Goal: Task Accomplishment & Management: Manage account settings

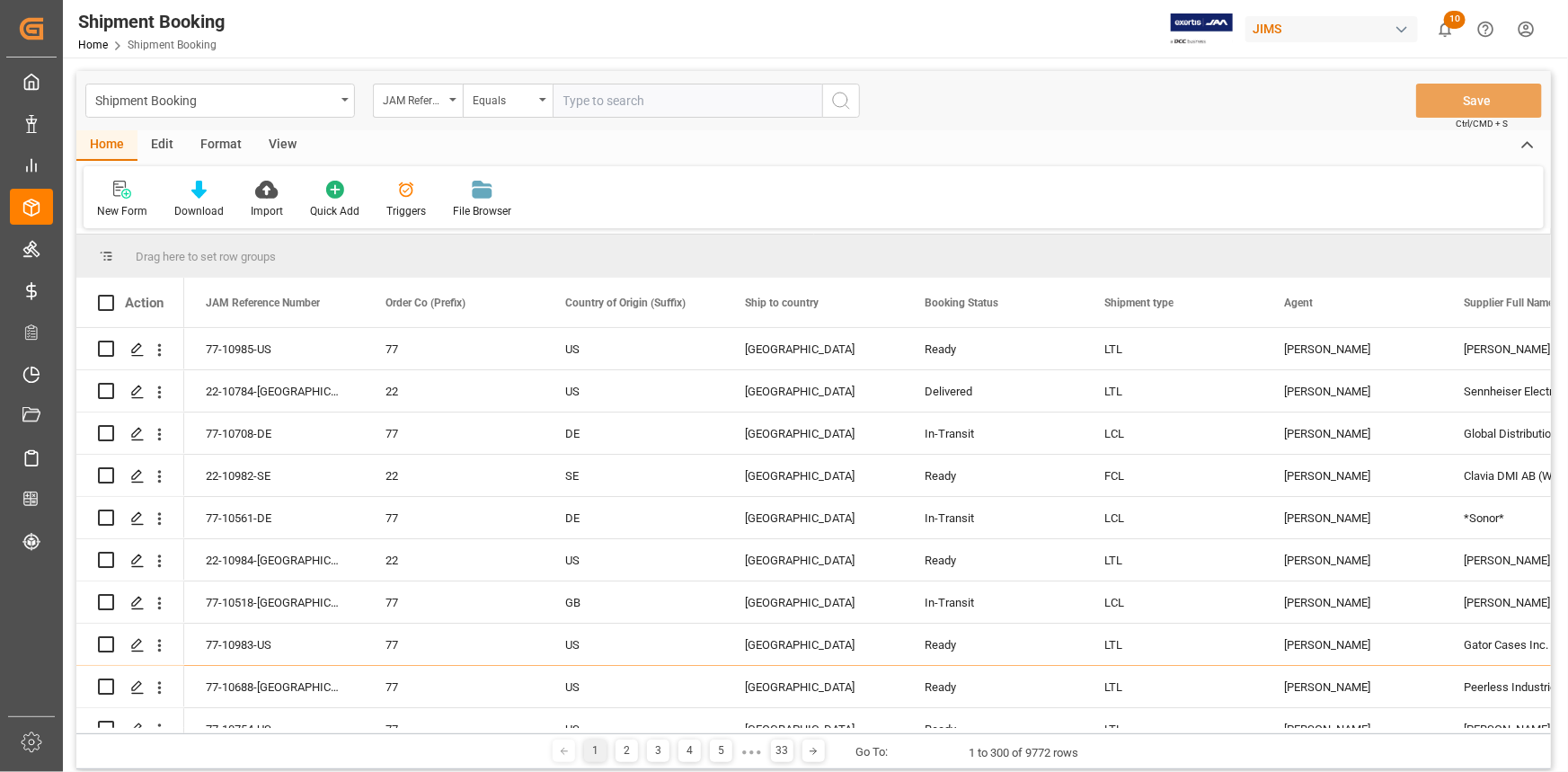
click at [605, 102] on input "text" at bounding box center [687, 100] width 270 height 34
paste input "22-10066-DE"
type input "22-10066-DE"
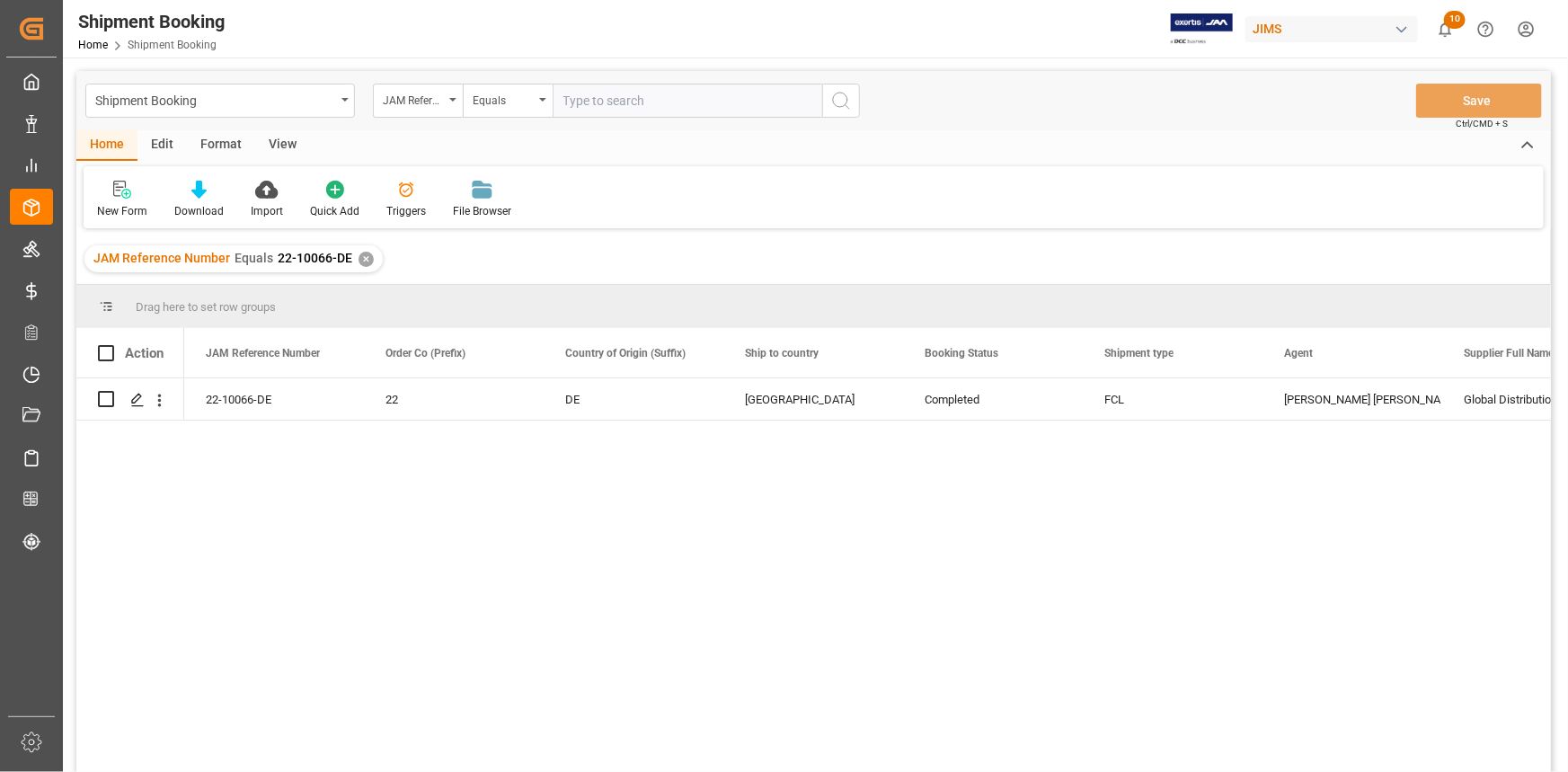
click at [359, 259] on div "✕" at bounding box center [366, 259] width 15 height 15
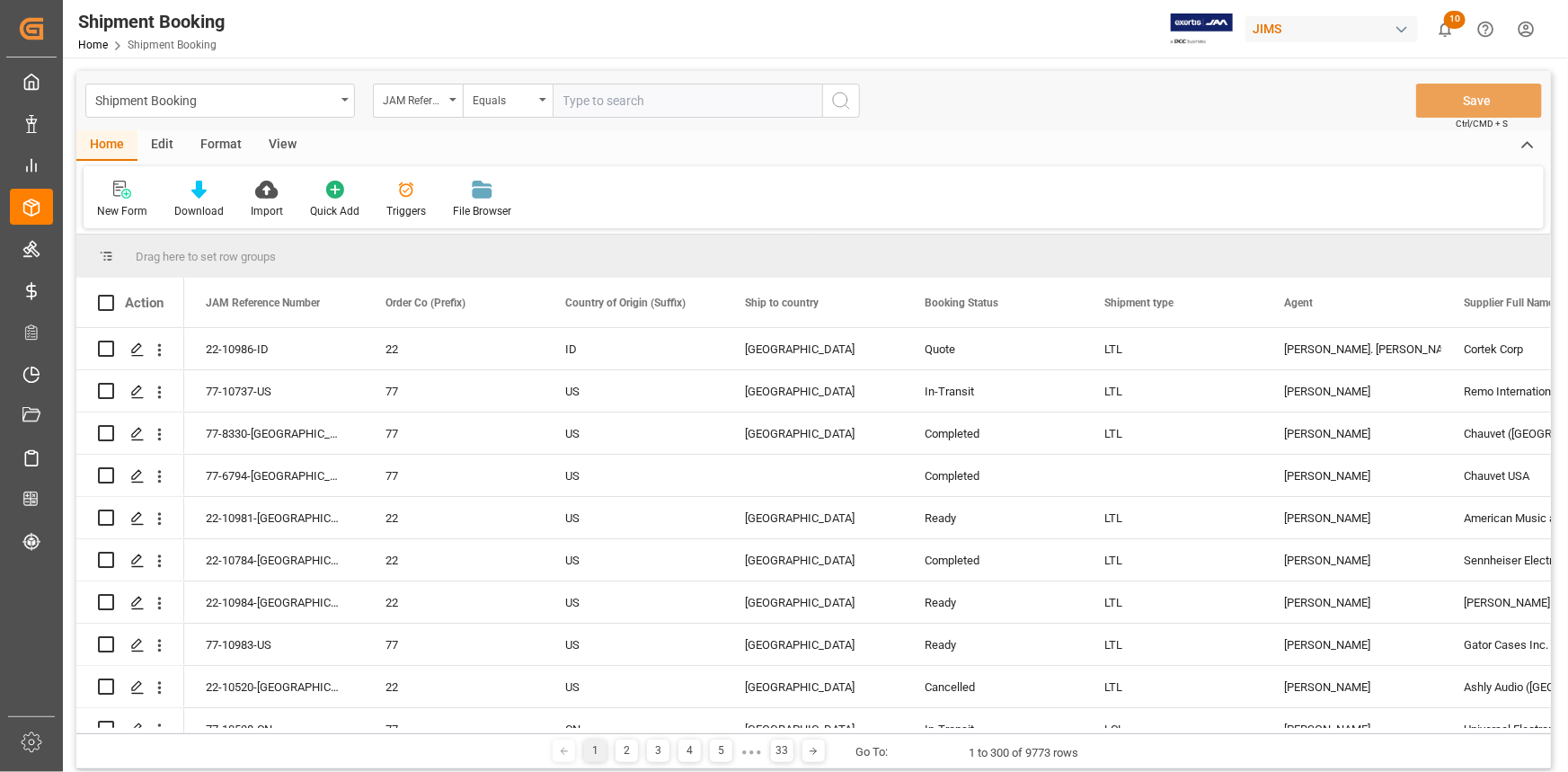
click at [618, 100] on input "text" at bounding box center [687, 100] width 270 height 34
paste input "22-10621-JP"
type input "22-10621-JP"
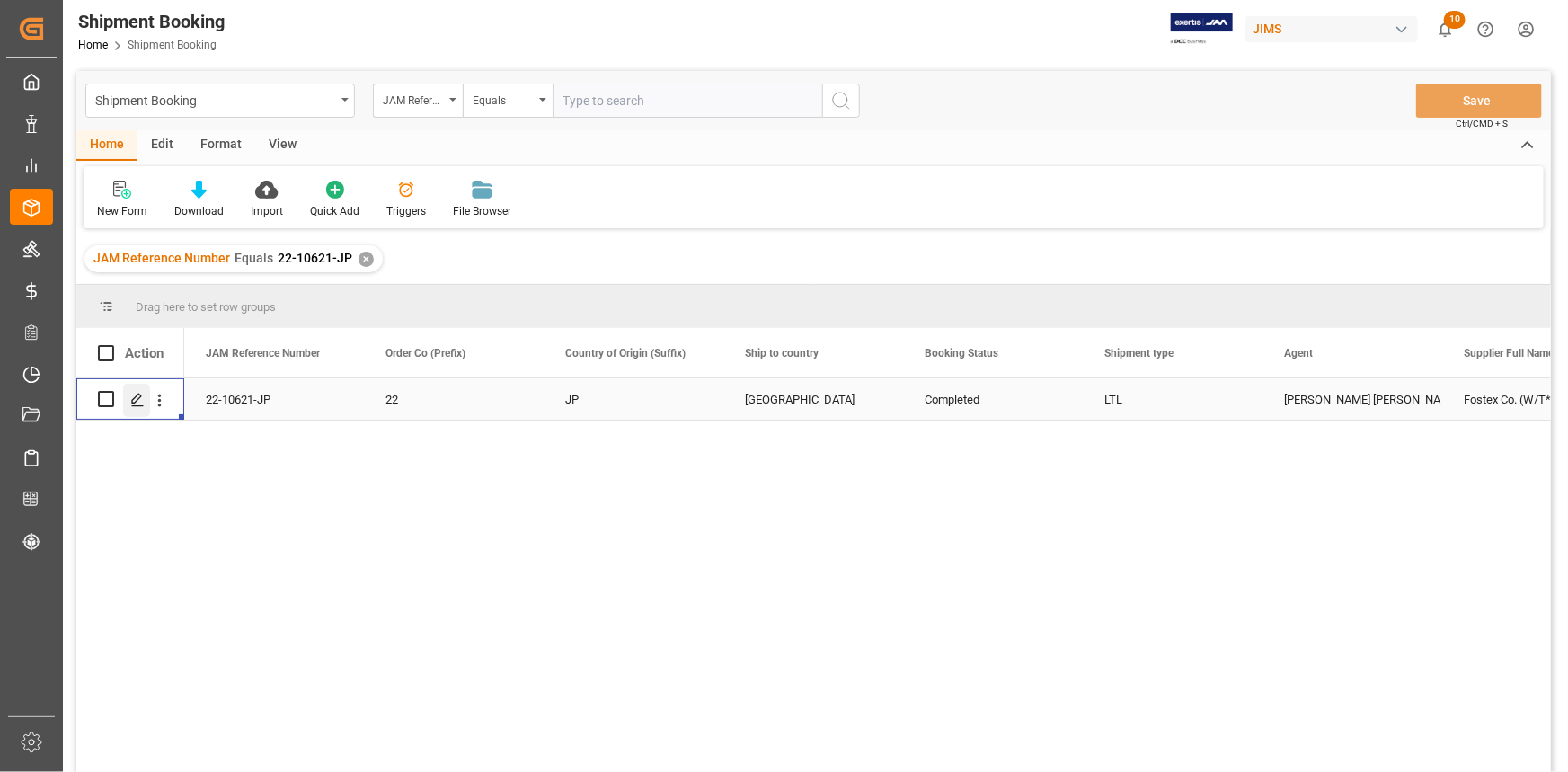
click at [132, 398] on icon "Press SPACE to select this row." at bounding box center [137, 400] width 14 height 14
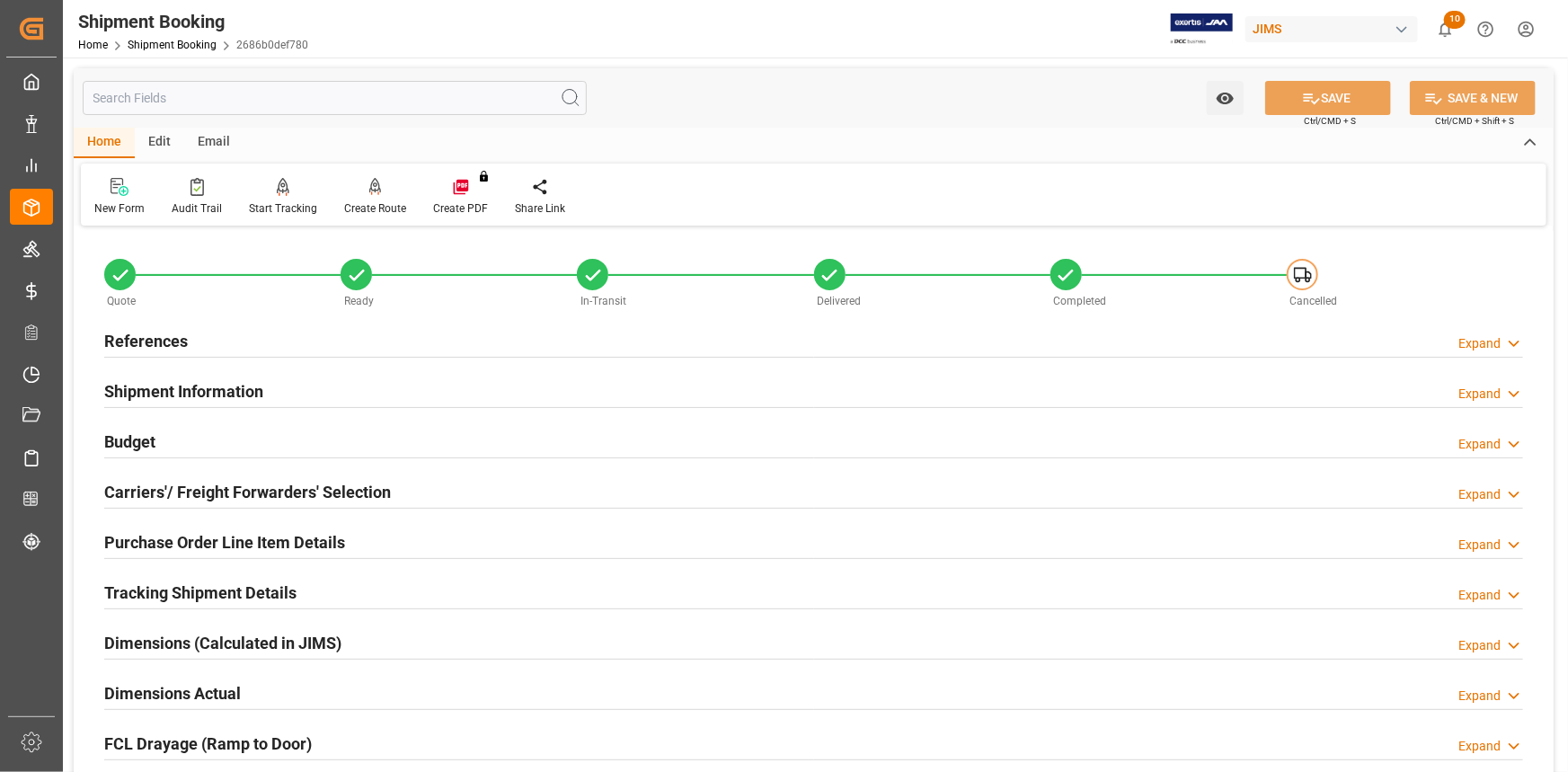
type input "0"
type input "20-08-2025"
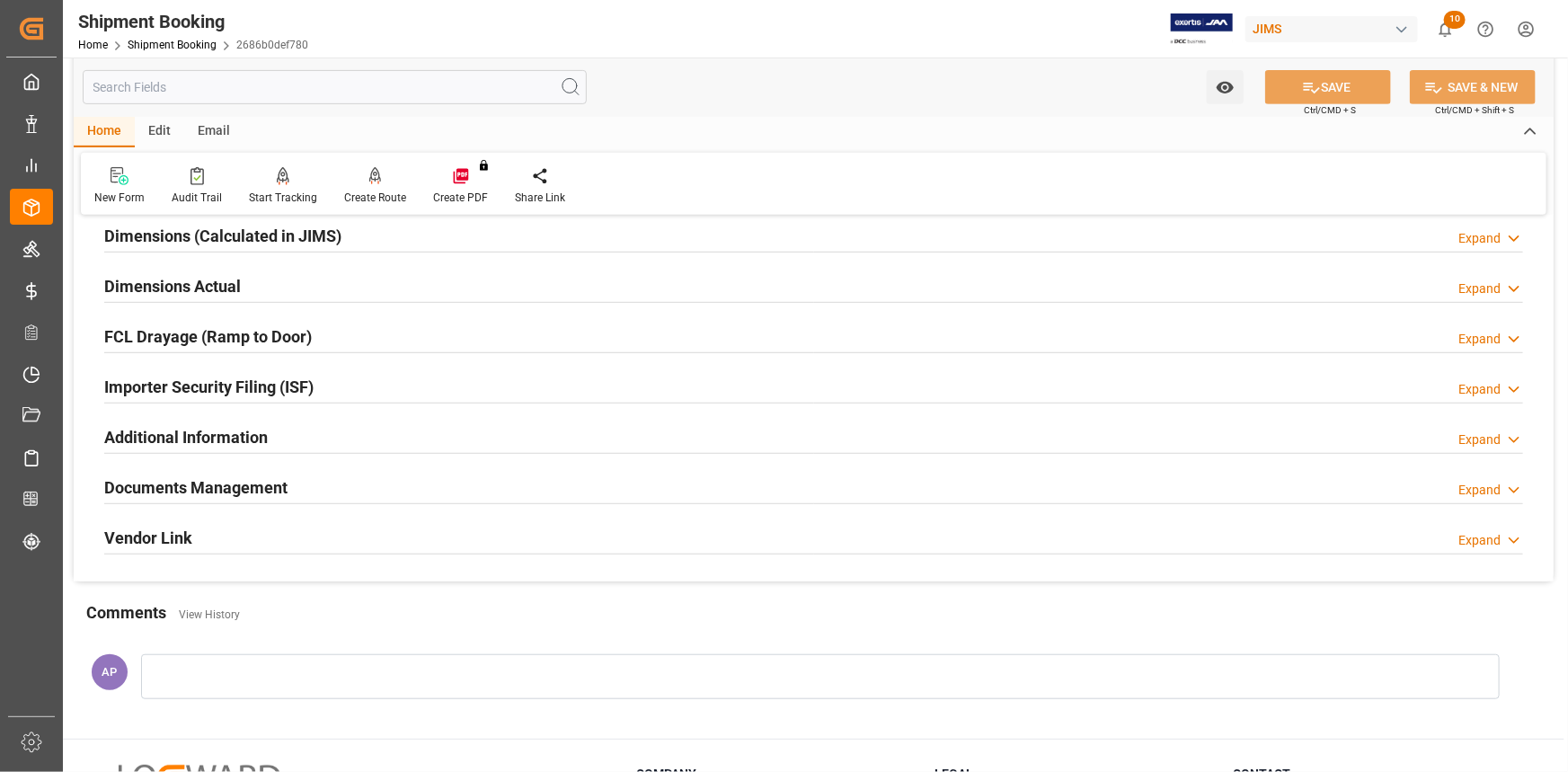
scroll to position [408, 0]
click at [385, 484] on div "Documents Management Expand" at bounding box center [813, 485] width 1419 height 34
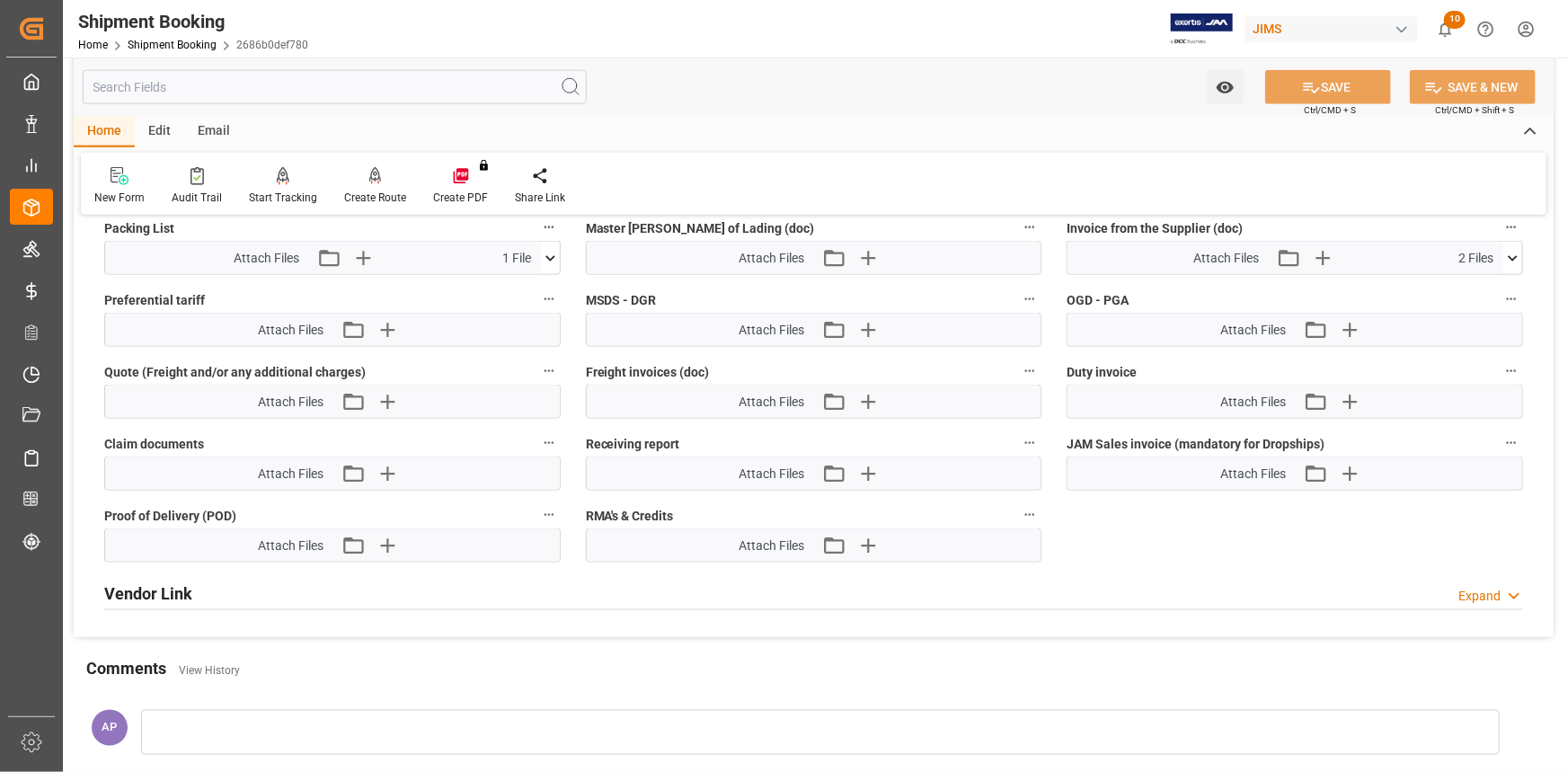
scroll to position [1062, 0]
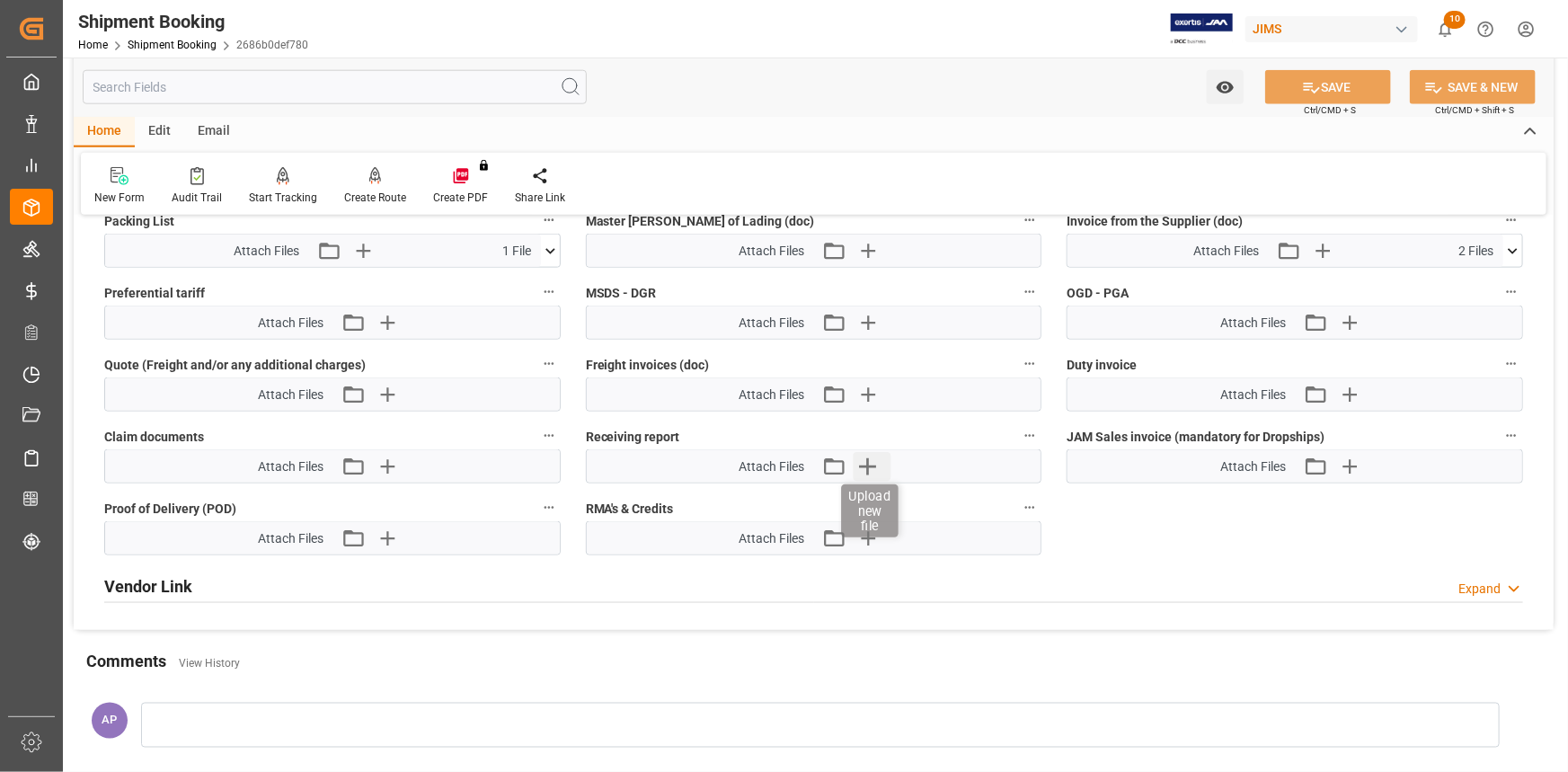
click at [870, 459] on icon "button" at bounding box center [869, 467] width 29 height 29
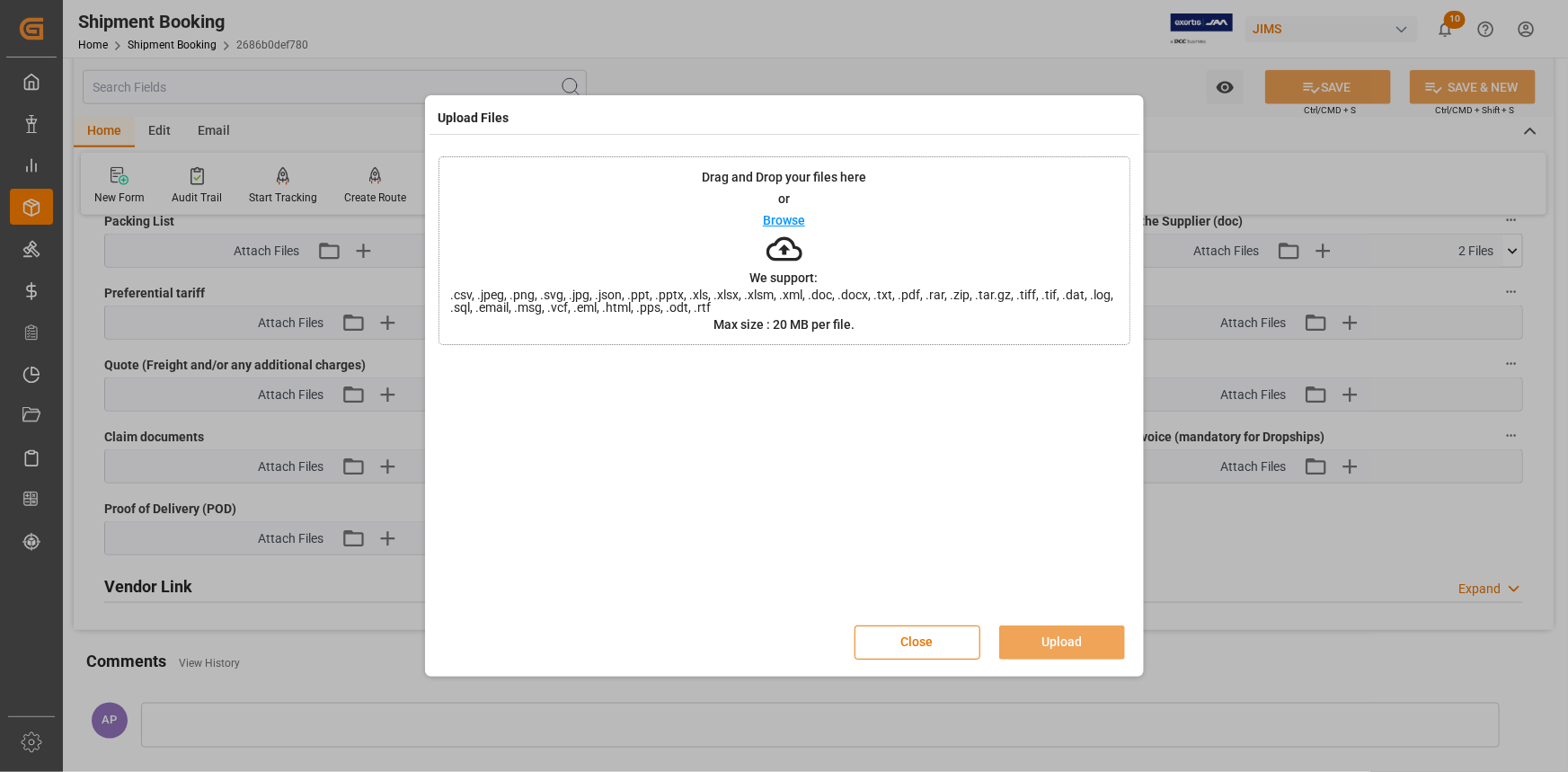
click at [797, 224] on p "Browse" at bounding box center [784, 219] width 43 height 13
click at [1085, 642] on button "Upload" at bounding box center [1062, 642] width 126 height 34
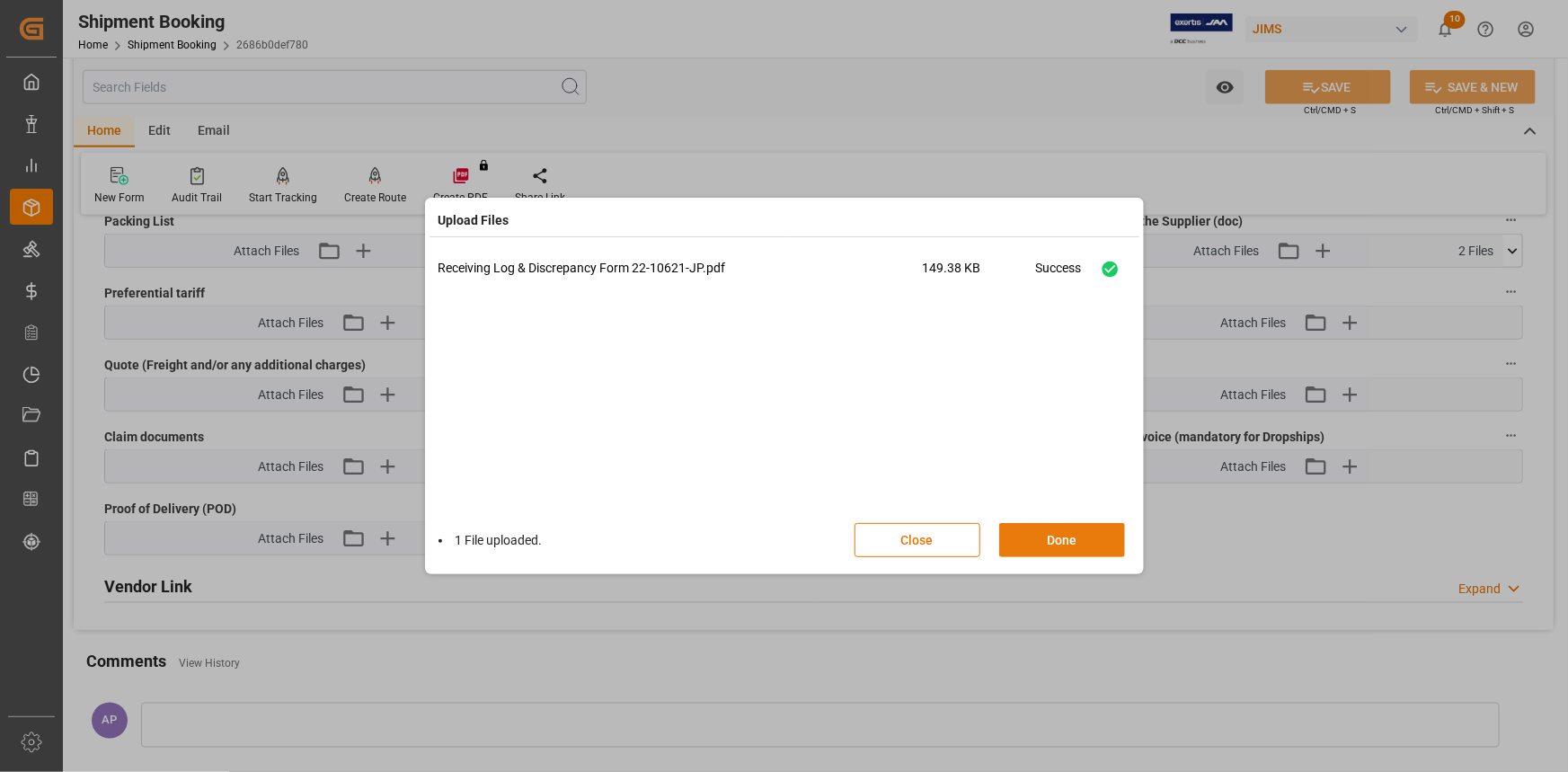
click at [1063, 535] on button "Done" at bounding box center [1062, 539] width 126 height 34
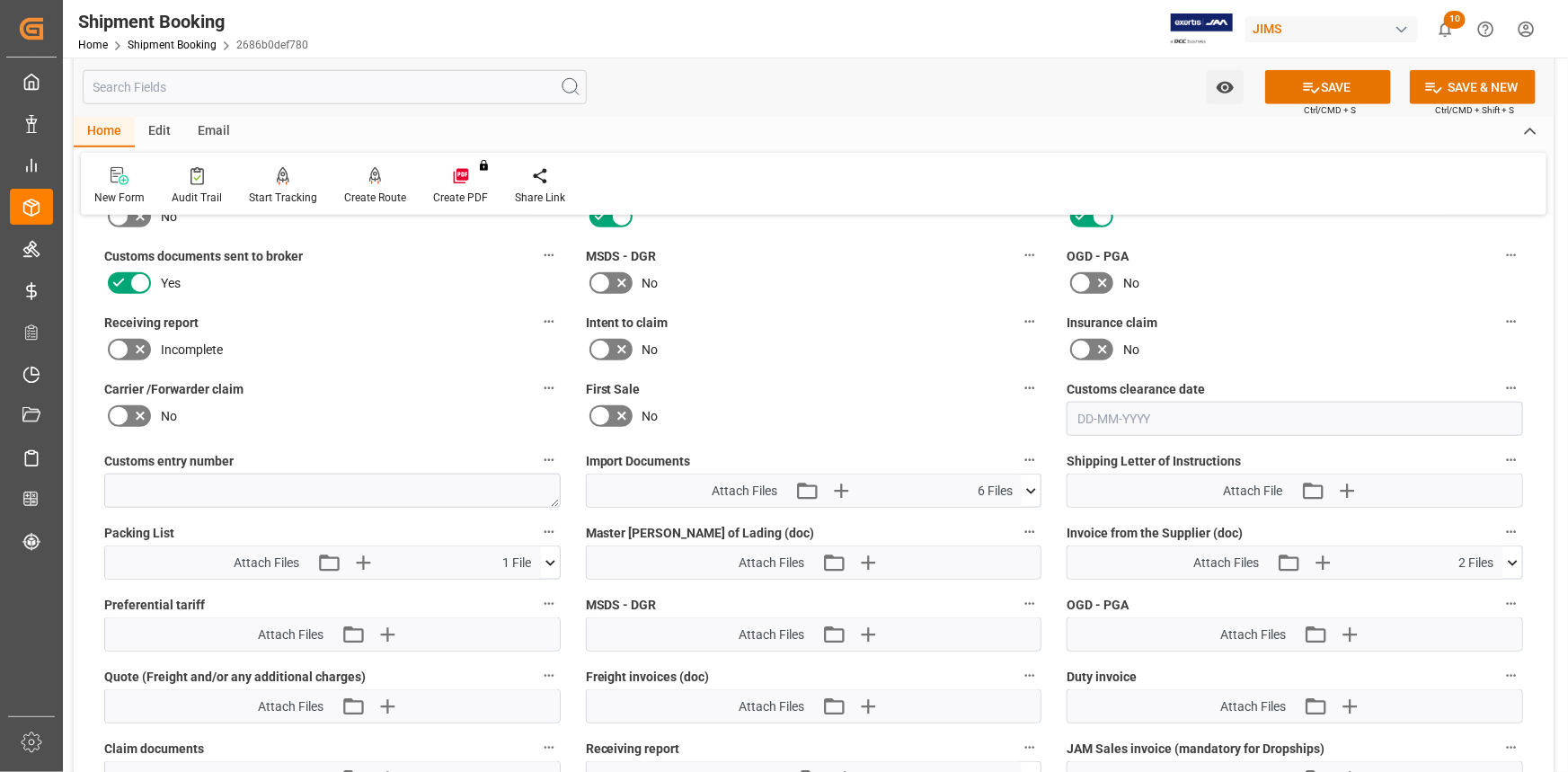
scroll to position [735, 0]
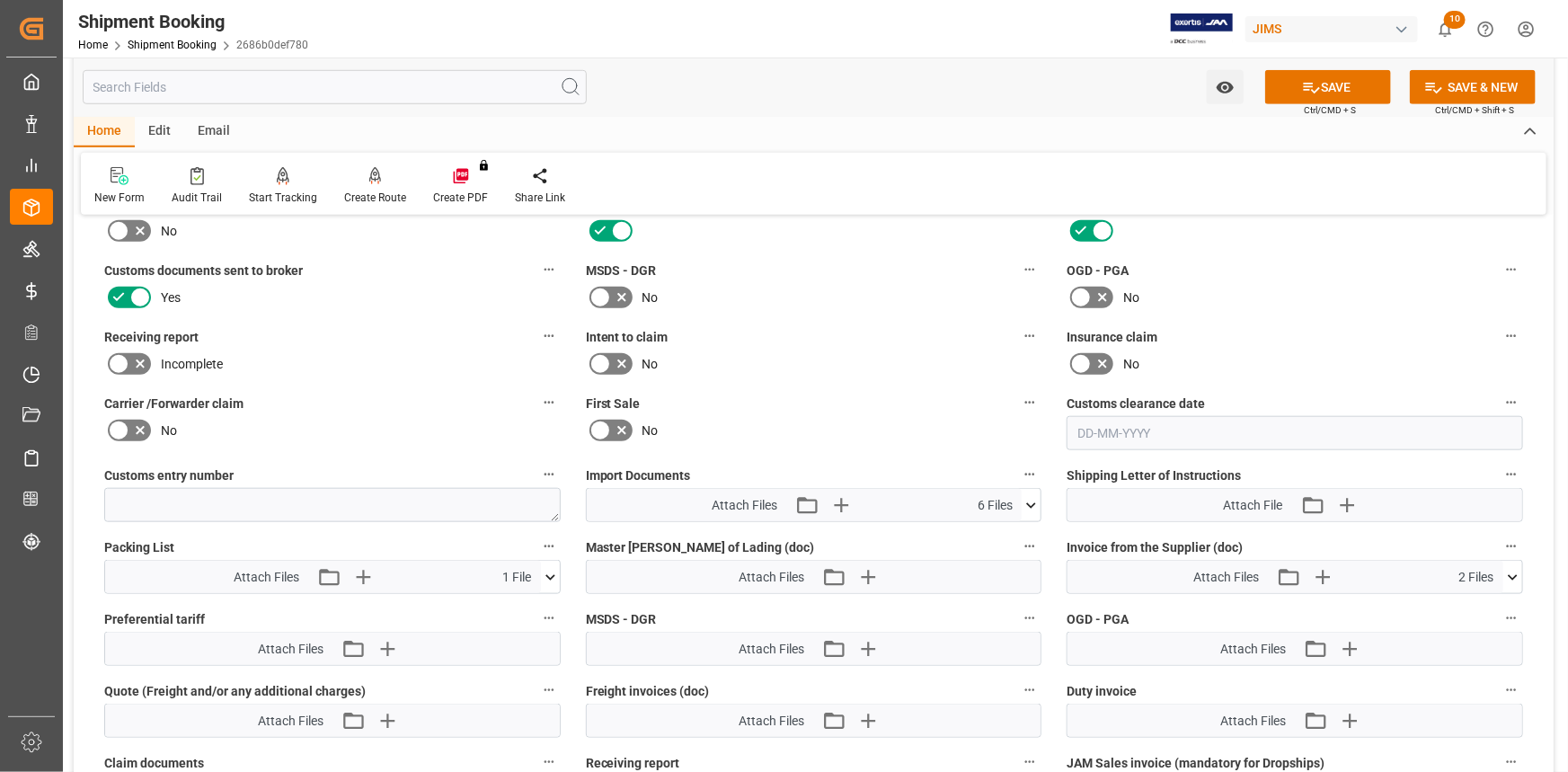
click at [139, 358] on icon at bounding box center [140, 364] width 21 height 21
click at [0, 0] on input "checkbox" at bounding box center [0, 0] width 0 height 0
click at [1359, 79] on button "SAVE" at bounding box center [1328, 87] width 126 height 34
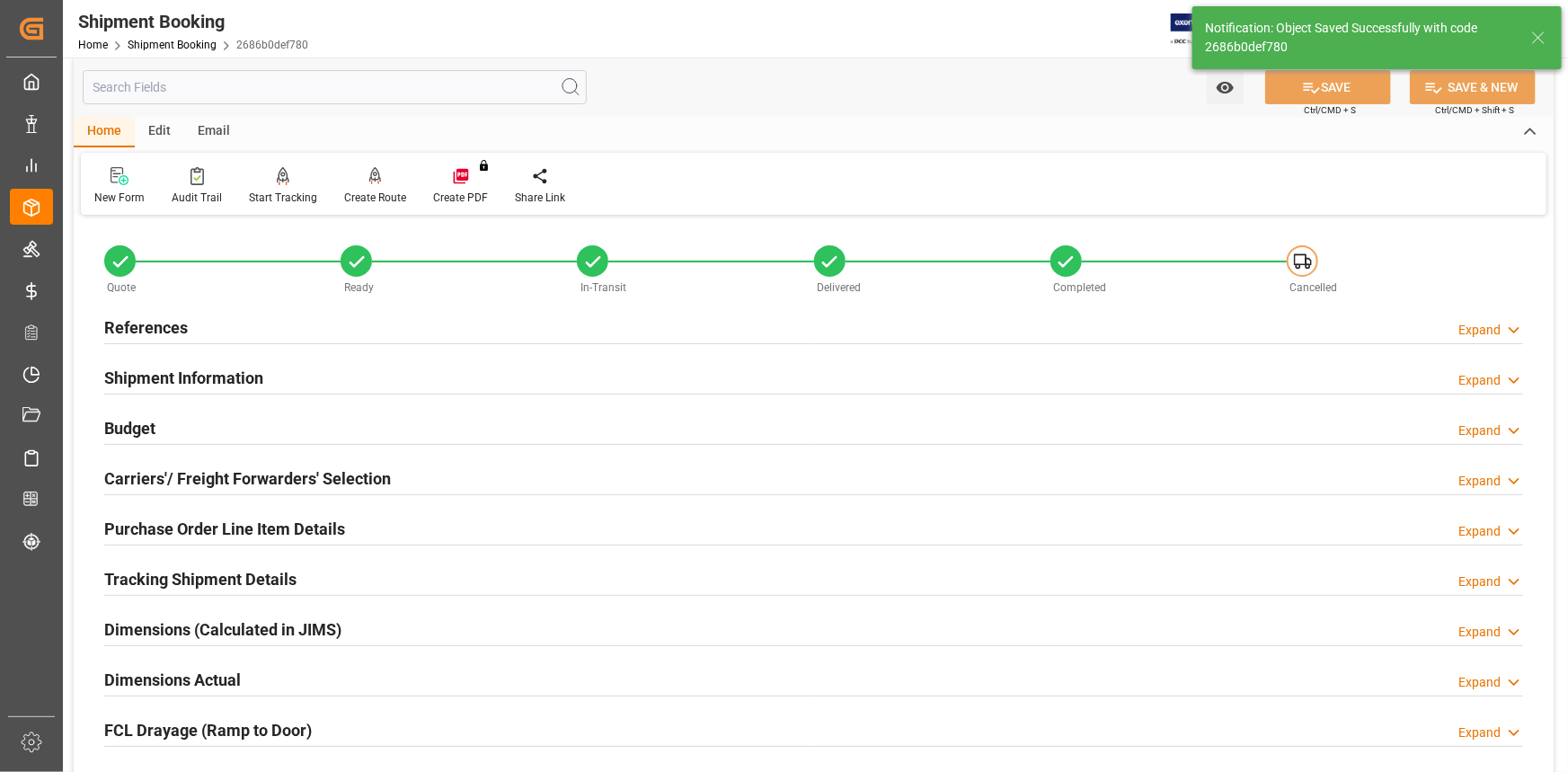
scroll to position [0, 0]
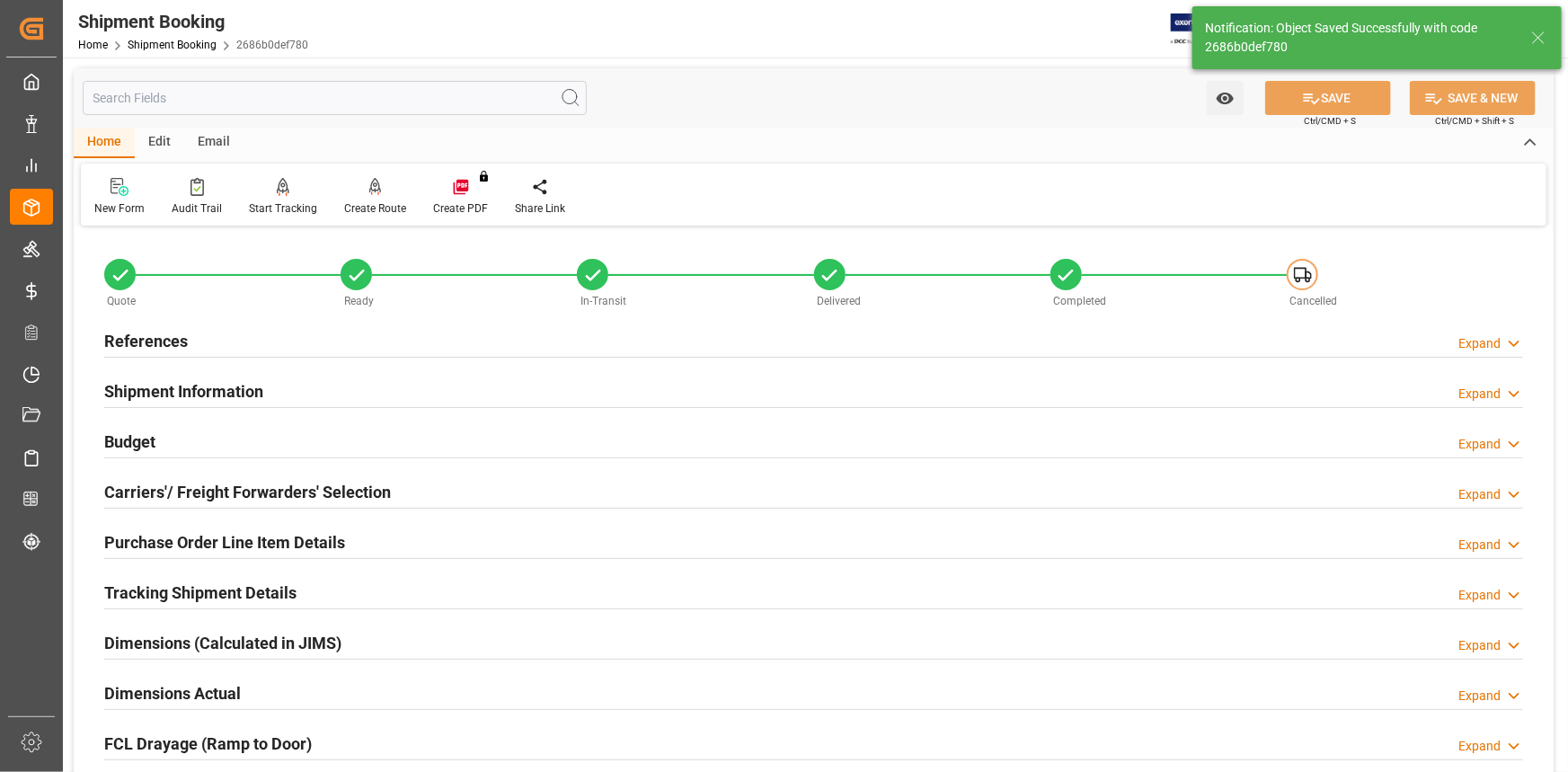
click at [396, 341] on div "References Expand" at bounding box center [813, 339] width 1419 height 34
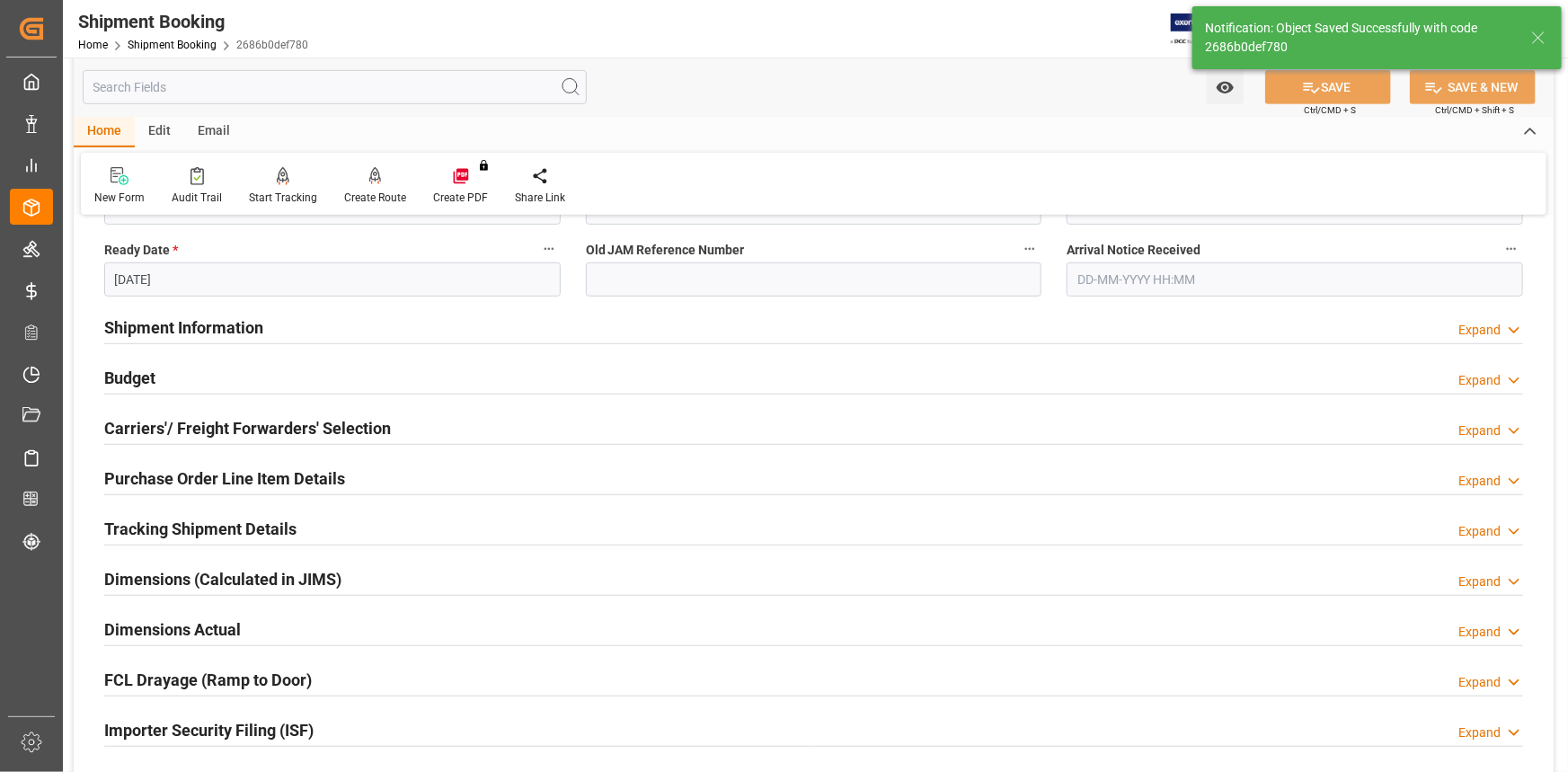
scroll to position [490, 0]
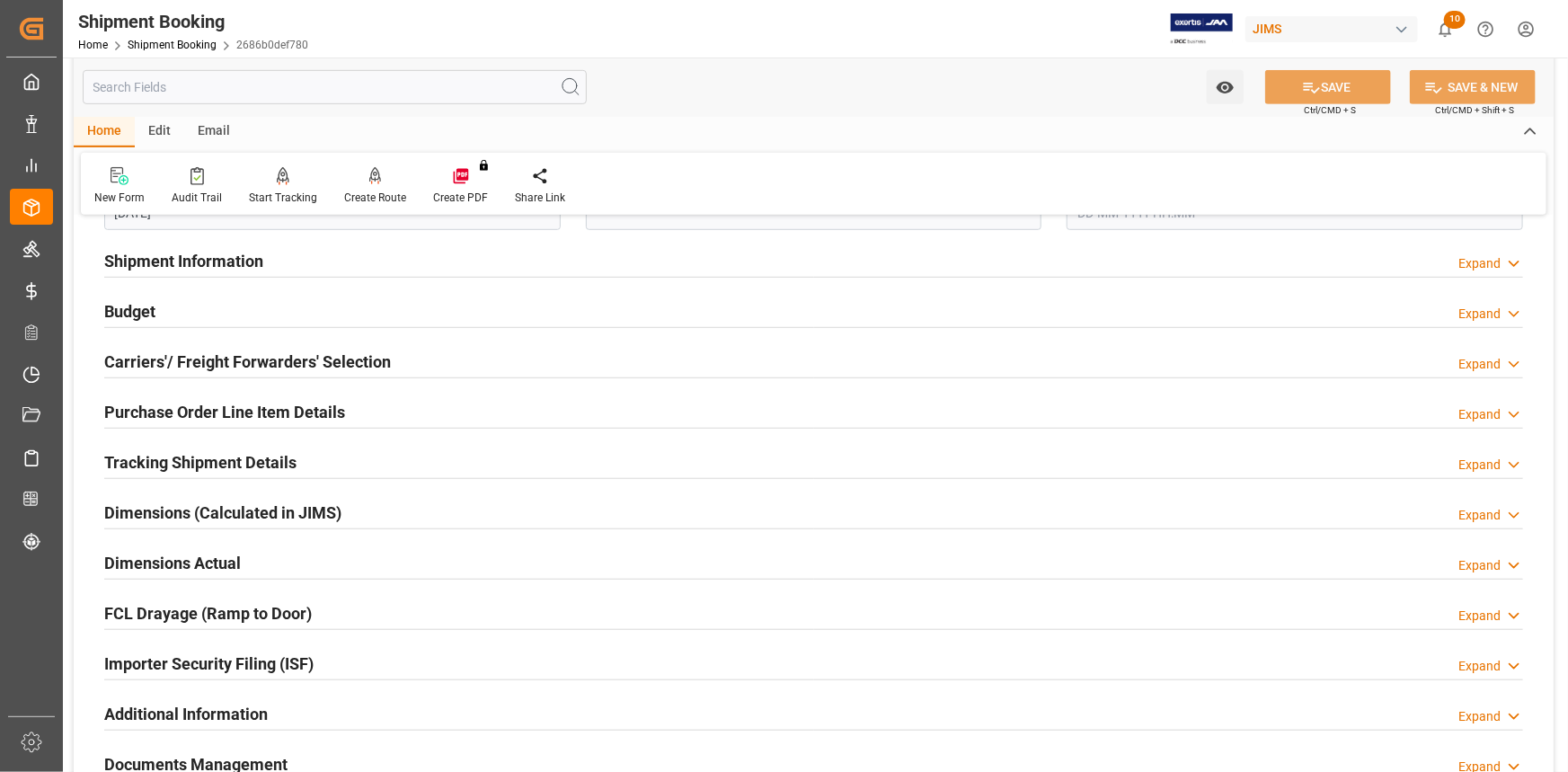
click at [324, 464] on div "Tracking Shipment Details Expand" at bounding box center [813, 461] width 1419 height 34
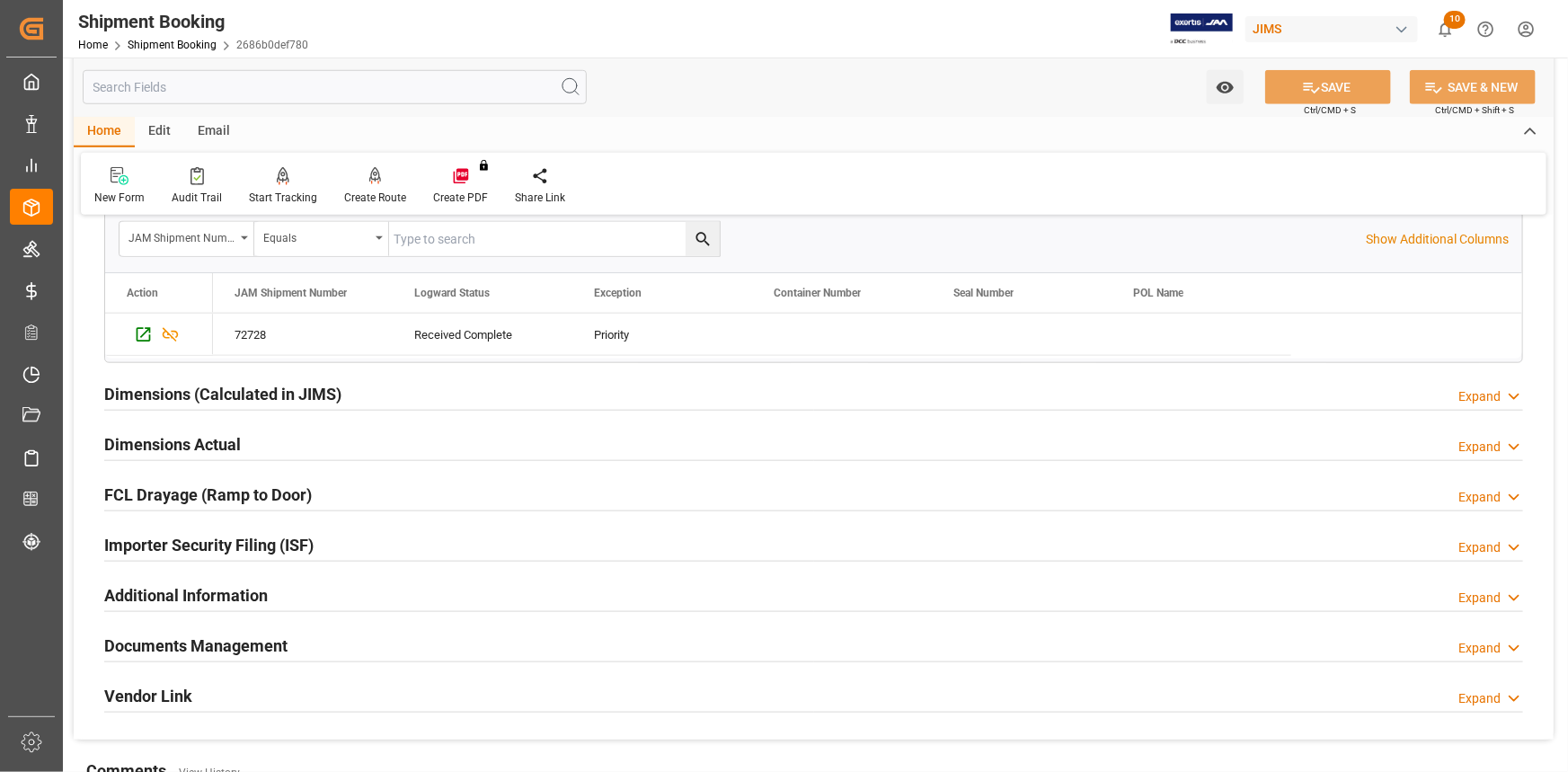
scroll to position [899, 0]
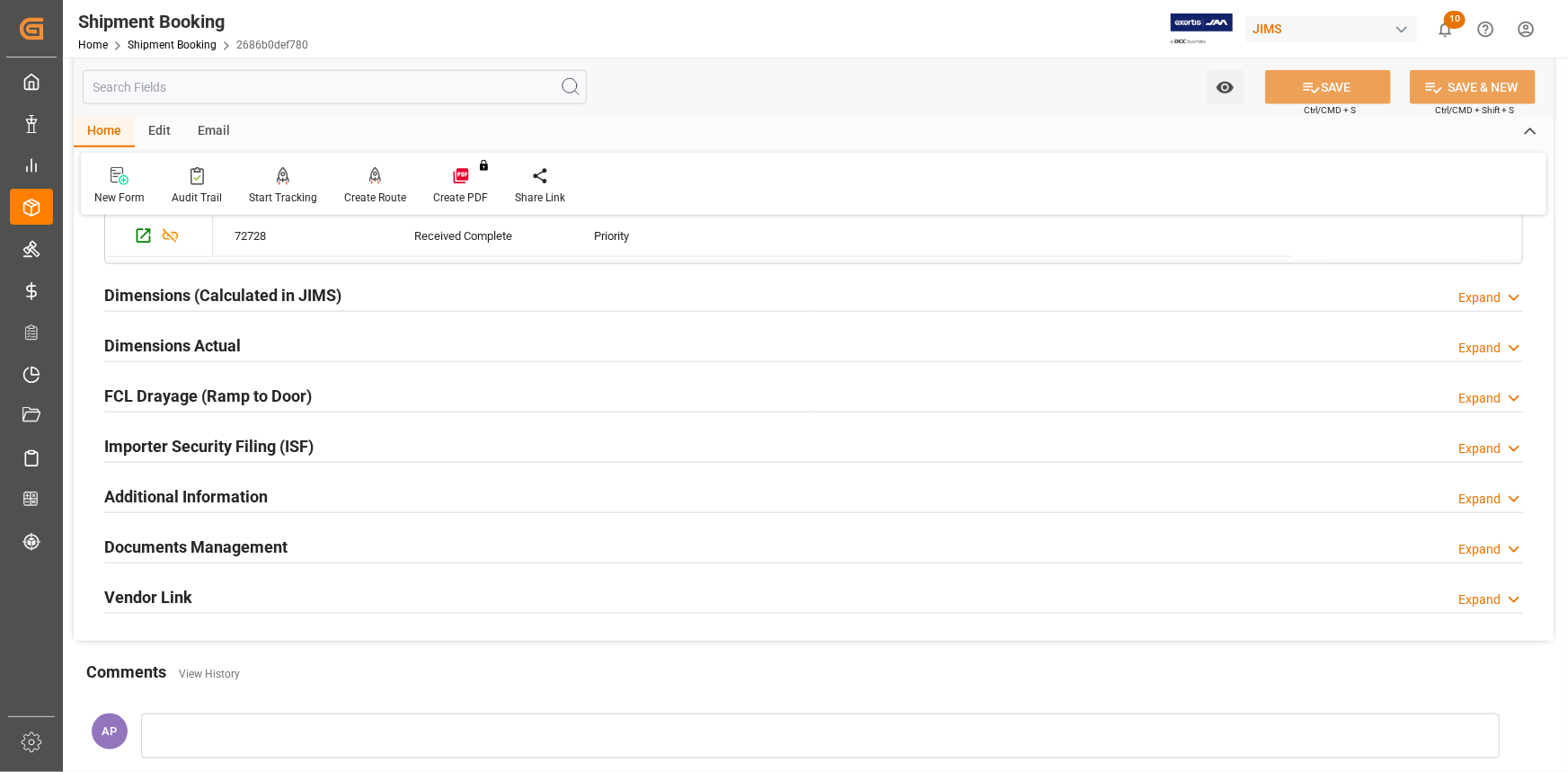
click at [385, 534] on div "Documents Management Expand" at bounding box center [813, 545] width 1419 height 34
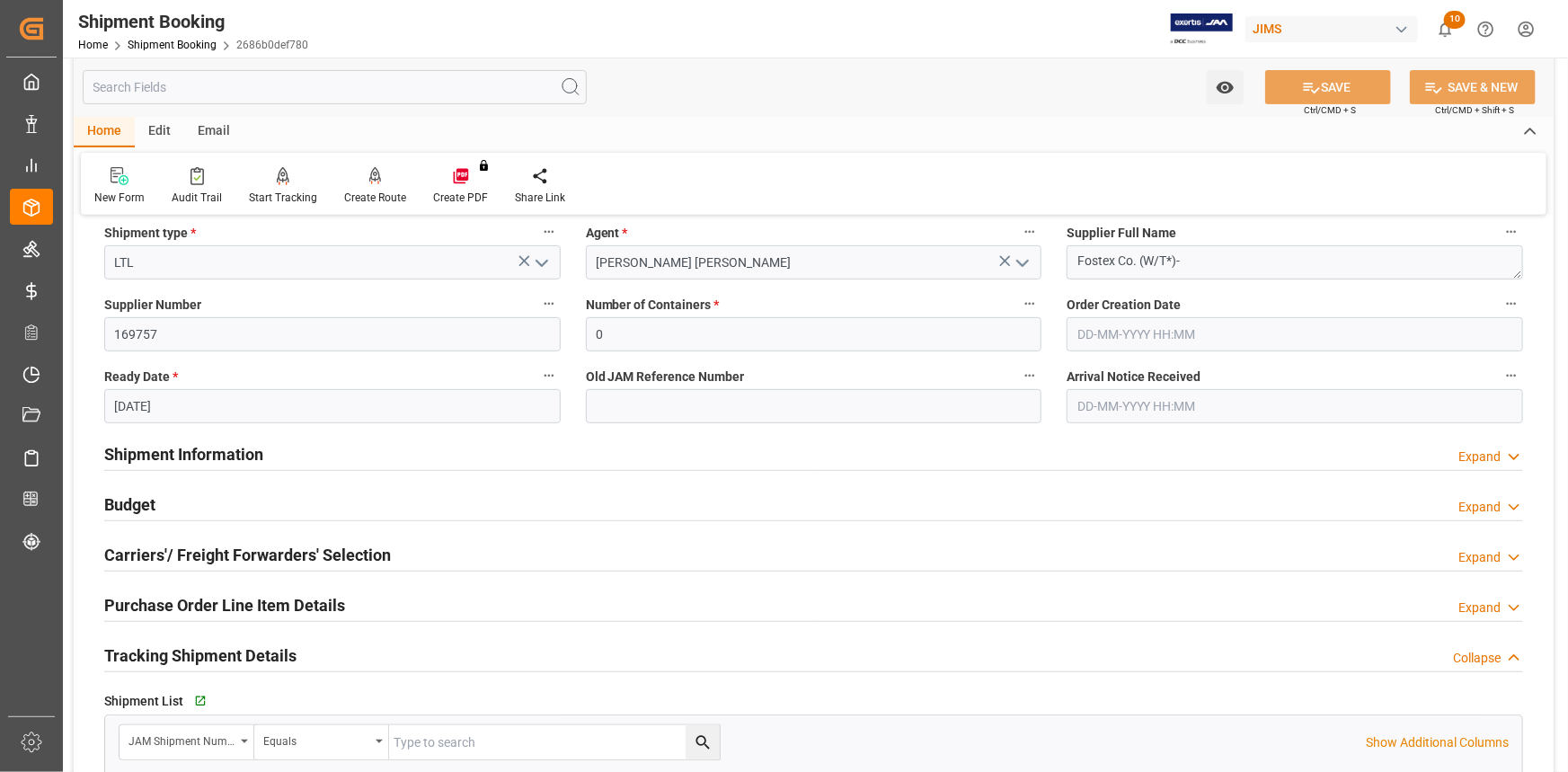
scroll to position [327, 0]
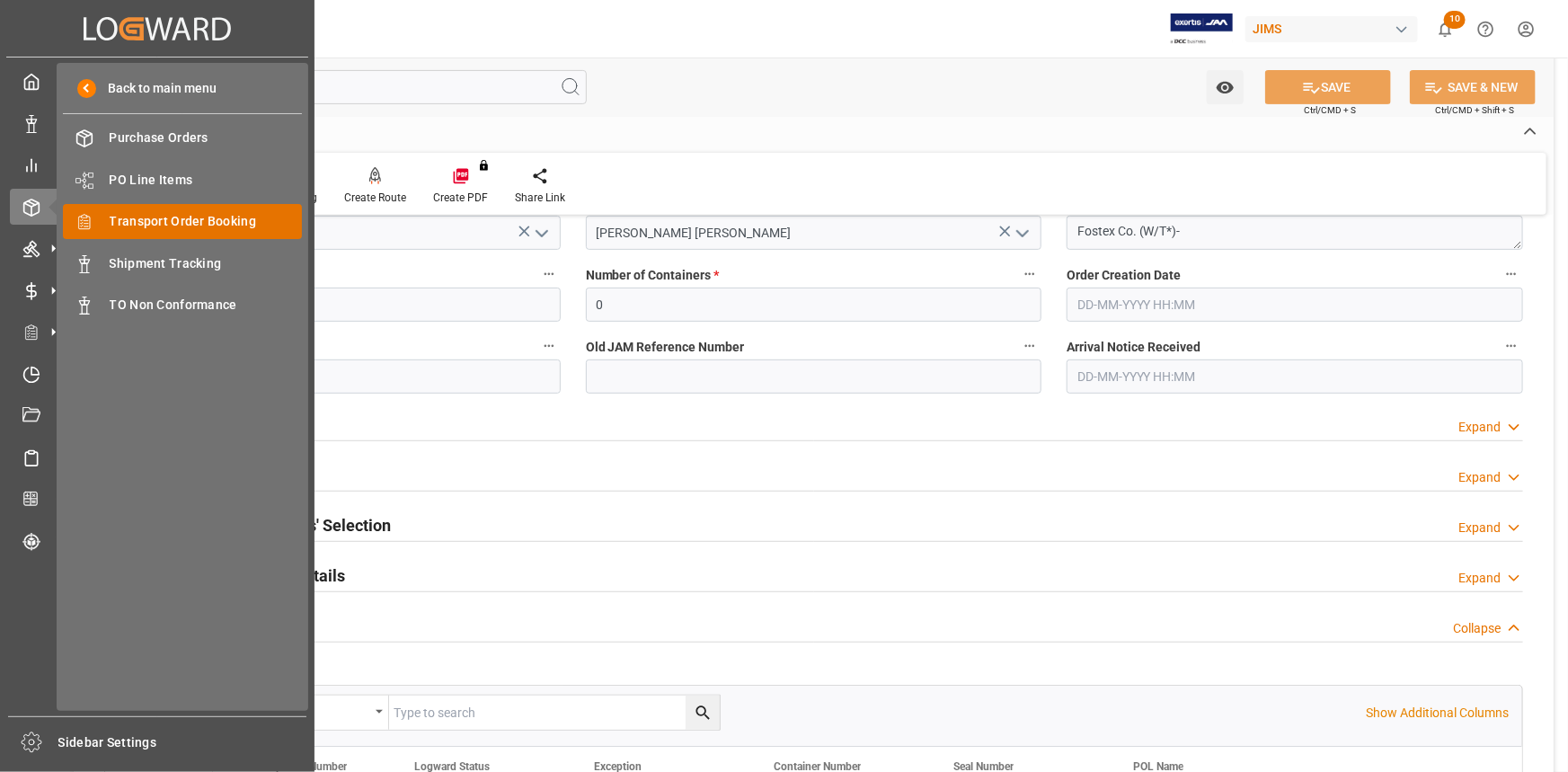
click at [197, 219] on span "Transport Order Booking" at bounding box center [206, 222] width 193 height 19
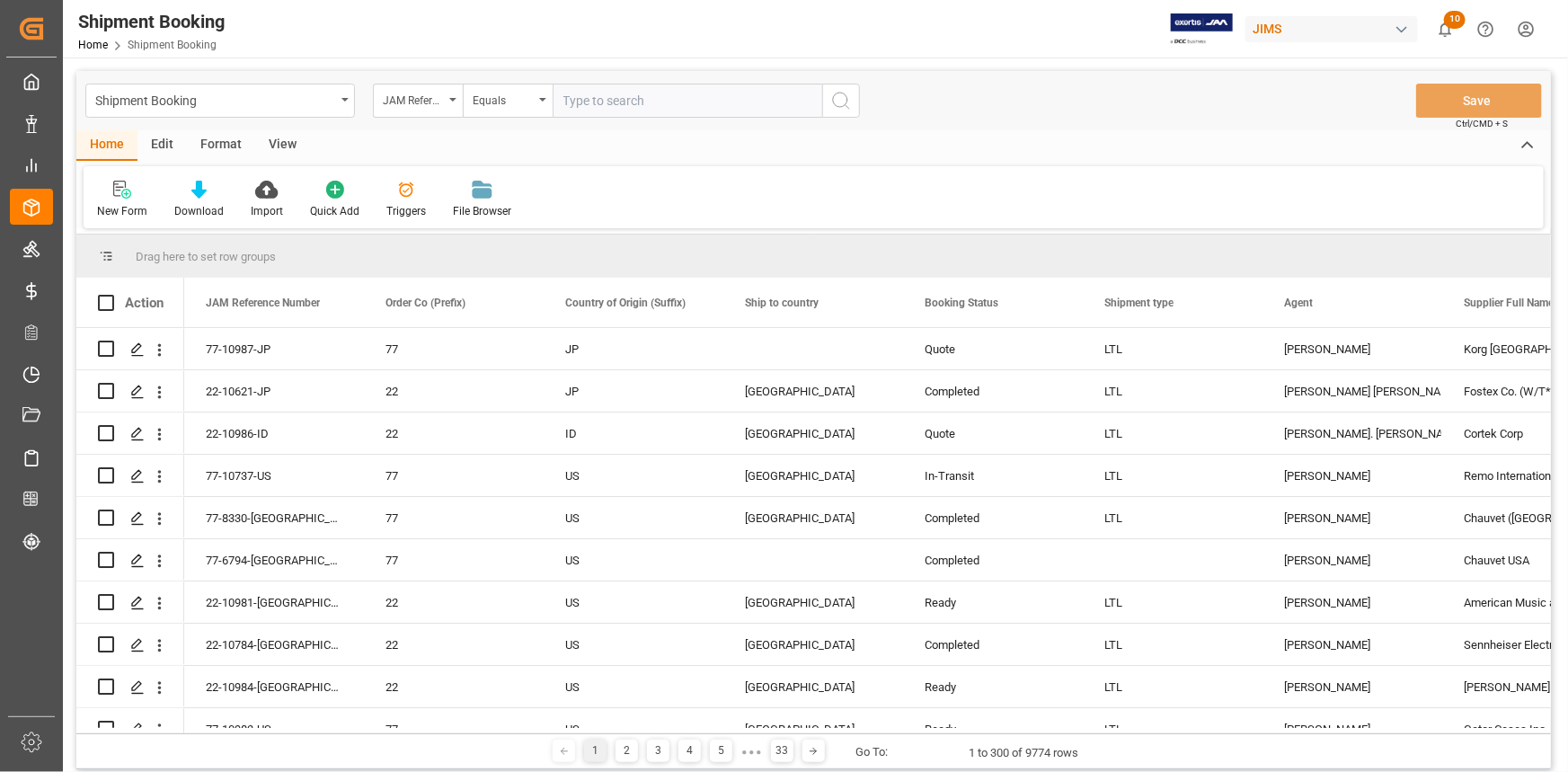
click at [602, 100] on input "text" at bounding box center [687, 100] width 270 height 34
type input "22-10061-TW"
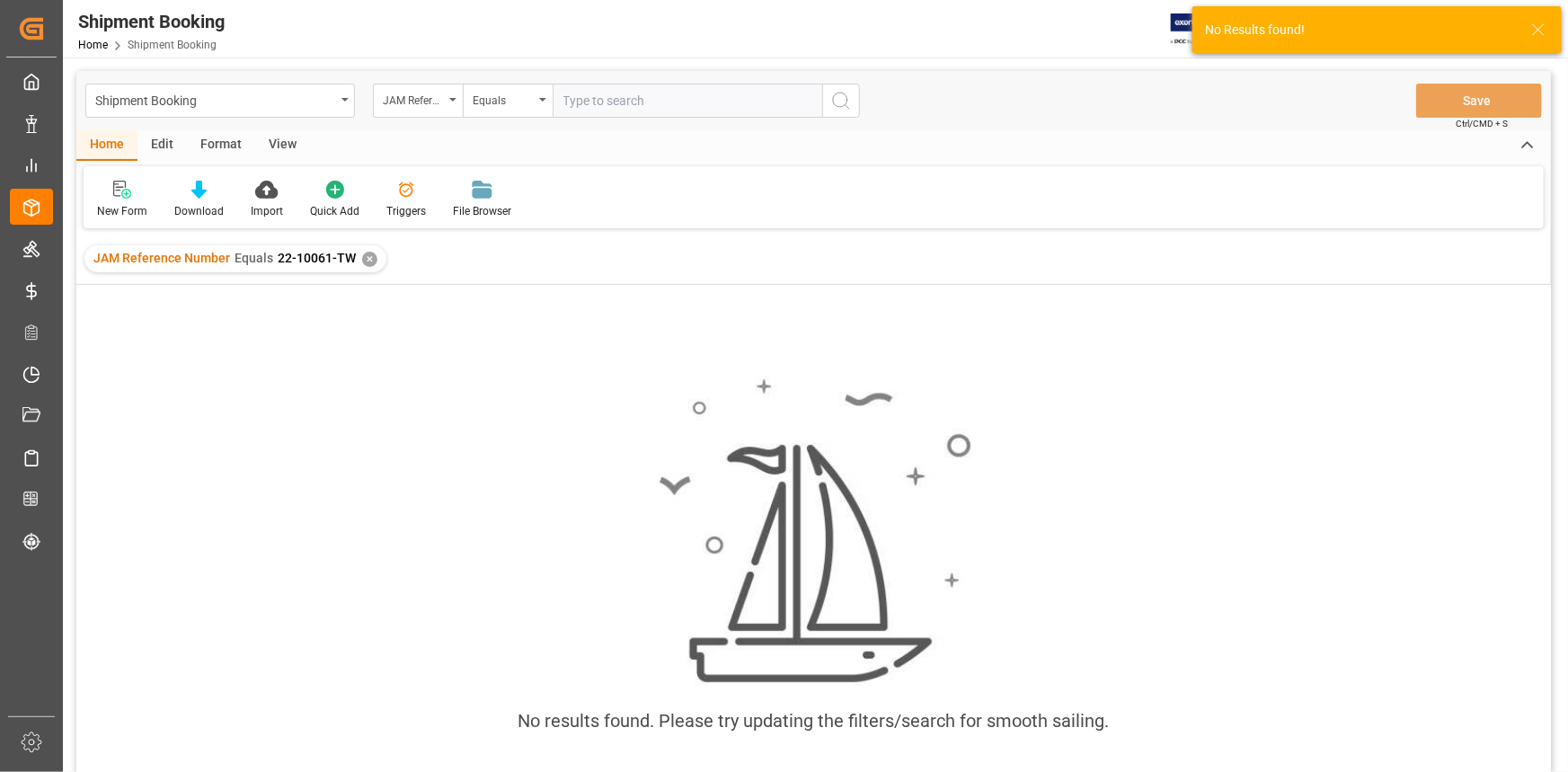
click at [367, 260] on div "✕" at bounding box center [370, 259] width 15 height 15
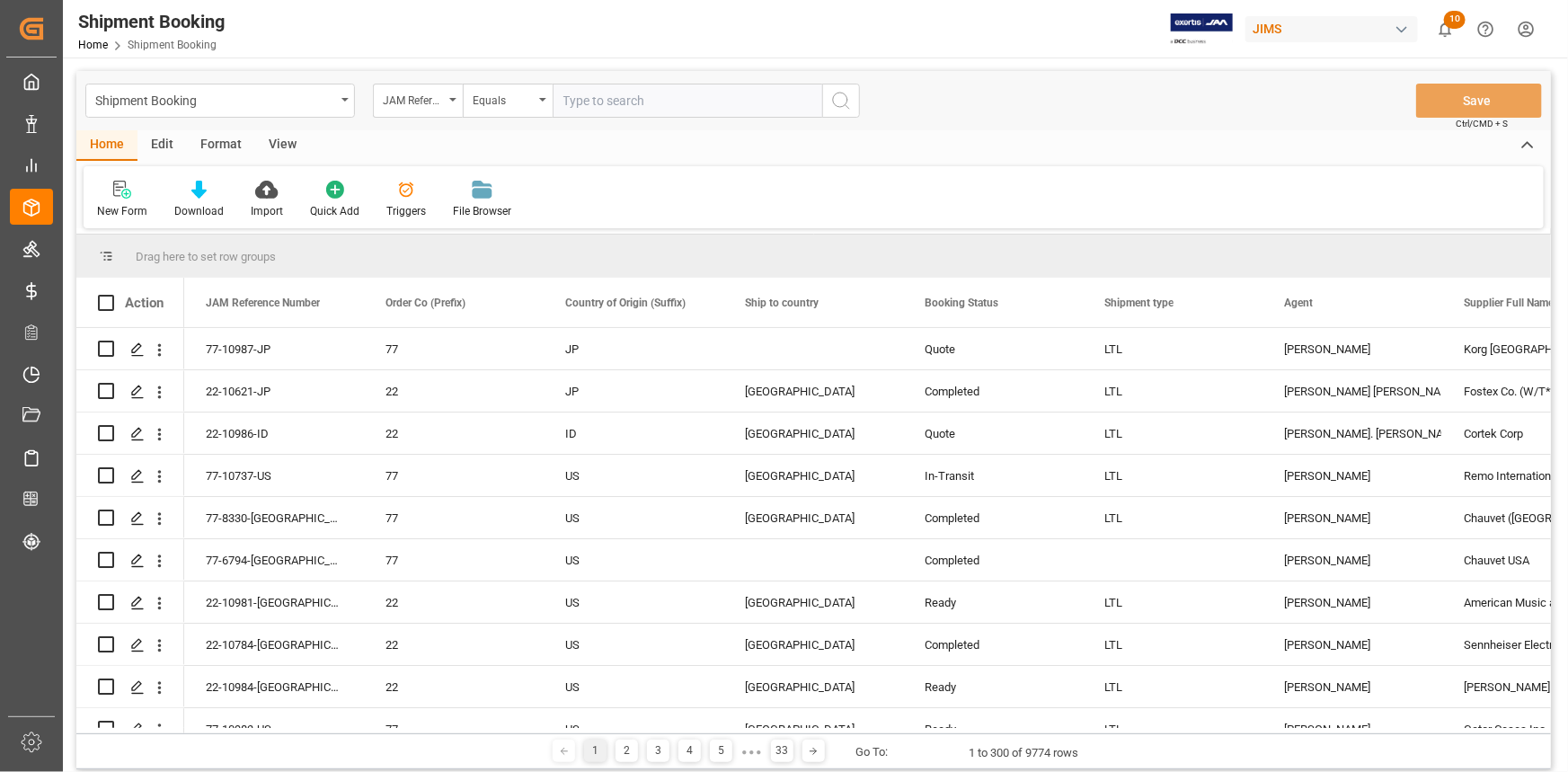
click at [610, 103] on input "text" at bounding box center [687, 100] width 270 height 34
paste input "22-10061-TW"
type input "22-10061-TW"
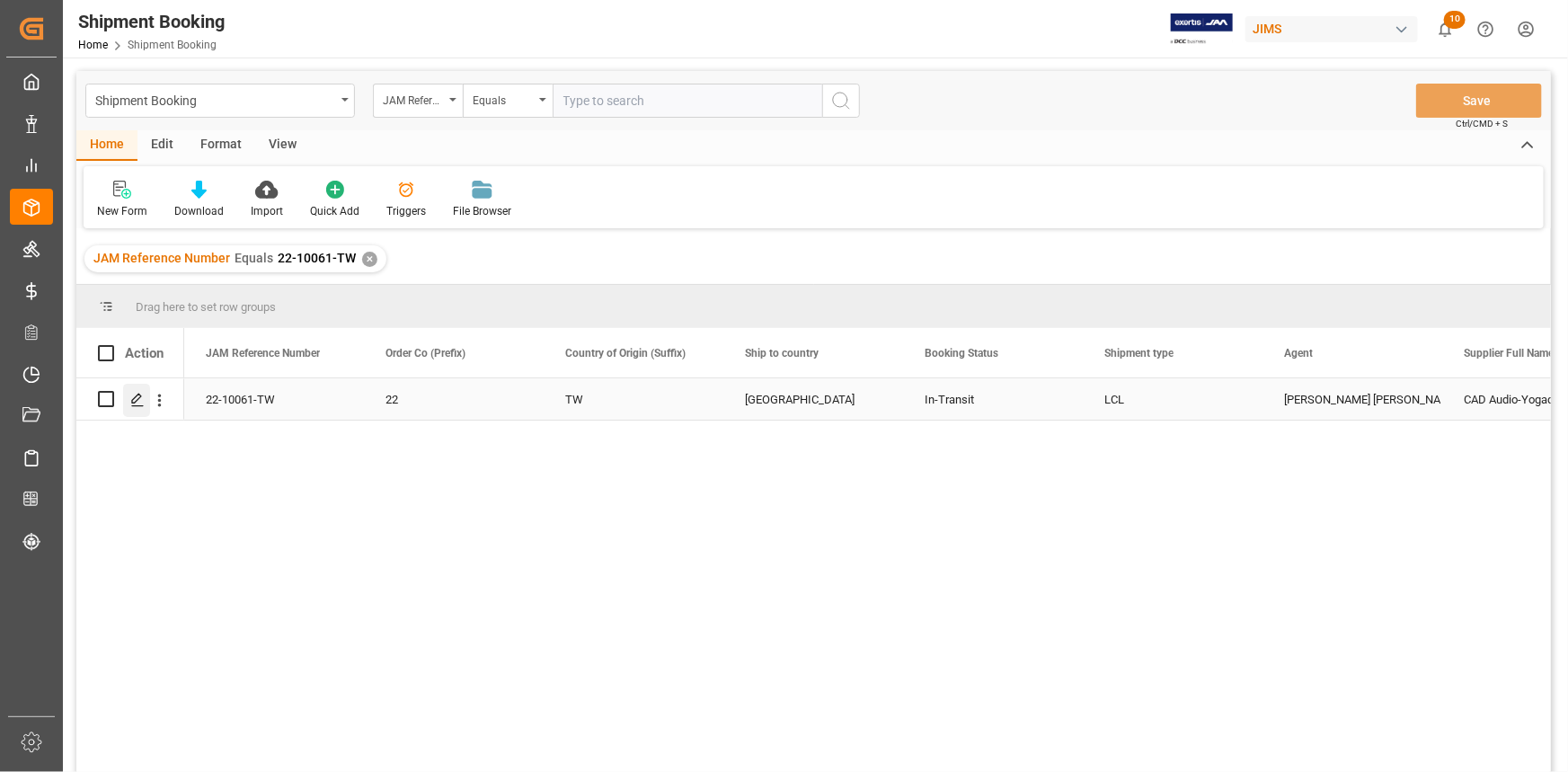
click at [135, 397] on polygon "Press SPACE to select this row." at bounding box center [136, 397] width 9 height 9
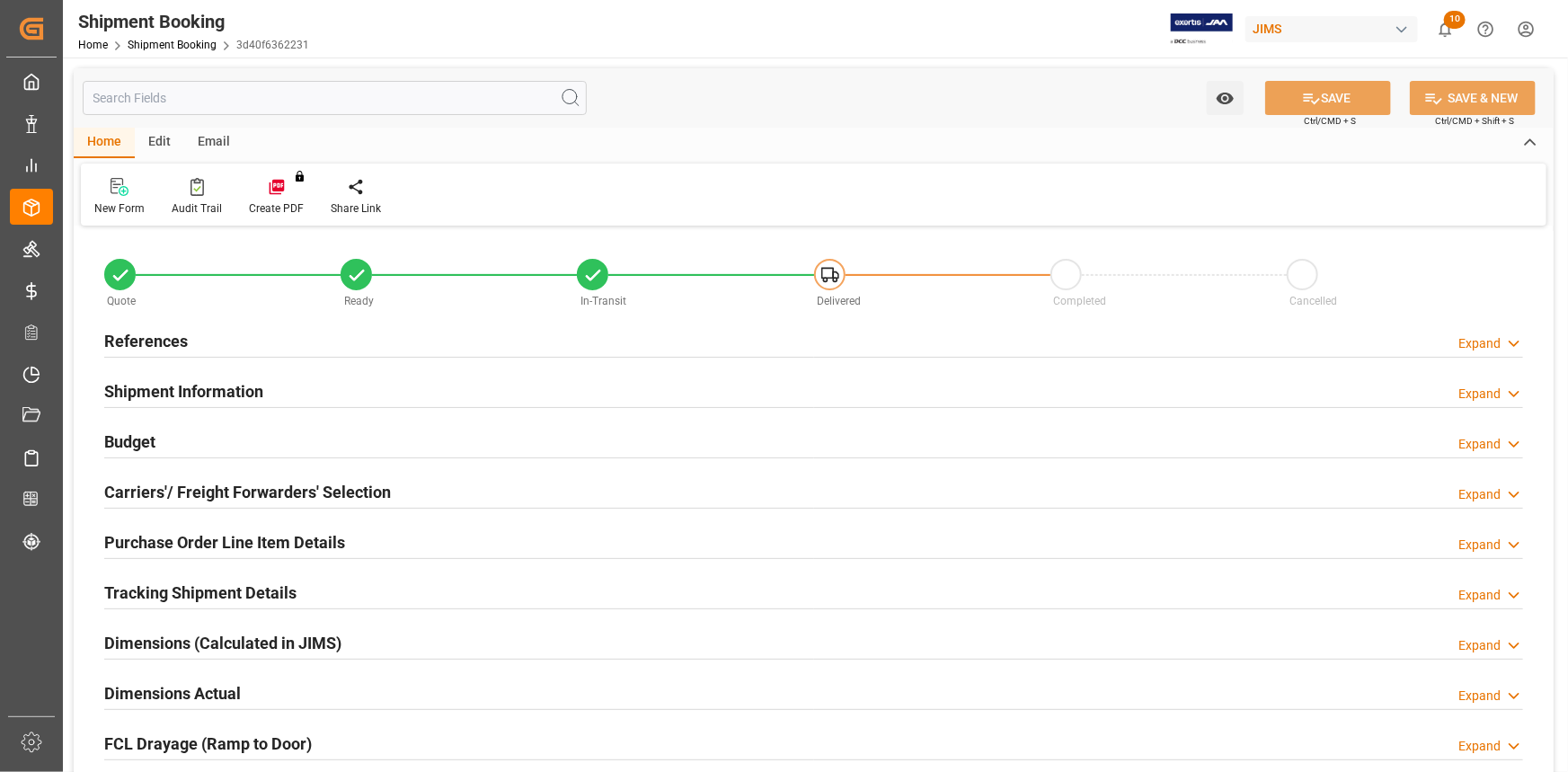
type input "0"
type input "-12"
type input "25-07-2025"
type input "18-08-2025 00:00"
click at [359, 350] on div "References Expand" at bounding box center [813, 339] width 1419 height 34
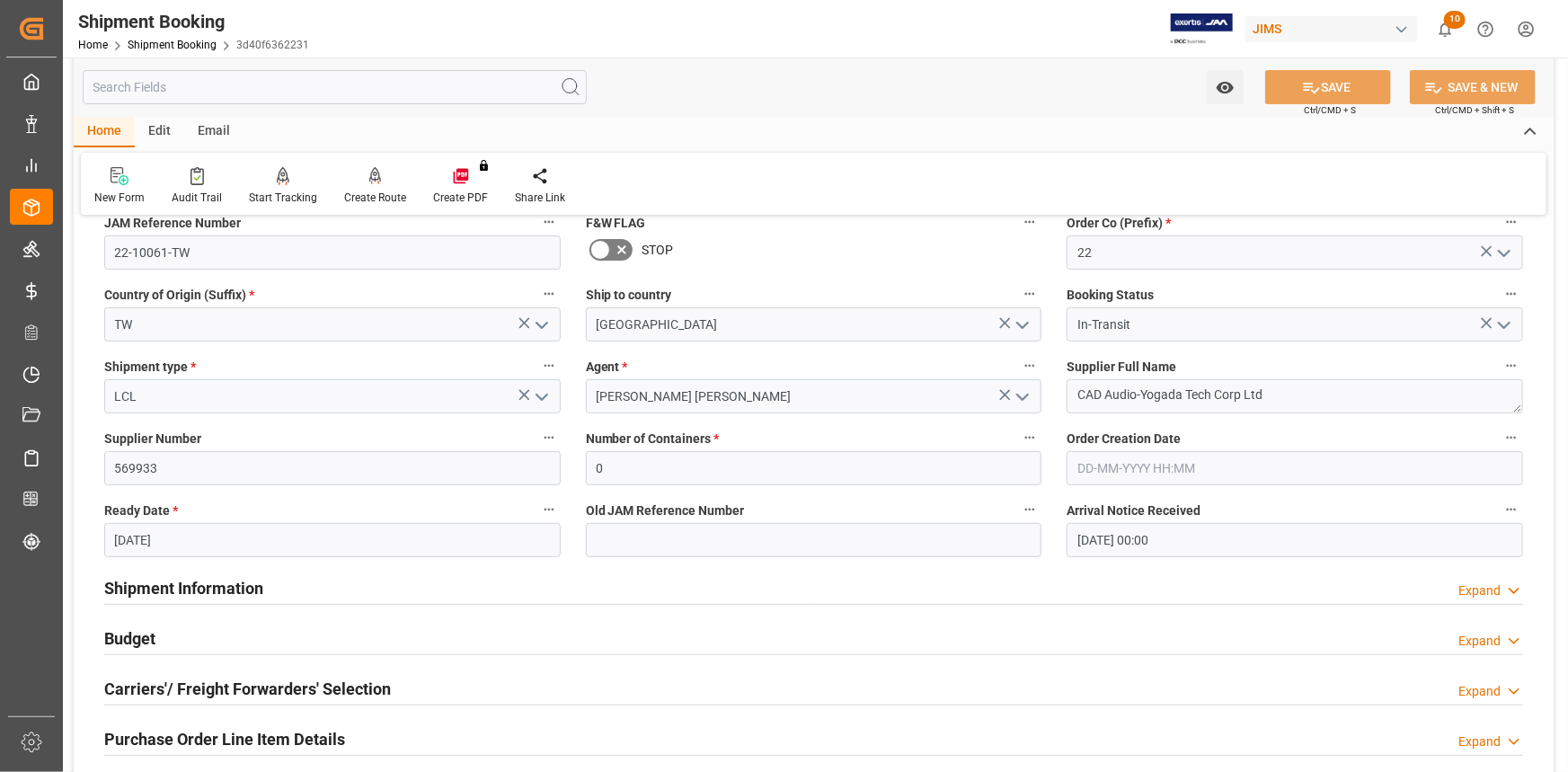
scroll to position [244, 0]
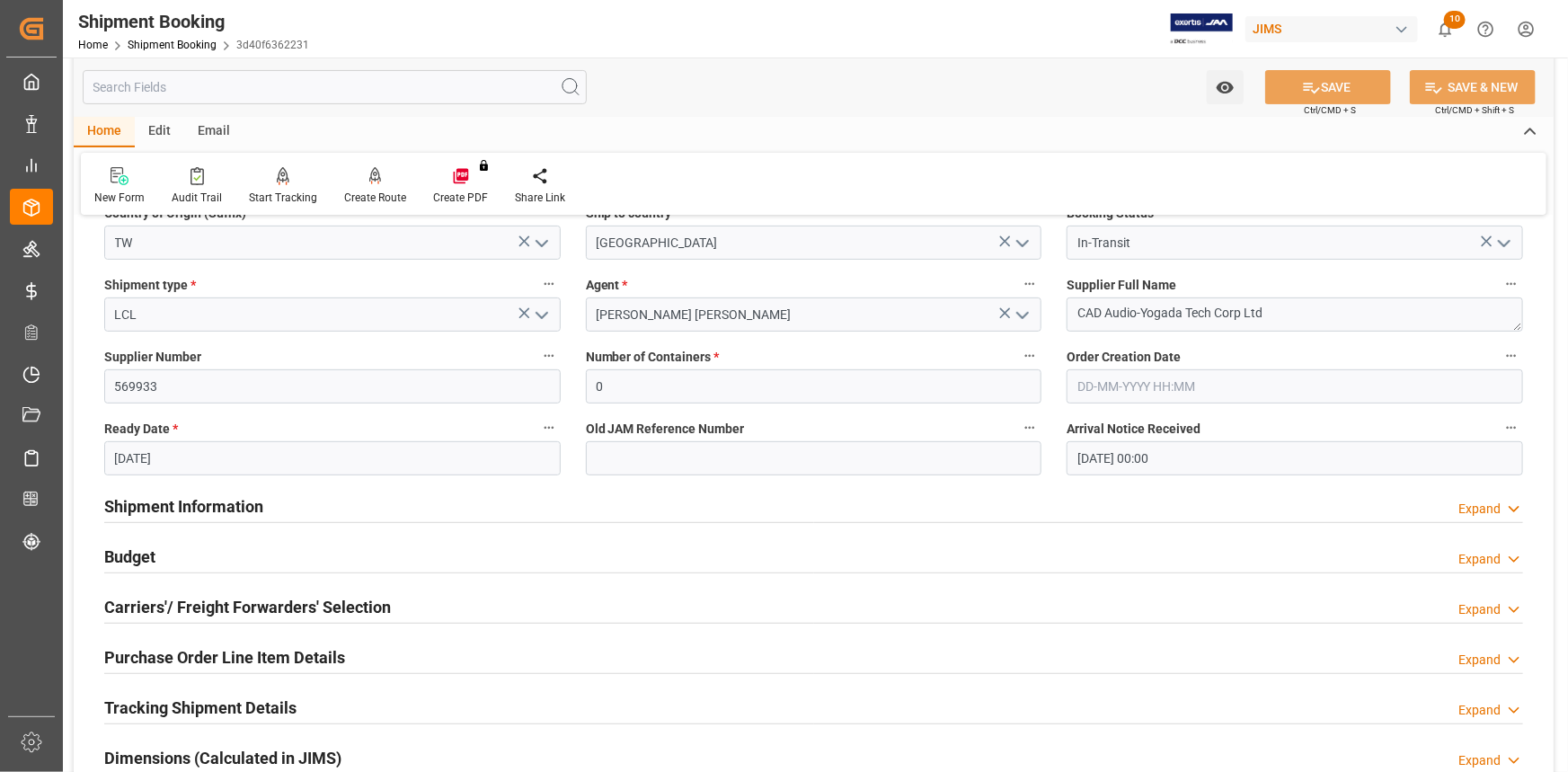
click at [356, 513] on div "Shipment Information Expand" at bounding box center [813, 504] width 1419 height 34
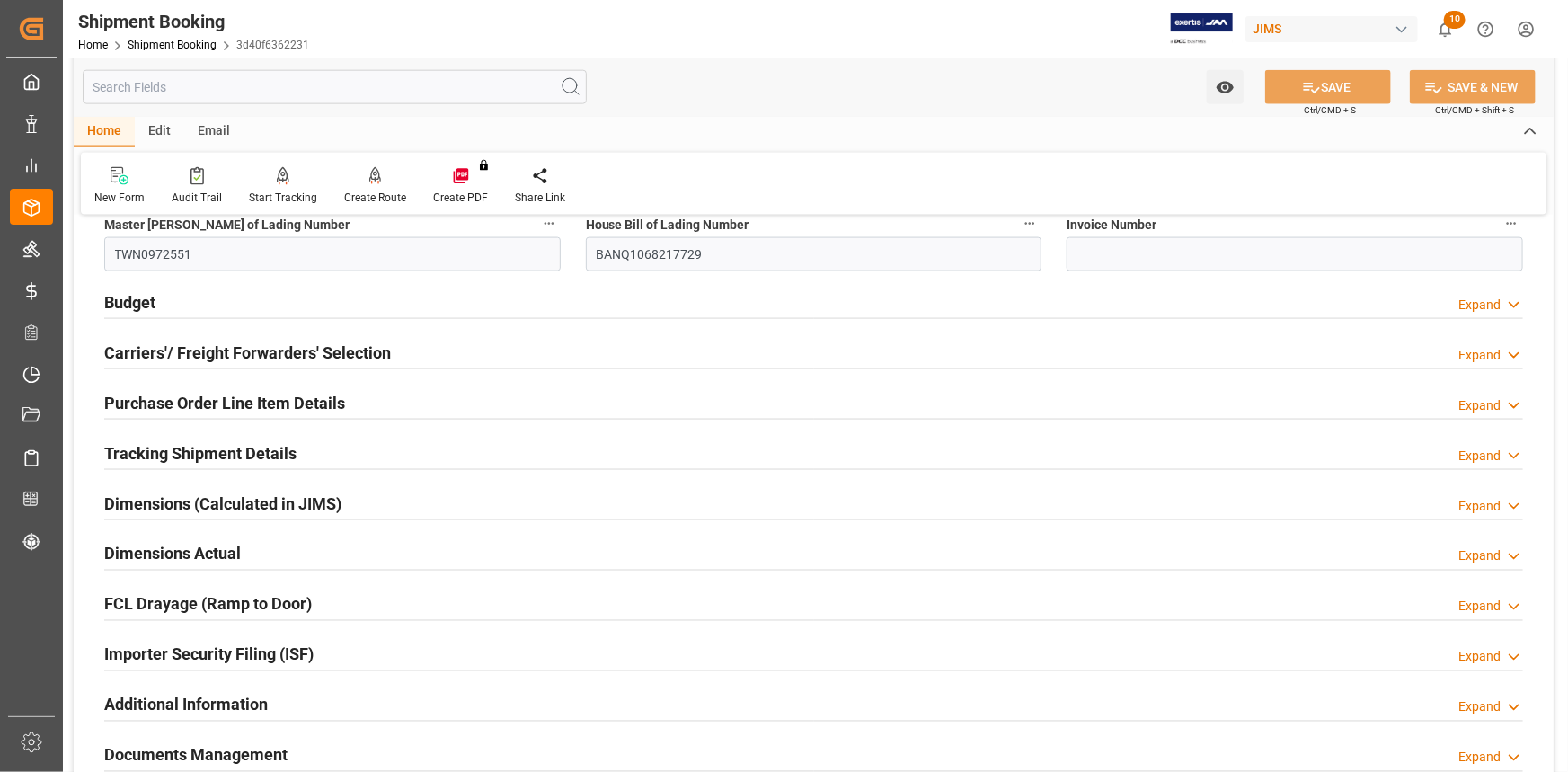
scroll to position [1388, 0]
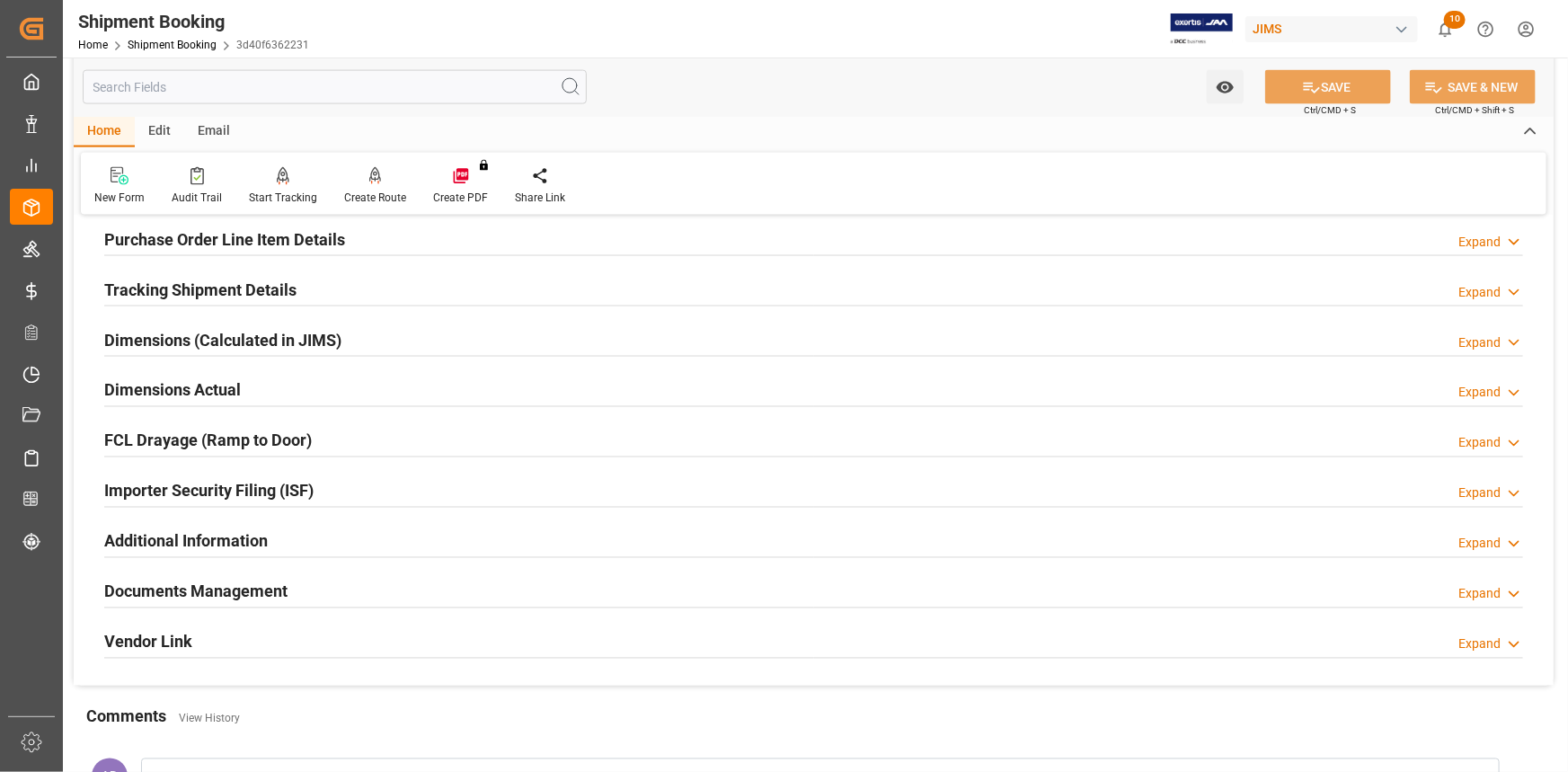
click at [390, 593] on div "Documents Management Expand" at bounding box center [813, 589] width 1419 height 34
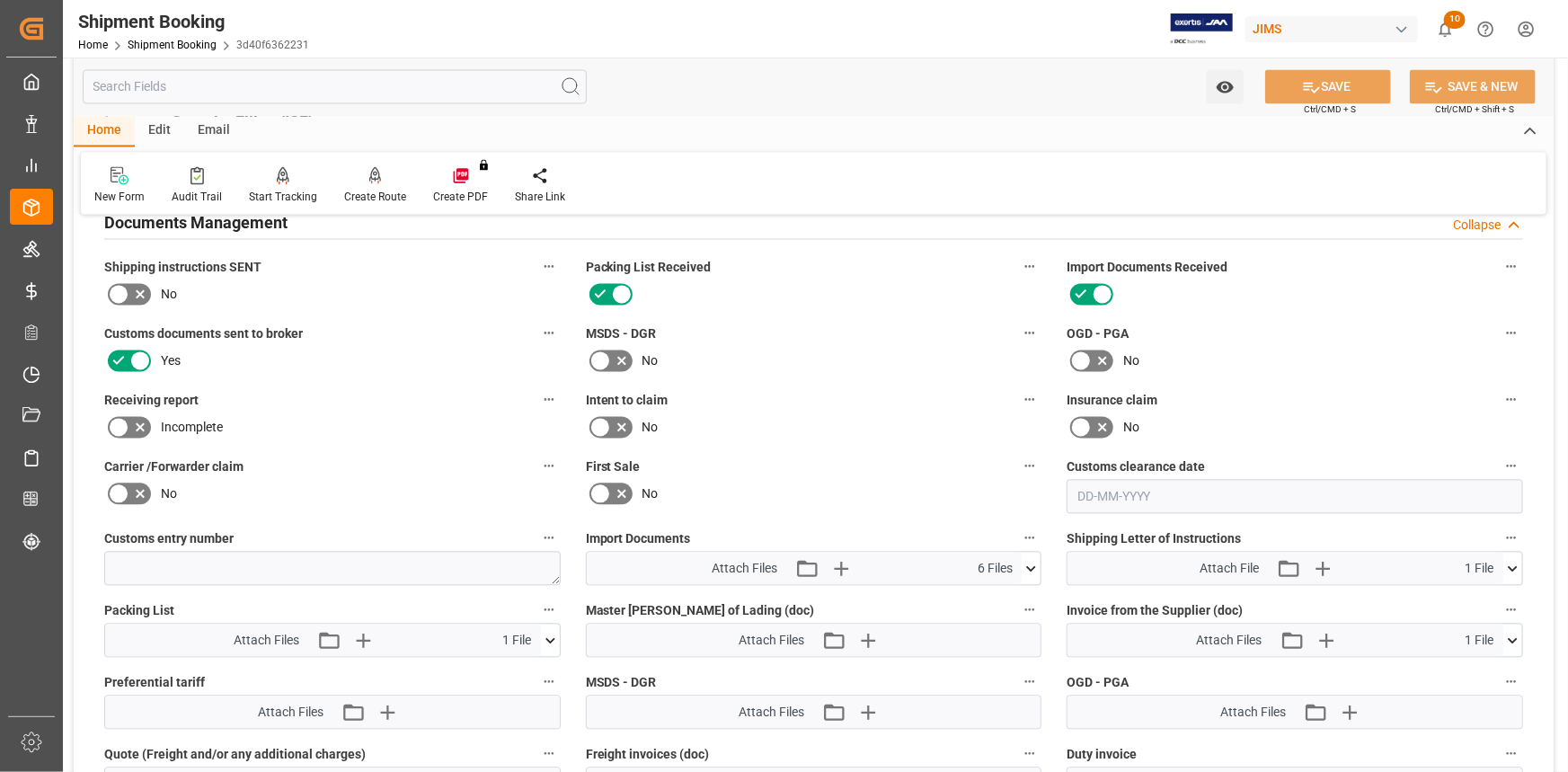
scroll to position [1797, 0]
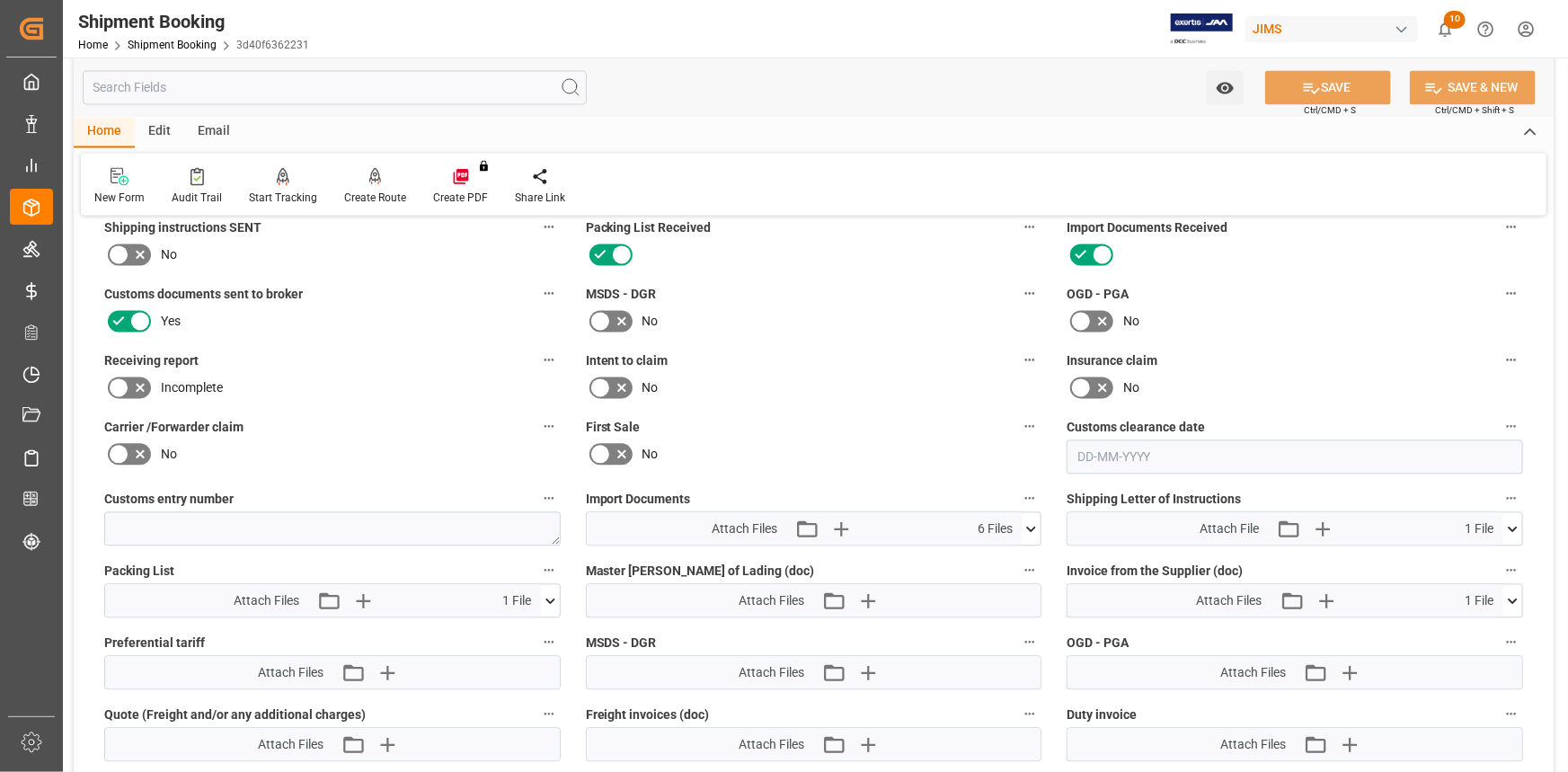
click at [1033, 523] on icon at bounding box center [1032, 529] width 19 height 19
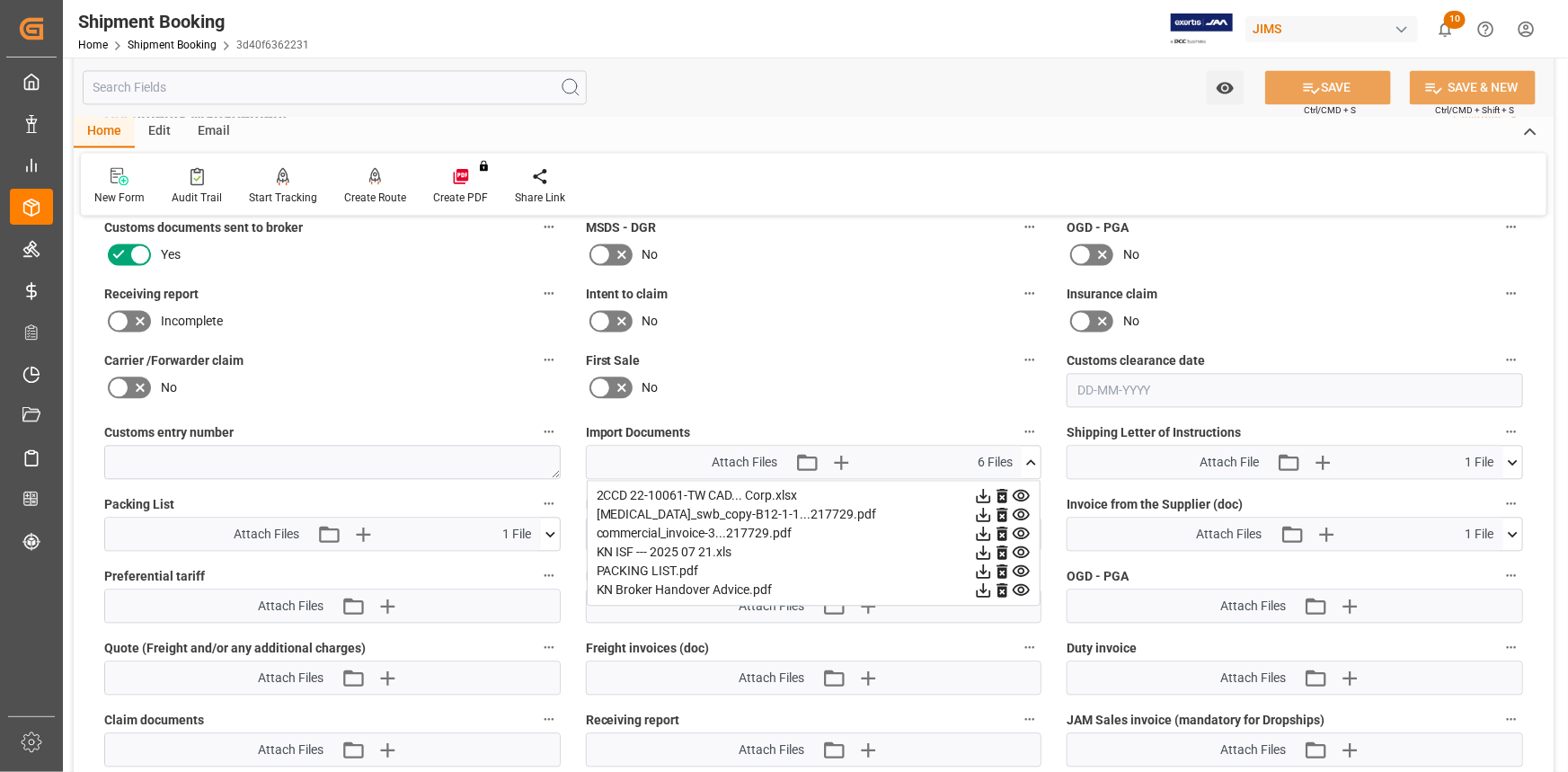
scroll to position [2042, 0]
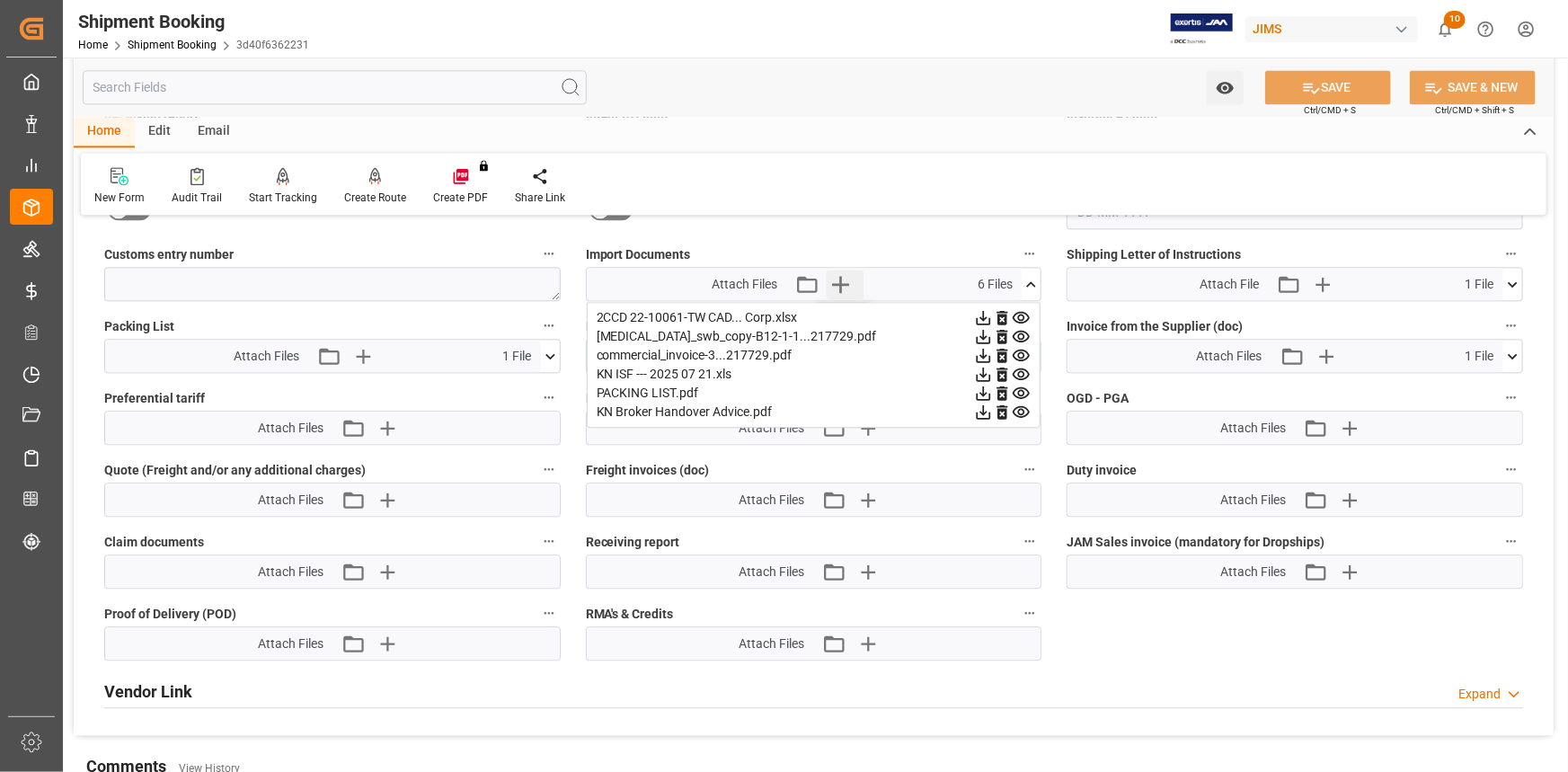
click at [843, 278] on icon "button" at bounding box center [841, 284] width 29 height 29
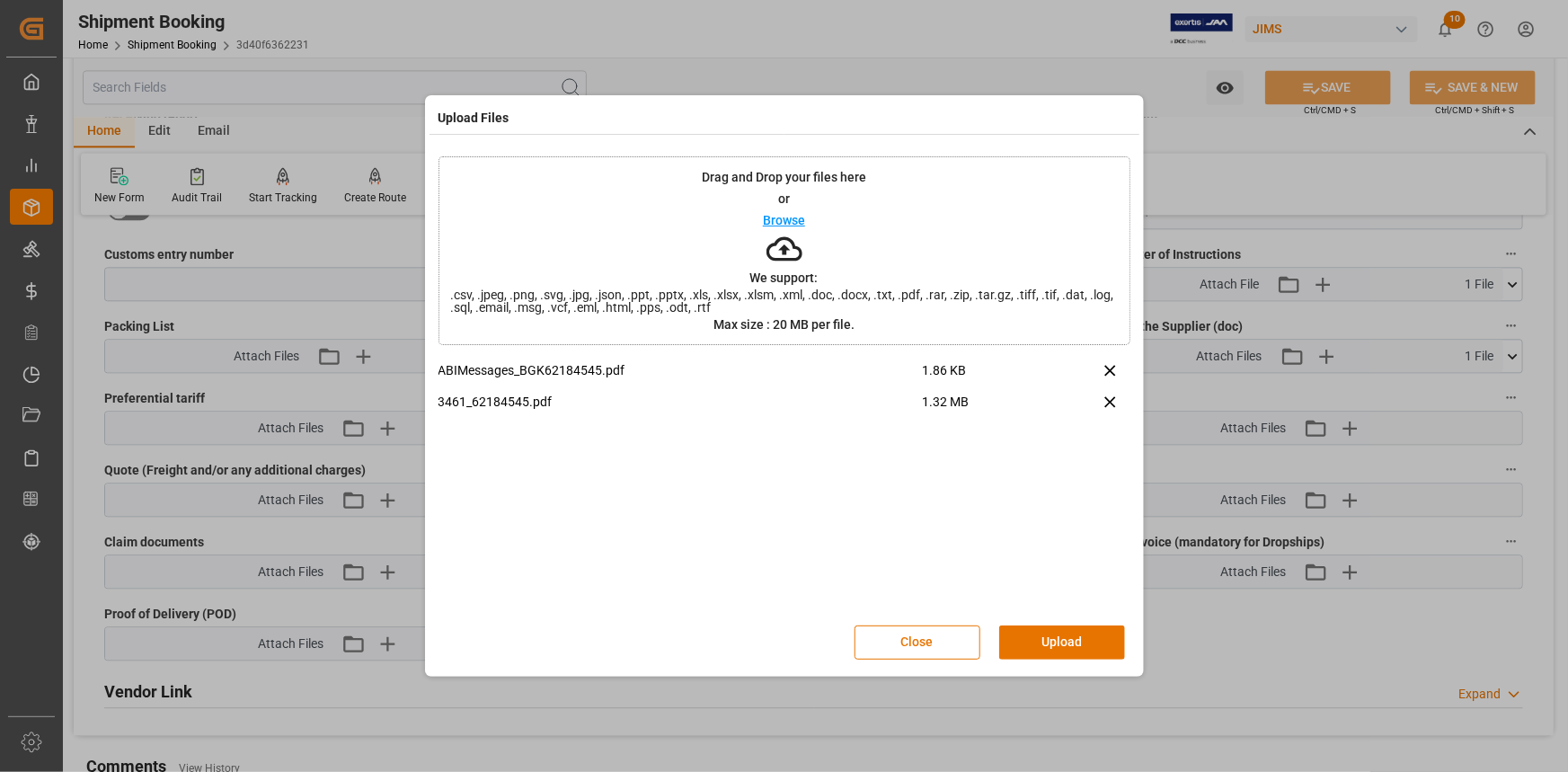
click at [1052, 641] on button "Upload" at bounding box center [1062, 642] width 126 height 34
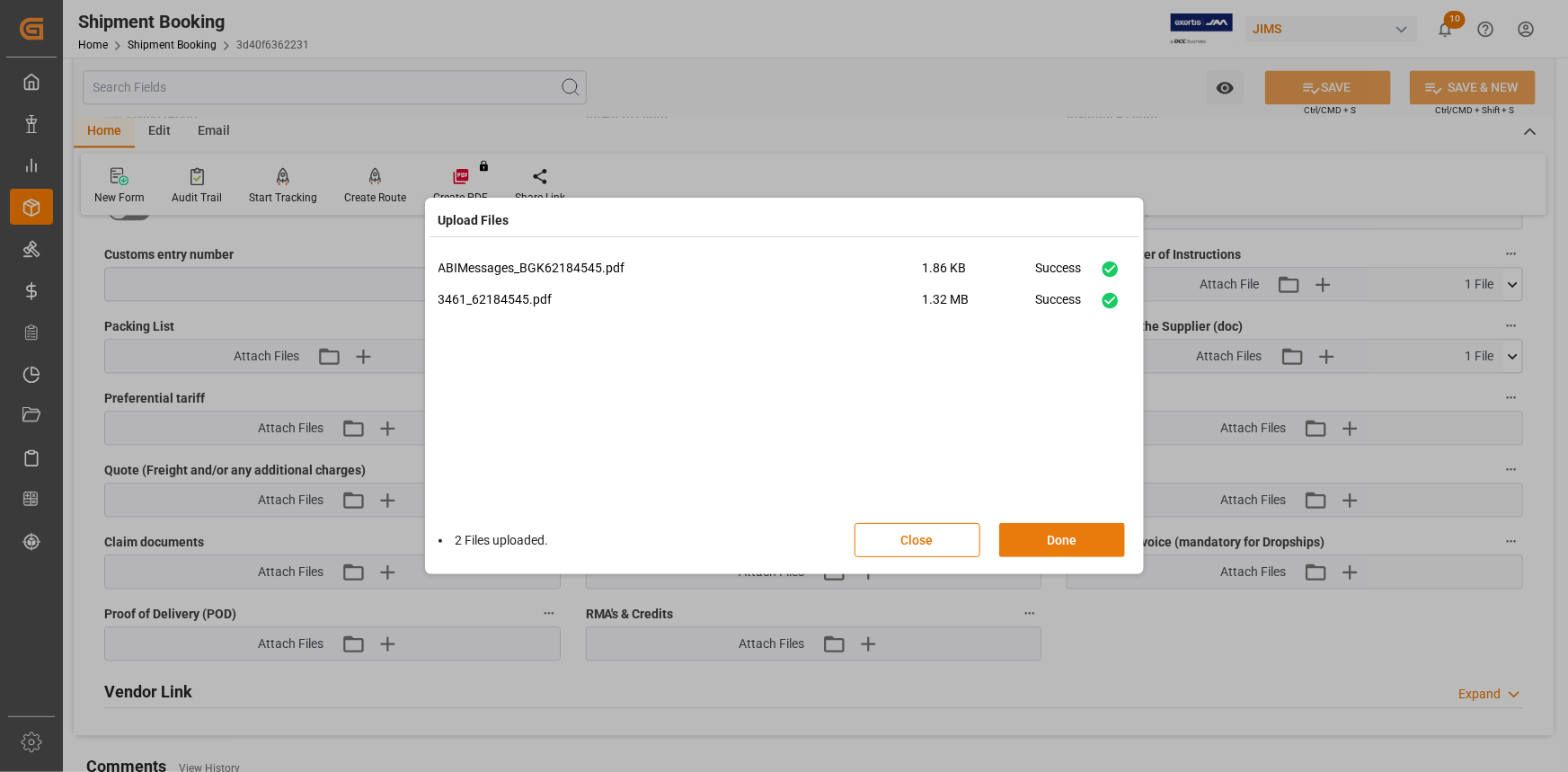
click at [1068, 534] on button "Done" at bounding box center [1062, 539] width 126 height 34
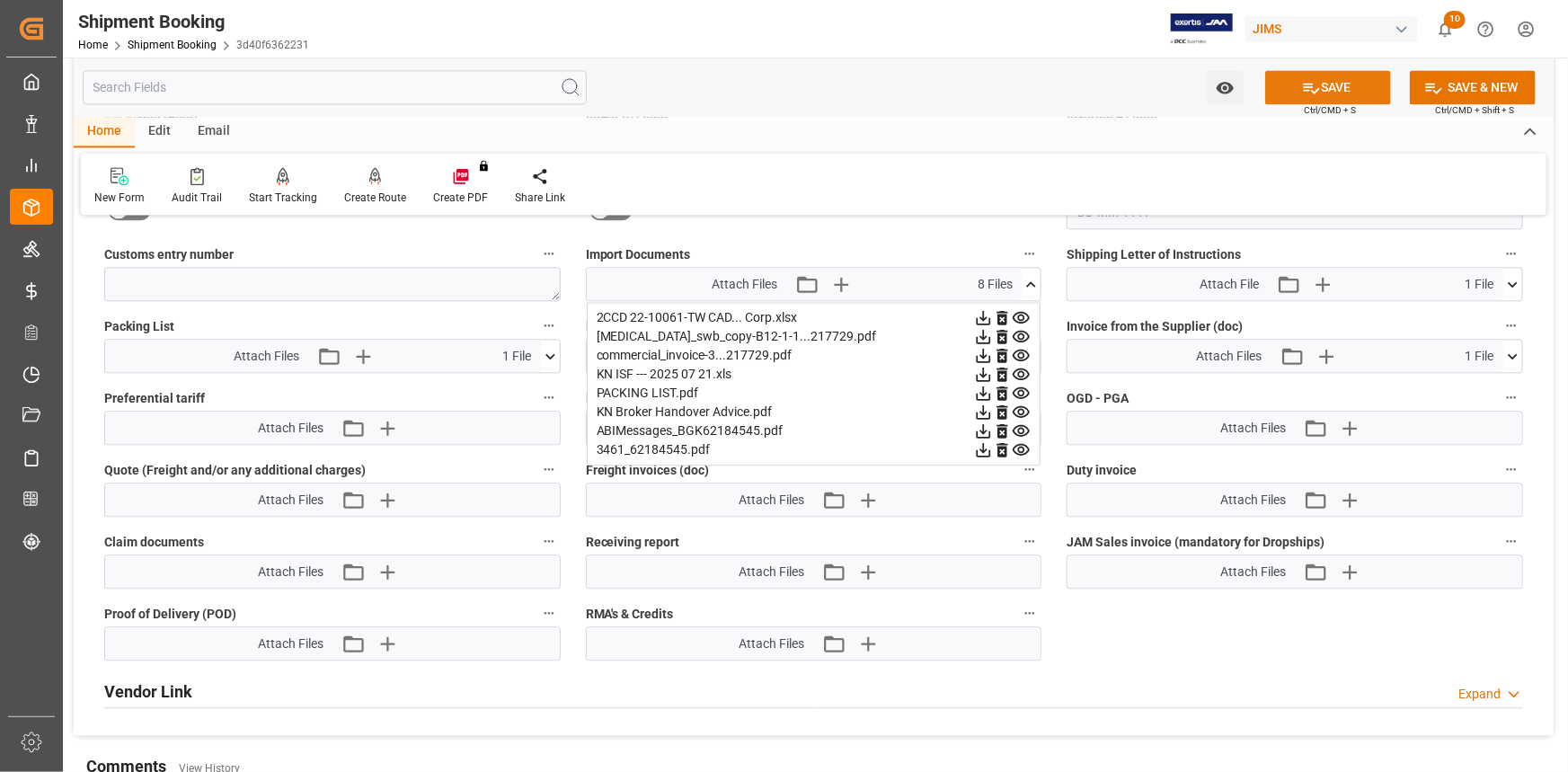
click at [1329, 84] on button "SAVE" at bounding box center [1328, 87] width 126 height 34
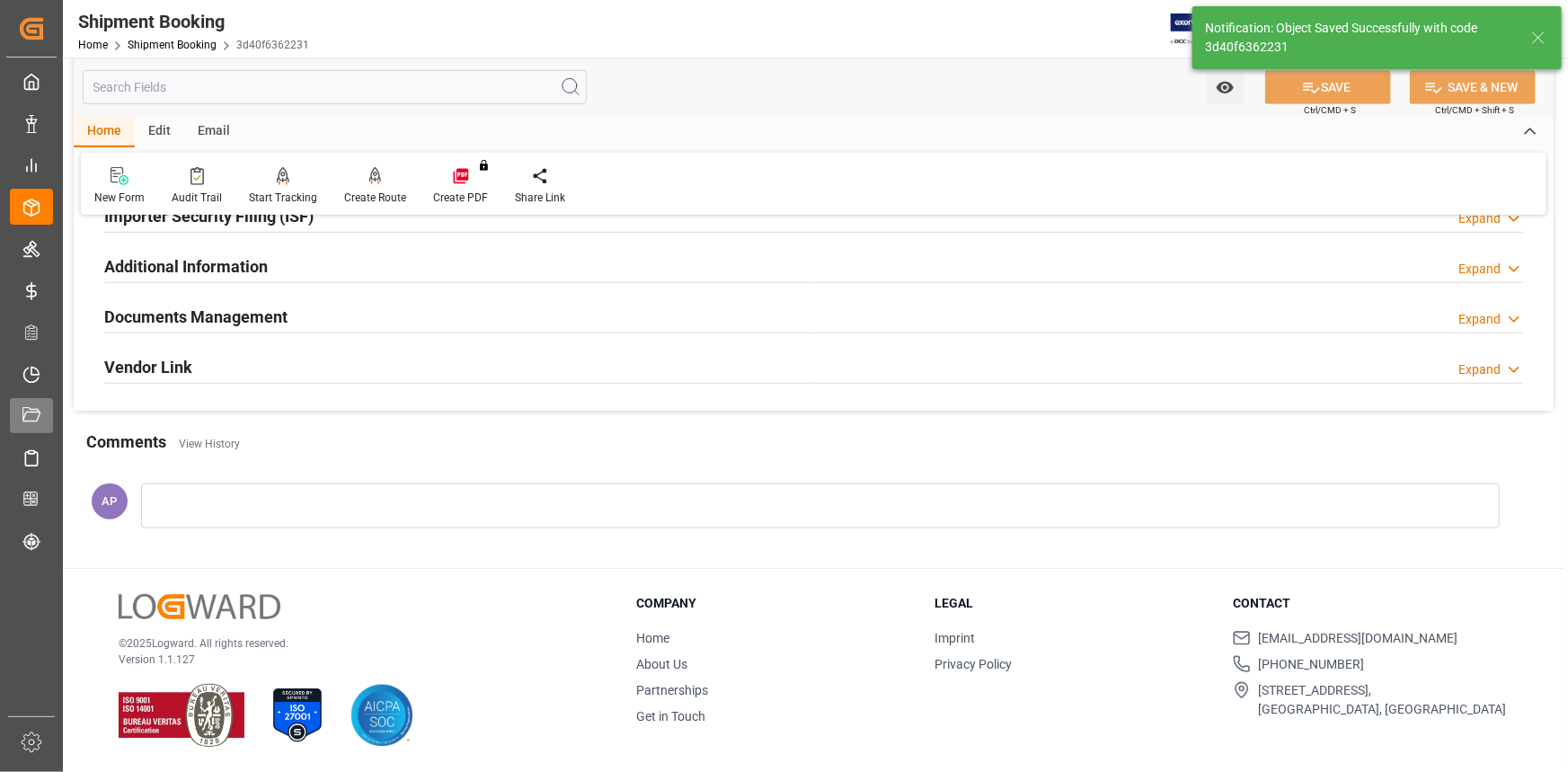
scroll to position [257, 0]
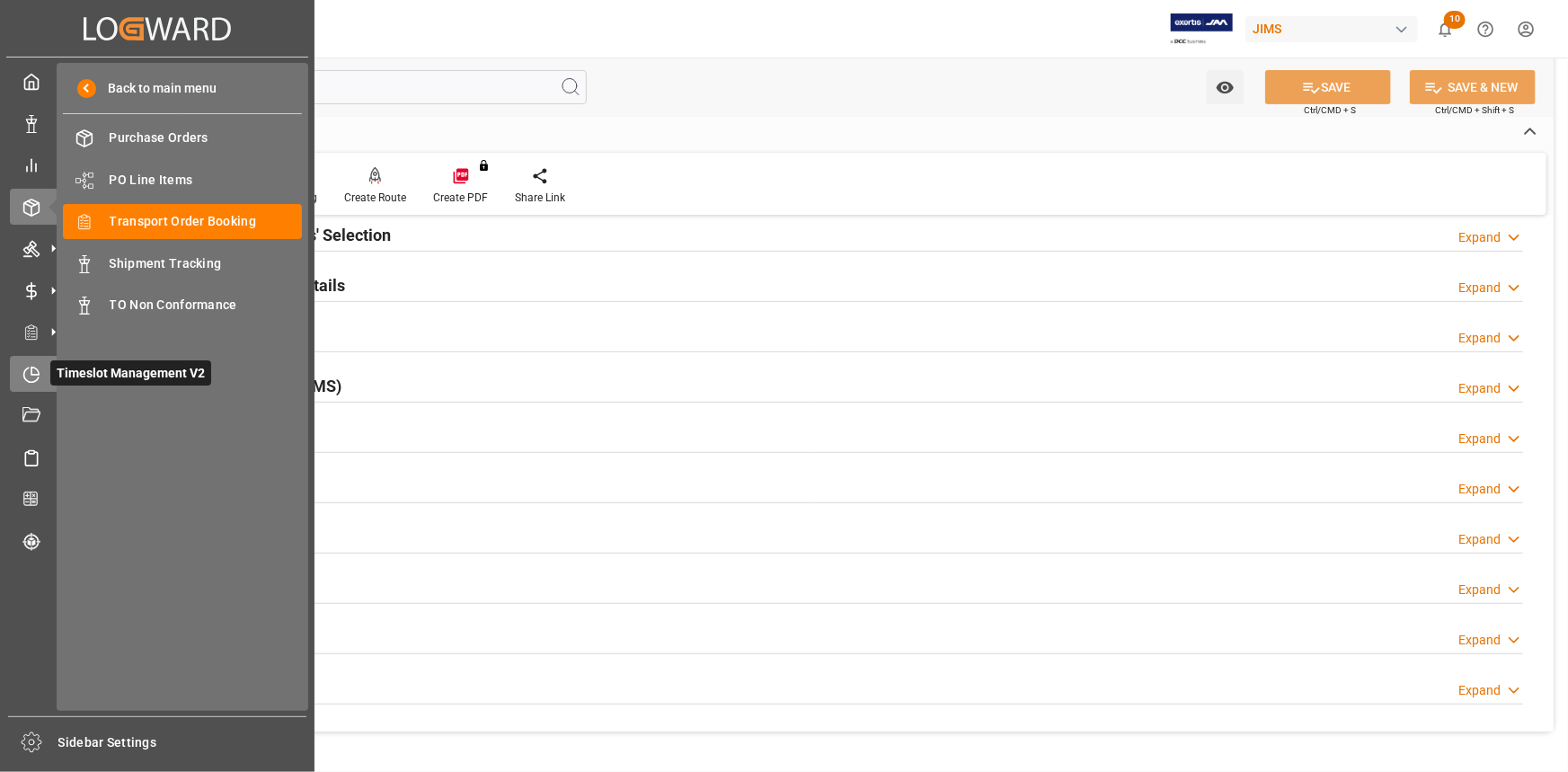
click at [33, 372] on icon at bounding box center [31, 375] width 18 height 18
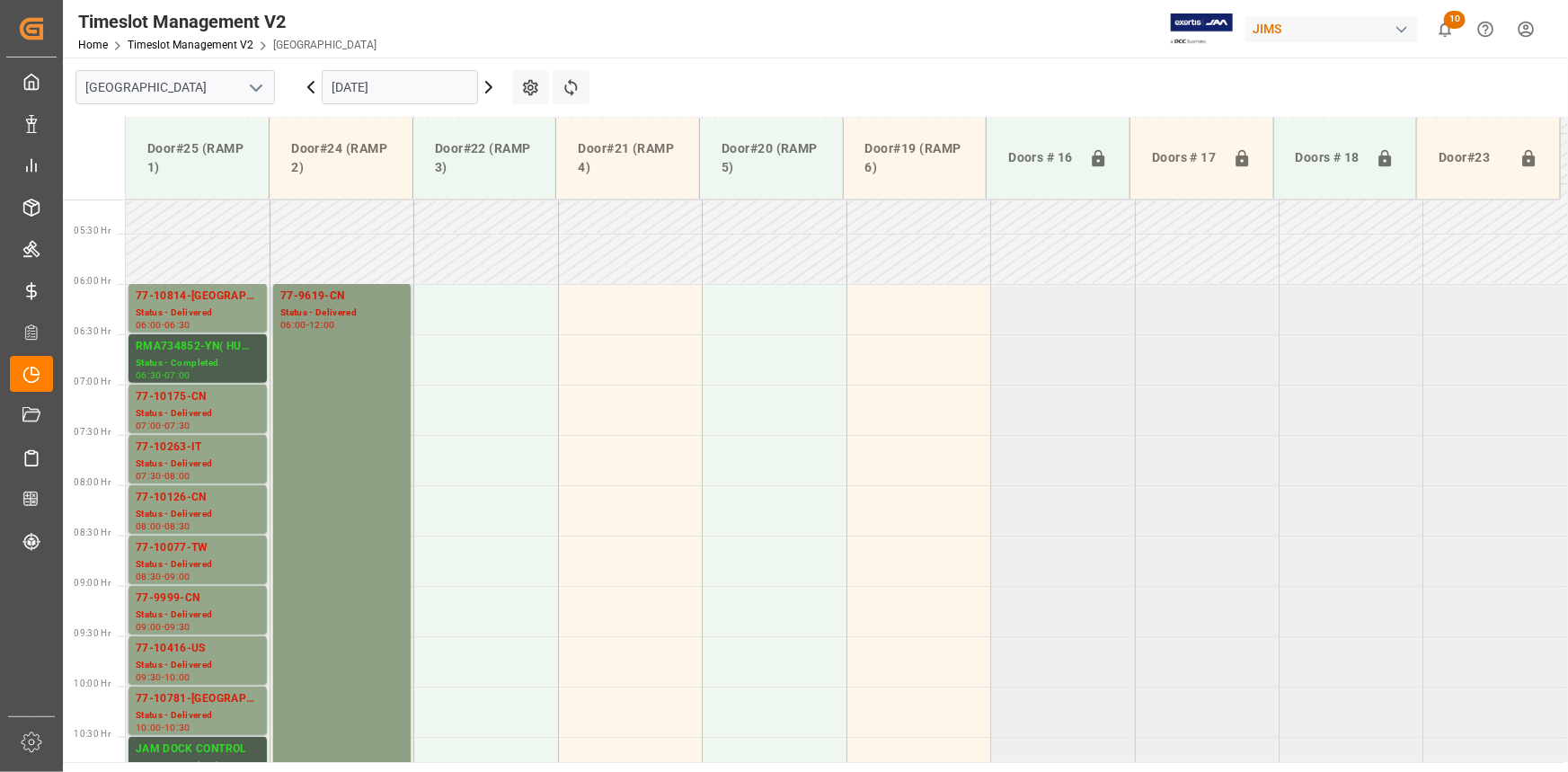
scroll to position [518, 0]
click at [256, 81] on icon "open menu" at bounding box center [256, 88] width 21 height 21
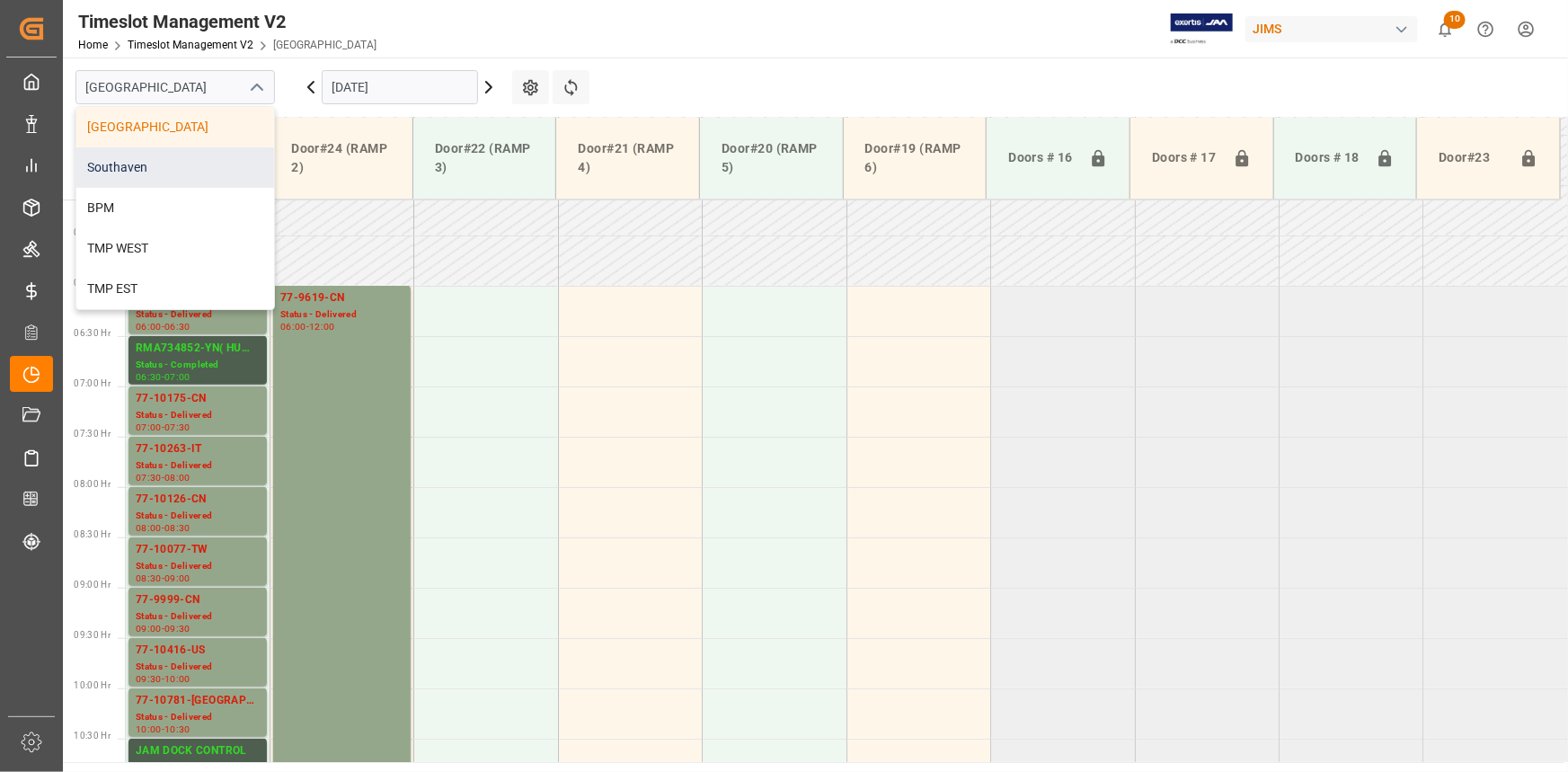
click at [203, 161] on div "Southaven" at bounding box center [175, 168] width 198 height 41
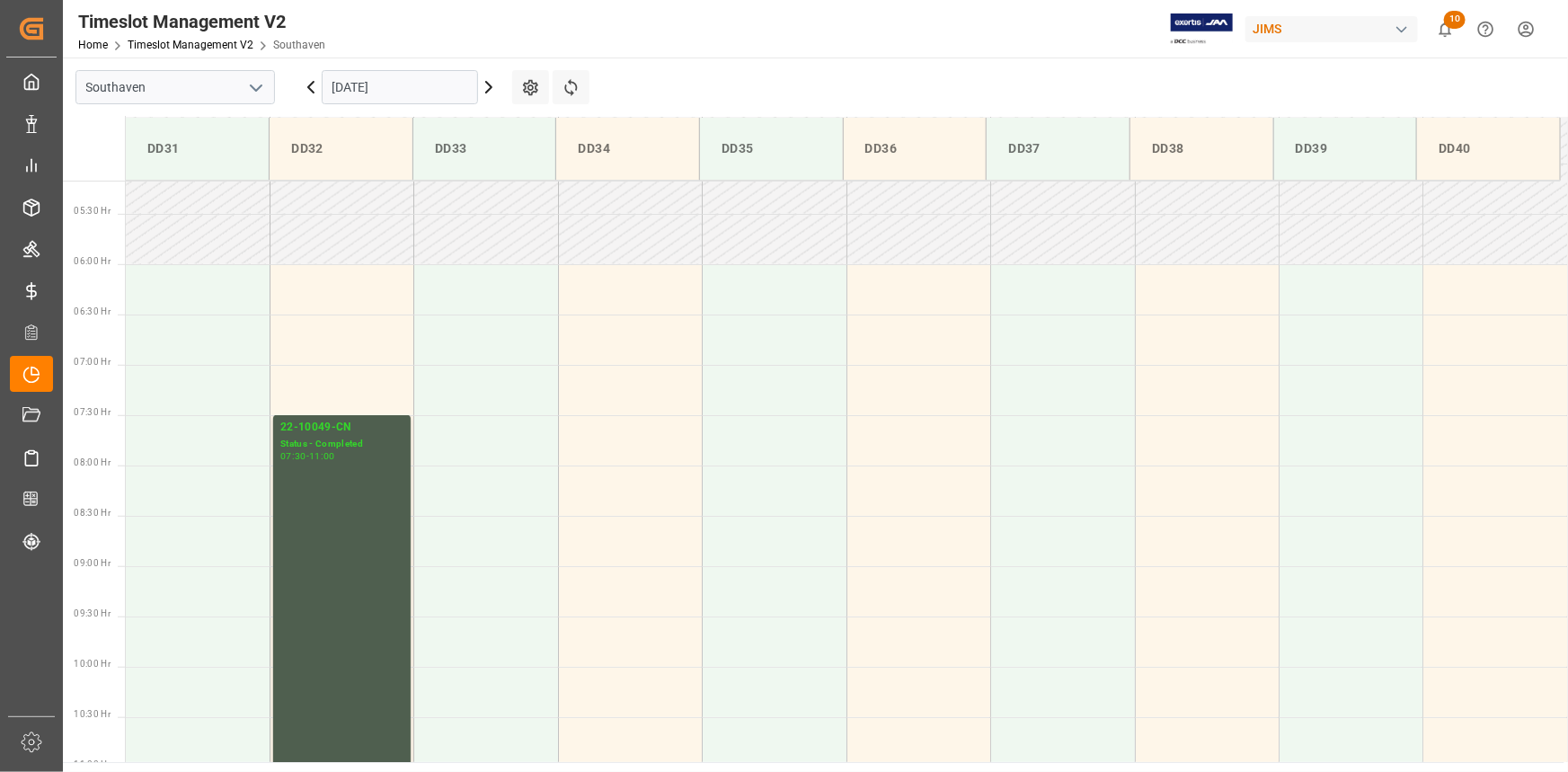
scroll to position [486, 0]
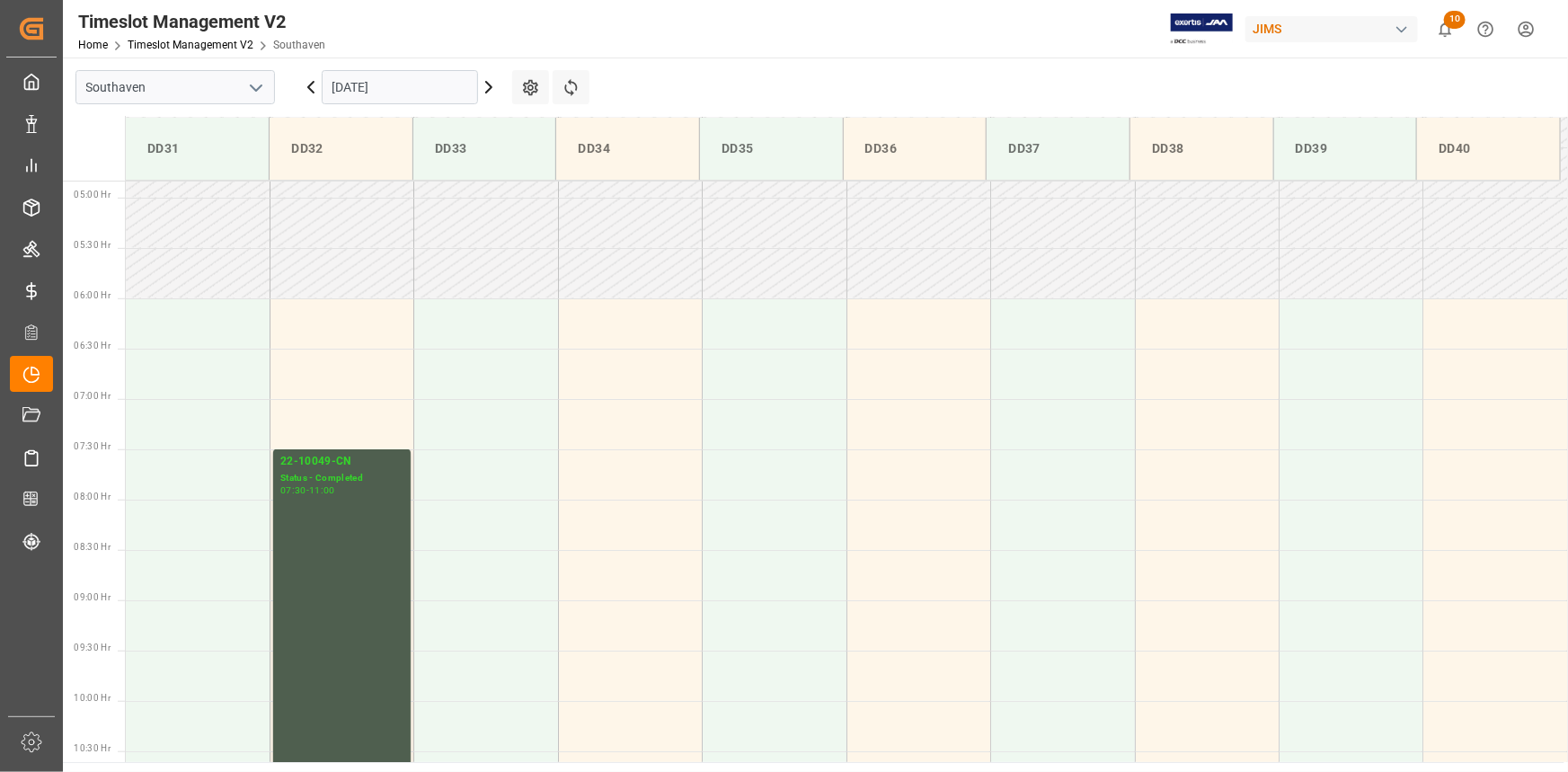
click at [381, 95] on input "[DATE]" at bounding box center [400, 87] width 157 height 34
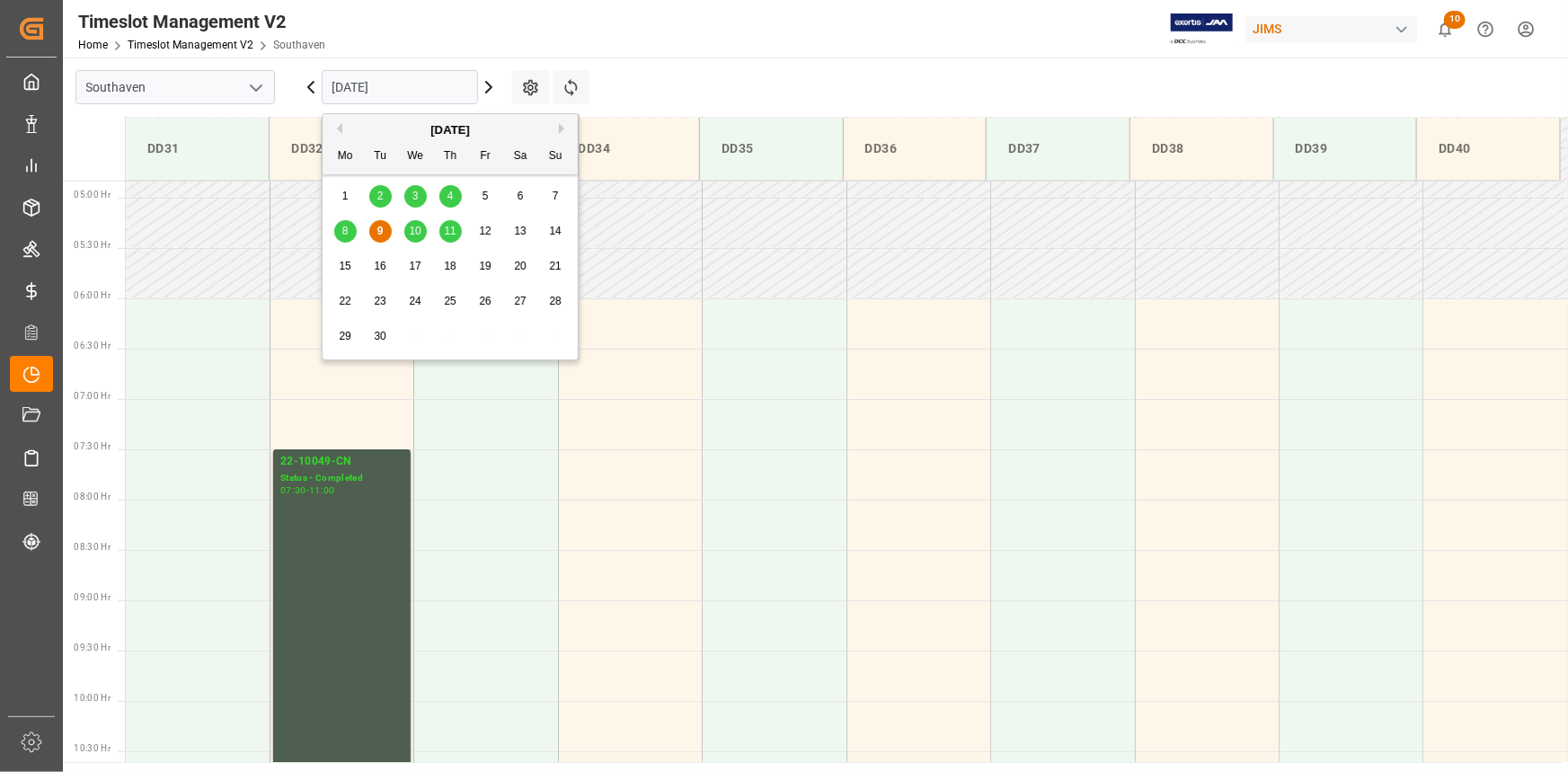
click at [415, 218] on div "8 9 10 11 12 13 14" at bounding box center [451, 231] width 245 height 35
click at [417, 224] on div "10" at bounding box center [415, 232] width 22 height 21
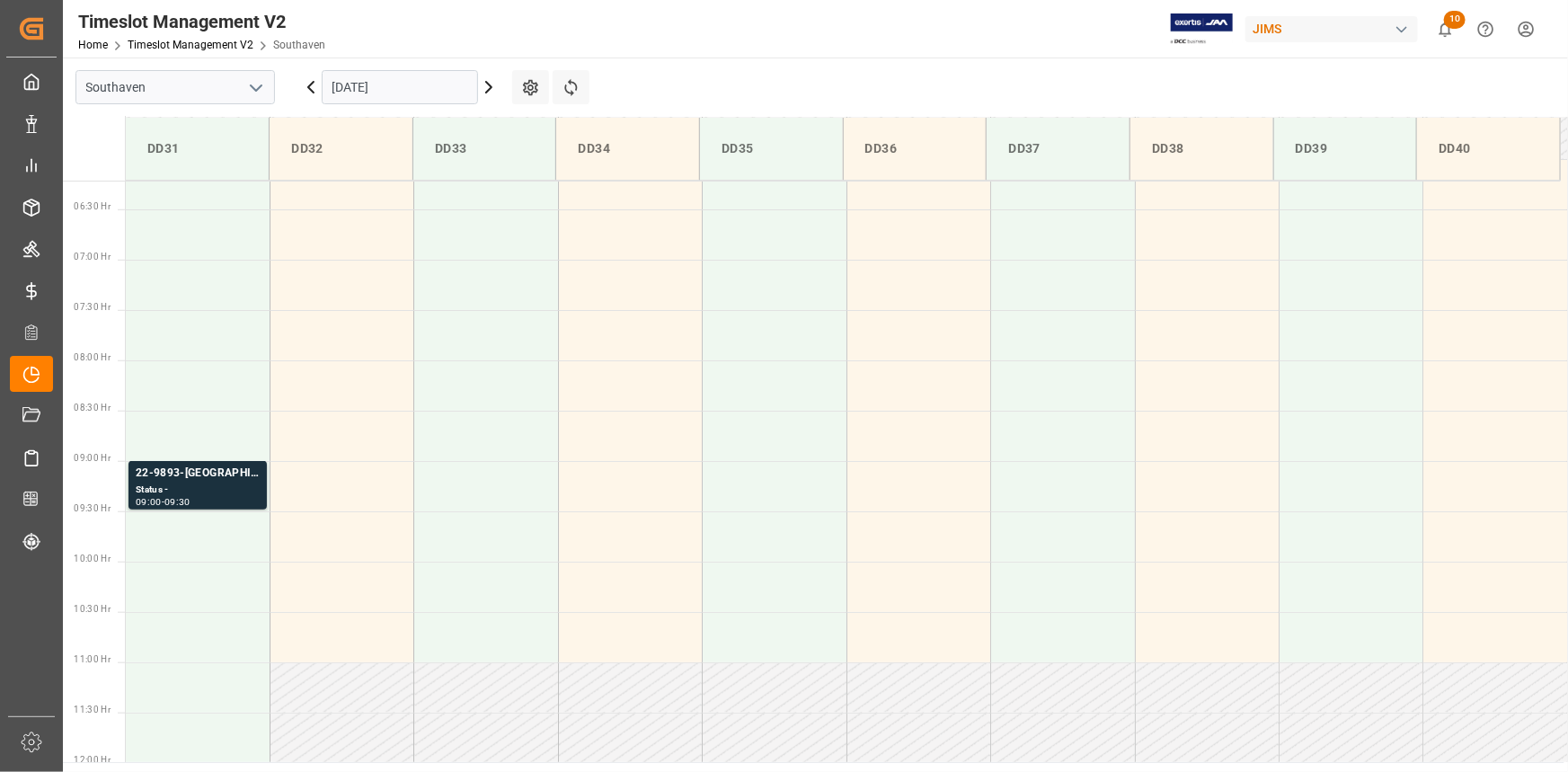
scroll to position [471, 0]
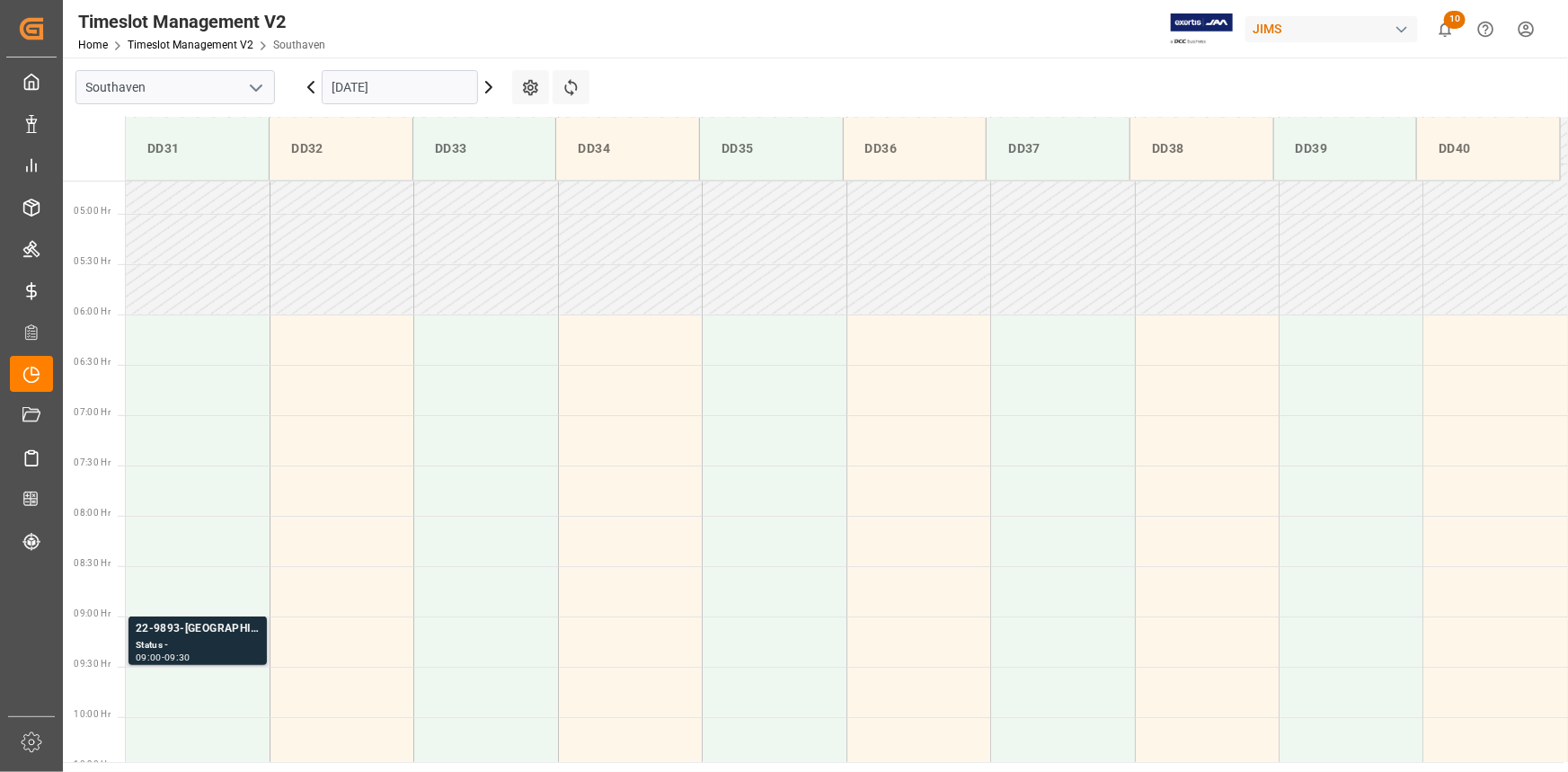
click at [213, 636] on div "22-9893-[GEOGRAPHIC_DATA]" at bounding box center [197, 629] width 124 height 18
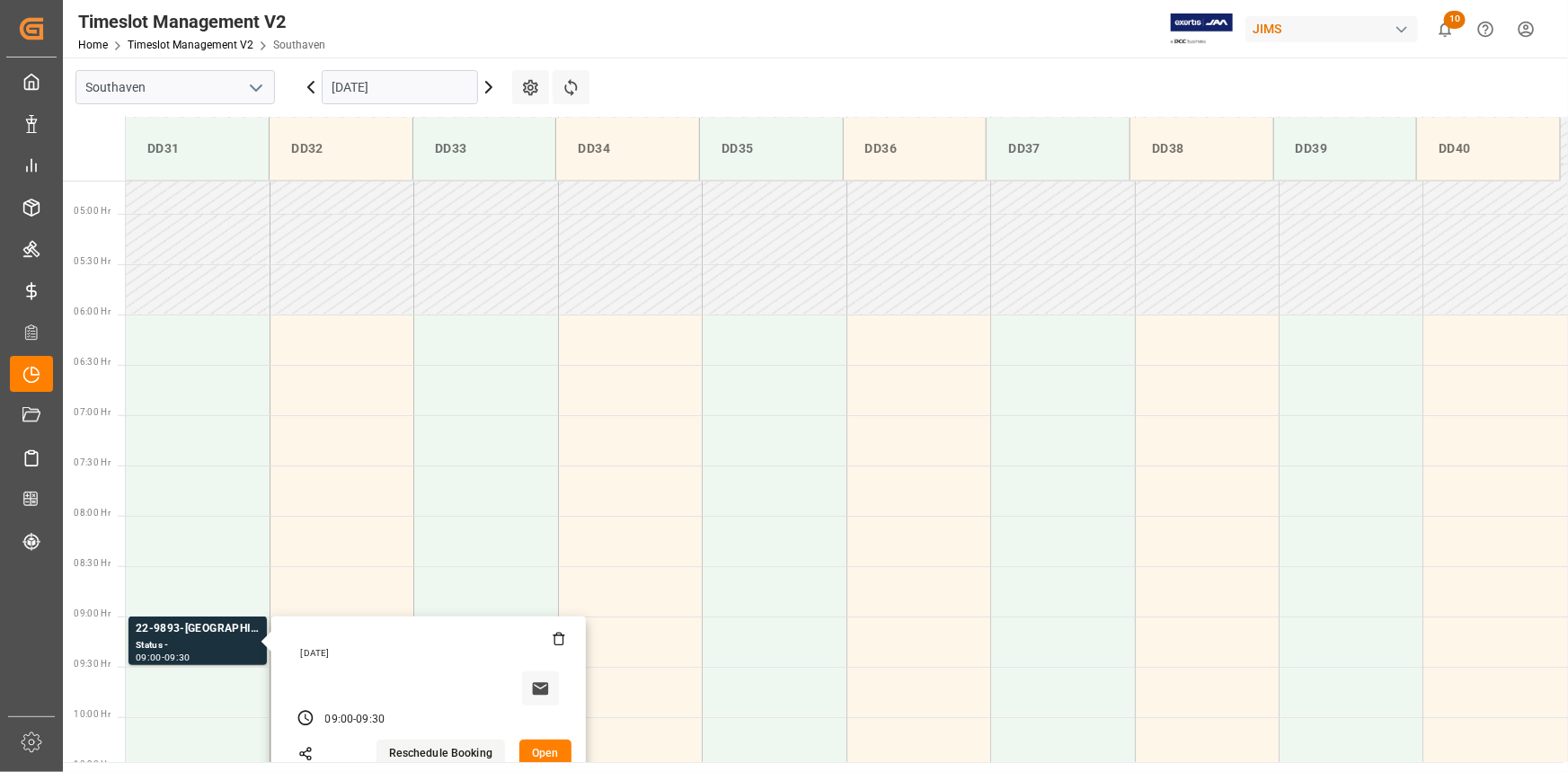
click at [429, 83] on input "10-09-2025" at bounding box center [400, 87] width 157 height 34
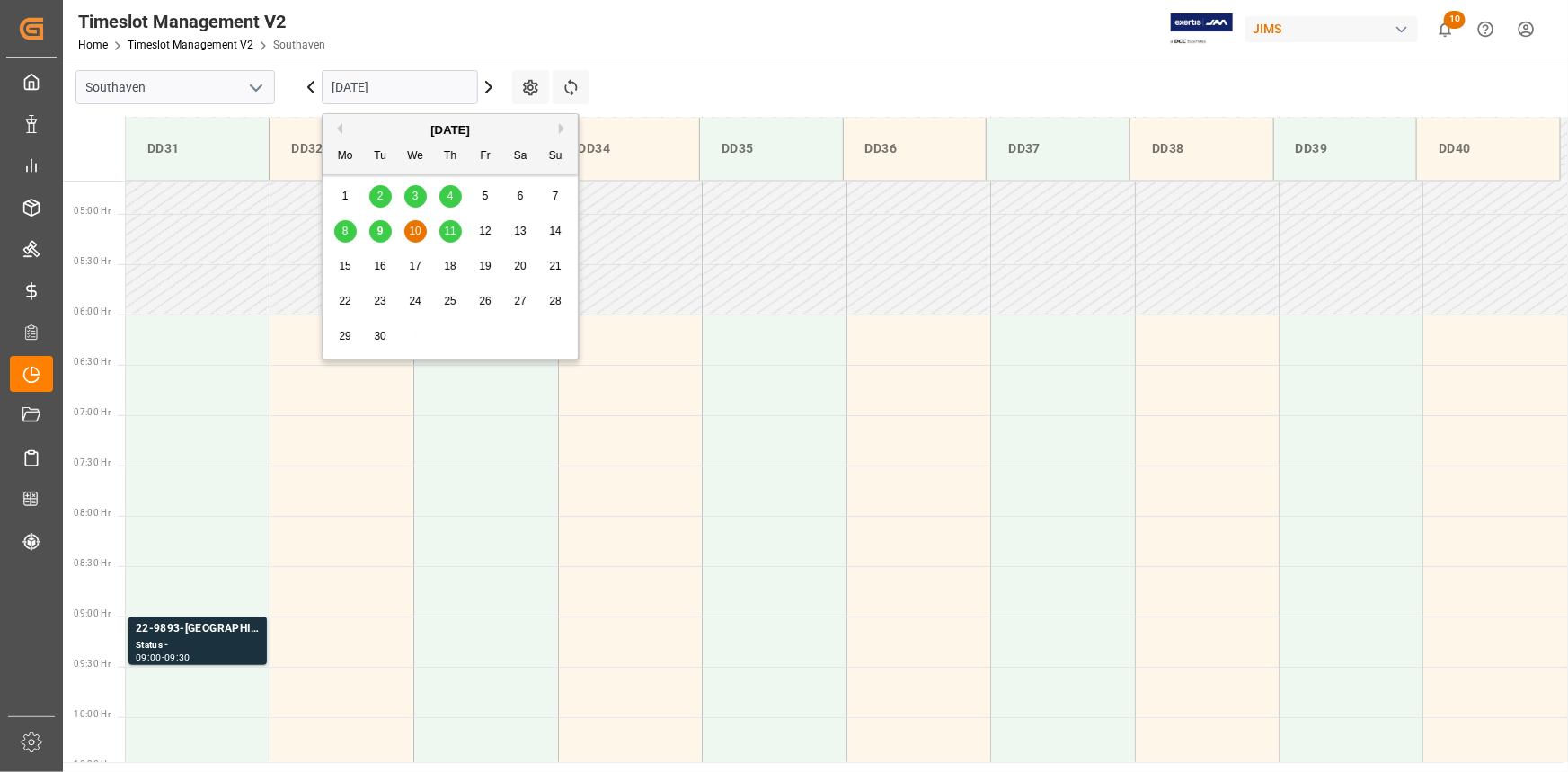
click at [448, 225] on span "11" at bounding box center [450, 231] width 12 height 13
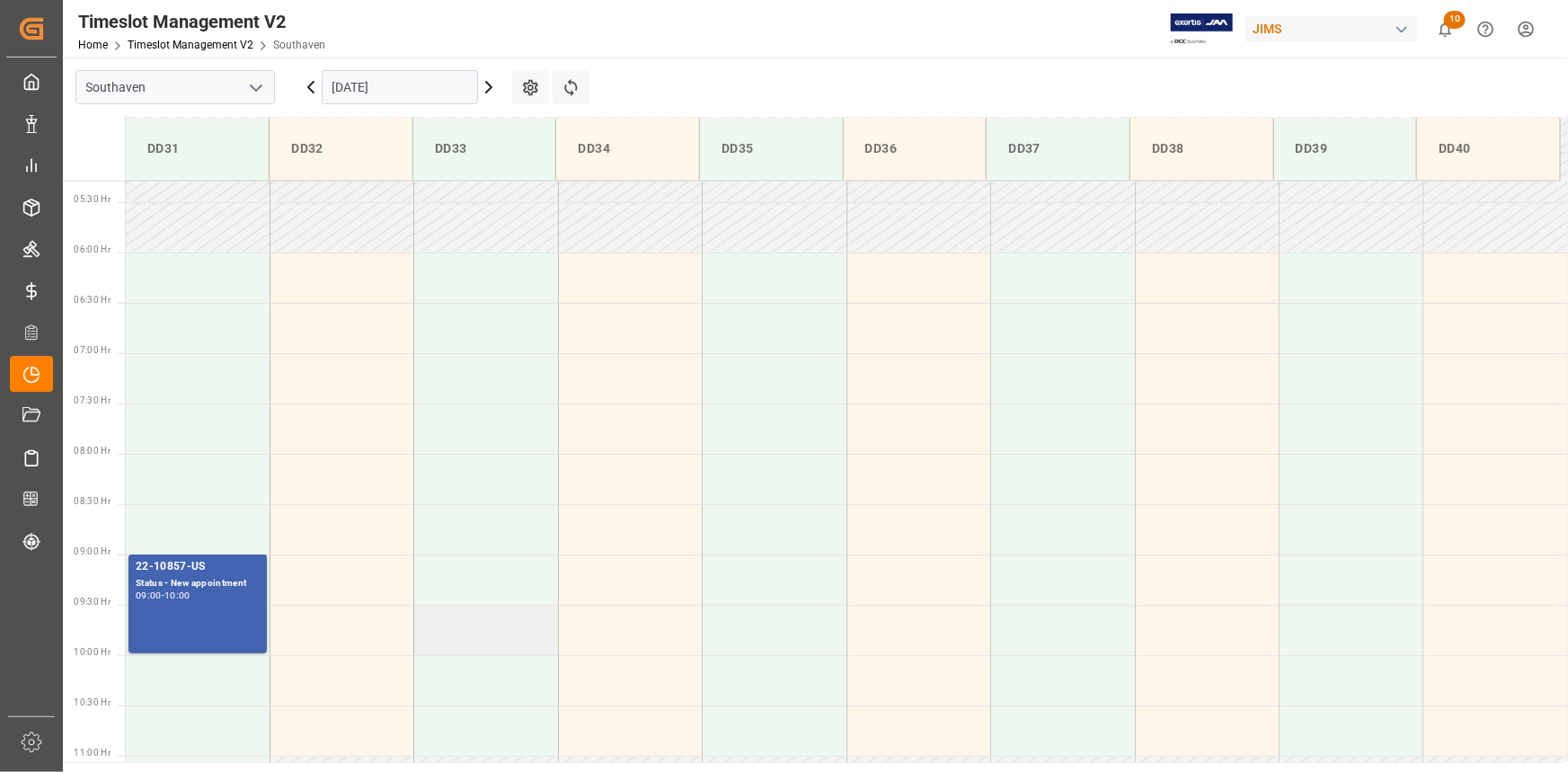
scroll to position [463, 0]
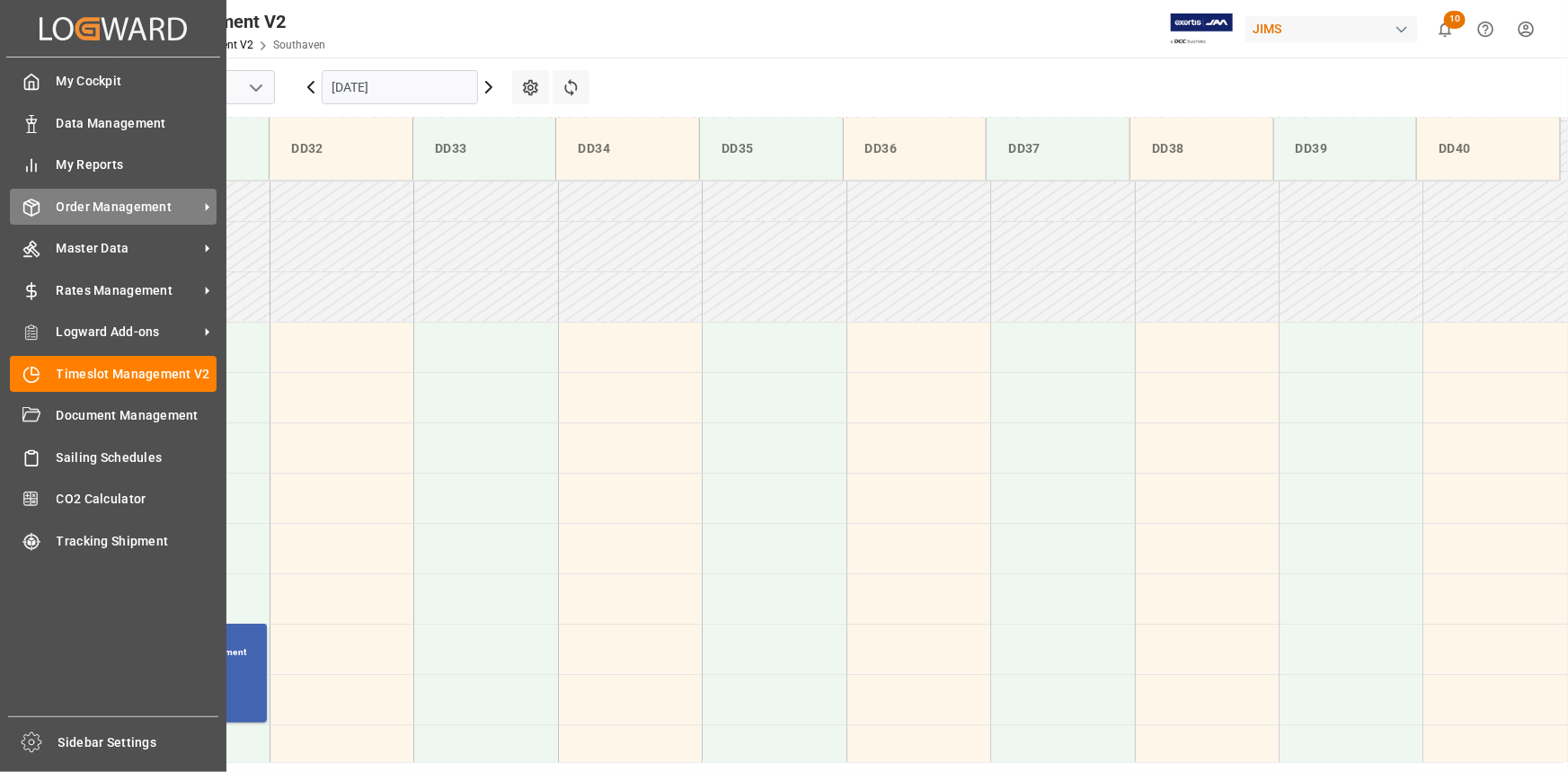
click at [106, 214] on span "Order Management" at bounding box center [128, 208] width 142 height 19
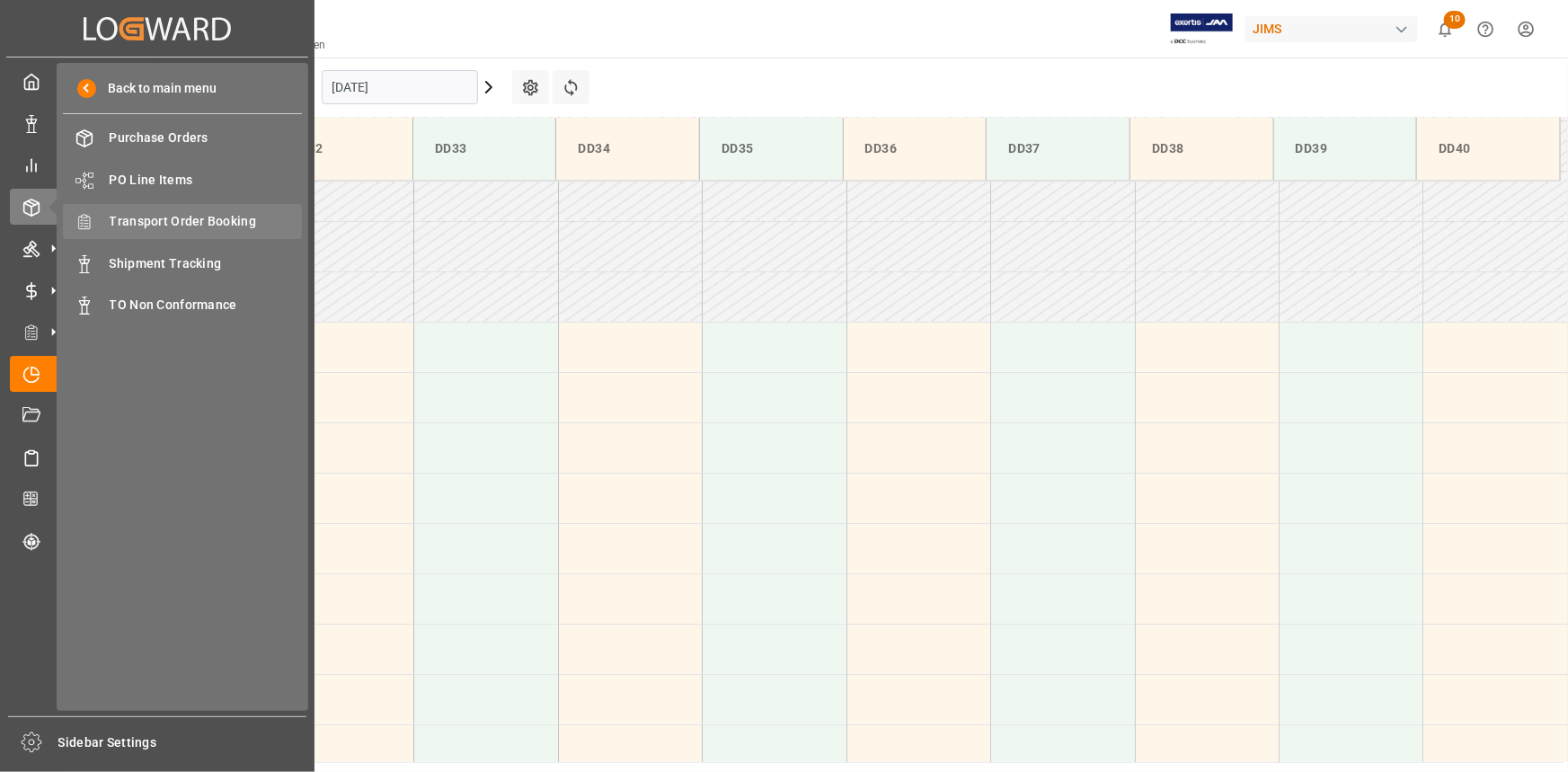
click at [199, 225] on span "Transport Order Booking" at bounding box center [206, 222] width 193 height 19
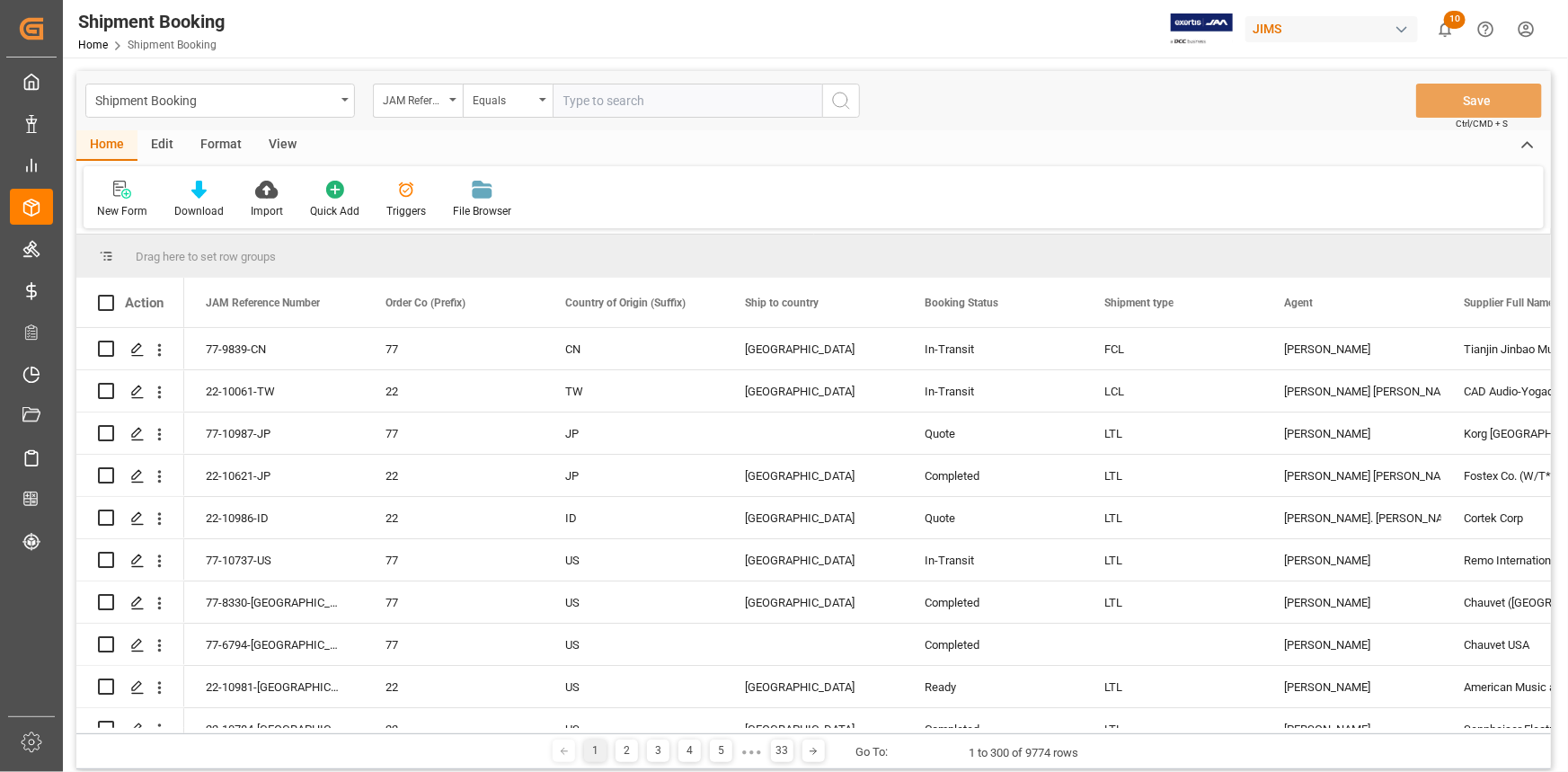
click at [594, 99] on input "text" at bounding box center [687, 100] width 270 height 34
type input "22-10061-TW"
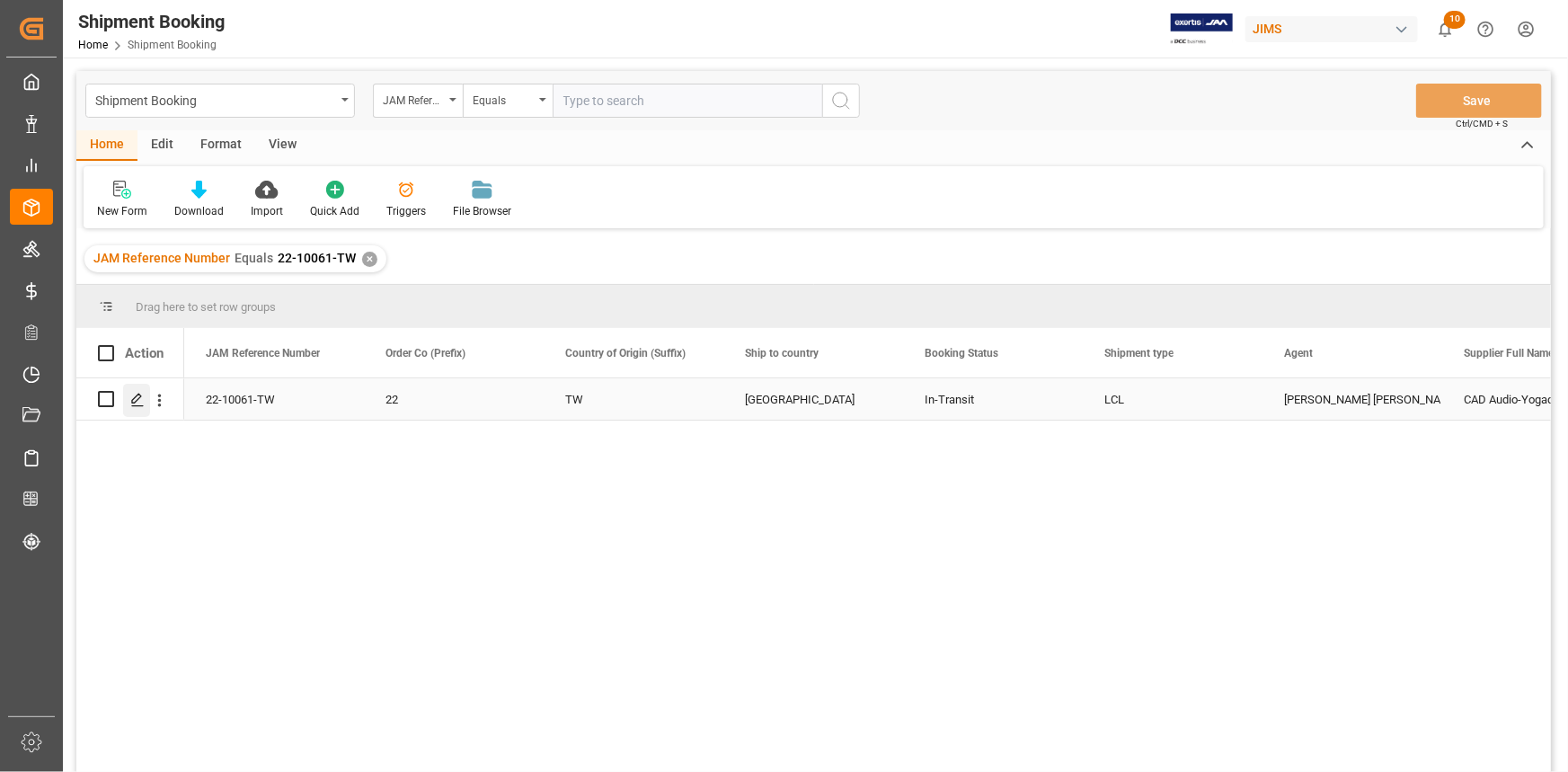
click at [133, 398] on polygon "Press SPACE to select this row." at bounding box center [136, 397] width 9 height 9
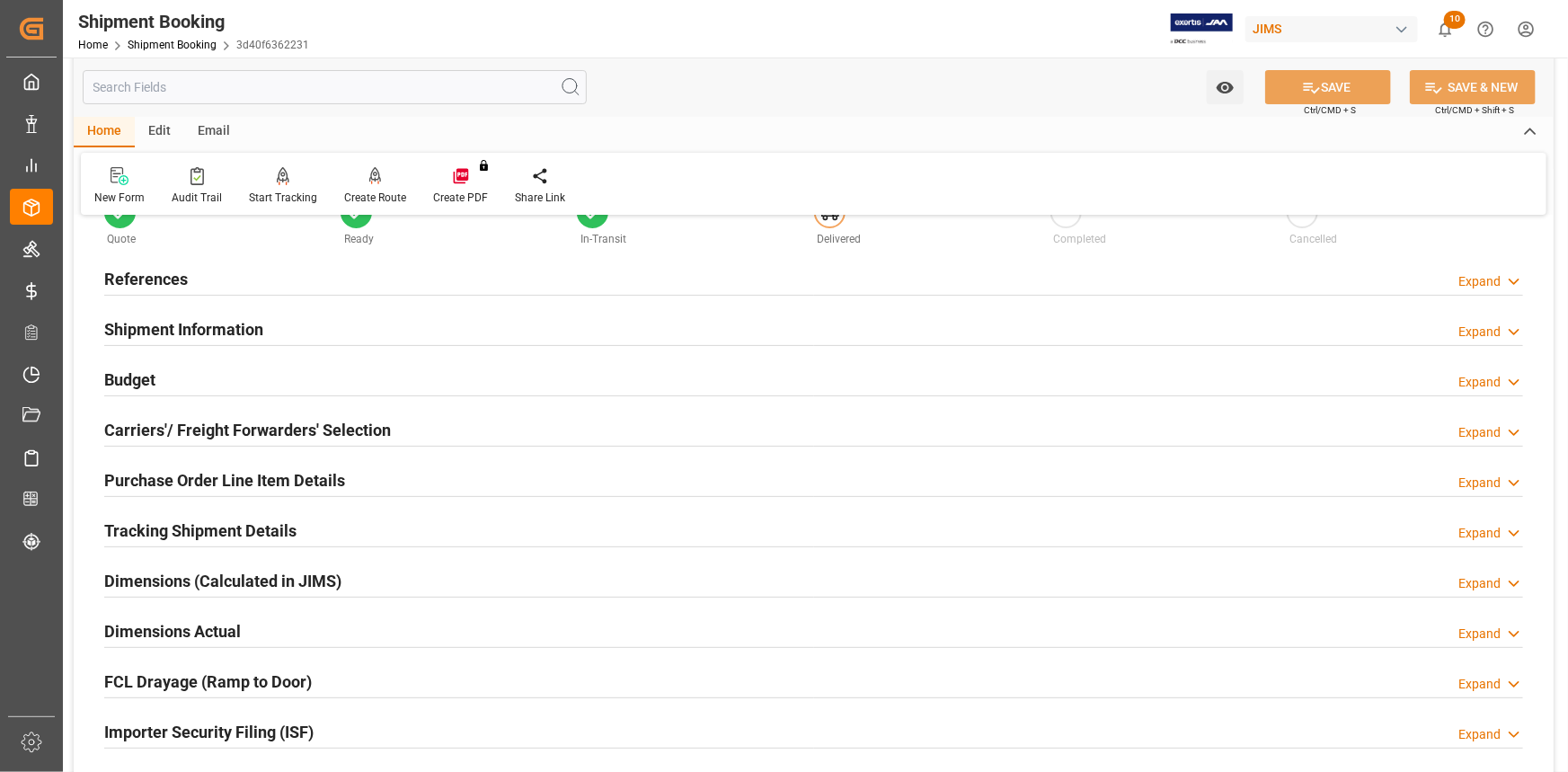
scroll to position [162, 0]
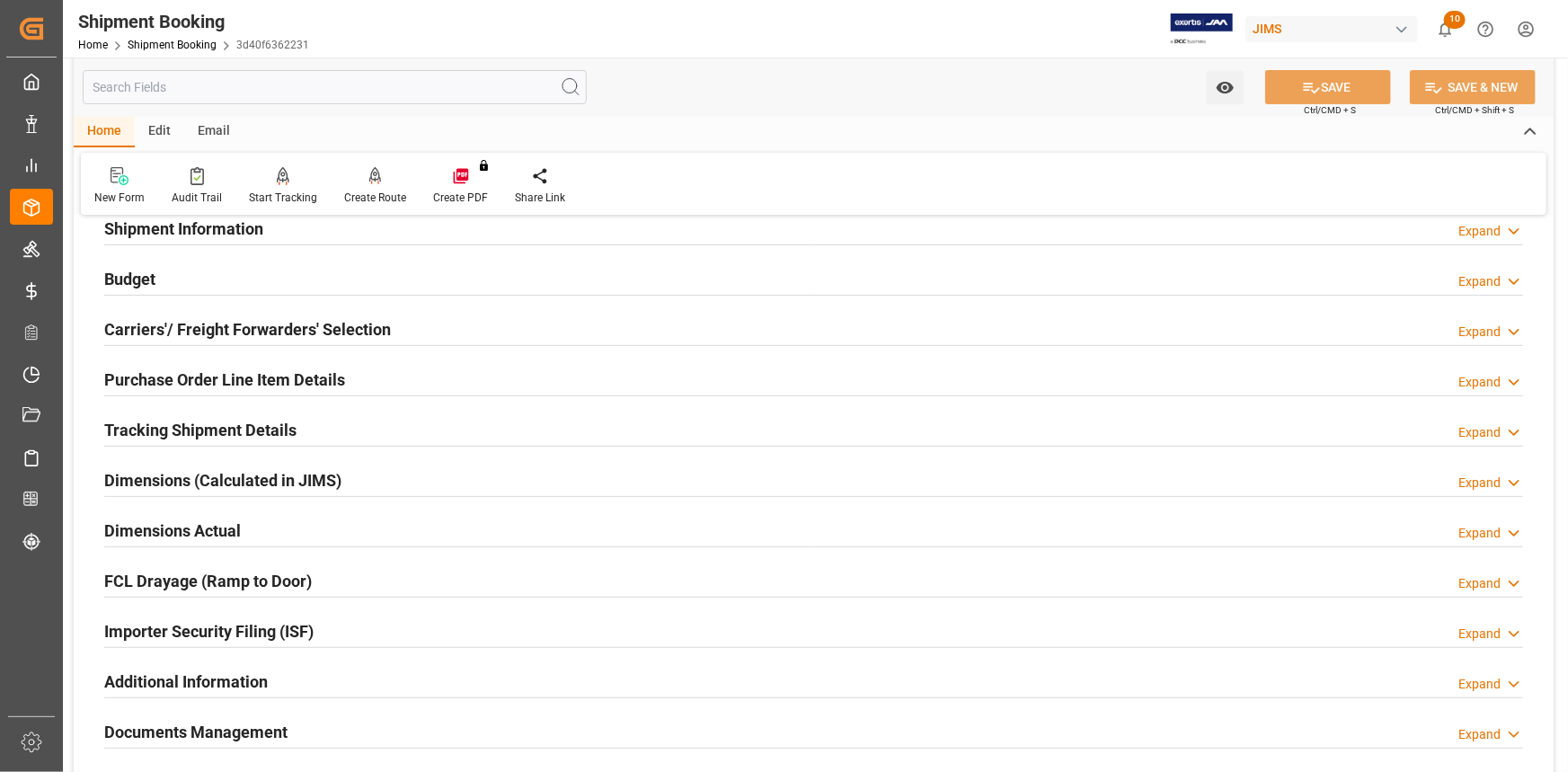
click at [309, 421] on div "Tracking Shipment Details Expand" at bounding box center [813, 428] width 1419 height 34
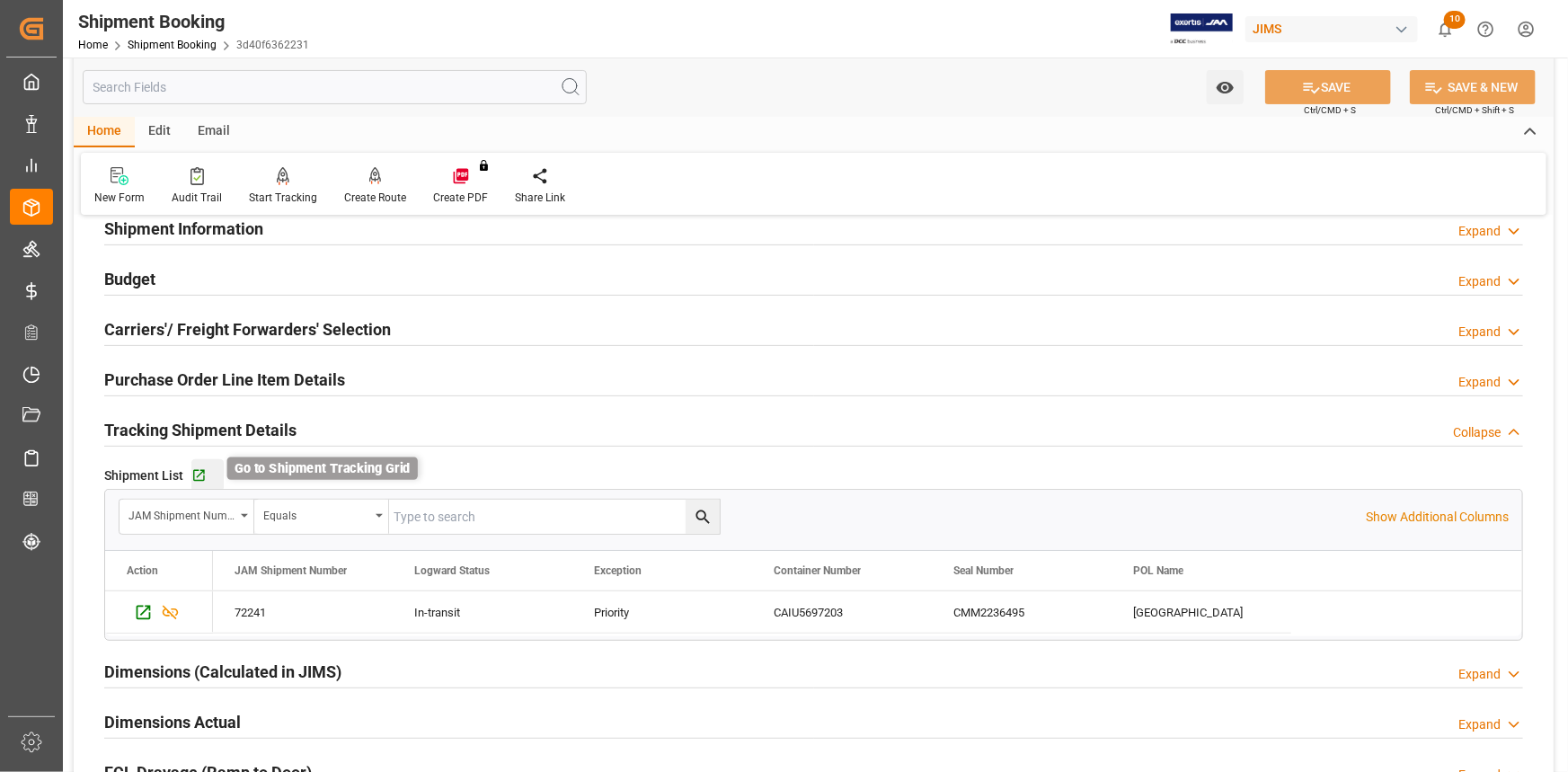
click at [193, 471] on icon "button" at bounding box center [199, 476] width 15 height 15
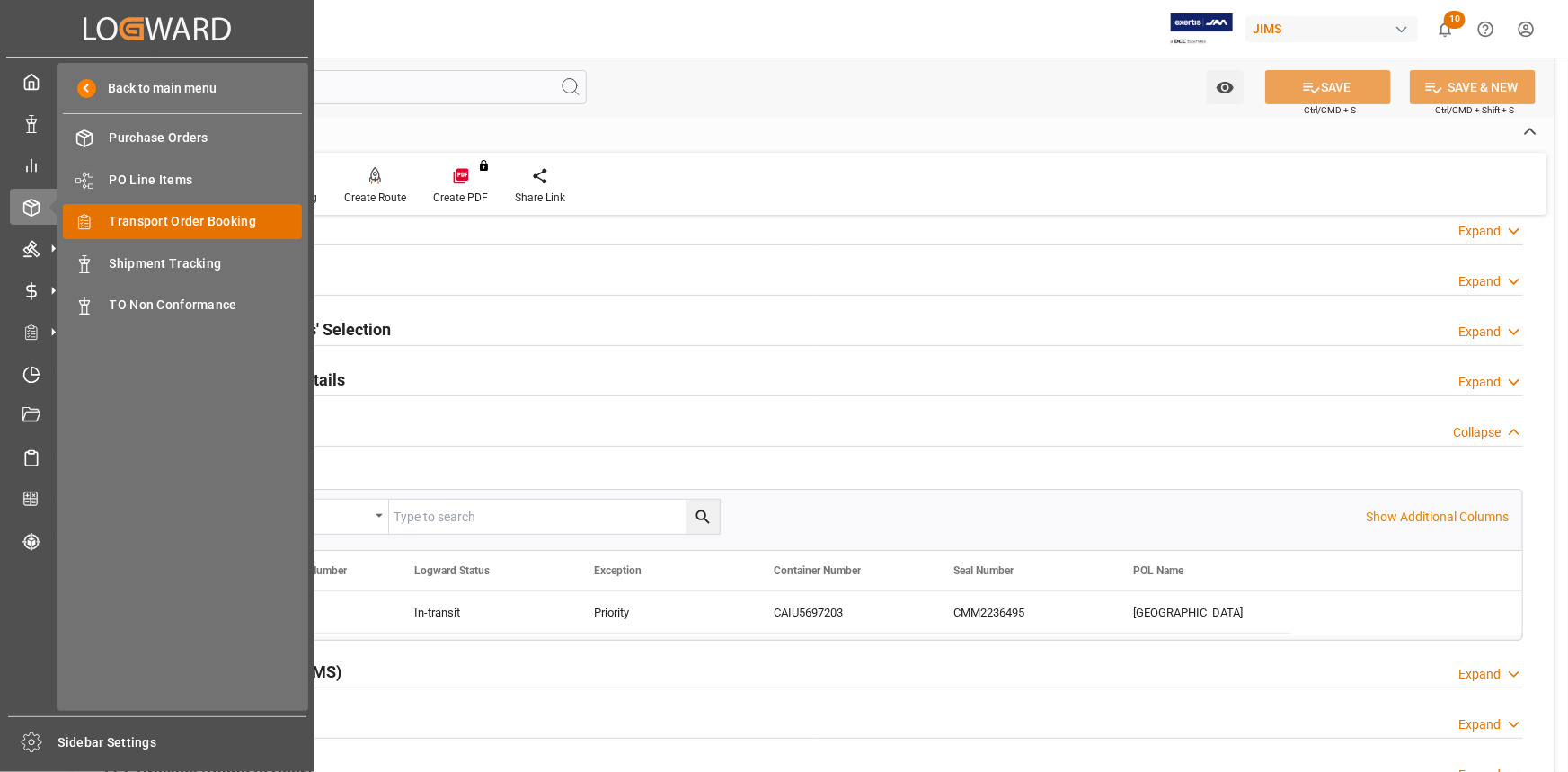
click at [172, 214] on span "Transport Order Booking" at bounding box center [206, 222] width 193 height 19
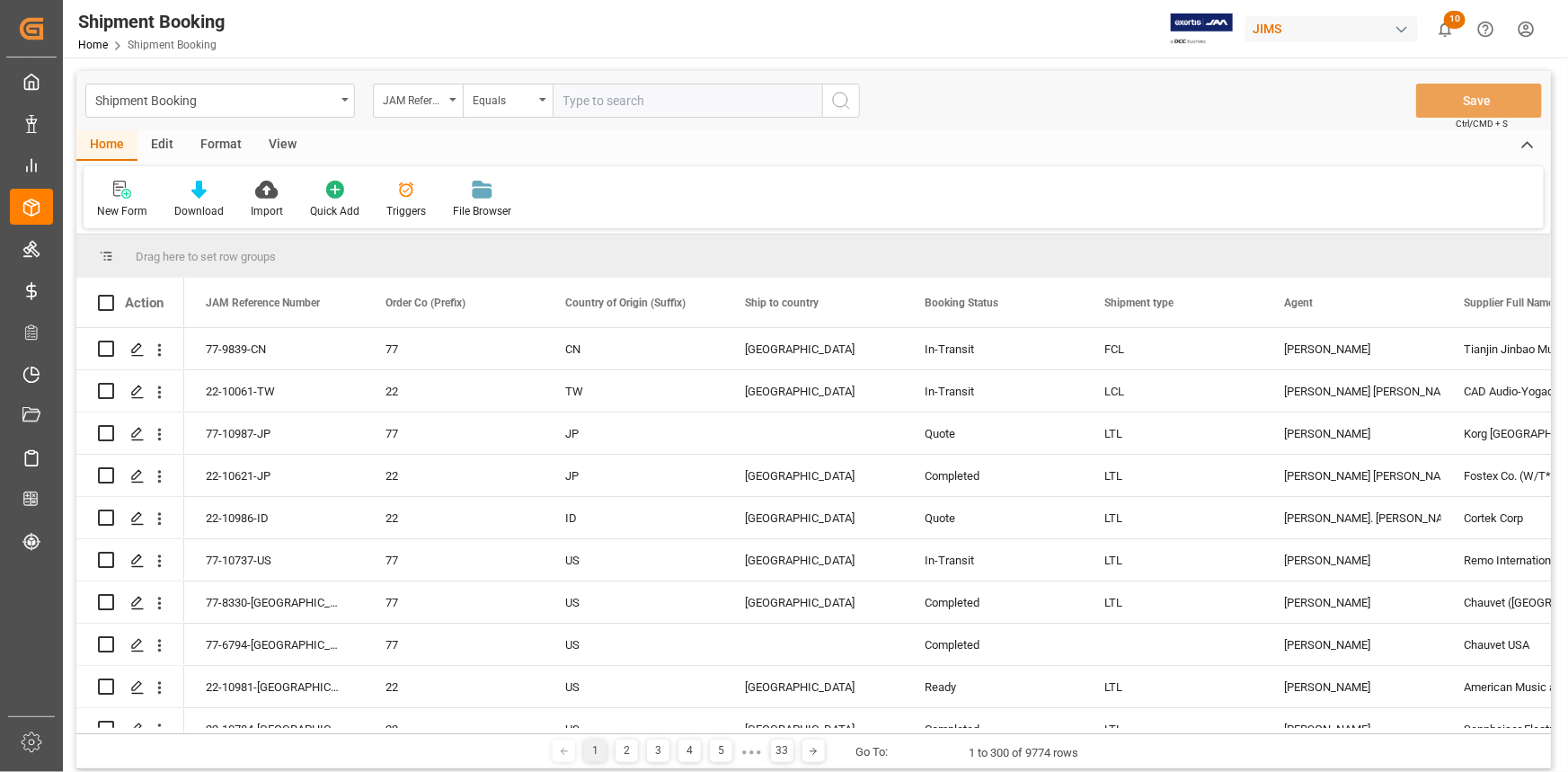
click at [573, 97] on input "text" at bounding box center [687, 100] width 270 height 34
type input "22-9911-CN"
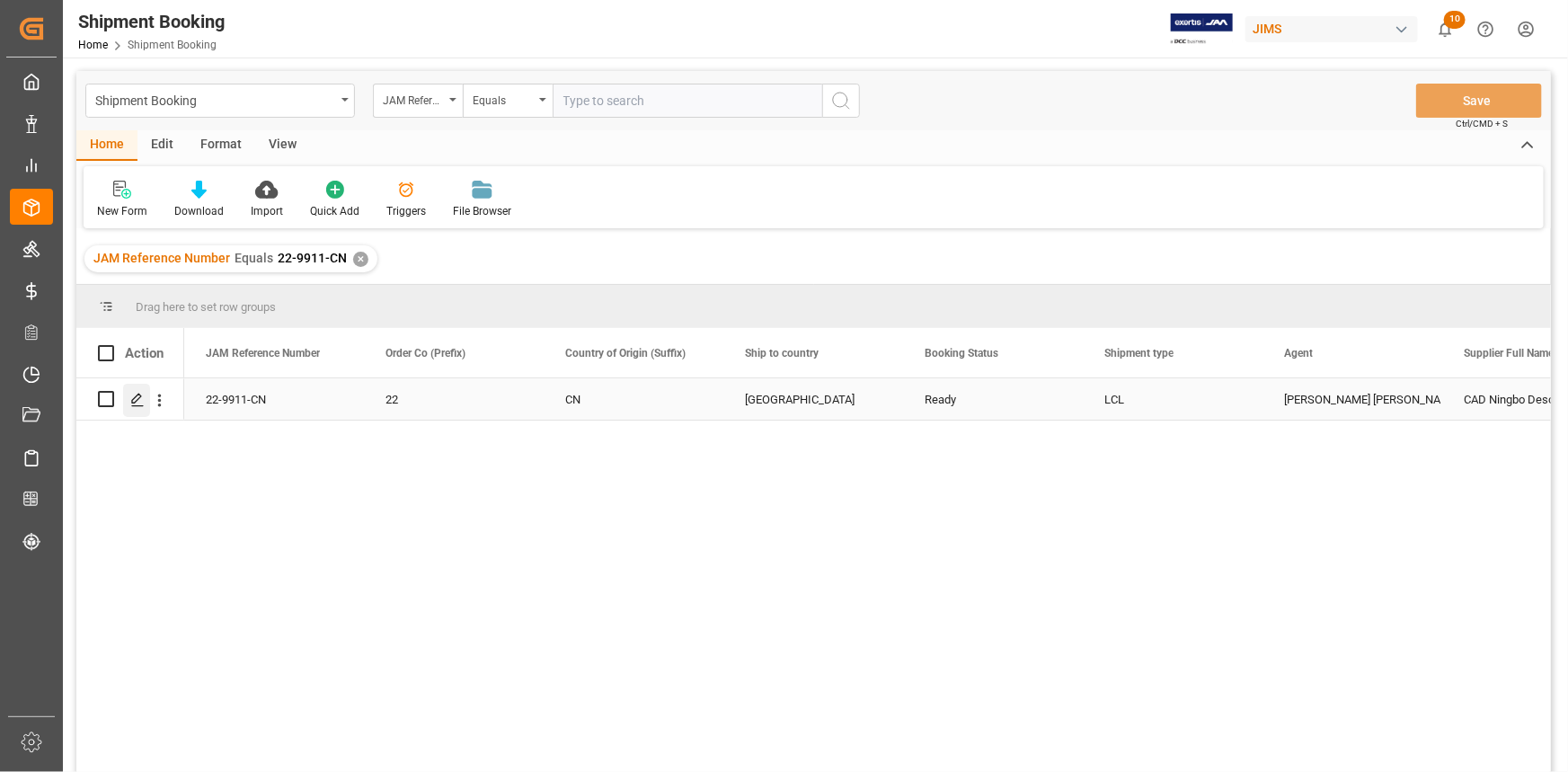
click at [131, 397] on icon "Press SPACE to select this row." at bounding box center [137, 400] width 14 height 14
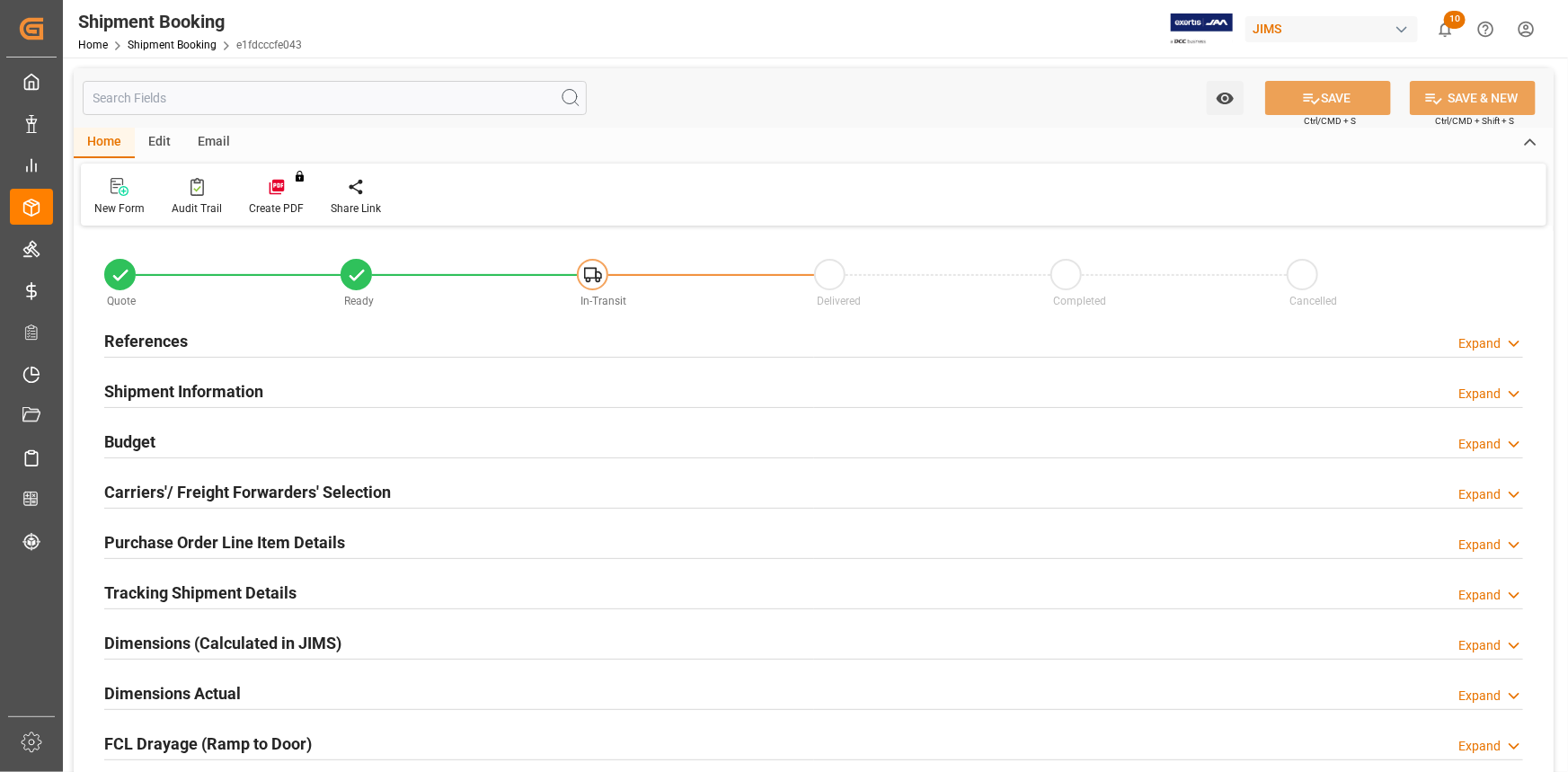
type input "0"
type input "42"
type input "23.0458"
type input "293.328"
type input "1300"
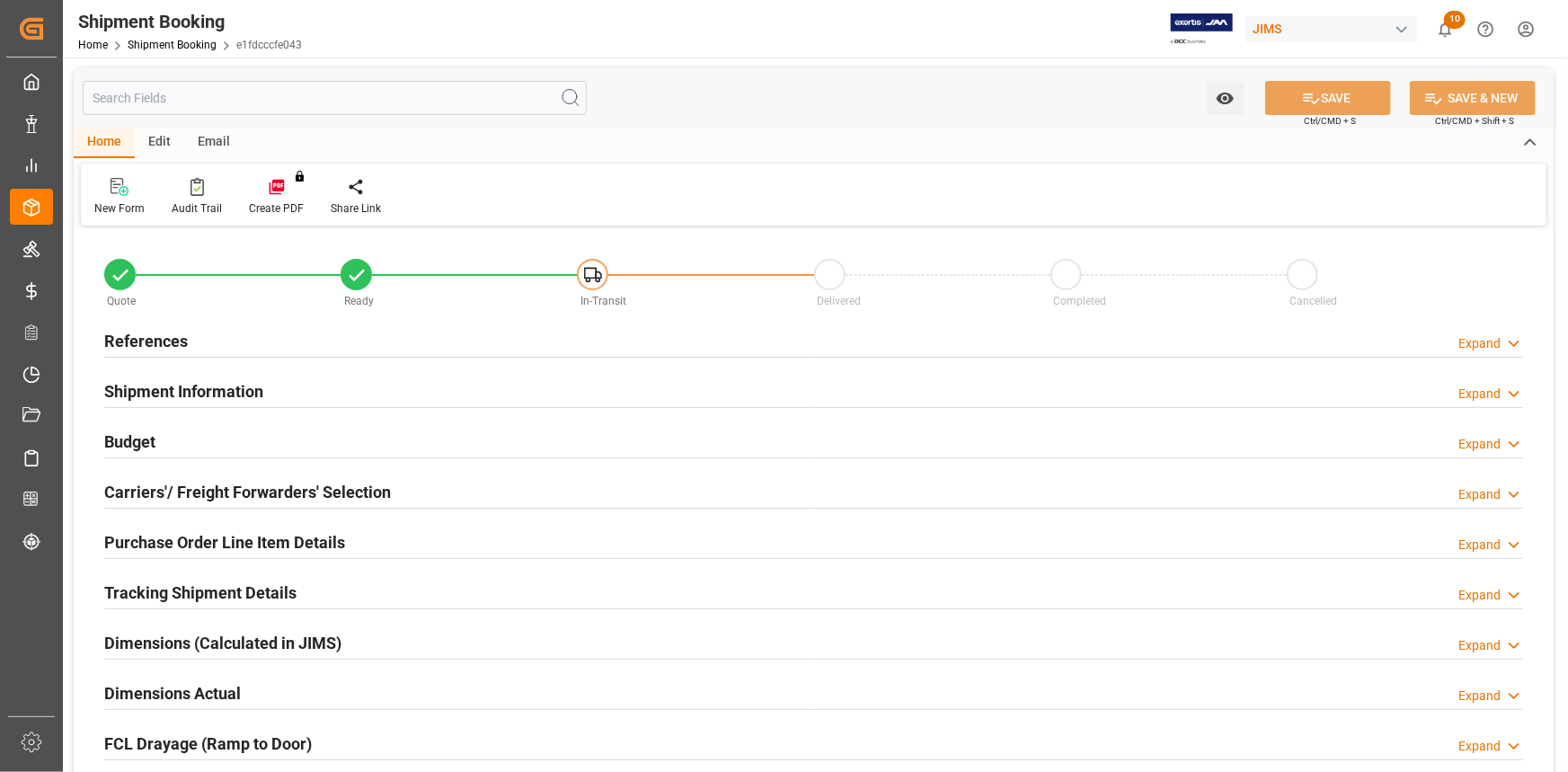
type input "4888.8"
type input "[DATE]"
drag, startPoint x: 278, startPoint y: 340, endPoint x: 346, endPoint y: 394, distance: 86.8
click at [278, 339] on div "References Expand" at bounding box center [813, 339] width 1419 height 34
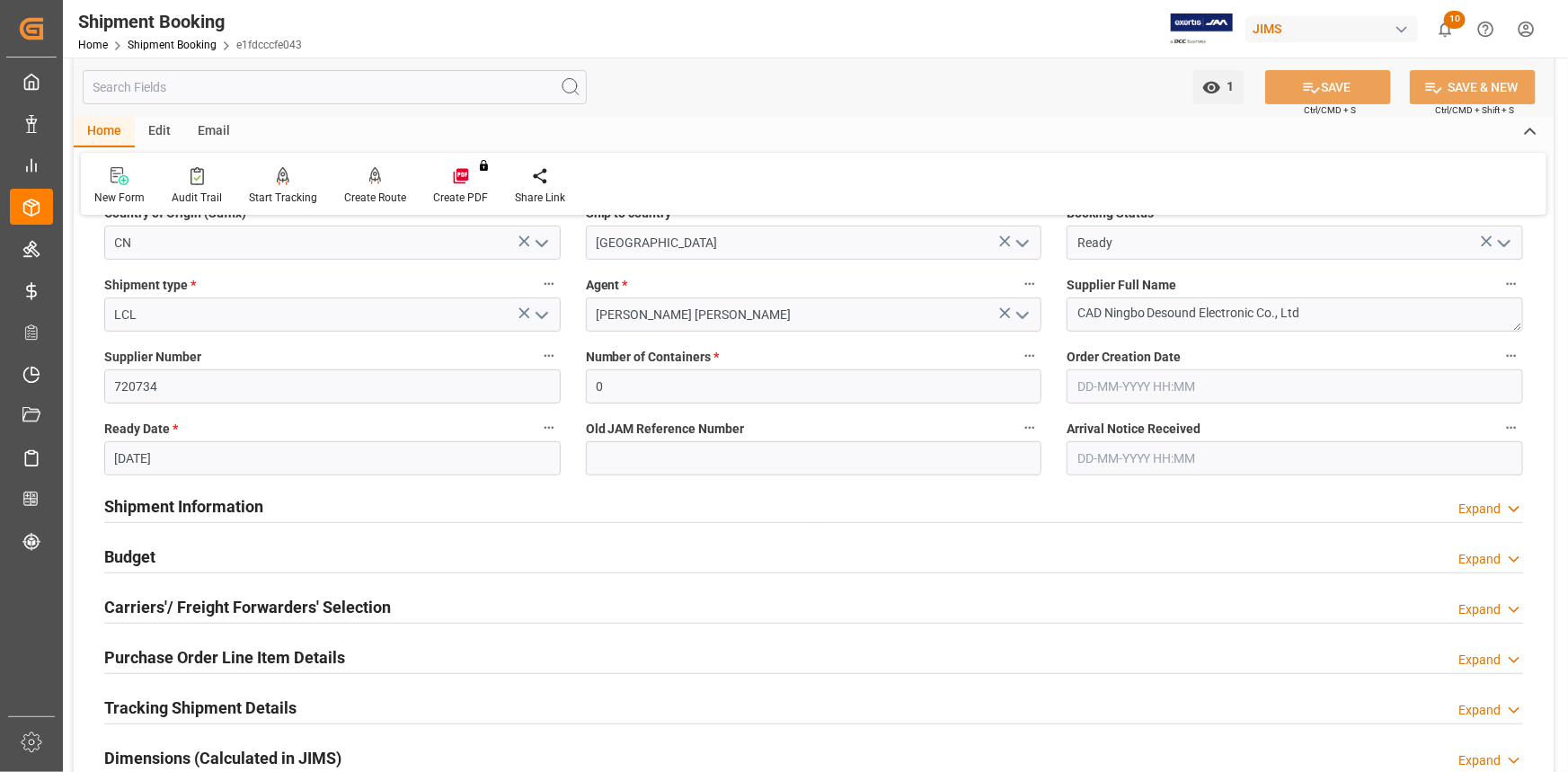
click at [315, 492] on div "Shipment Information Expand" at bounding box center [813, 504] width 1419 height 34
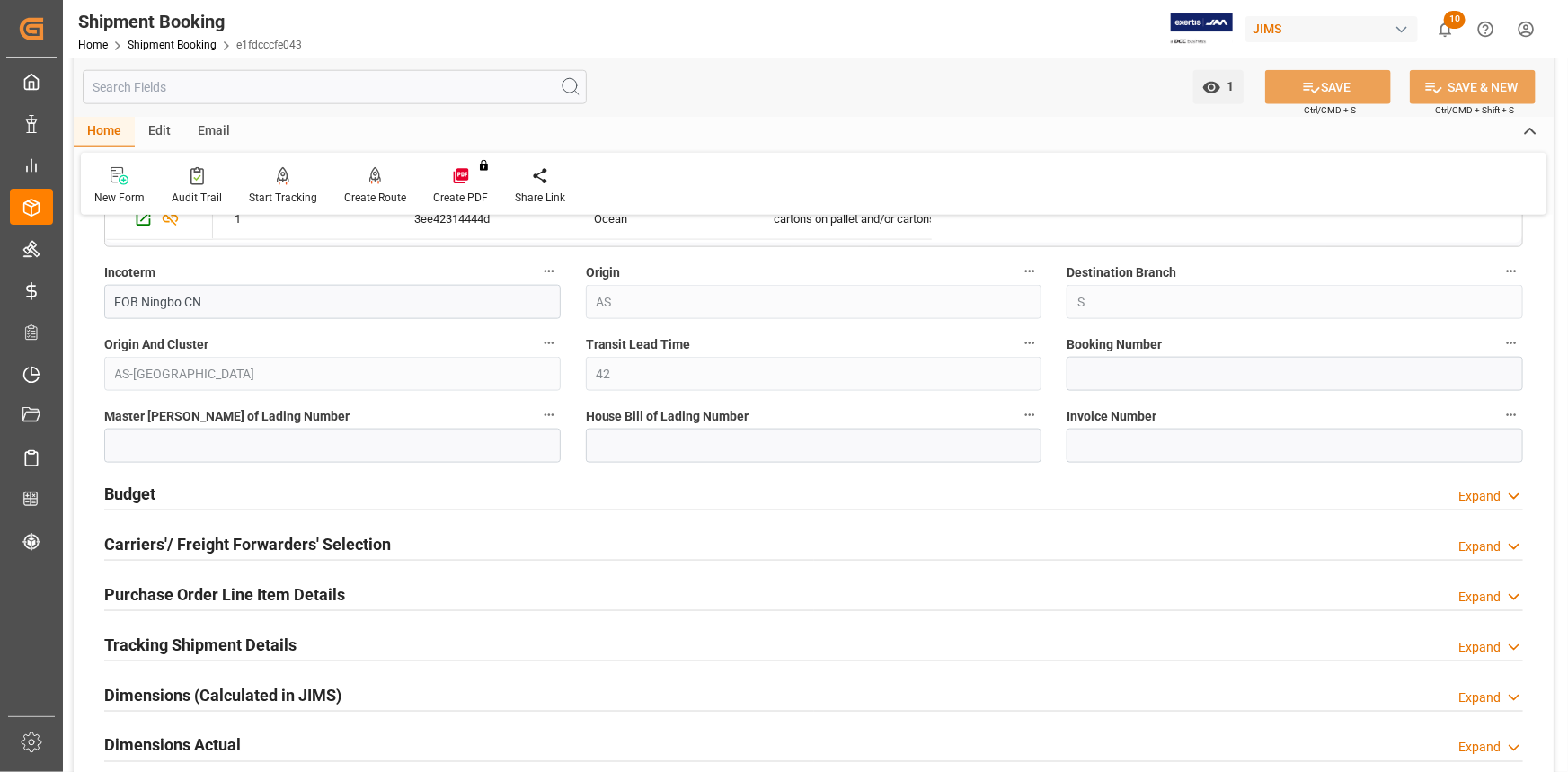
scroll to position [1062, 0]
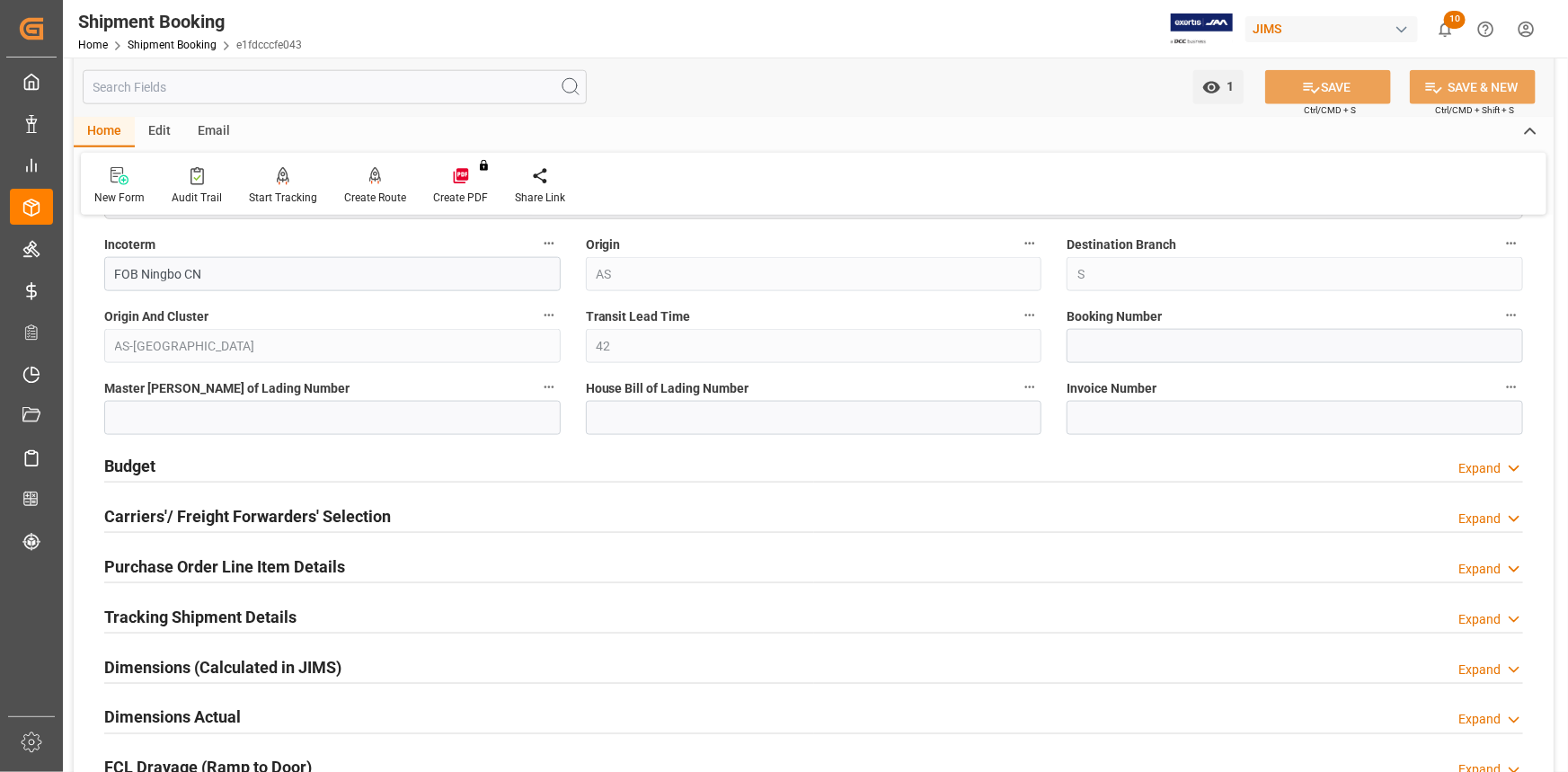
drag, startPoint x: 297, startPoint y: 446, endPoint x: 308, endPoint y: 457, distance: 15.6
click at [297, 447] on div "Budget Expand" at bounding box center [813, 464] width 1419 height 34
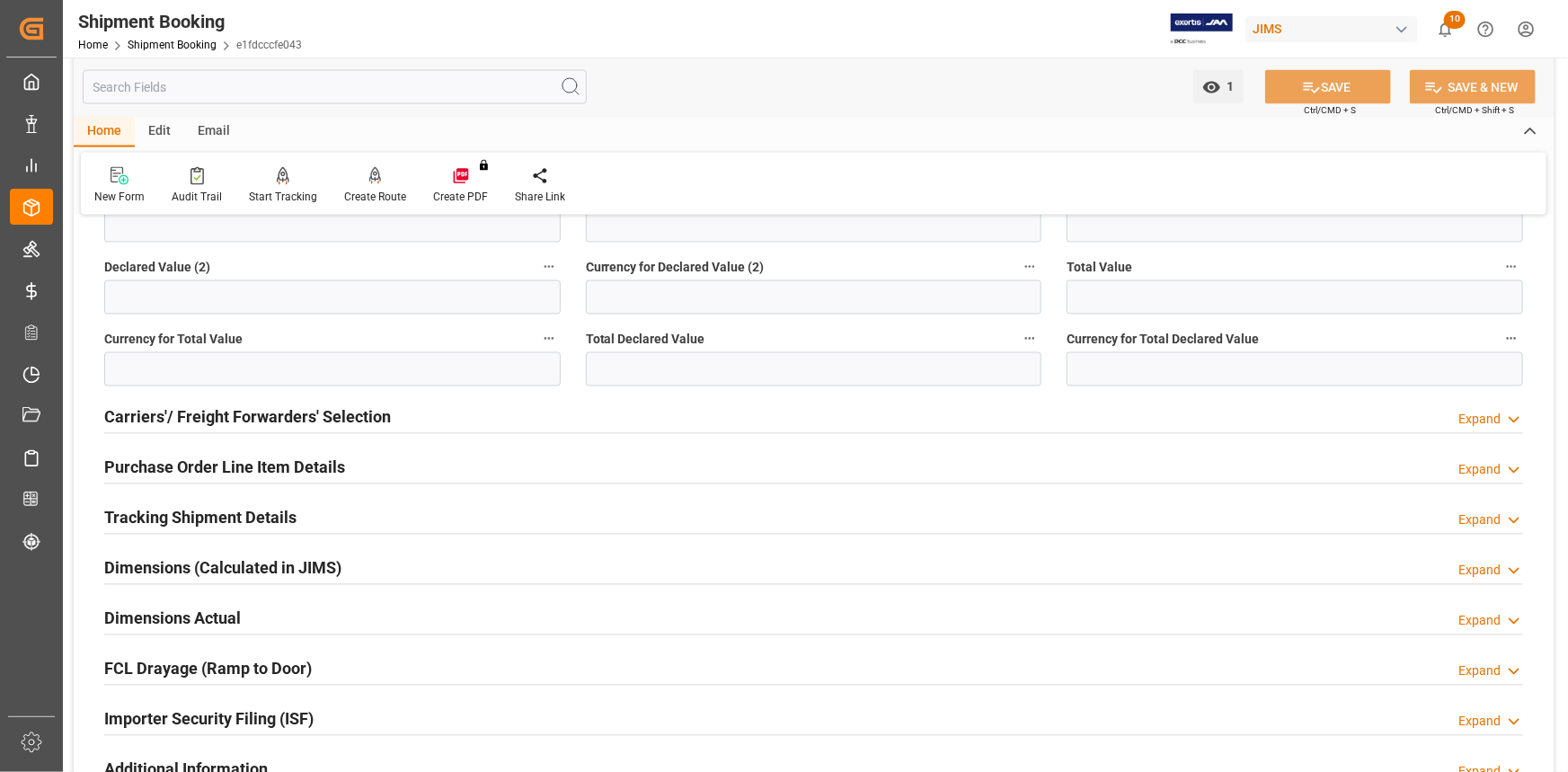
scroll to position [1553, 0]
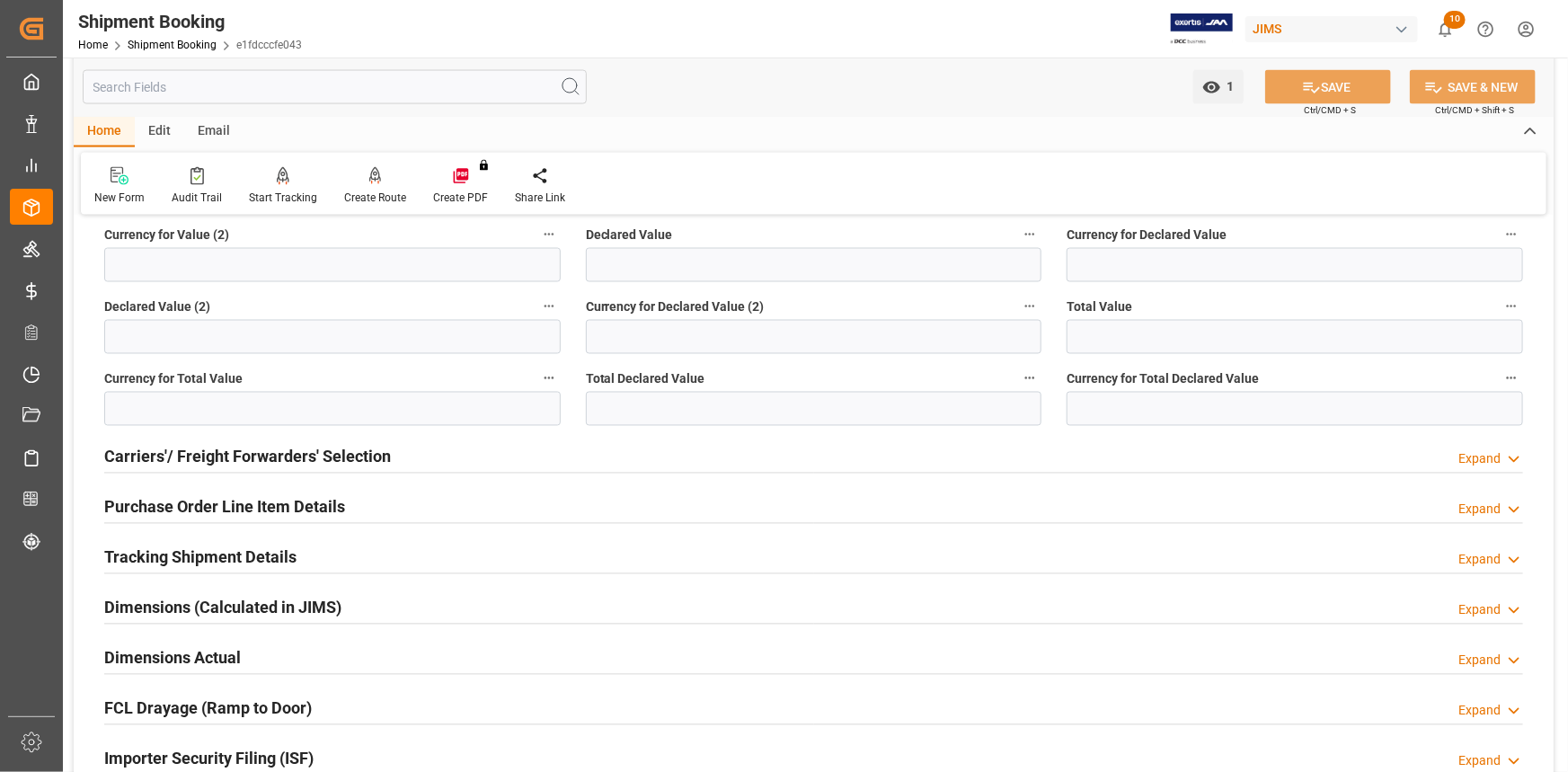
click at [362, 496] on div "Purchase Order Line Item Details Expand" at bounding box center [813, 505] width 1419 height 34
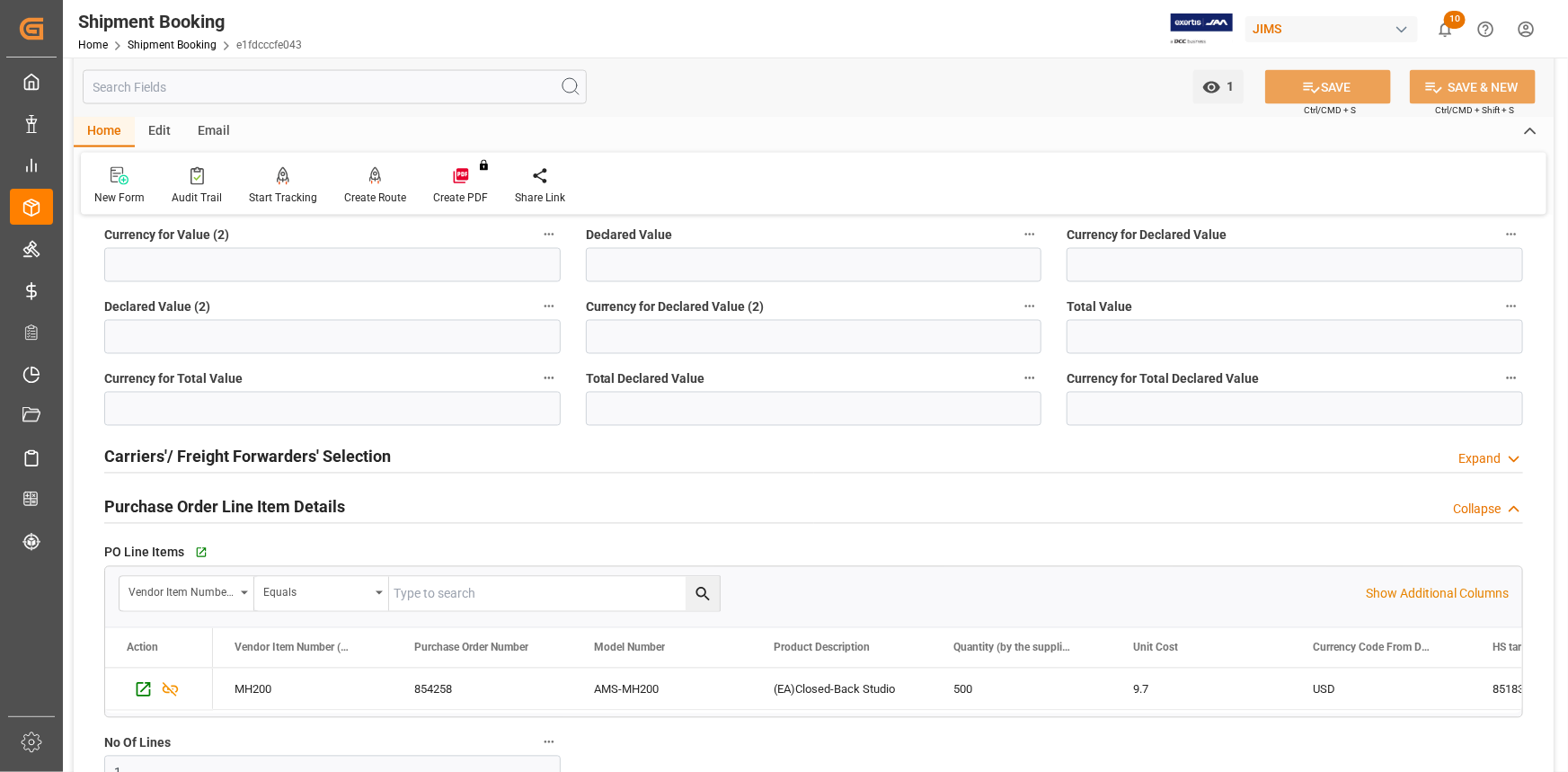
click at [362, 496] on div "Purchase Order Line Item Details Collapse" at bounding box center [813, 505] width 1419 height 34
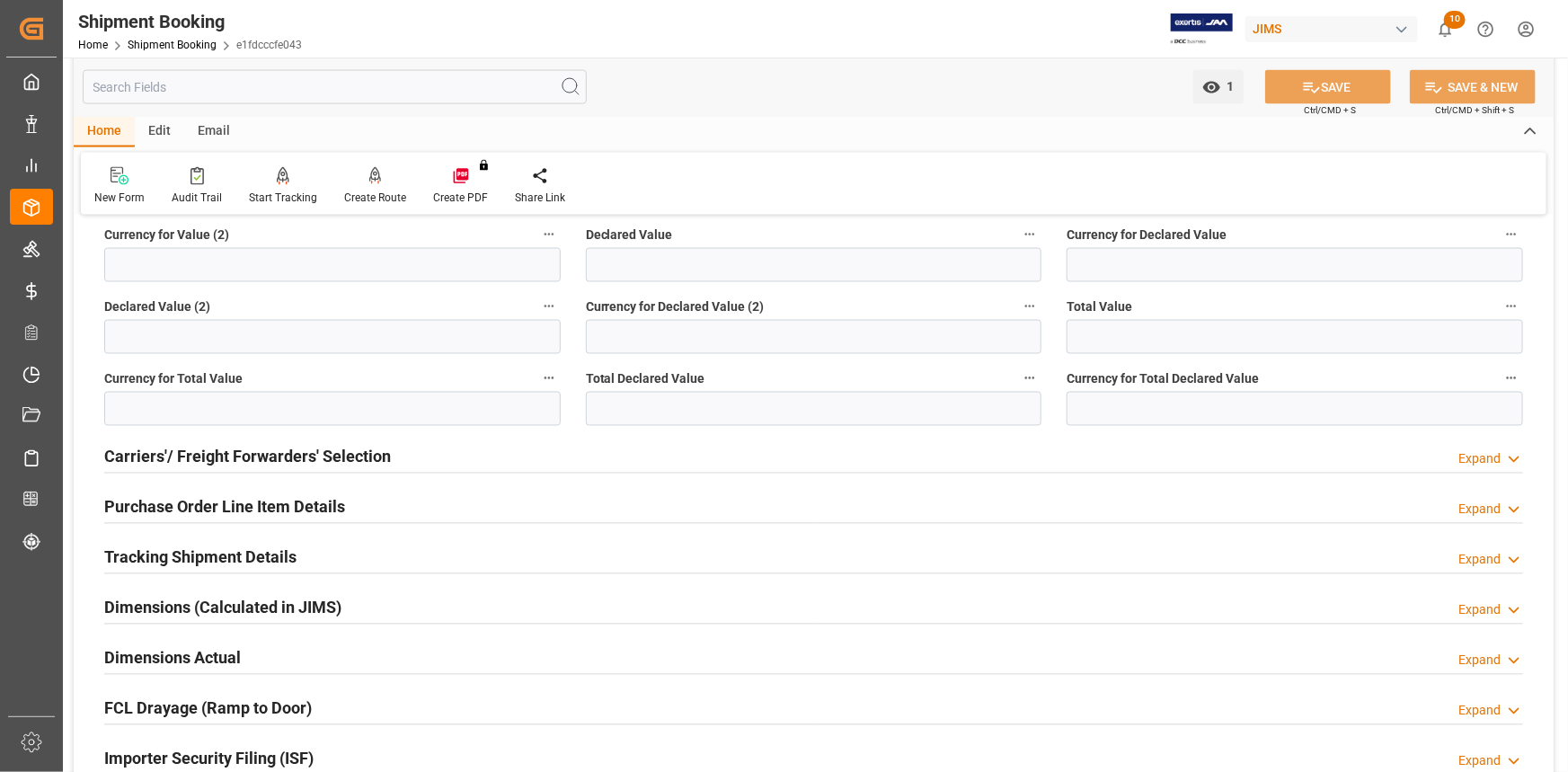
click at [290, 555] on h2 "Tracking Shipment Details" at bounding box center [200, 558] width 192 height 24
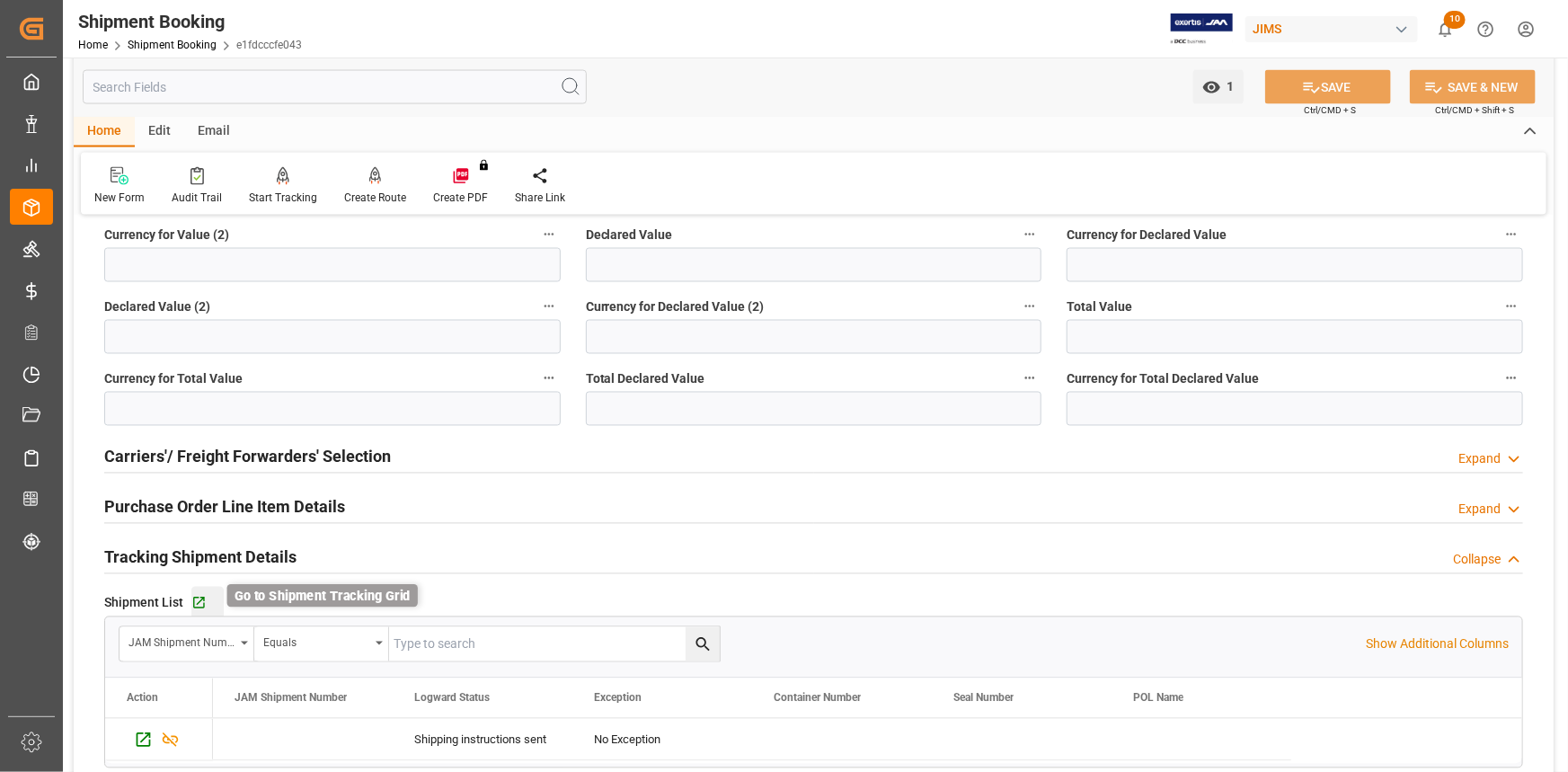
click at [193, 600] on icon "button" at bounding box center [199, 604] width 15 height 15
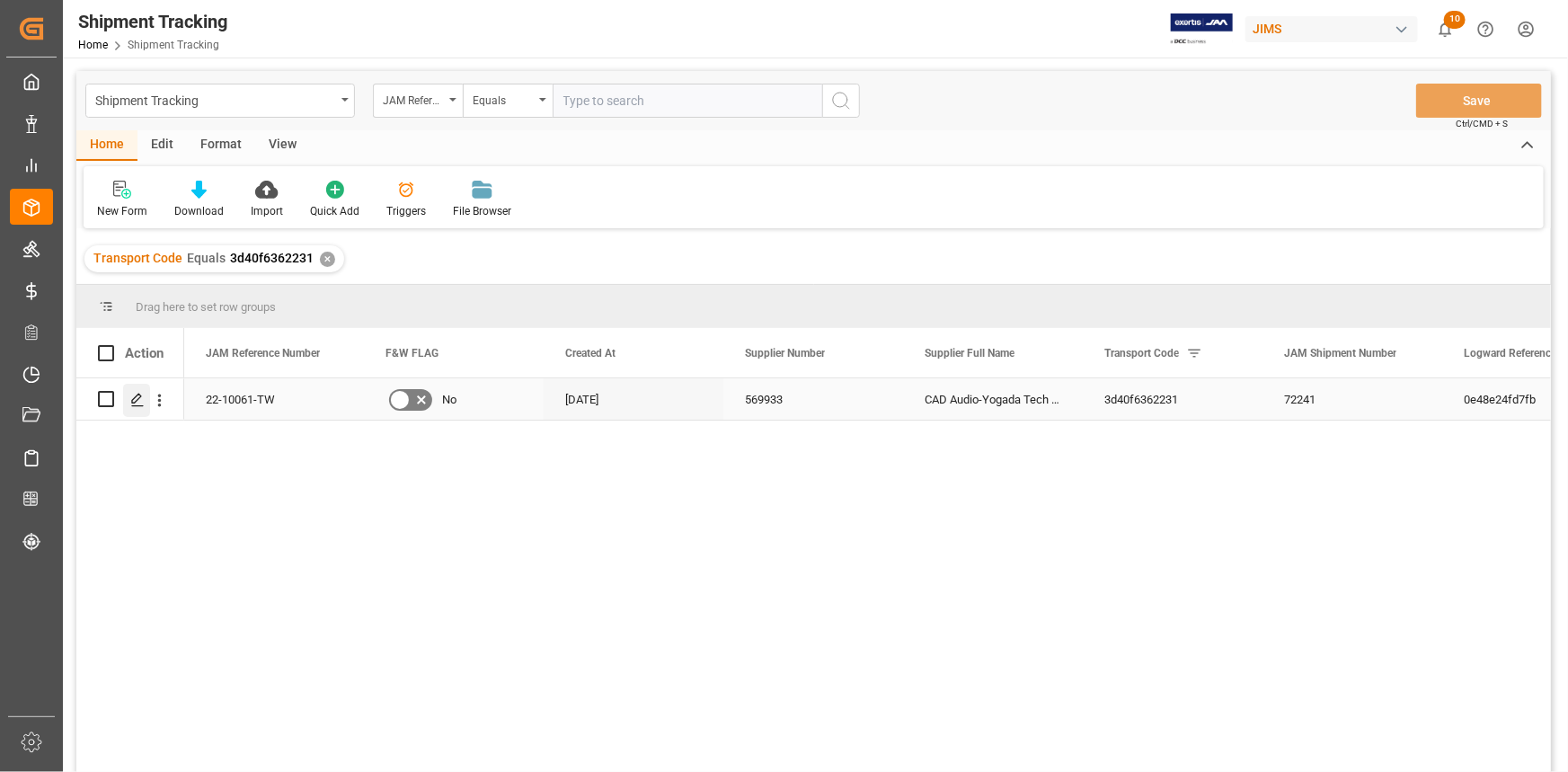
click at [135, 394] on icon "Press SPACE to select this row." at bounding box center [137, 400] width 14 height 14
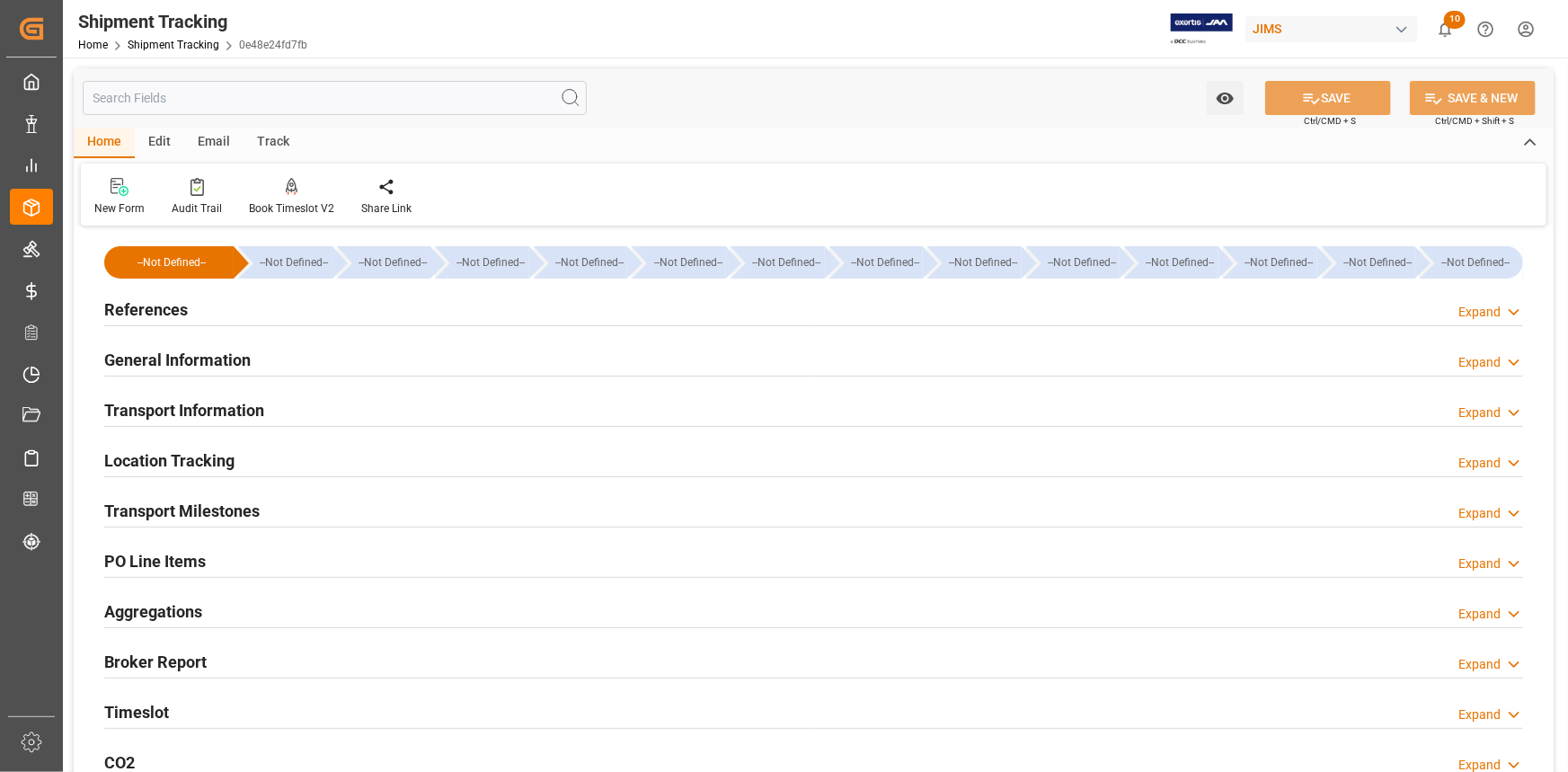
type input "25-07-2025 00:00"
type input "30-07-2025 00:00"
type input "02-08-2025 00:00"
type input "04-08-2025 01:00"
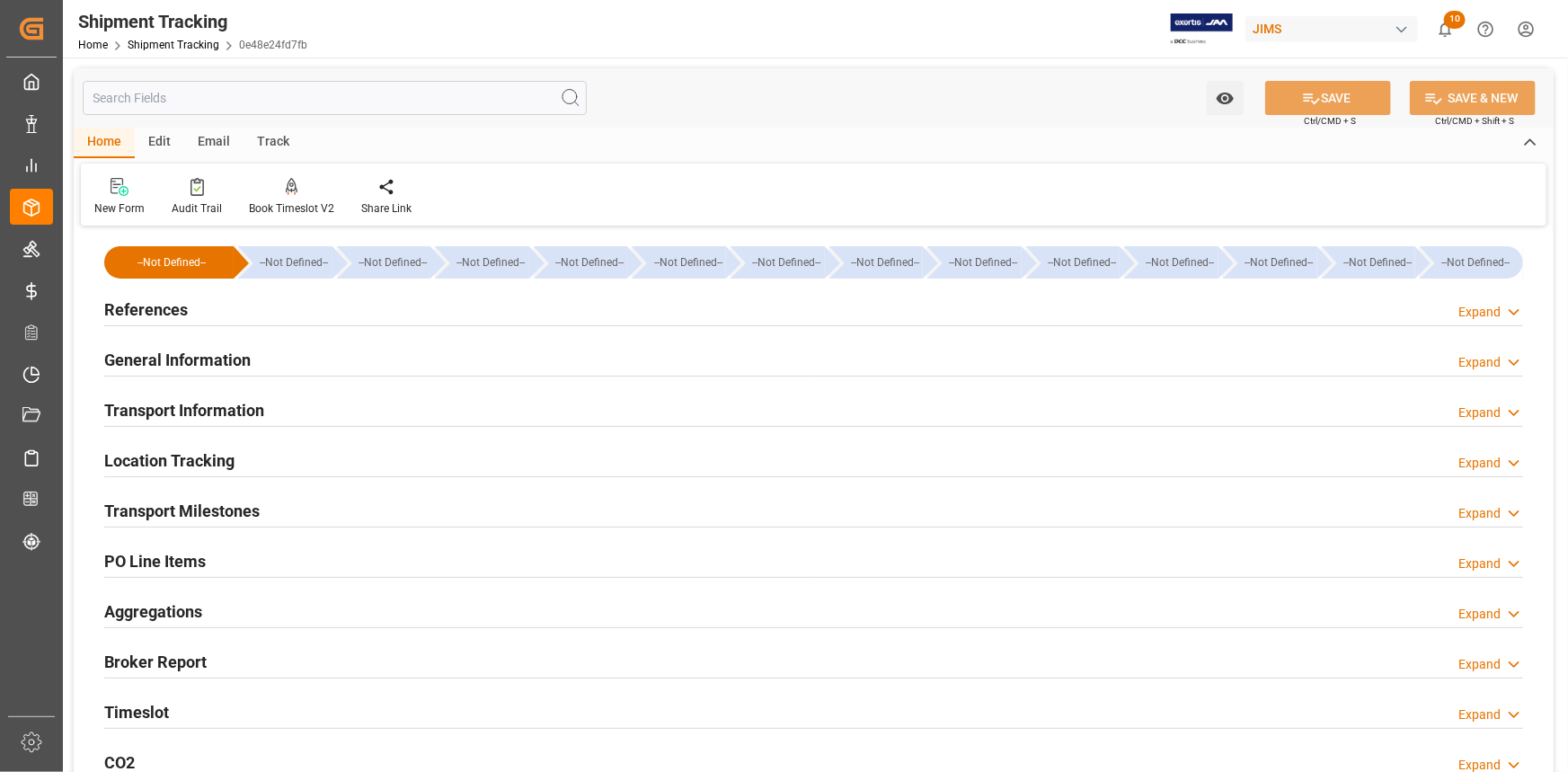
type input "20-08-2025"
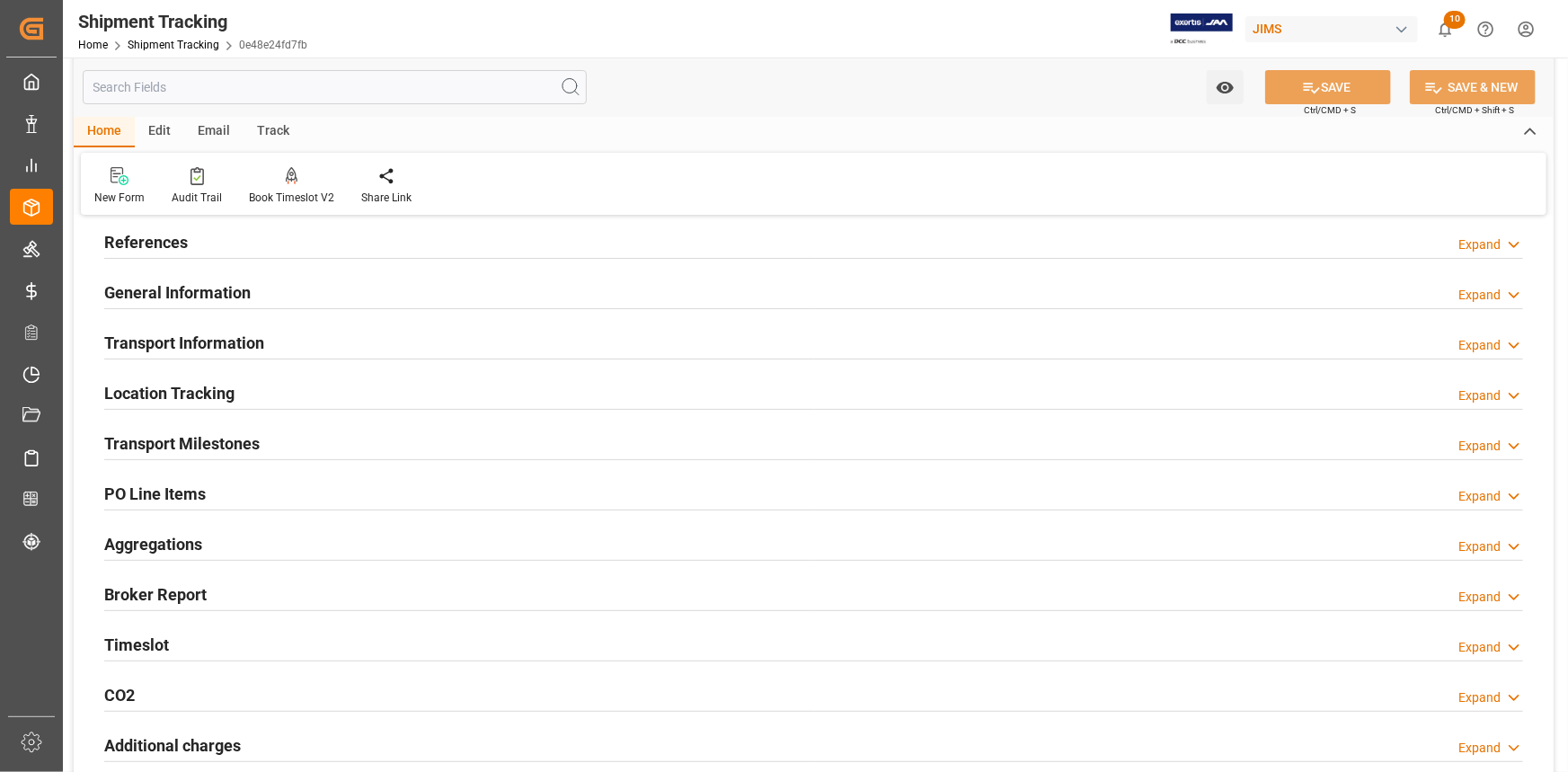
scroll to position [162, 0]
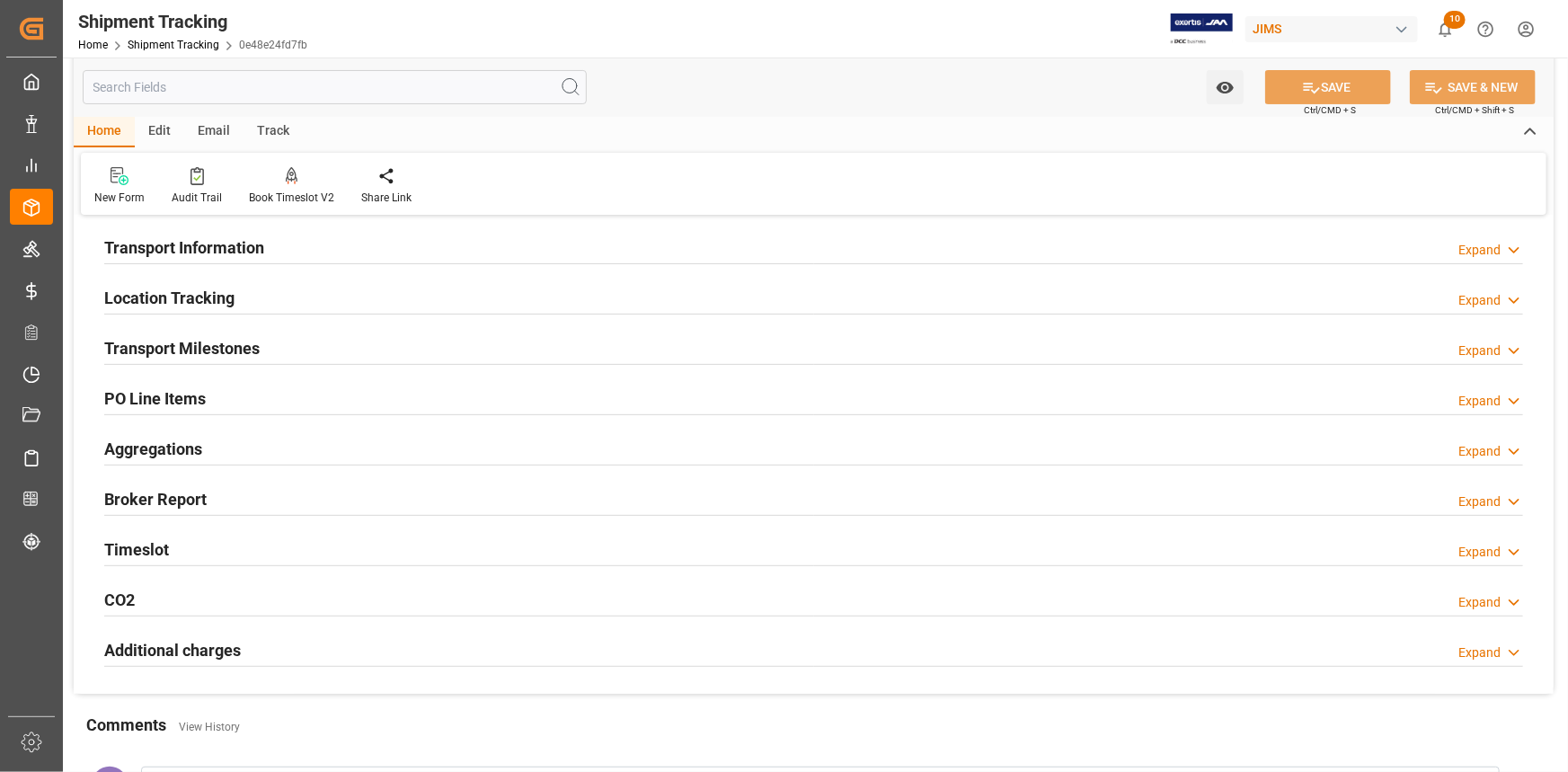
click at [303, 338] on div "Transport Milestones Expand" at bounding box center [813, 346] width 1419 height 34
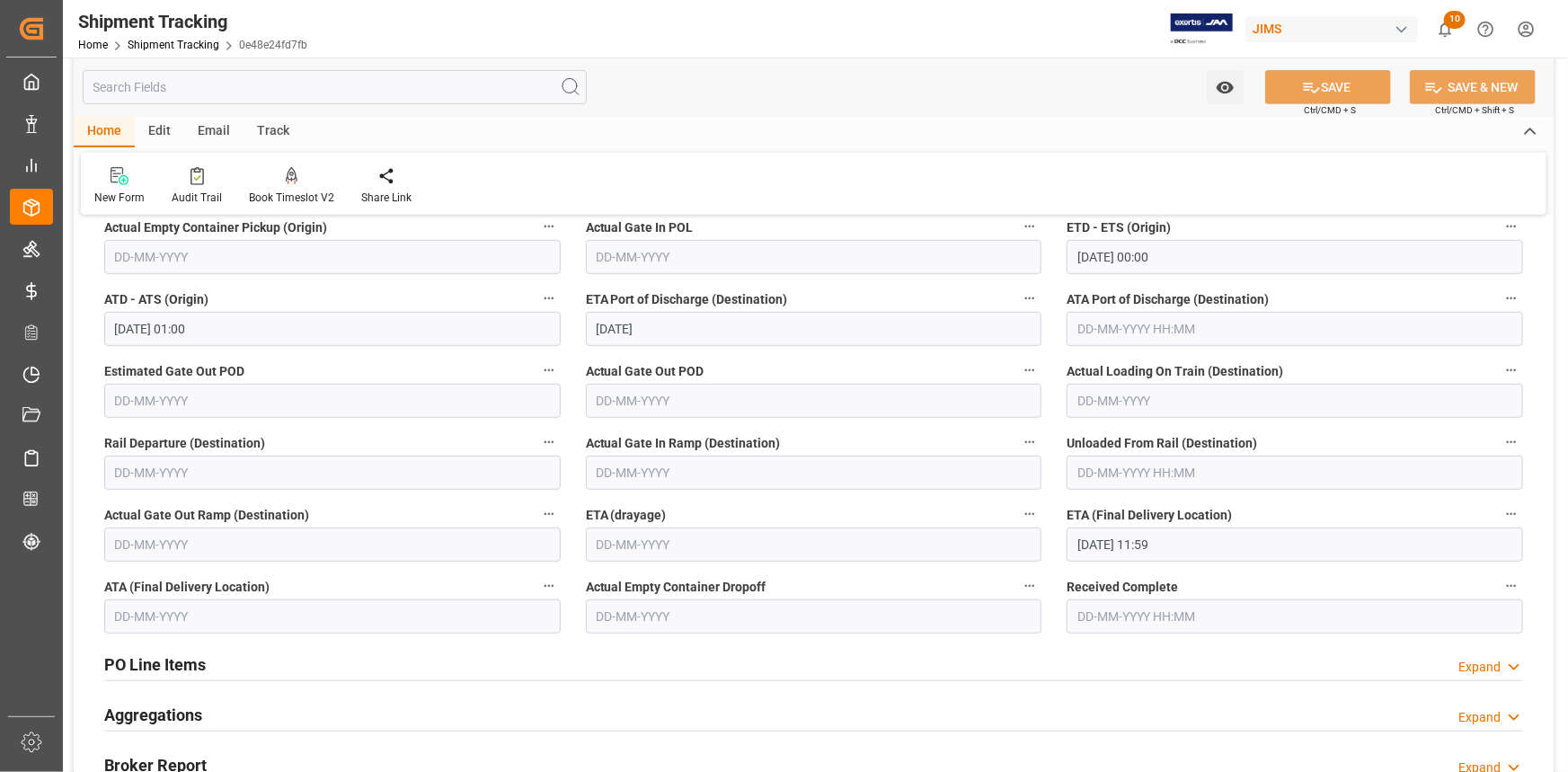
scroll to position [408, 0]
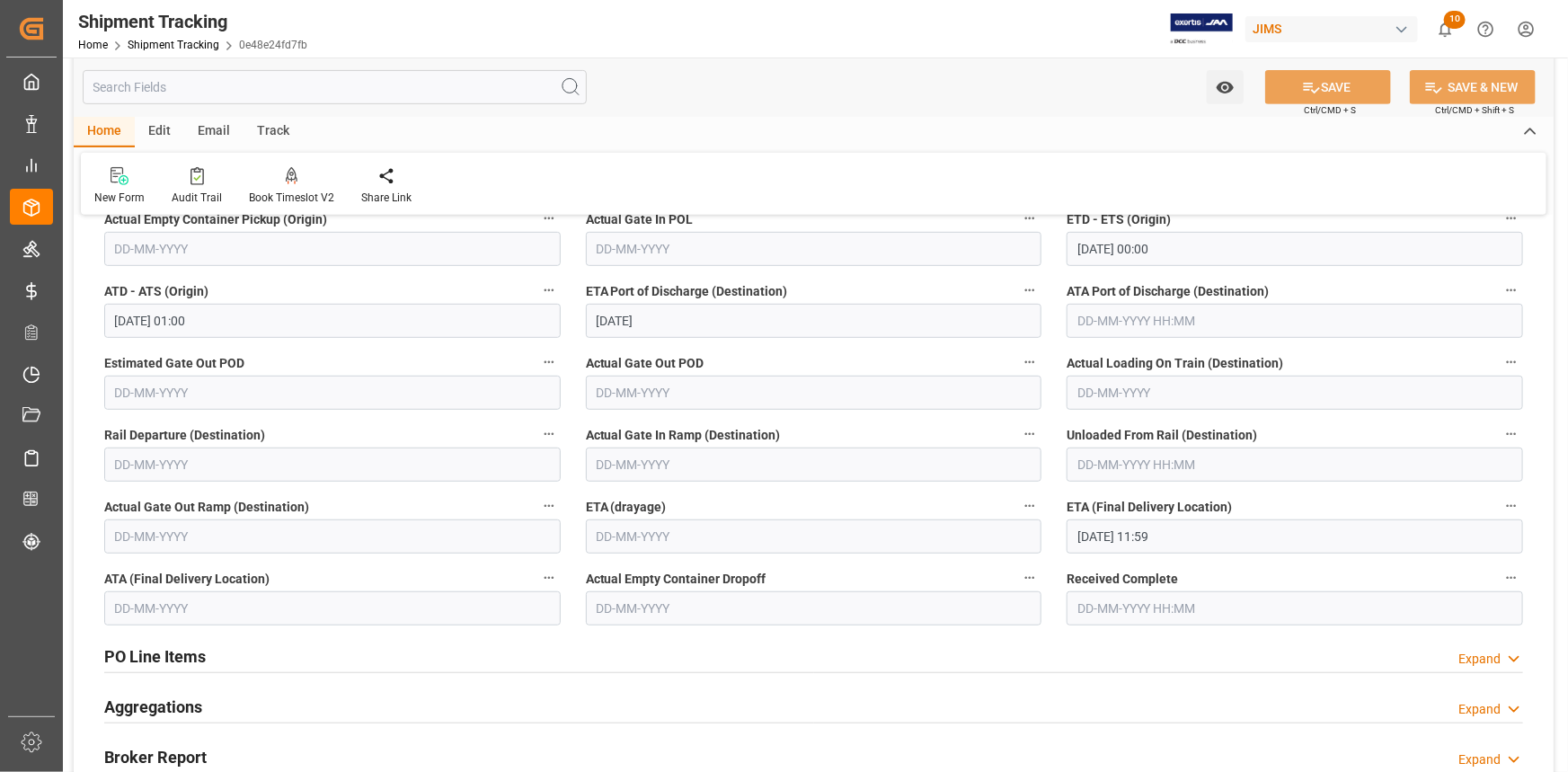
click at [1117, 534] on input "10-09-2025 11:59" at bounding box center [1295, 536] width 457 height 34
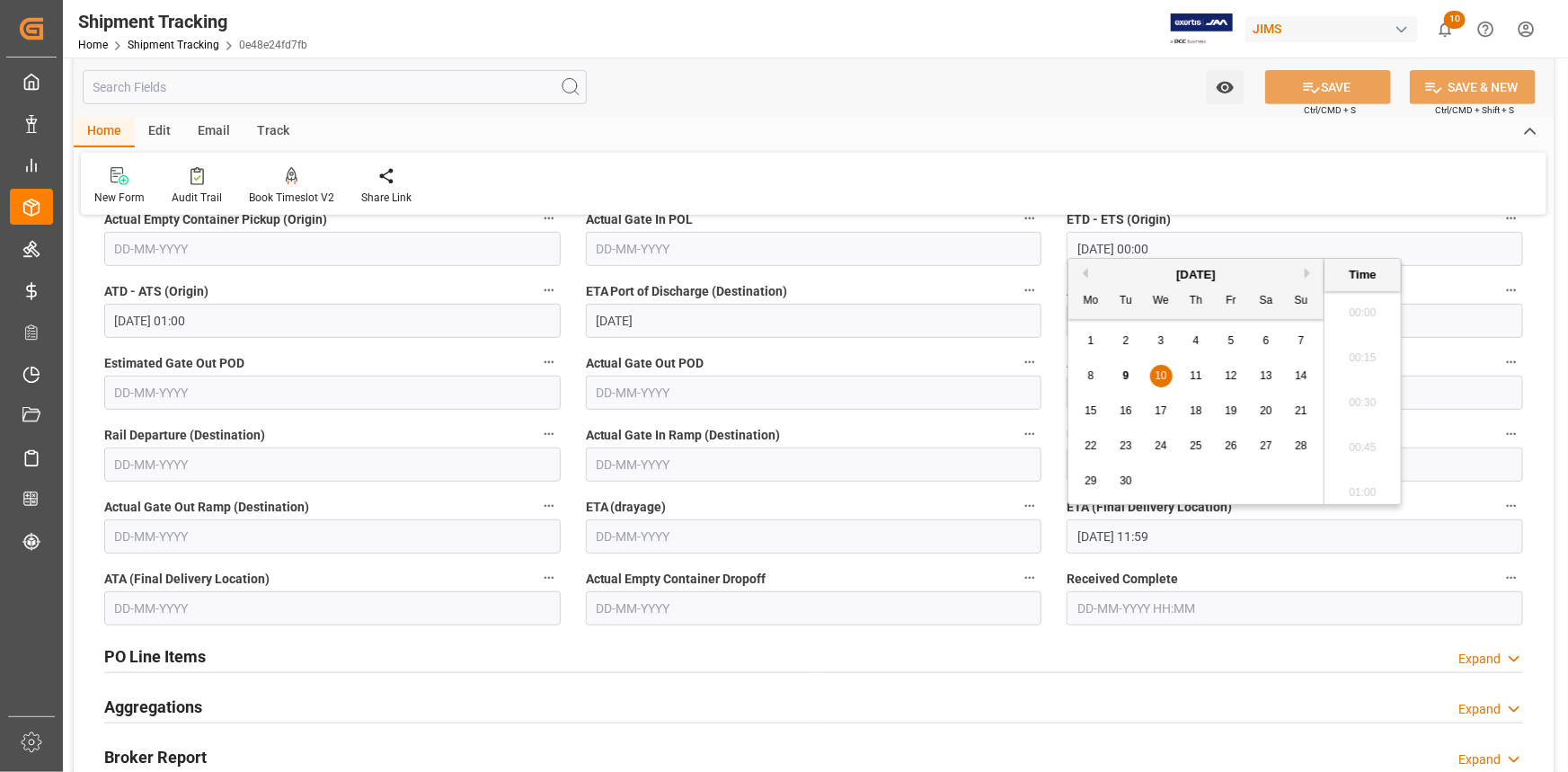
scroll to position [2028, 0]
click at [1227, 372] on span "12" at bounding box center [1231, 375] width 12 height 13
type input "12-09-2025 11:59"
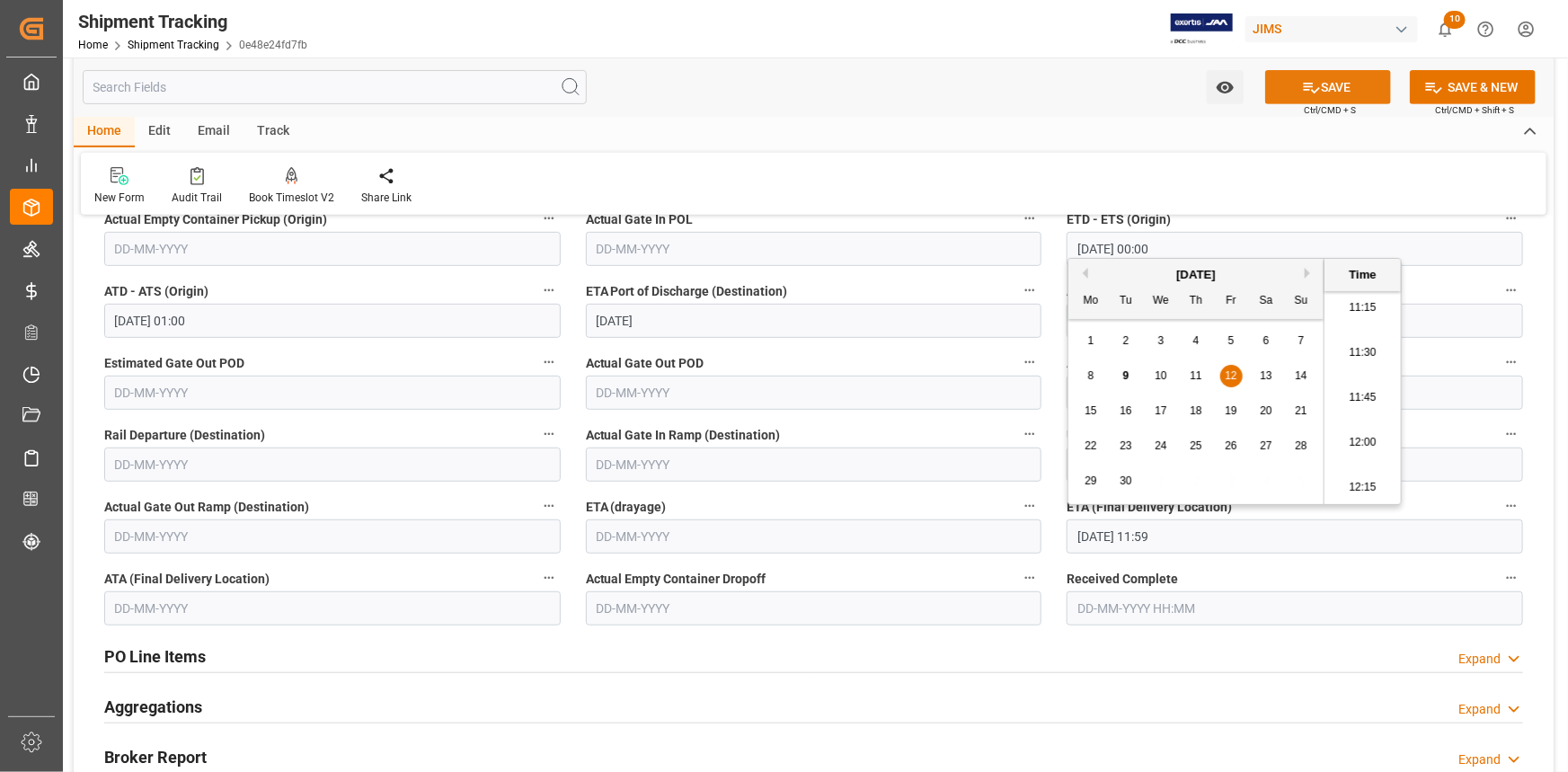
click at [1333, 79] on button "SAVE" at bounding box center [1328, 87] width 126 height 34
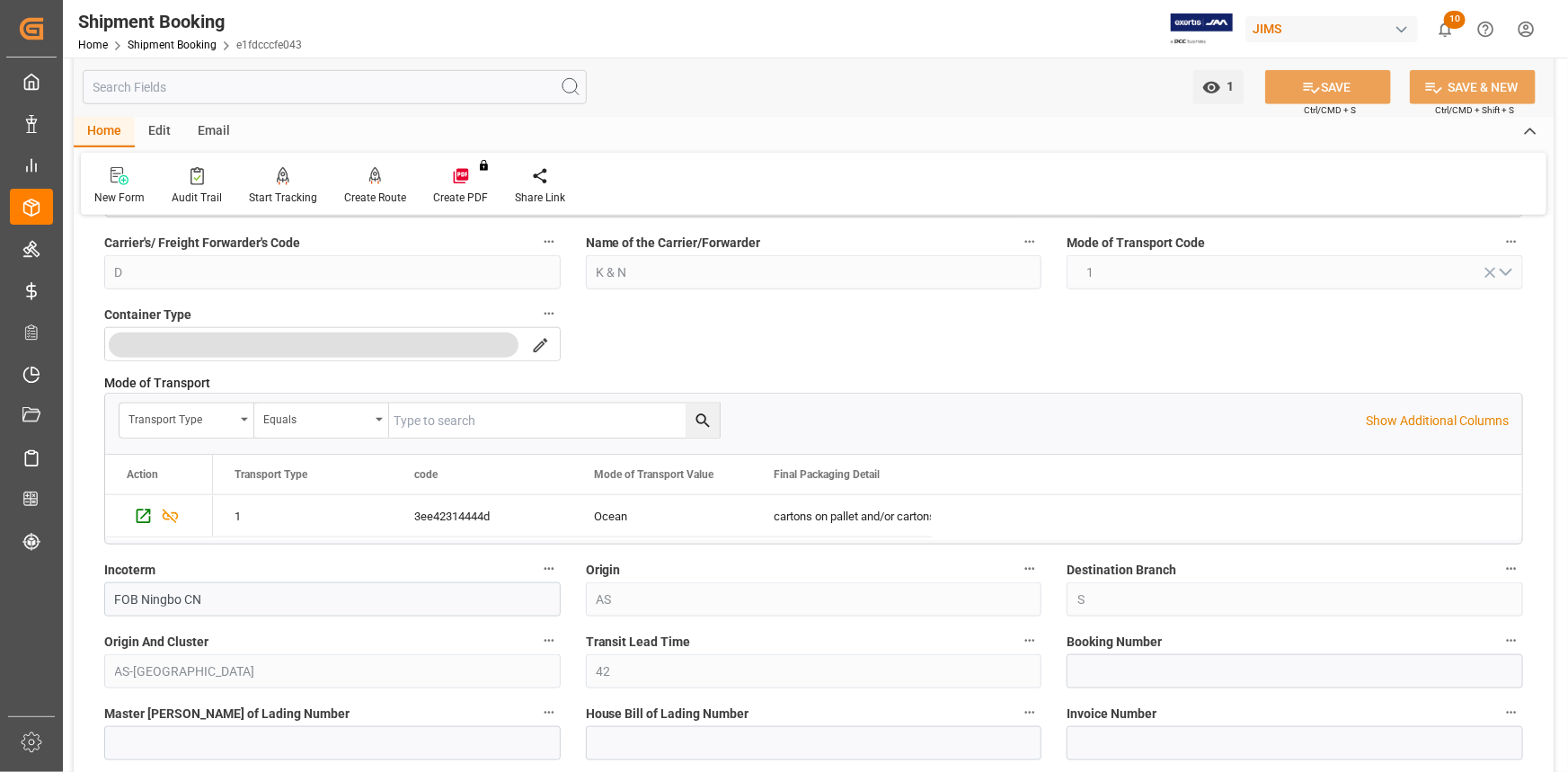
scroll to position [899, 0]
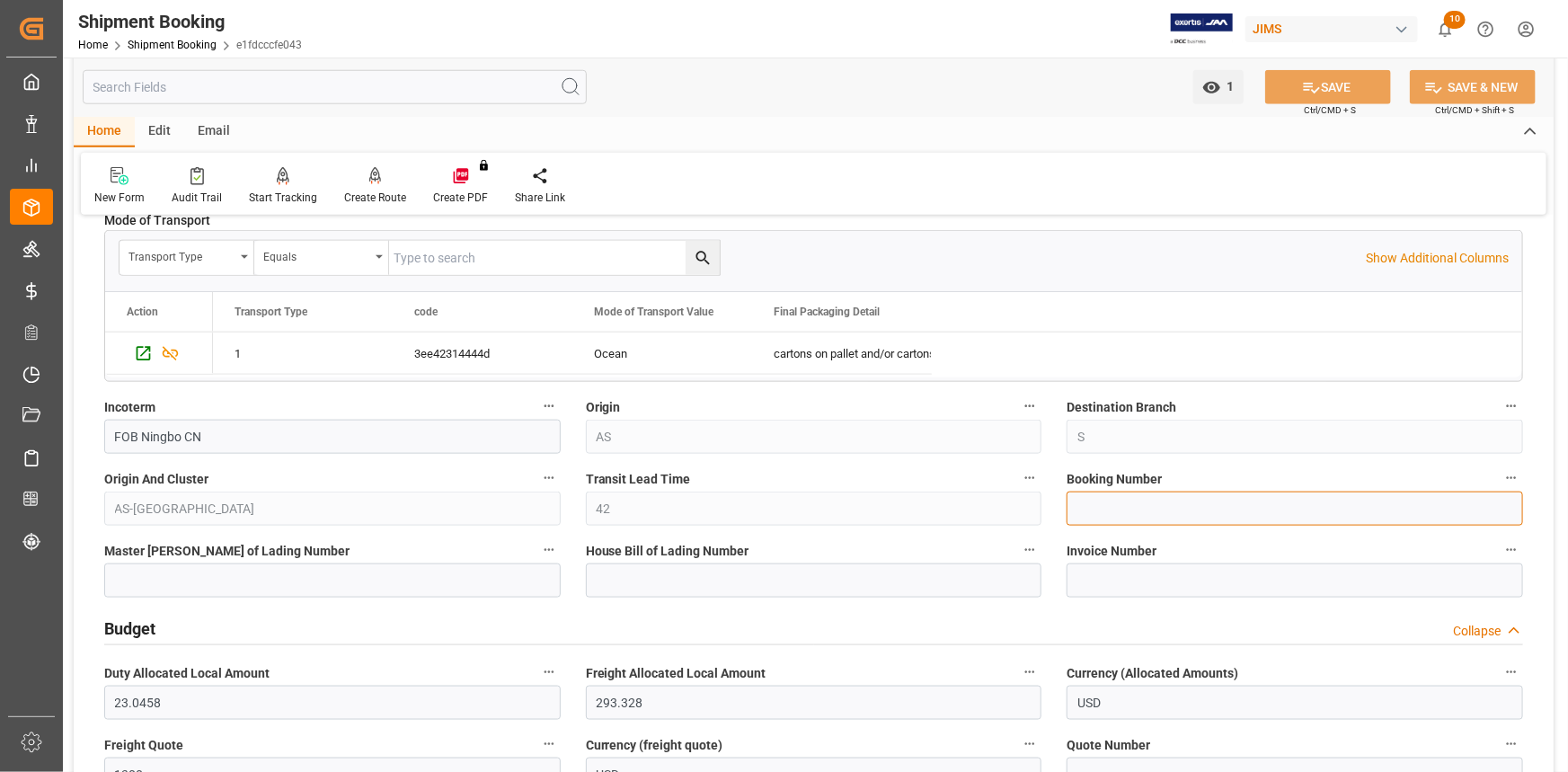
click at [1103, 502] on input at bounding box center [1295, 508] width 457 height 34
paste input "1069363147"
type input "1069363147"
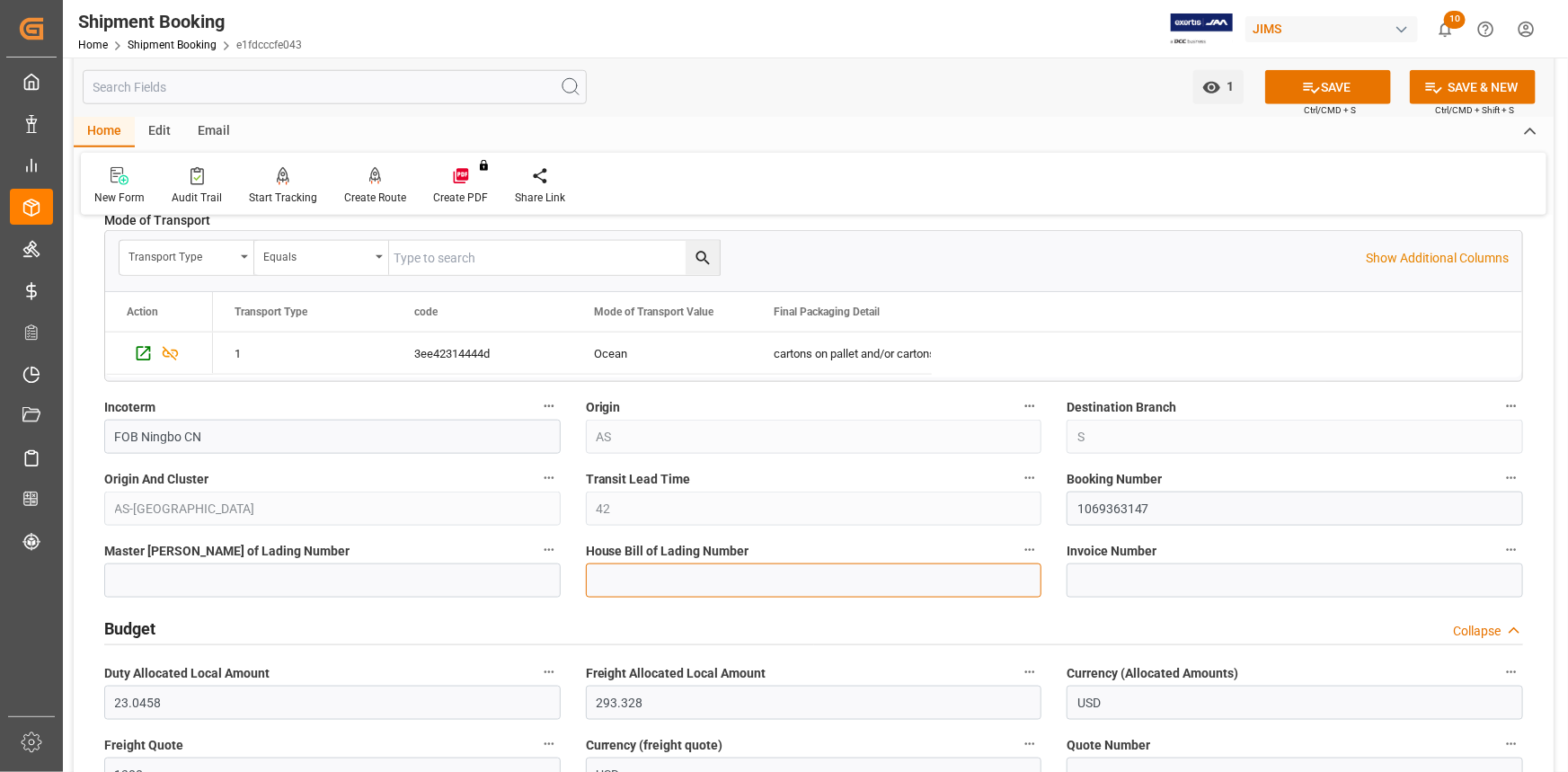
click at [700, 573] on input at bounding box center [814, 580] width 457 height 34
paste input "1069363147"
drag, startPoint x: 666, startPoint y: 584, endPoint x: 554, endPoint y: 584, distance: 112.0
click at [554, 584] on div "Quote Ready In-Transit Delivered Completed Cancelled References Collapse JAM Re…" at bounding box center [813, 565] width 1480 height 2467
type input "BANQ1069363147"
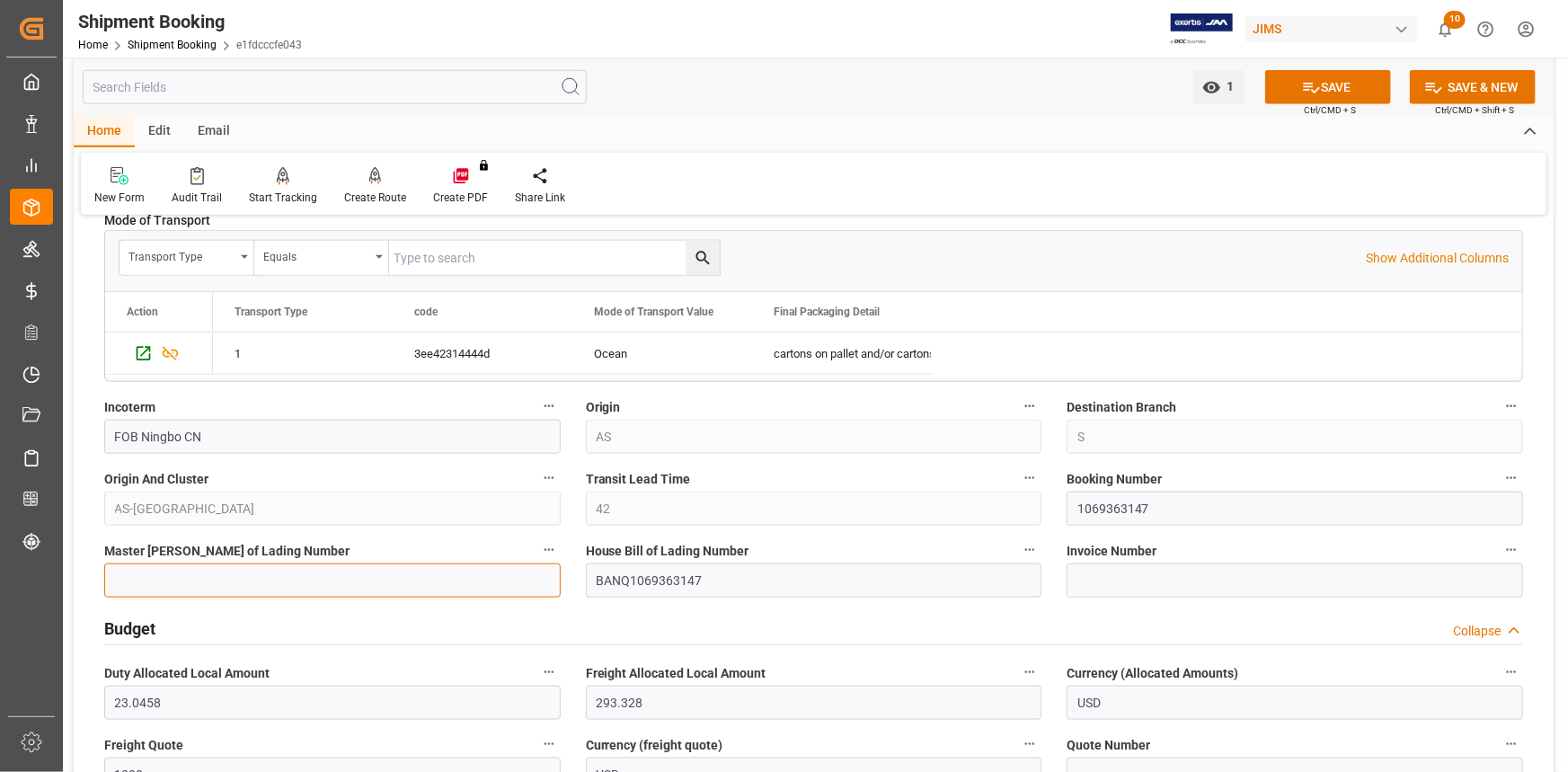
click at [313, 581] on input at bounding box center [332, 580] width 457 height 34
paste input "BANQ1069363147"
type input "BANQ1069363147"
click at [1320, 86] on button "SAVE" at bounding box center [1328, 87] width 126 height 34
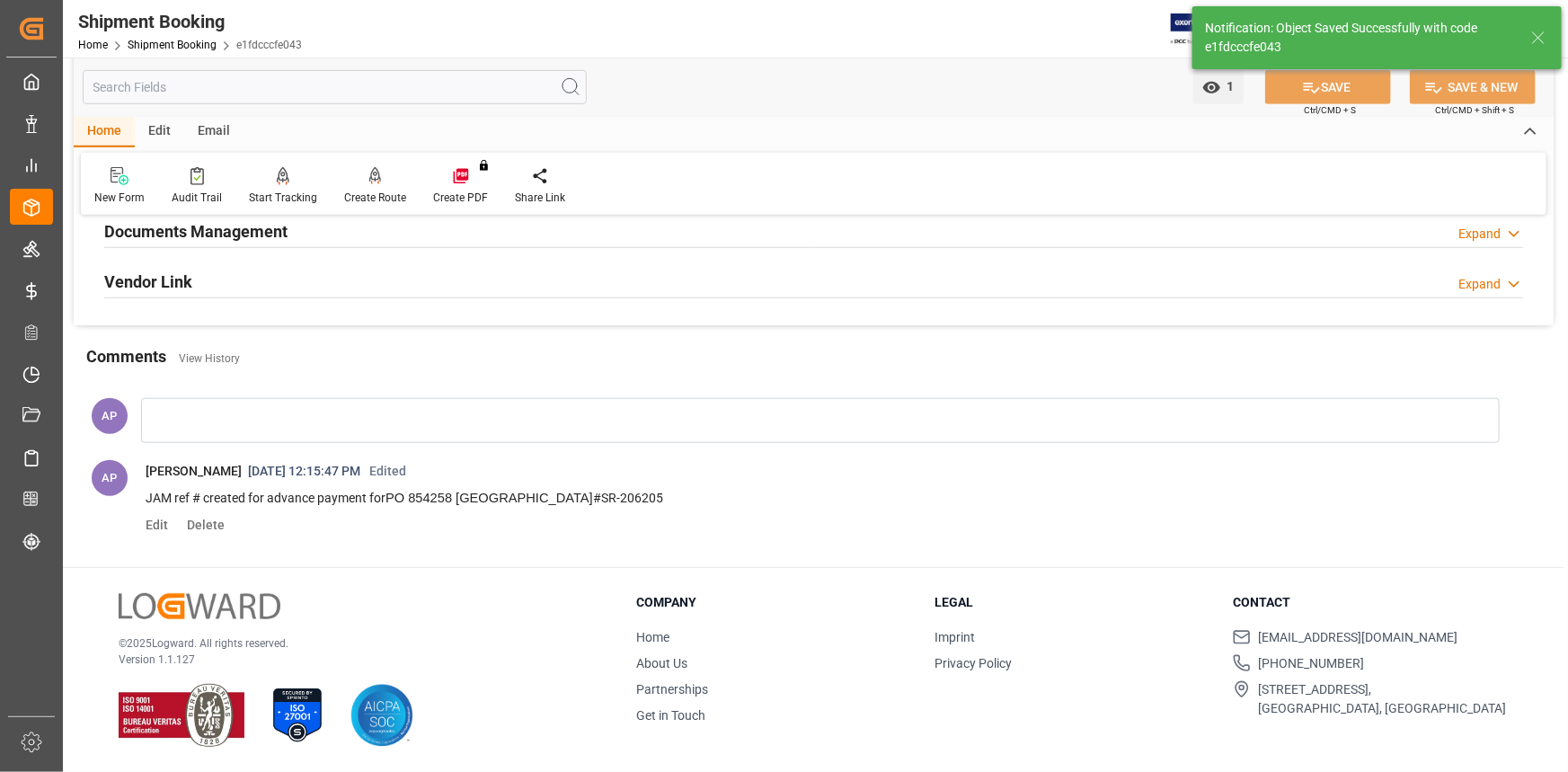
scroll to position [0, 0]
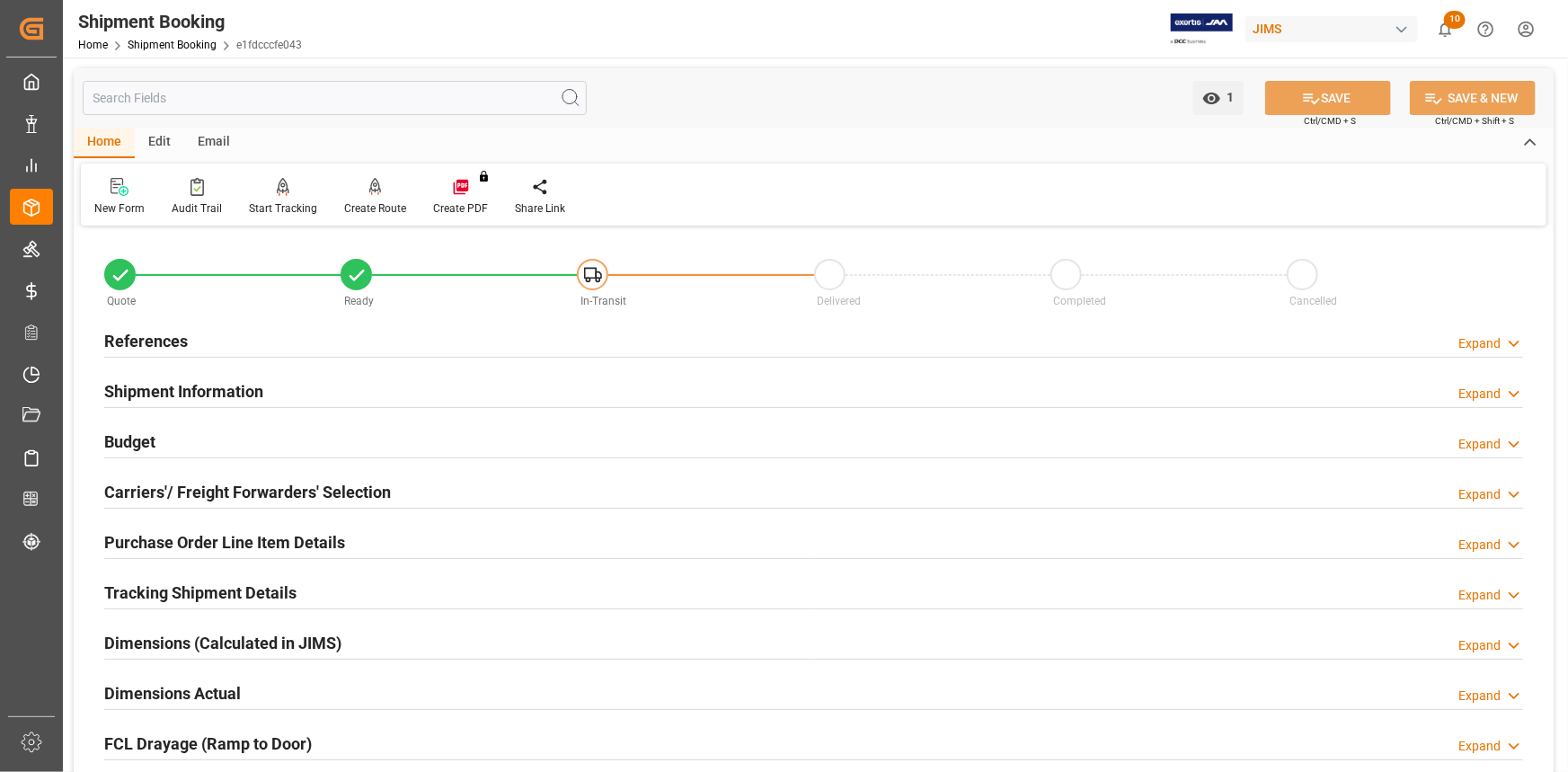
click at [325, 349] on div "References Expand" at bounding box center [813, 339] width 1419 height 34
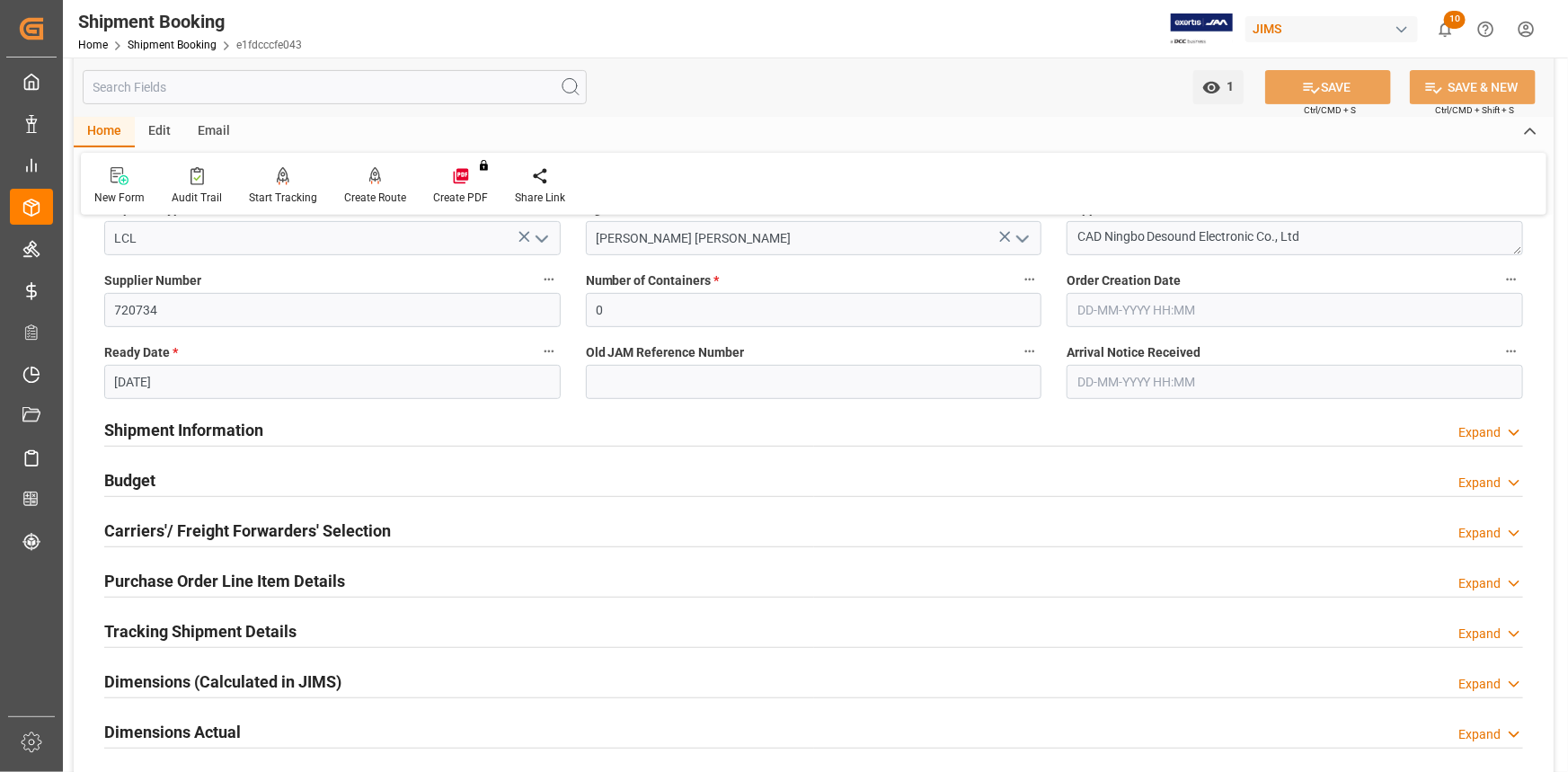
scroll to position [327, 0]
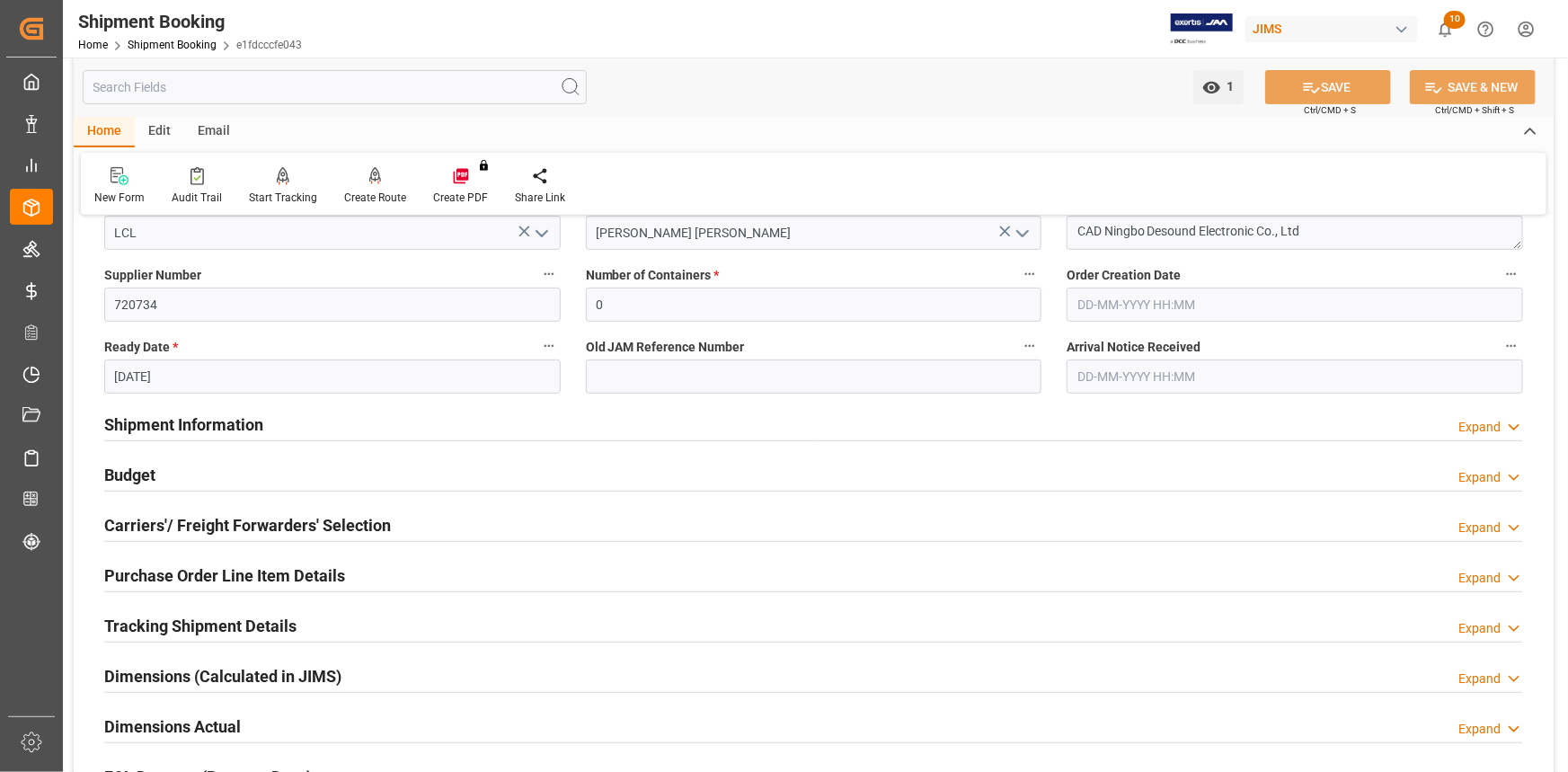
click at [300, 409] on div "Shipment Information Expand" at bounding box center [813, 422] width 1419 height 34
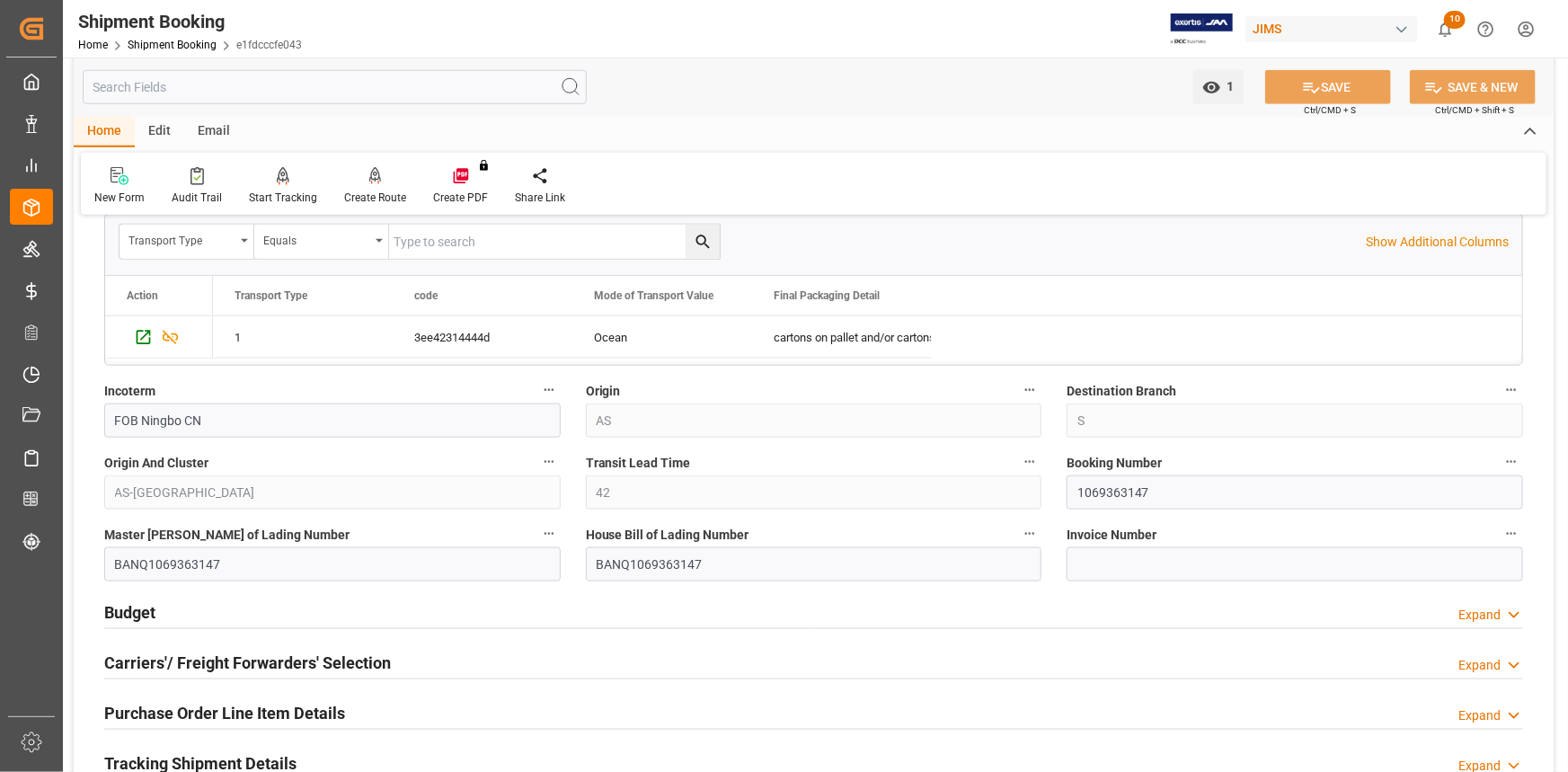
scroll to position [1062, 0]
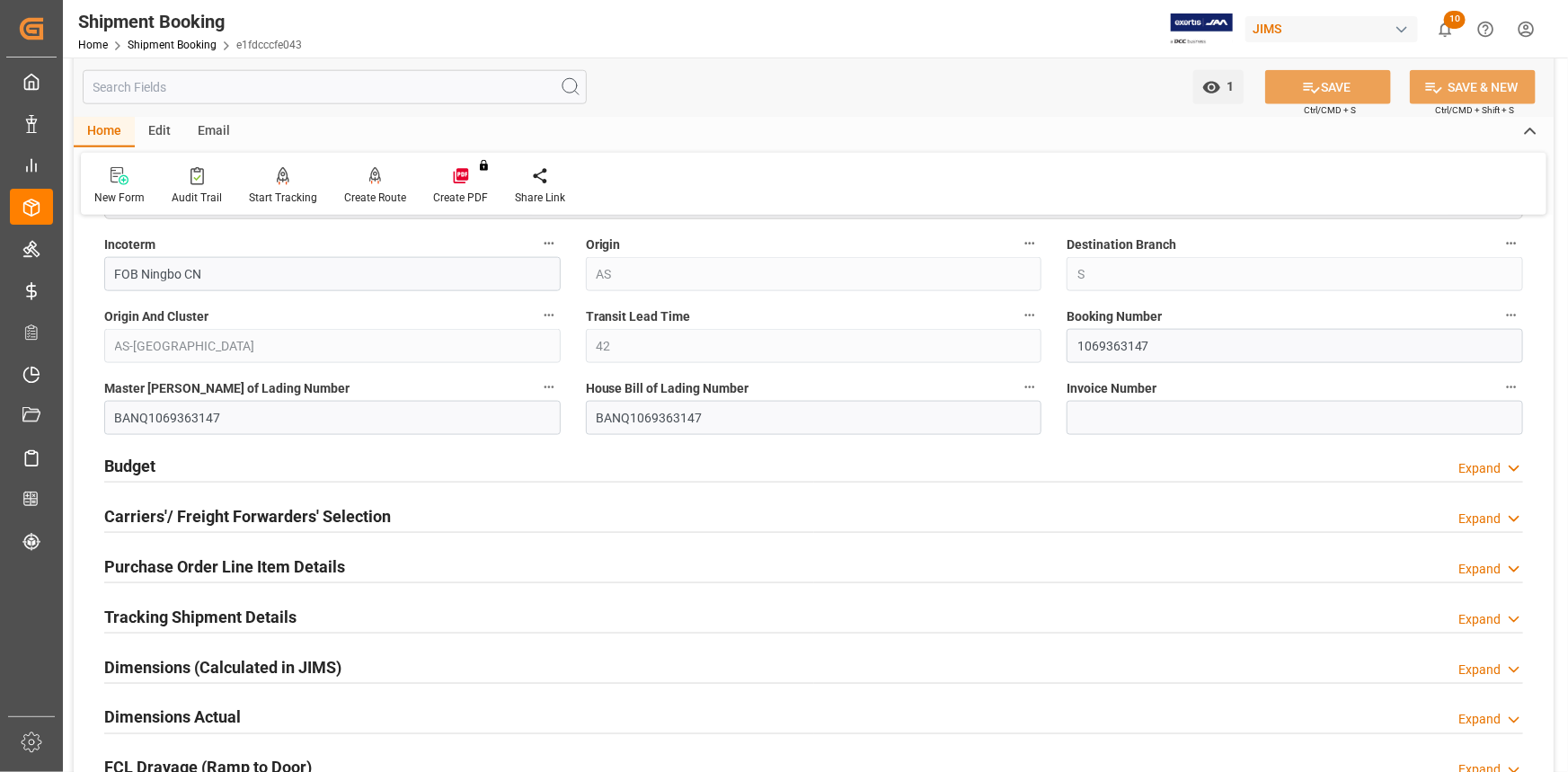
click at [412, 472] on div "Budget Expand" at bounding box center [813, 464] width 1419 height 34
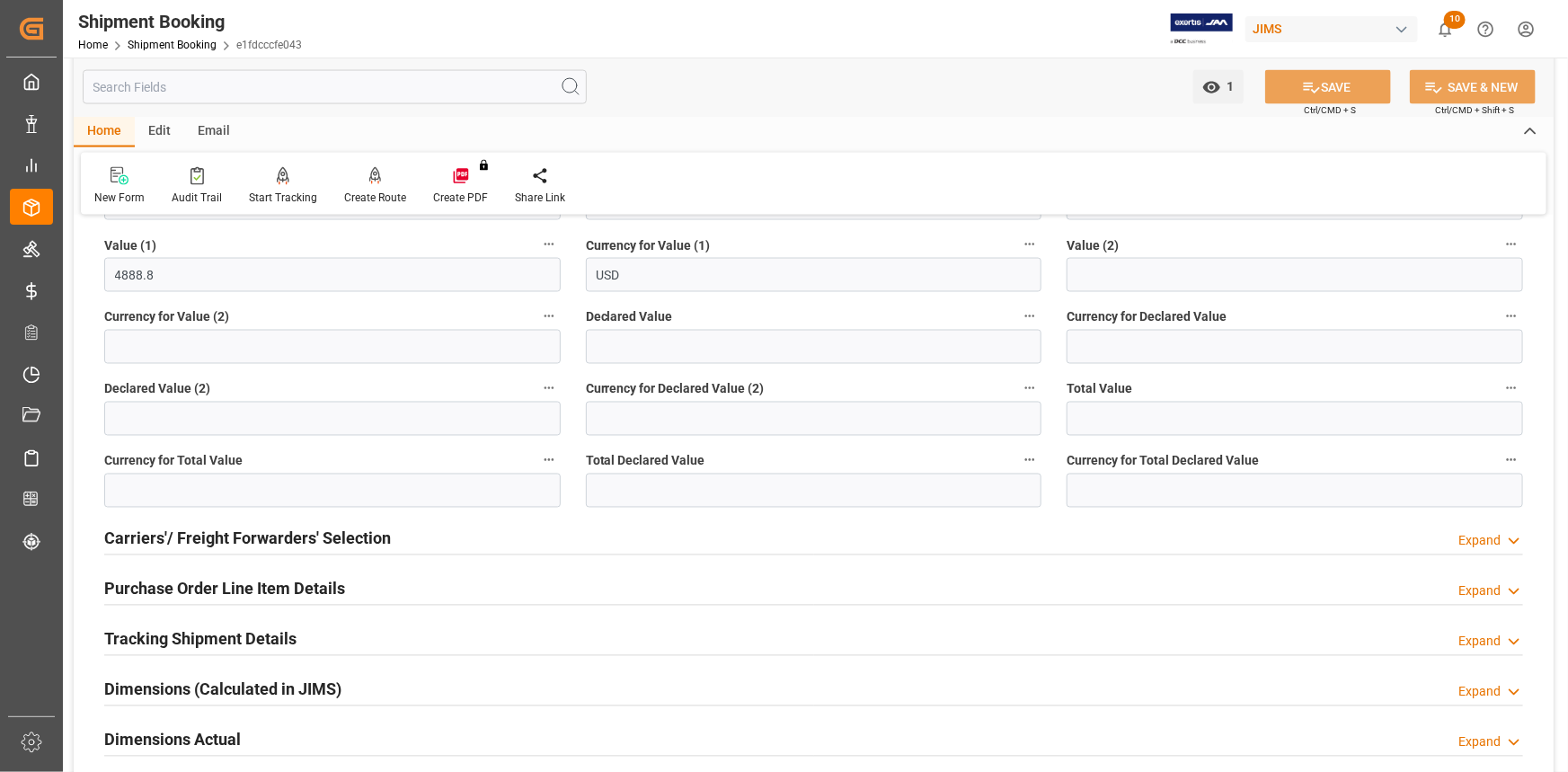
scroll to position [1634, 0]
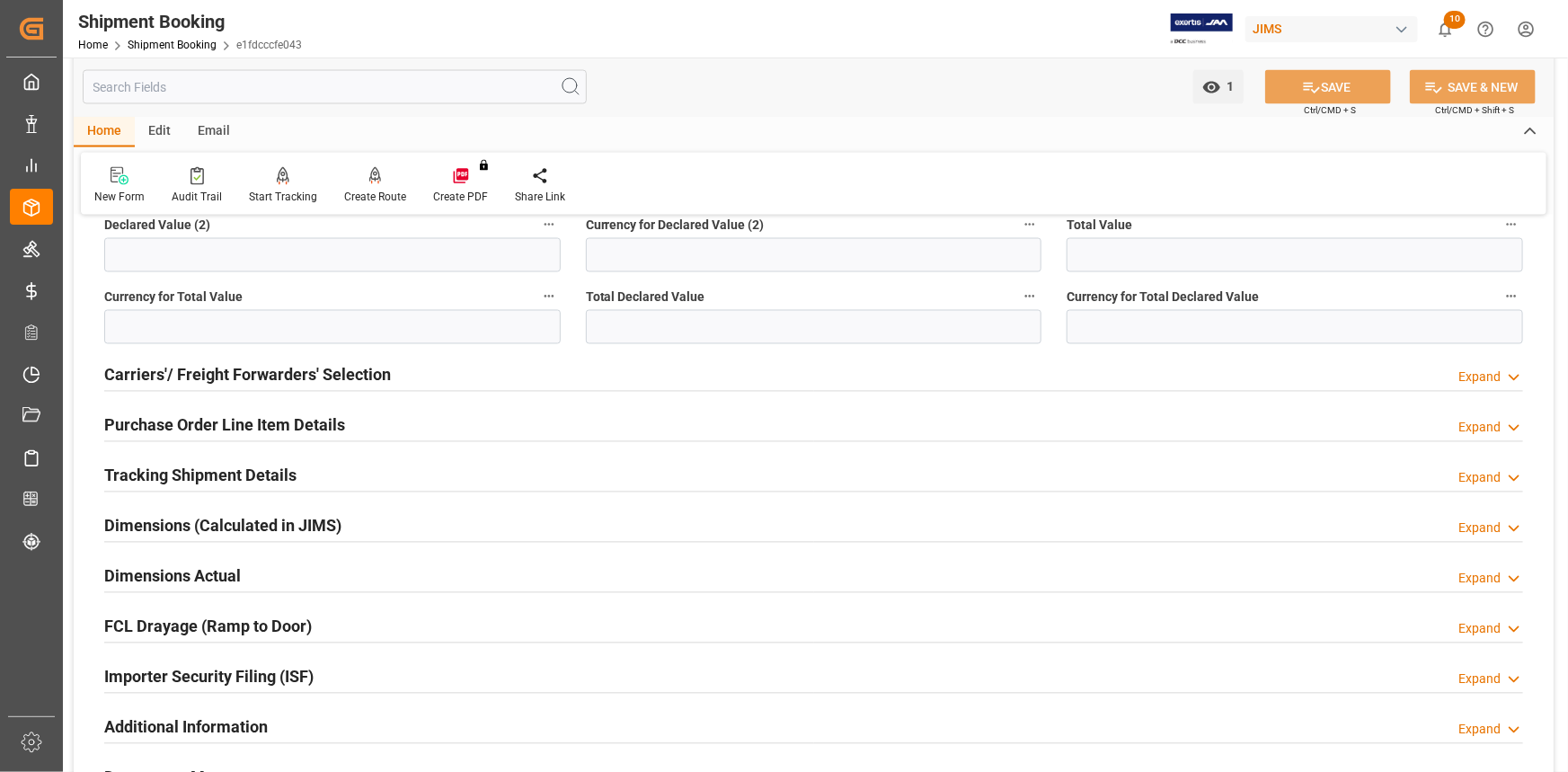
click at [374, 481] on div "Tracking Shipment Details Expand" at bounding box center [813, 473] width 1419 height 34
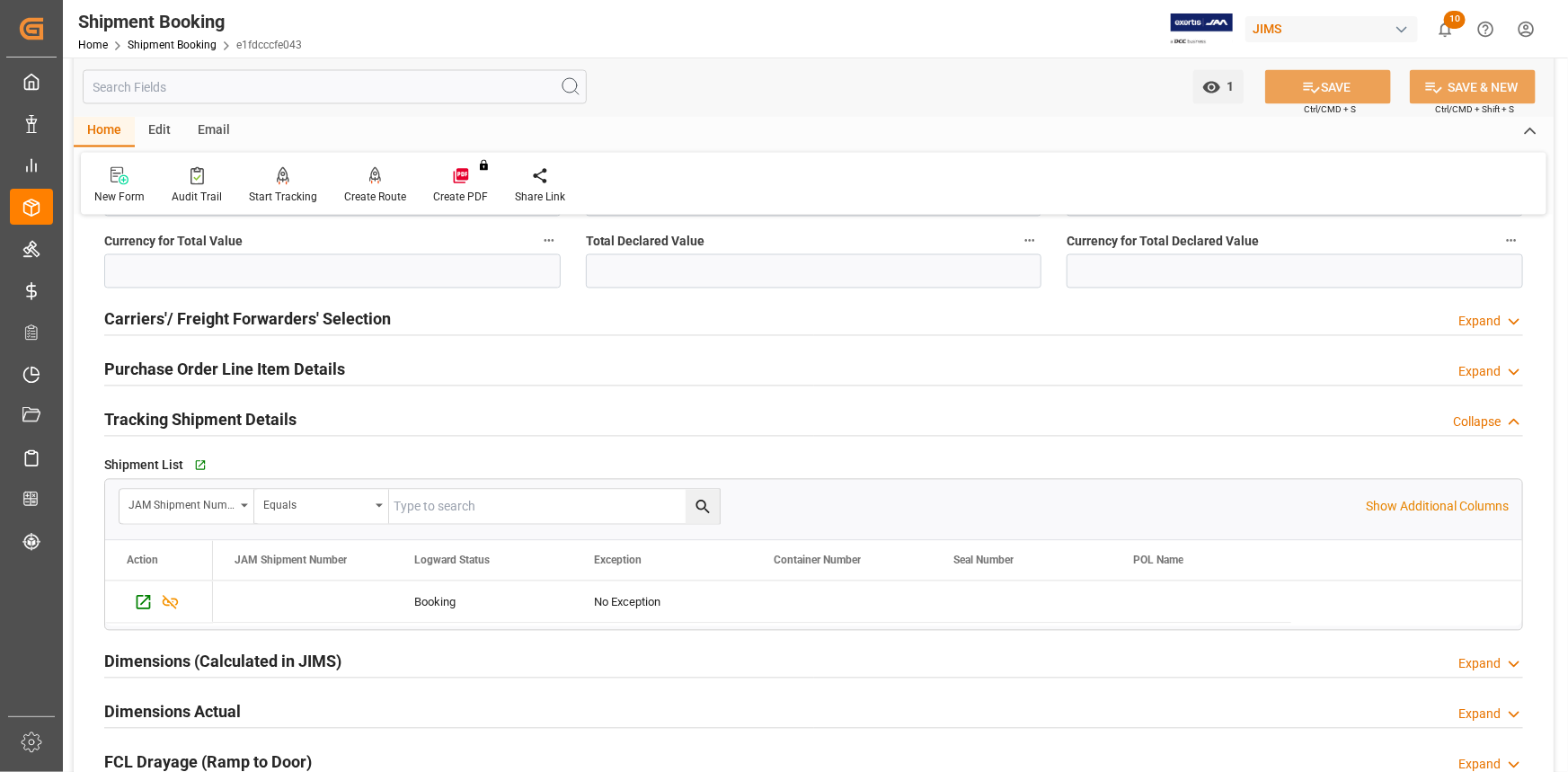
scroll to position [1797, 0]
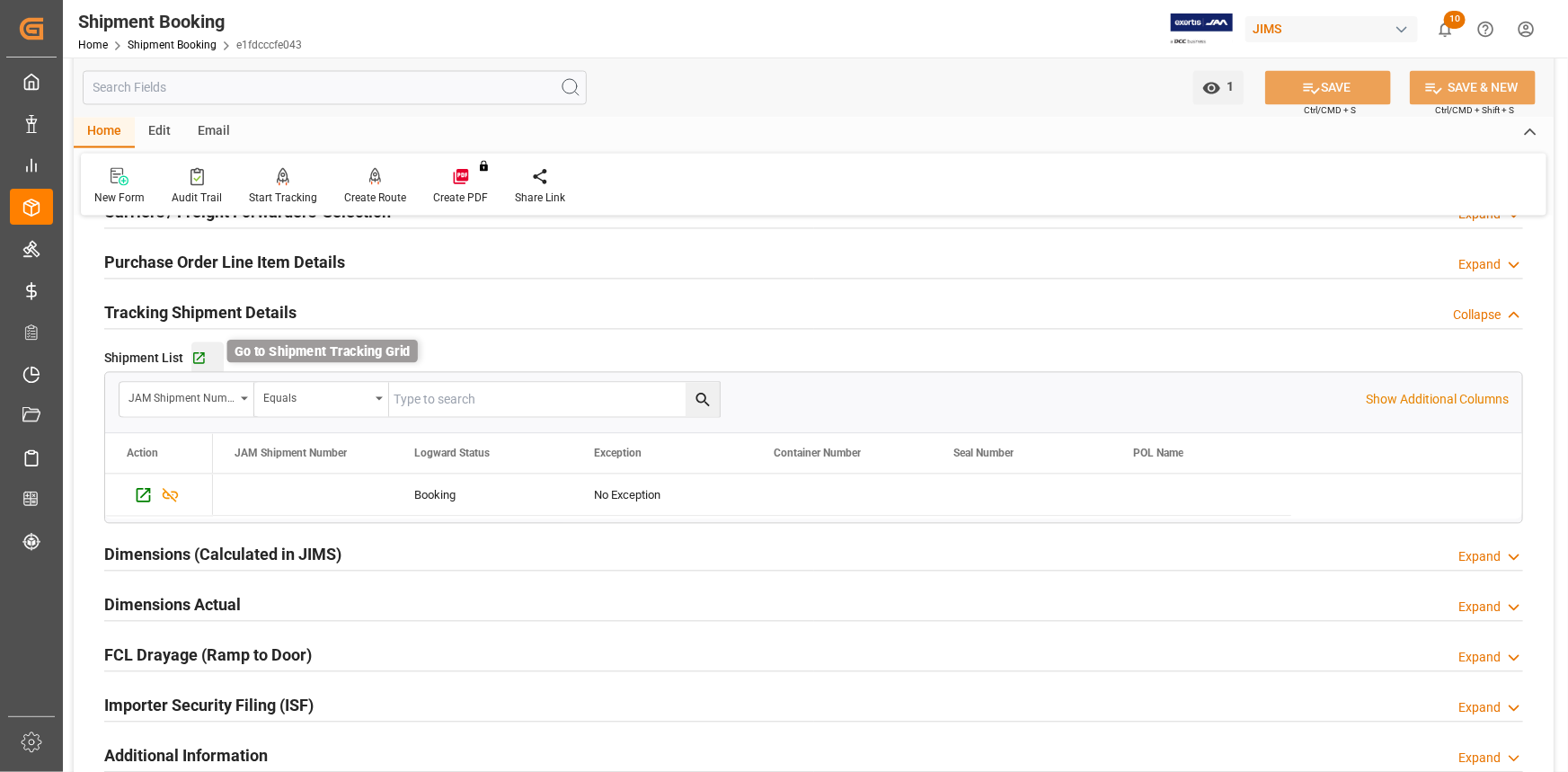
click at [202, 357] on icon "button" at bounding box center [199, 358] width 12 height 12
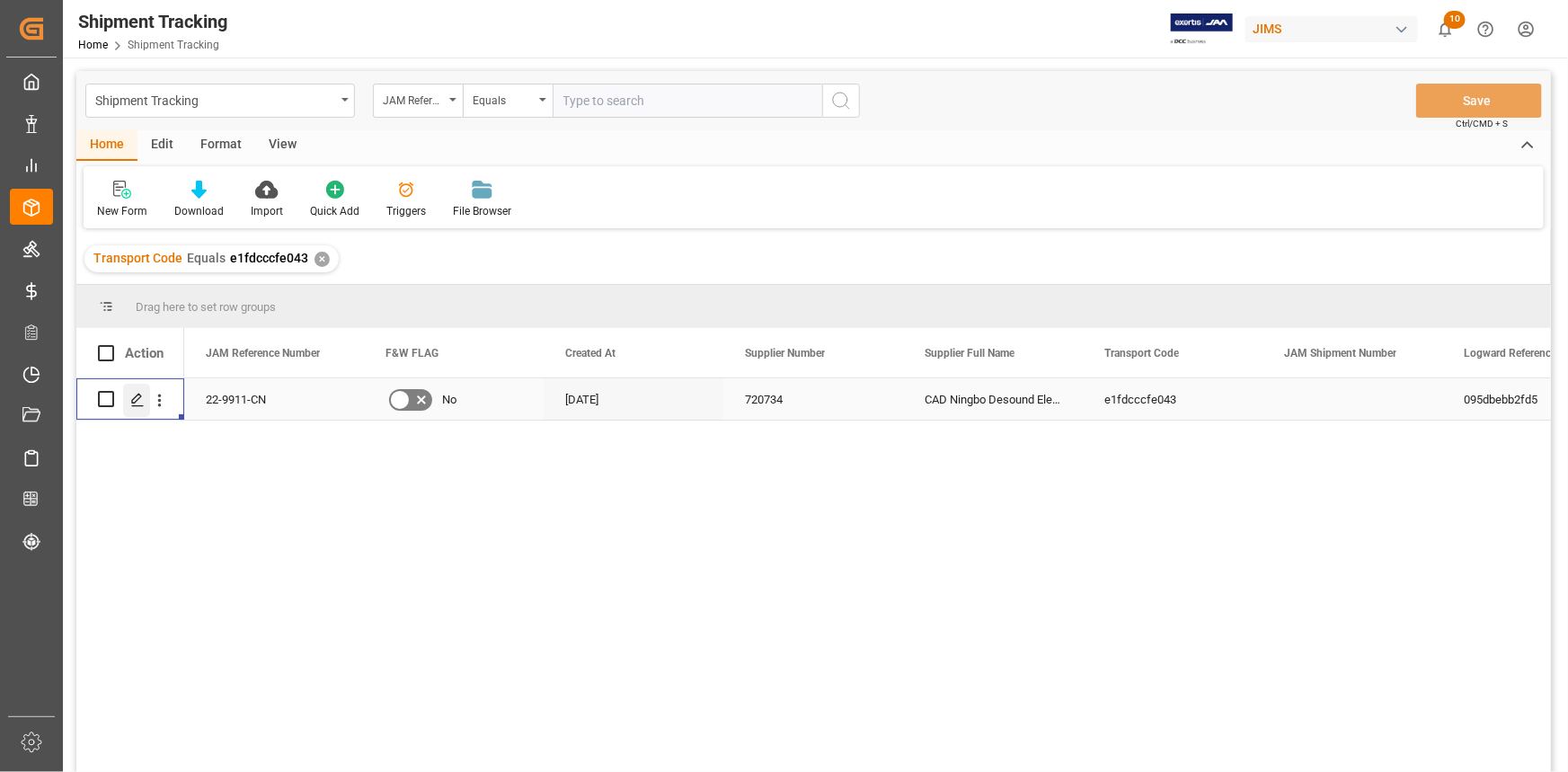
click at [138, 393] on icon "Press SPACE to select this row." at bounding box center [137, 400] width 14 height 14
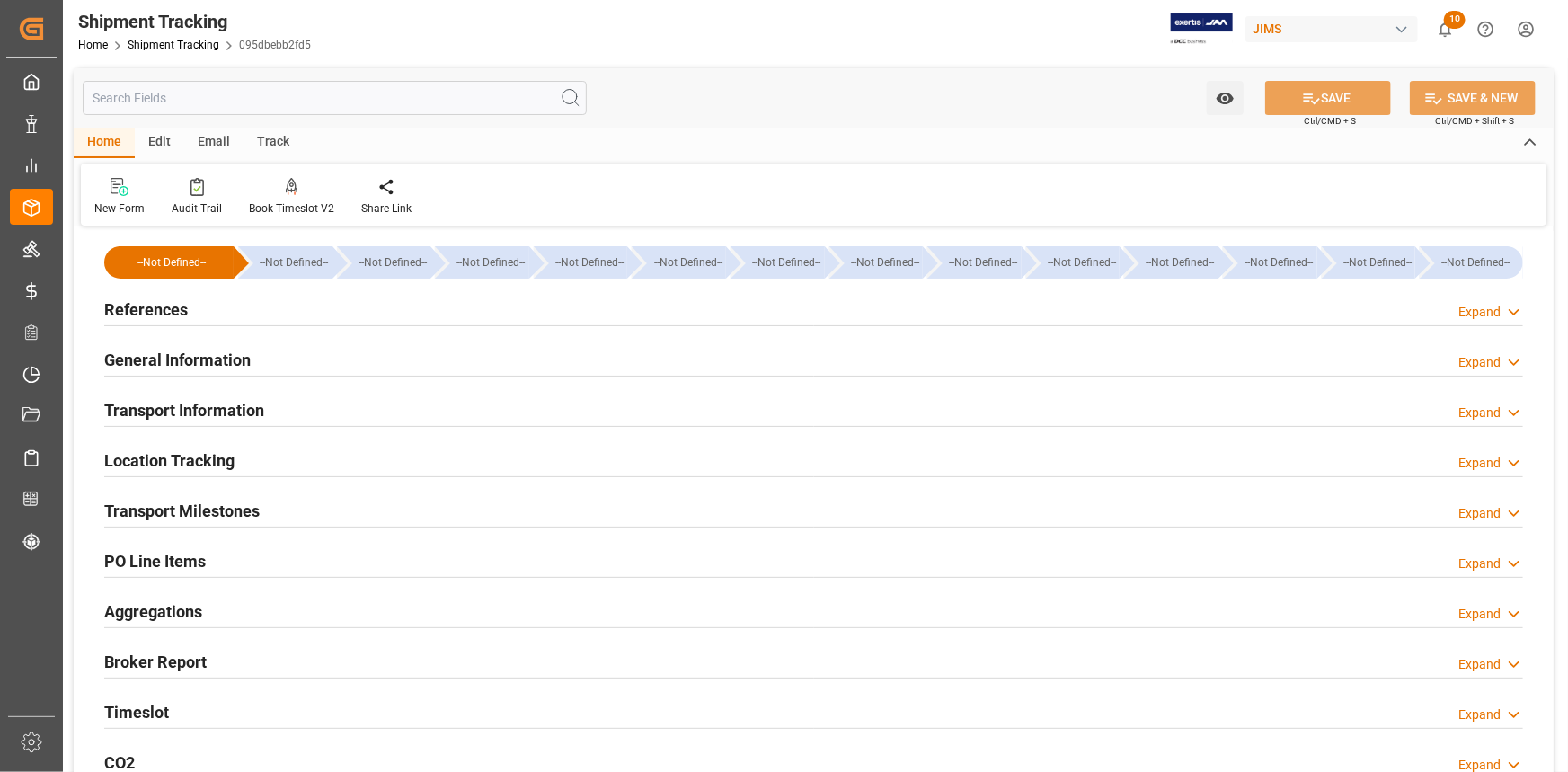
type input "[DATE]"
click at [309, 309] on div "References Expand" at bounding box center [813, 307] width 1419 height 34
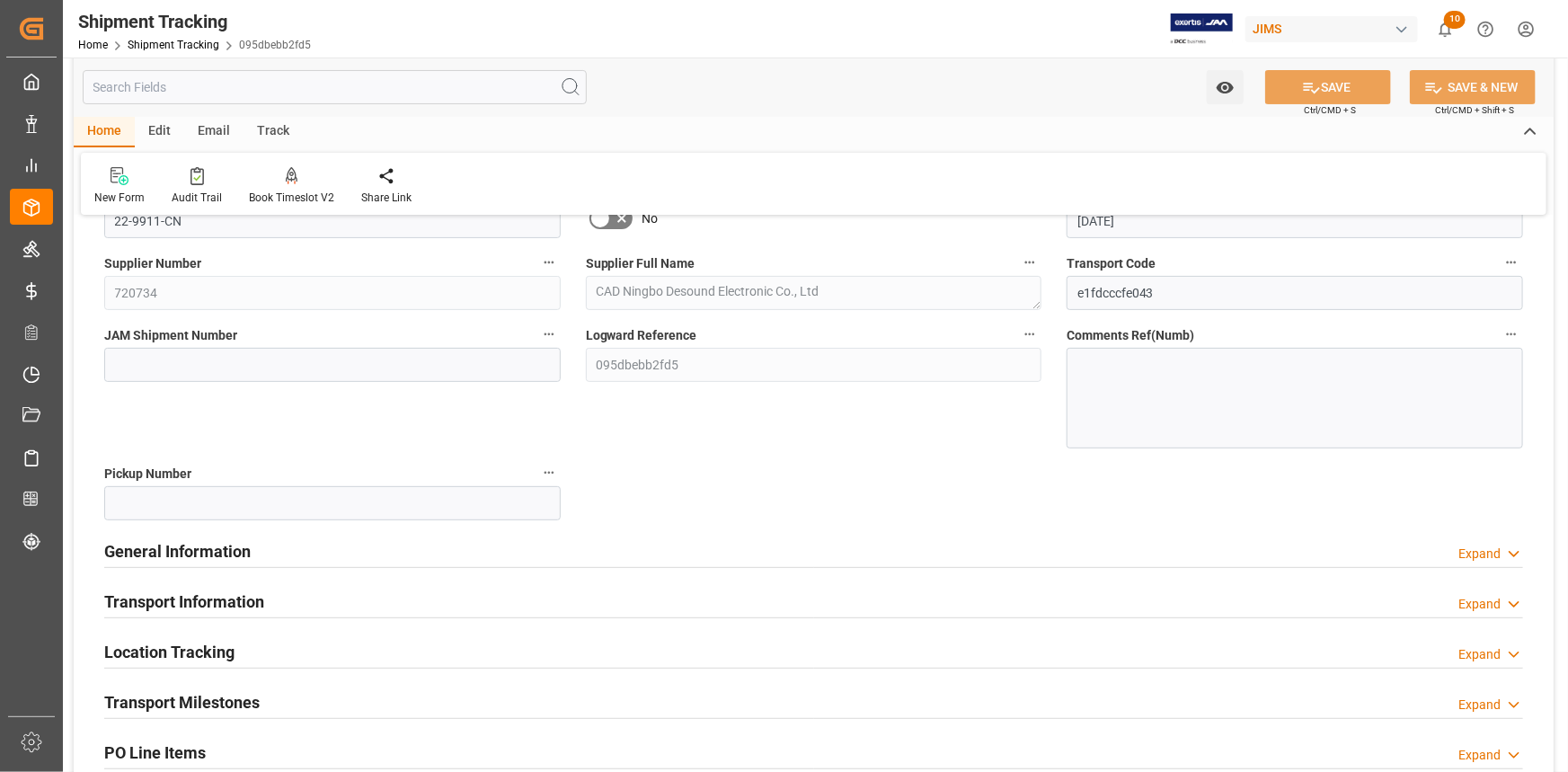
scroll to position [244, 0]
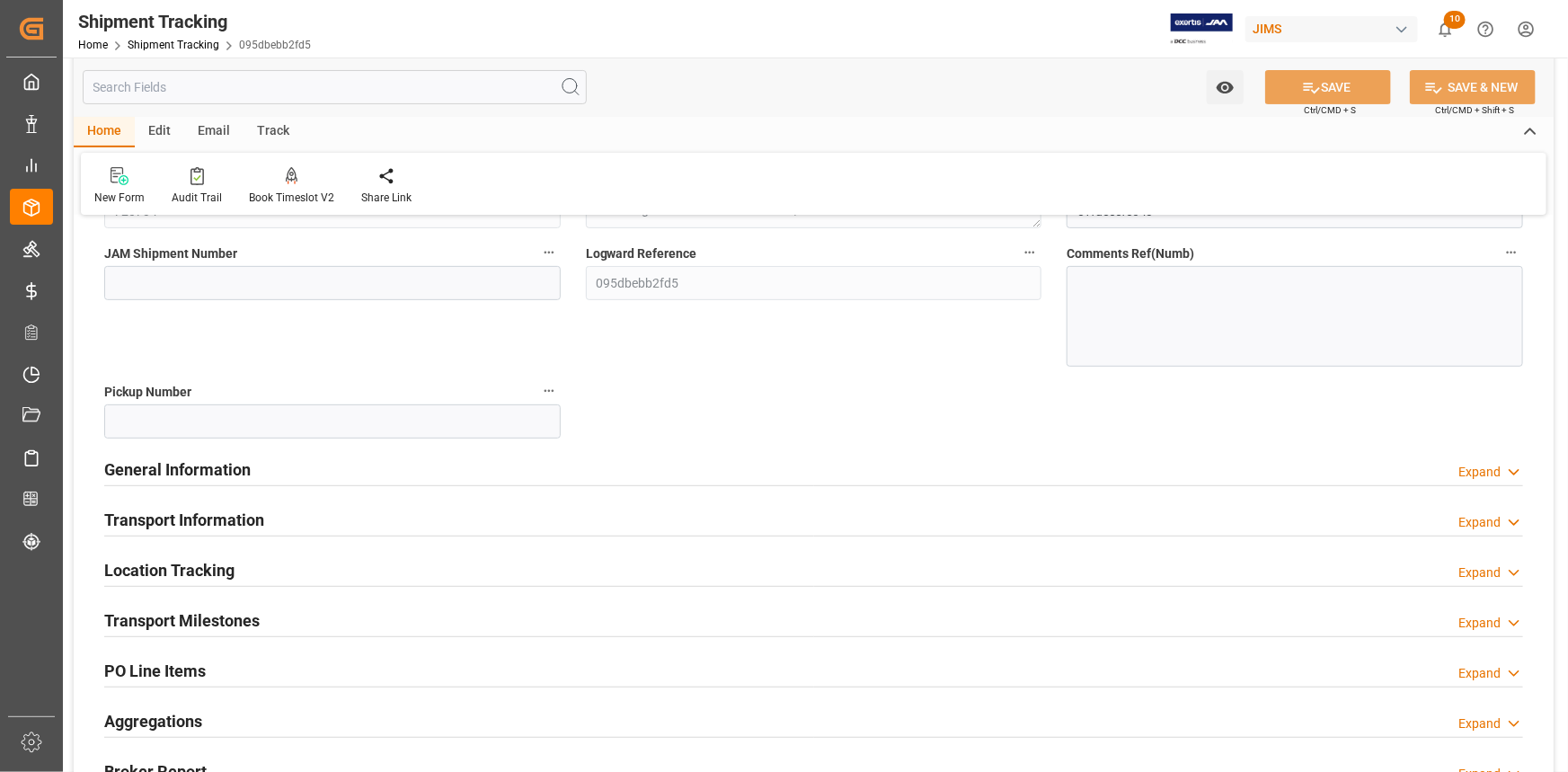
click at [328, 469] on div "General Information Expand" at bounding box center [813, 468] width 1419 height 34
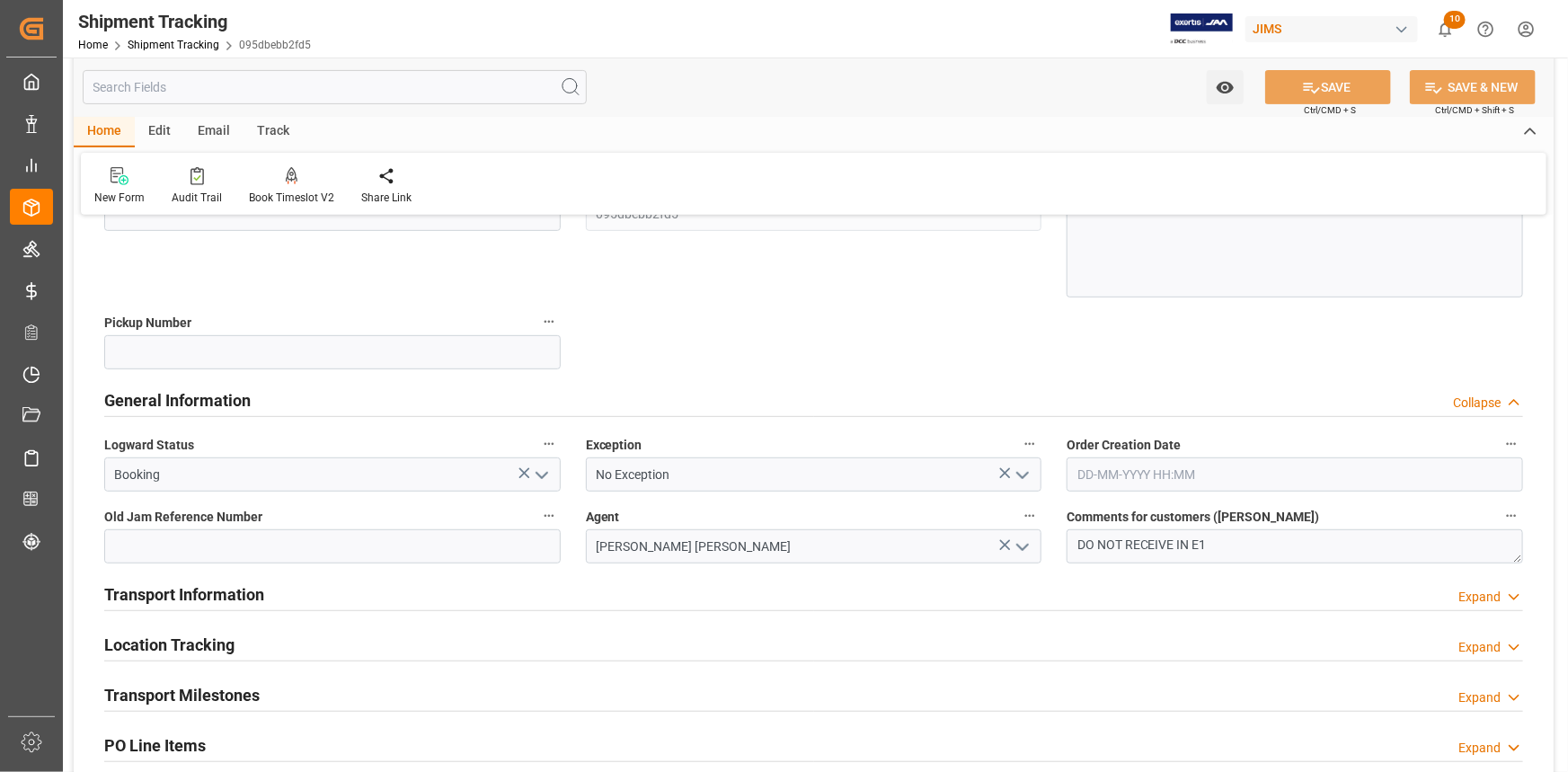
scroll to position [408, 0]
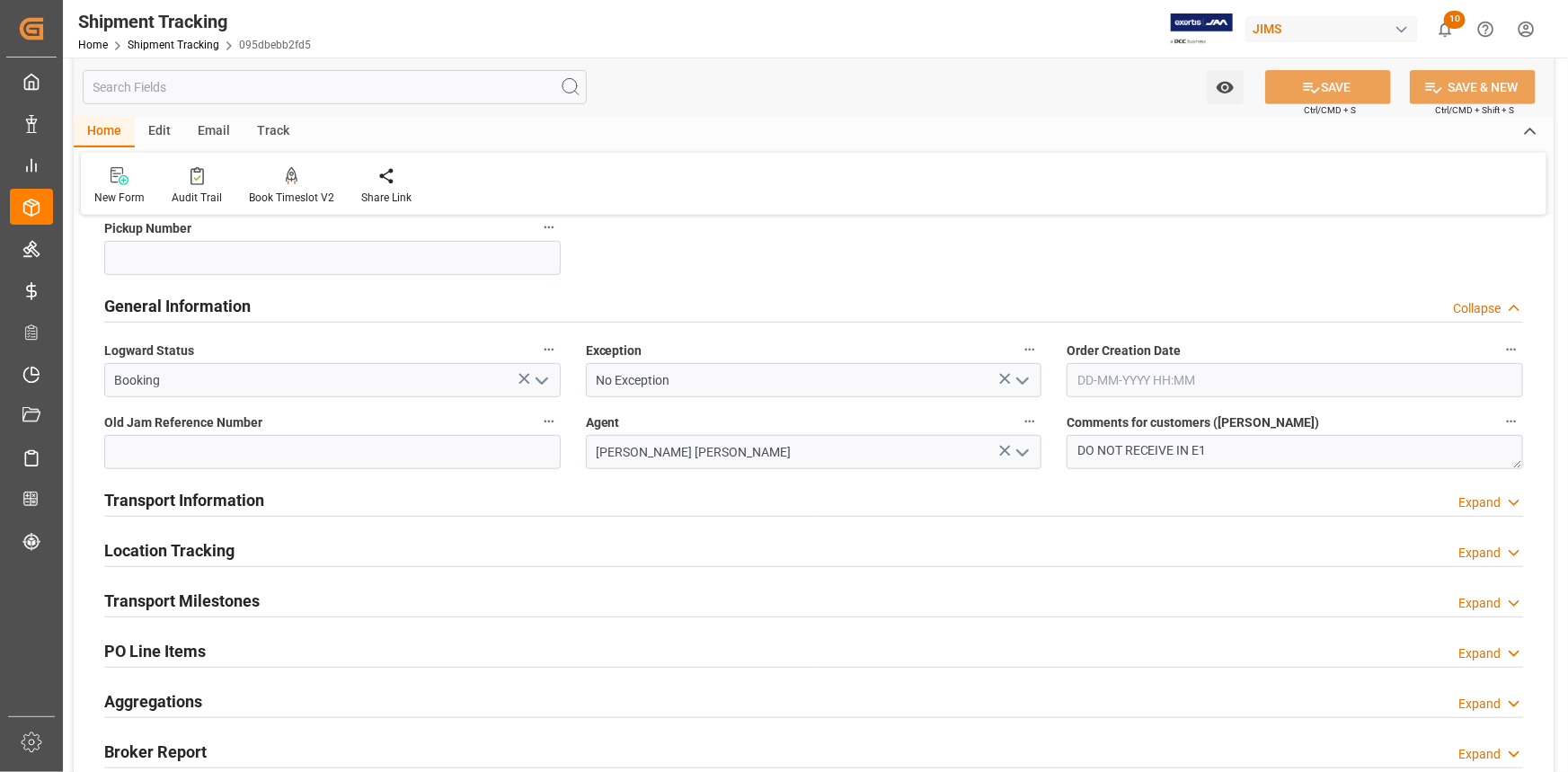
click at [416, 492] on div "Transport Information Expand" at bounding box center [813, 499] width 1419 height 34
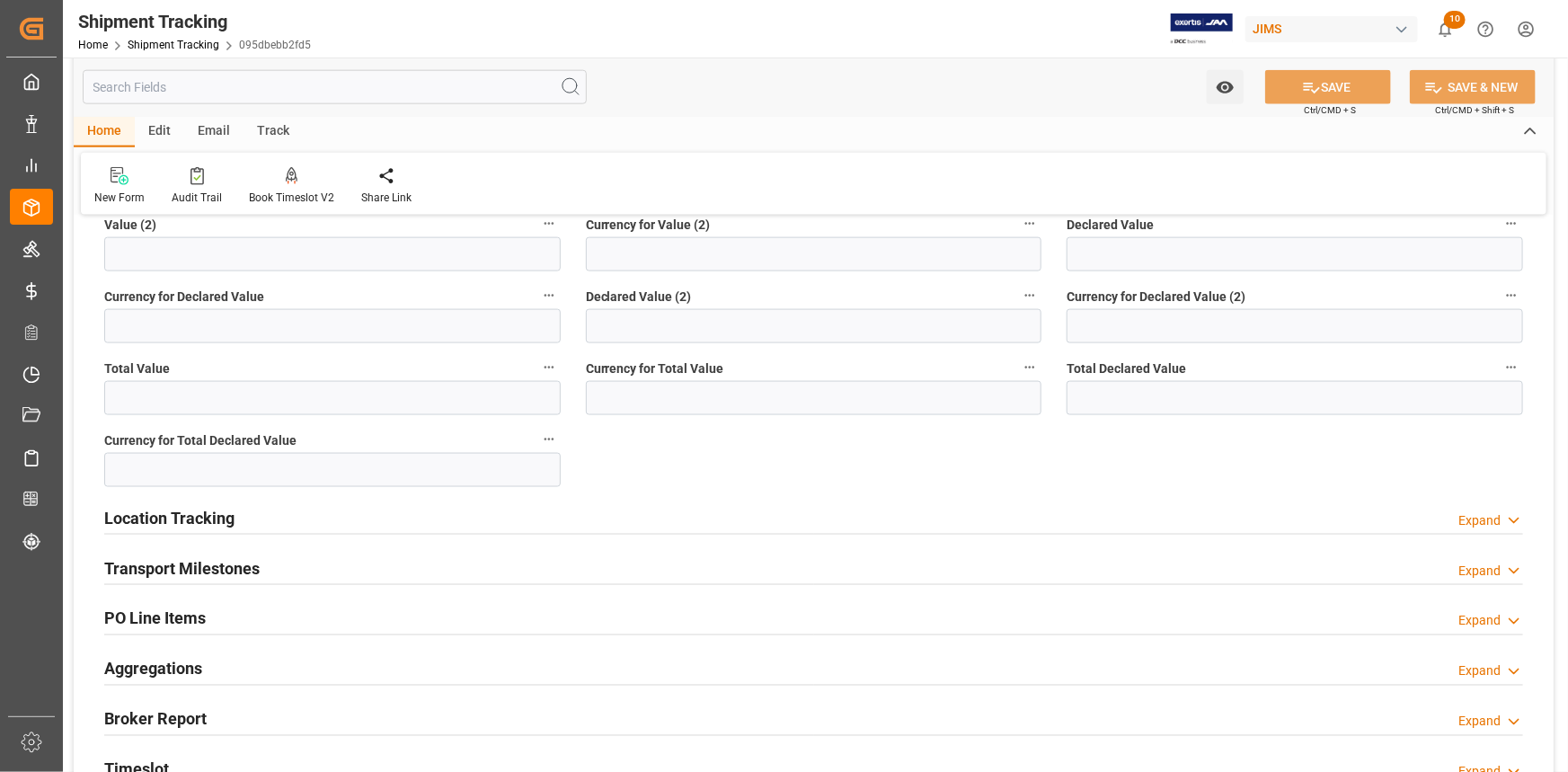
scroll to position [1225, 0]
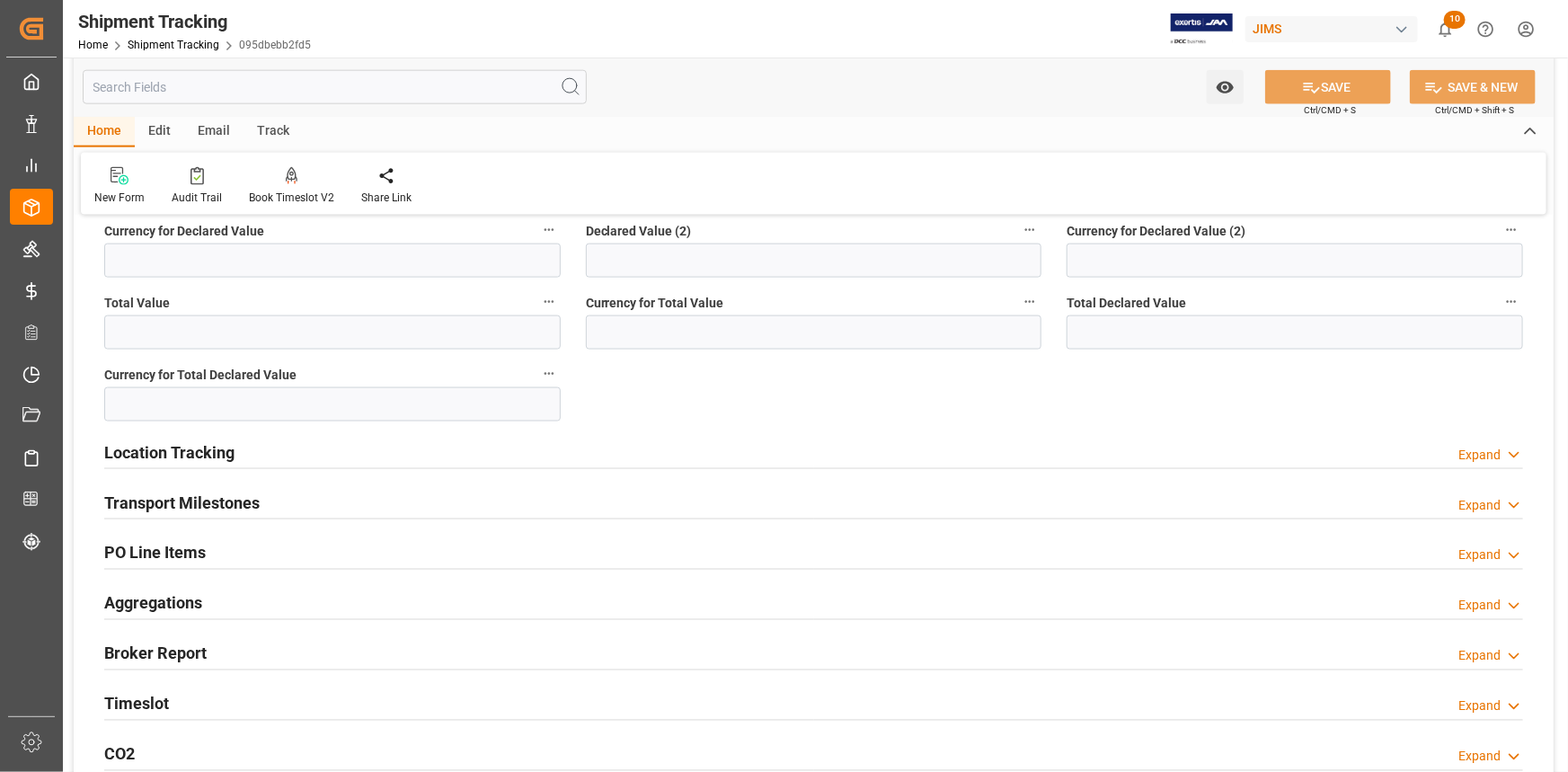
click at [381, 519] on div at bounding box center [813, 519] width 1419 height 1
click at [385, 509] on div "Transport Milestones Expand" at bounding box center [813, 500] width 1419 height 34
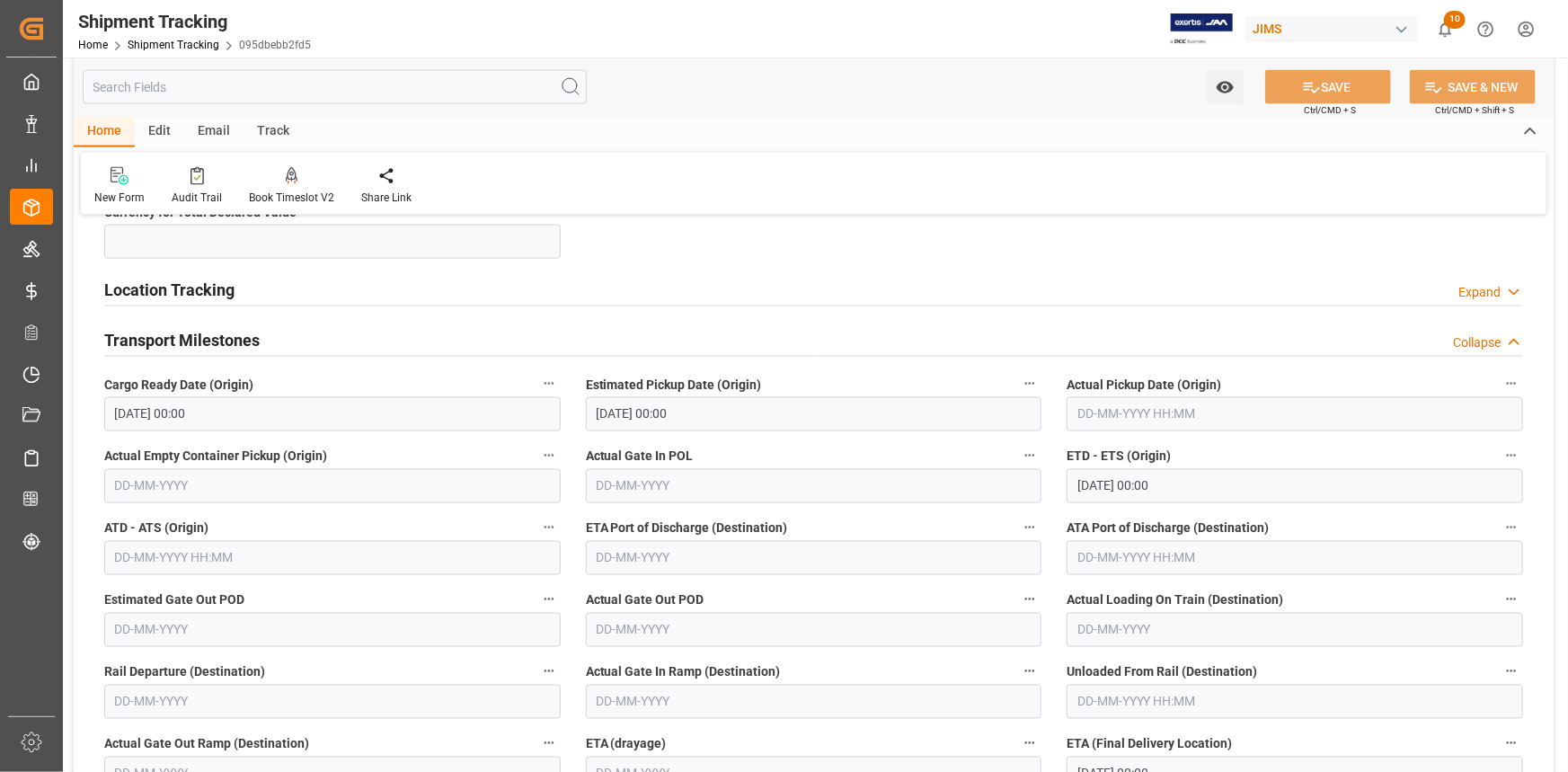
scroll to position [1388, 0]
click at [1128, 482] on input "[DATE] 00:00" at bounding box center [1295, 485] width 457 height 34
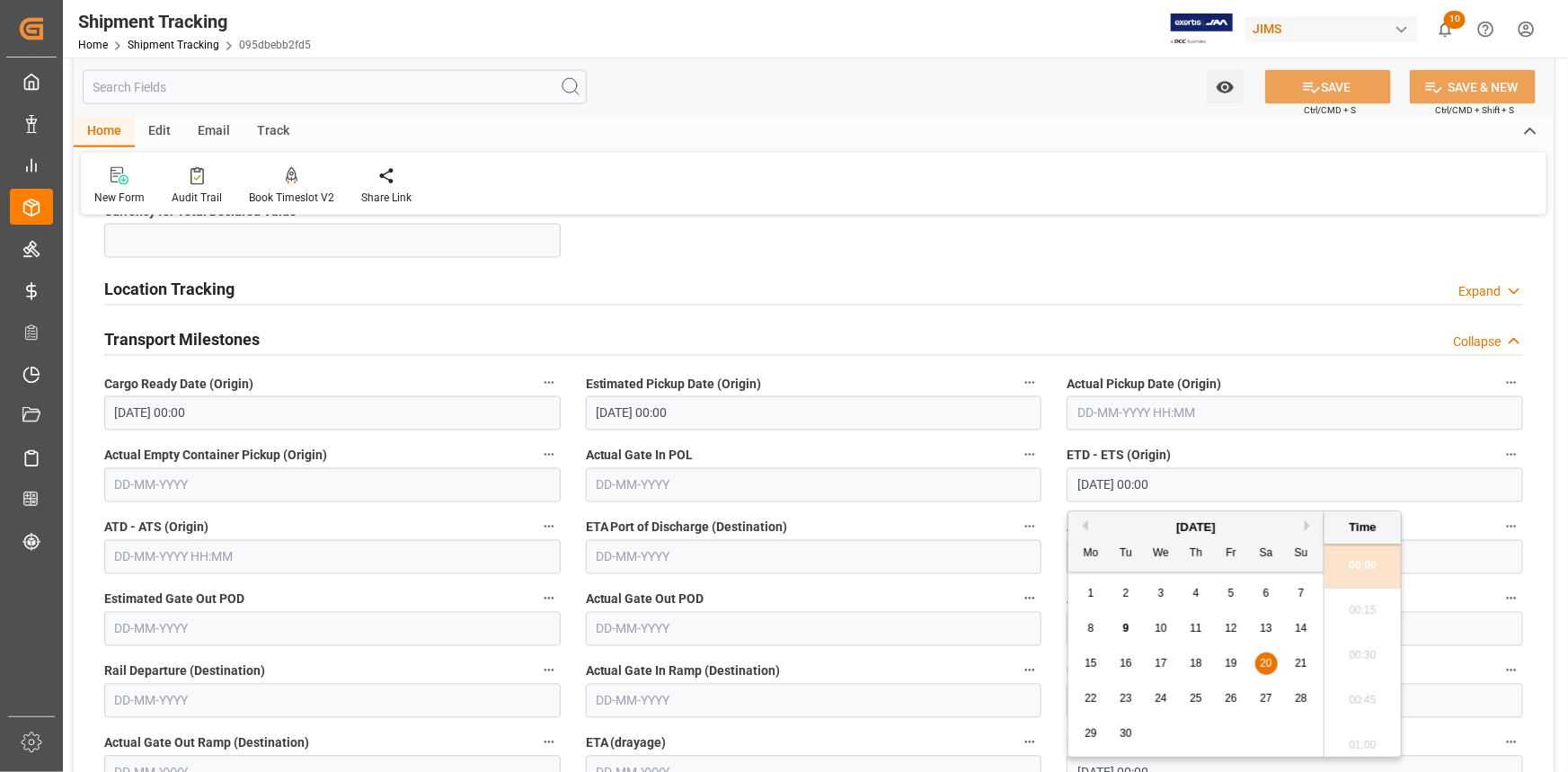
click at [1097, 695] on span "22" at bounding box center [1091, 698] width 12 height 13
type input "[DATE] 00:00"
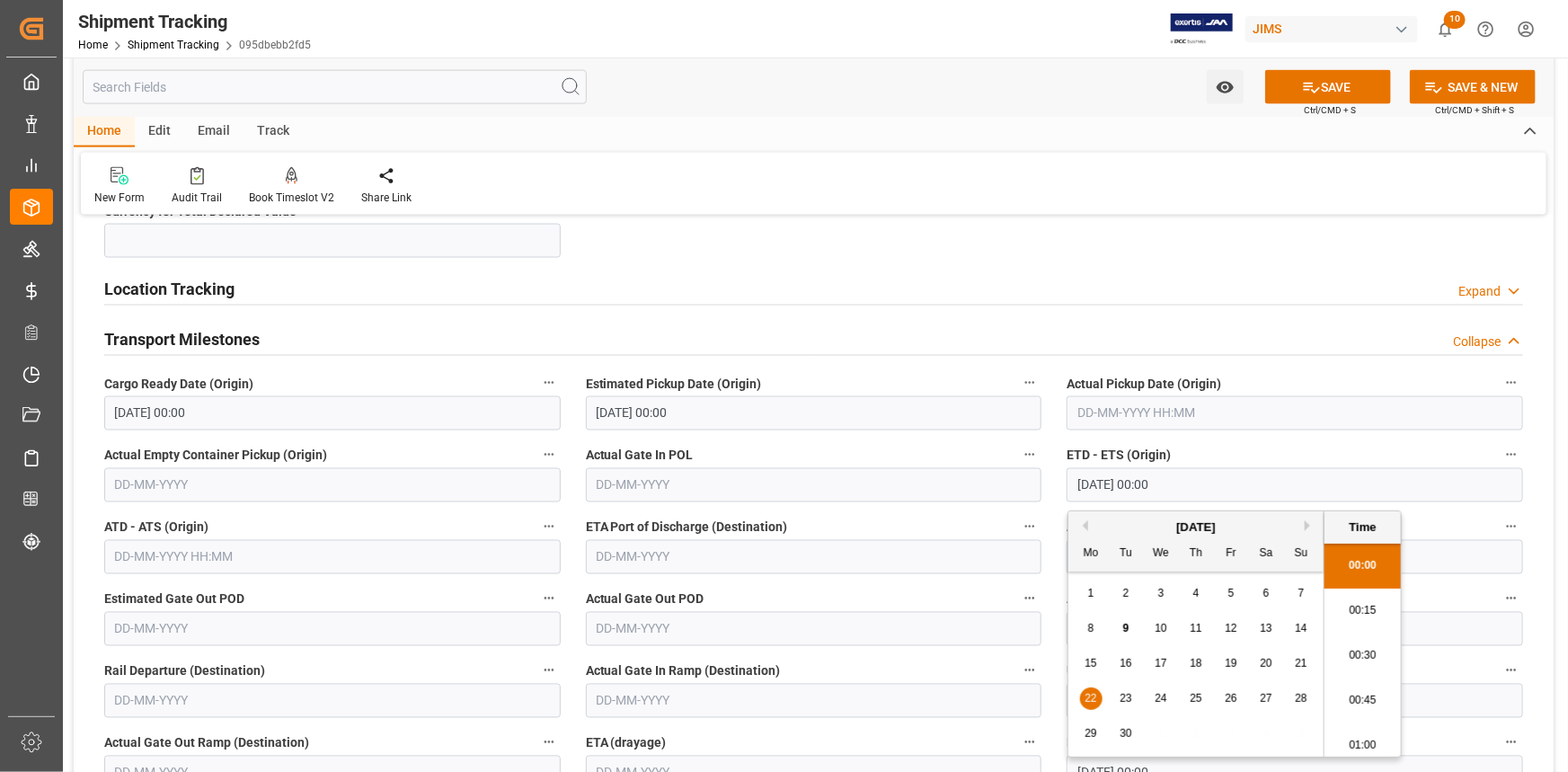
click at [674, 553] on input "text" at bounding box center [814, 557] width 457 height 34
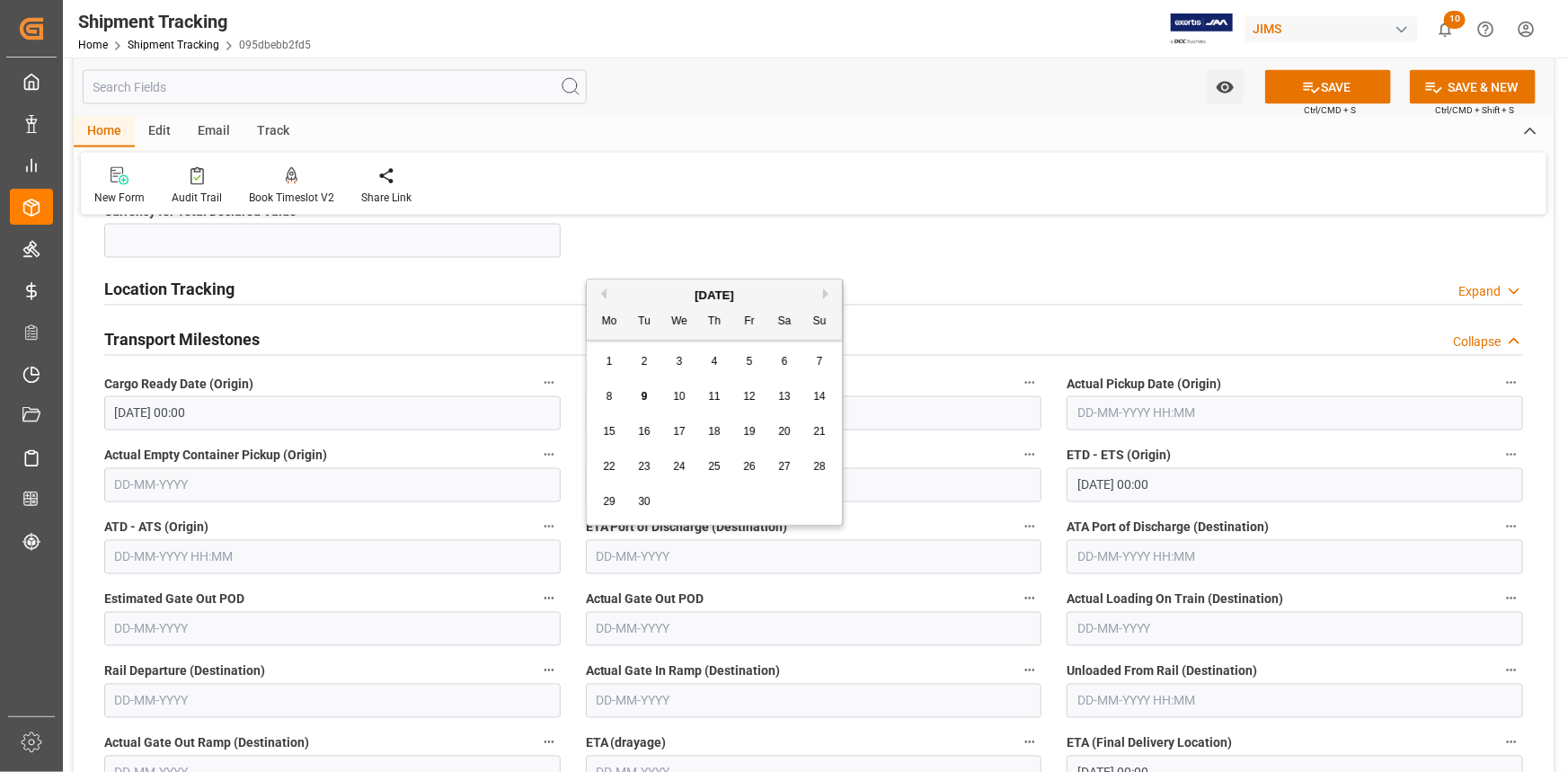
click at [821, 293] on div "[DATE]" at bounding box center [714, 296] width 255 height 18
click at [822, 290] on div "[DATE]" at bounding box center [714, 296] width 255 height 18
click at [825, 291] on button "Next Month" at bounding box center [828, 294] width 11 height 11
click at [651, 395] on div "7" at bounding box center [644, 397] width 22 height 21
type input "[DATE]"
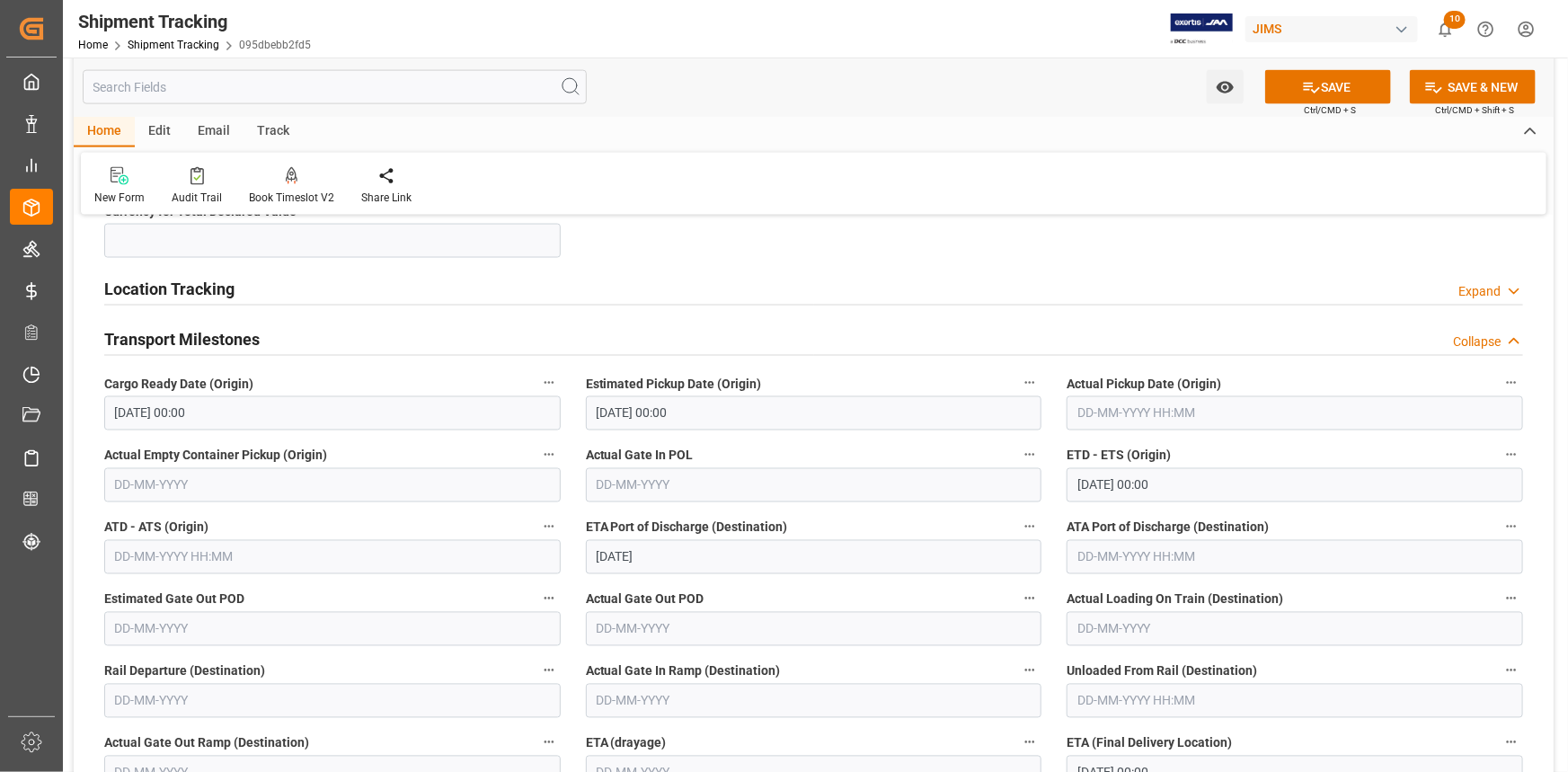
click at [791, 587] on label "Actual Gate Out POD" at bounding box center [814, 599] width 457 height 25
click at [1018, 587] on button "Actual Gate Out POD" at bounding box center [1030, 598] width 23 height 23
click at [866, 631] on div at bounding box center [784, 386] width 1568 height 772
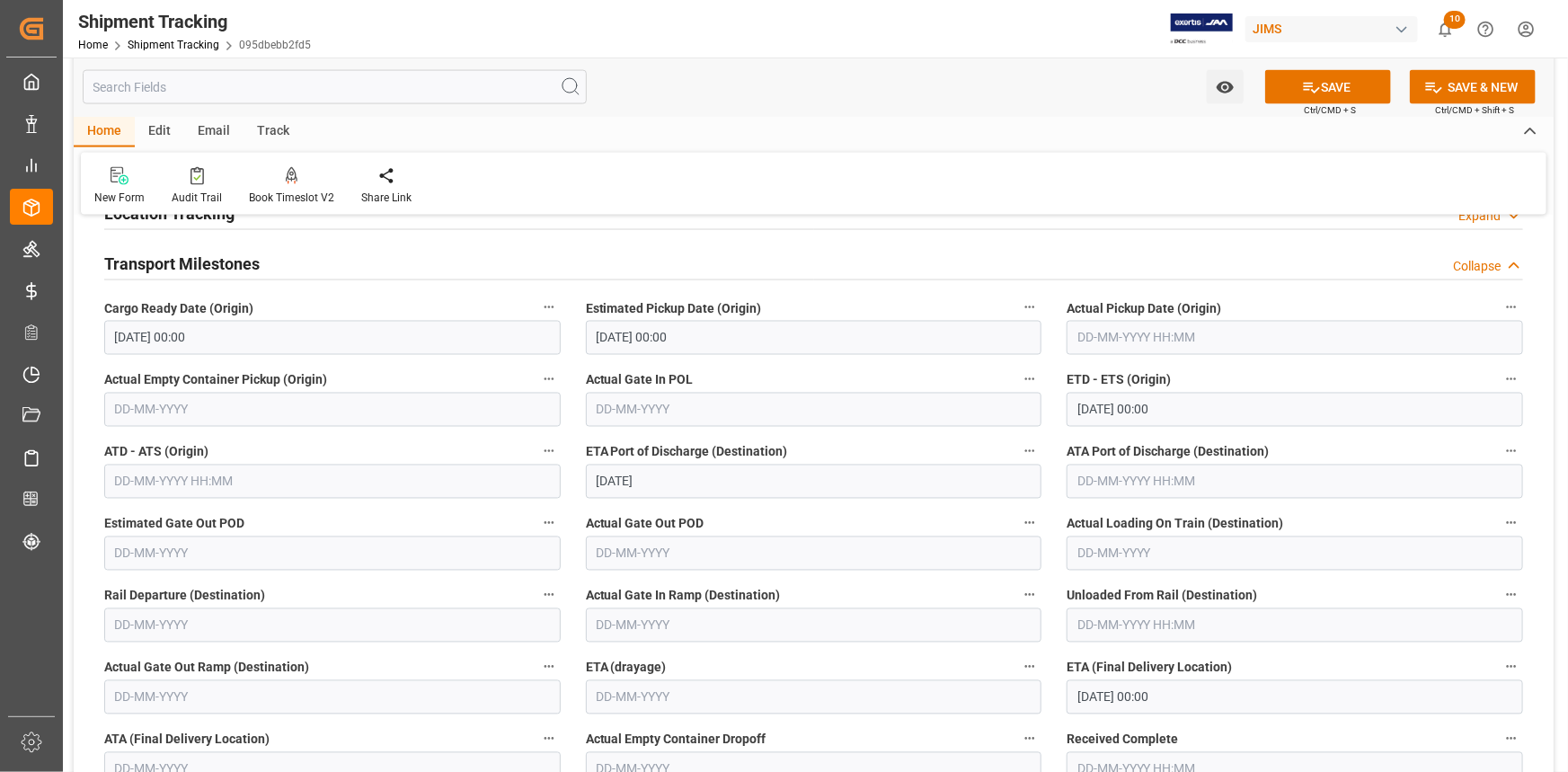
scroll to position [1553, 0]
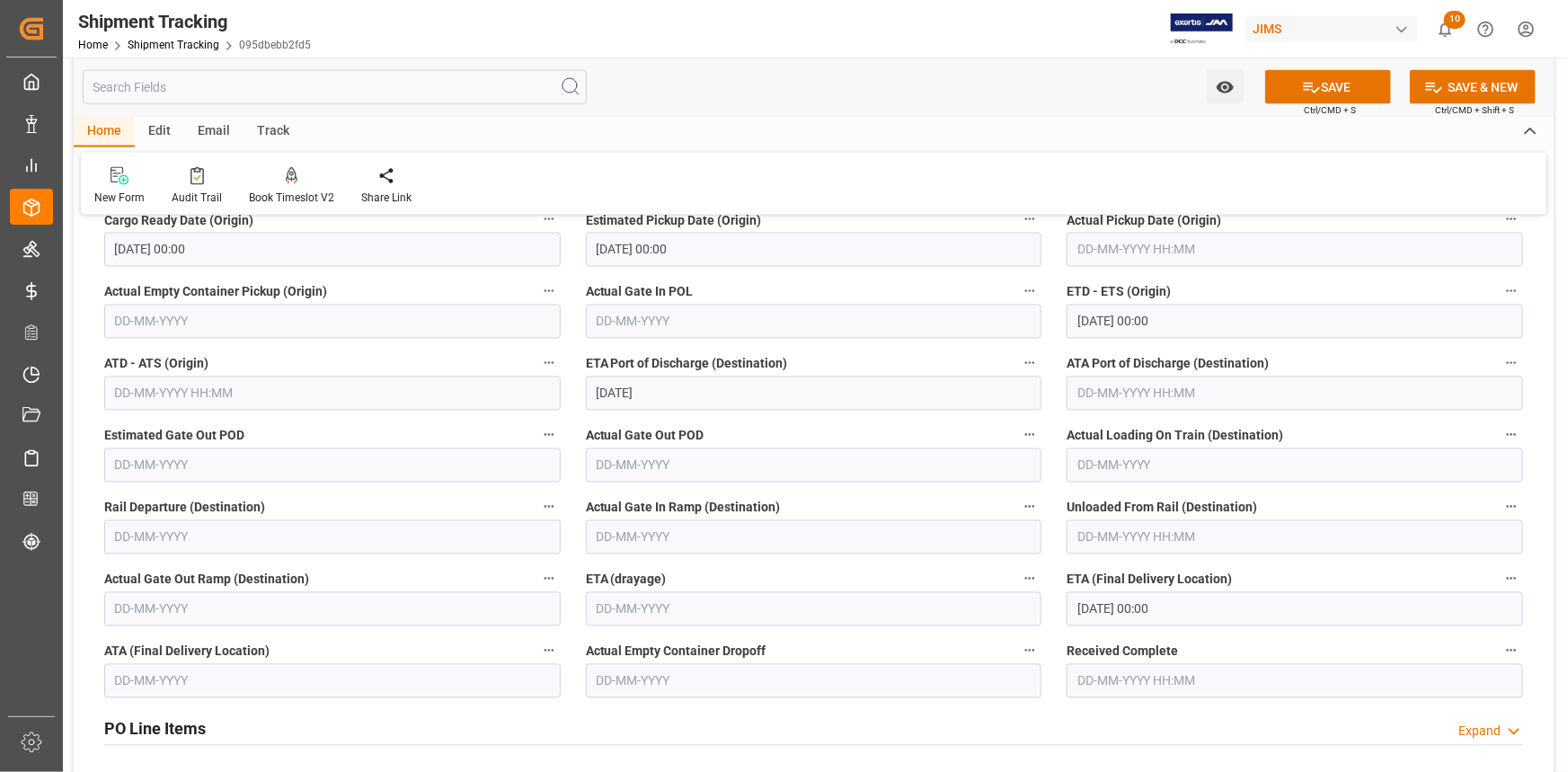
click at [1146, 611] on input "[DATE] 00:00" at bounding box center [1295, 609] width 457 height 34
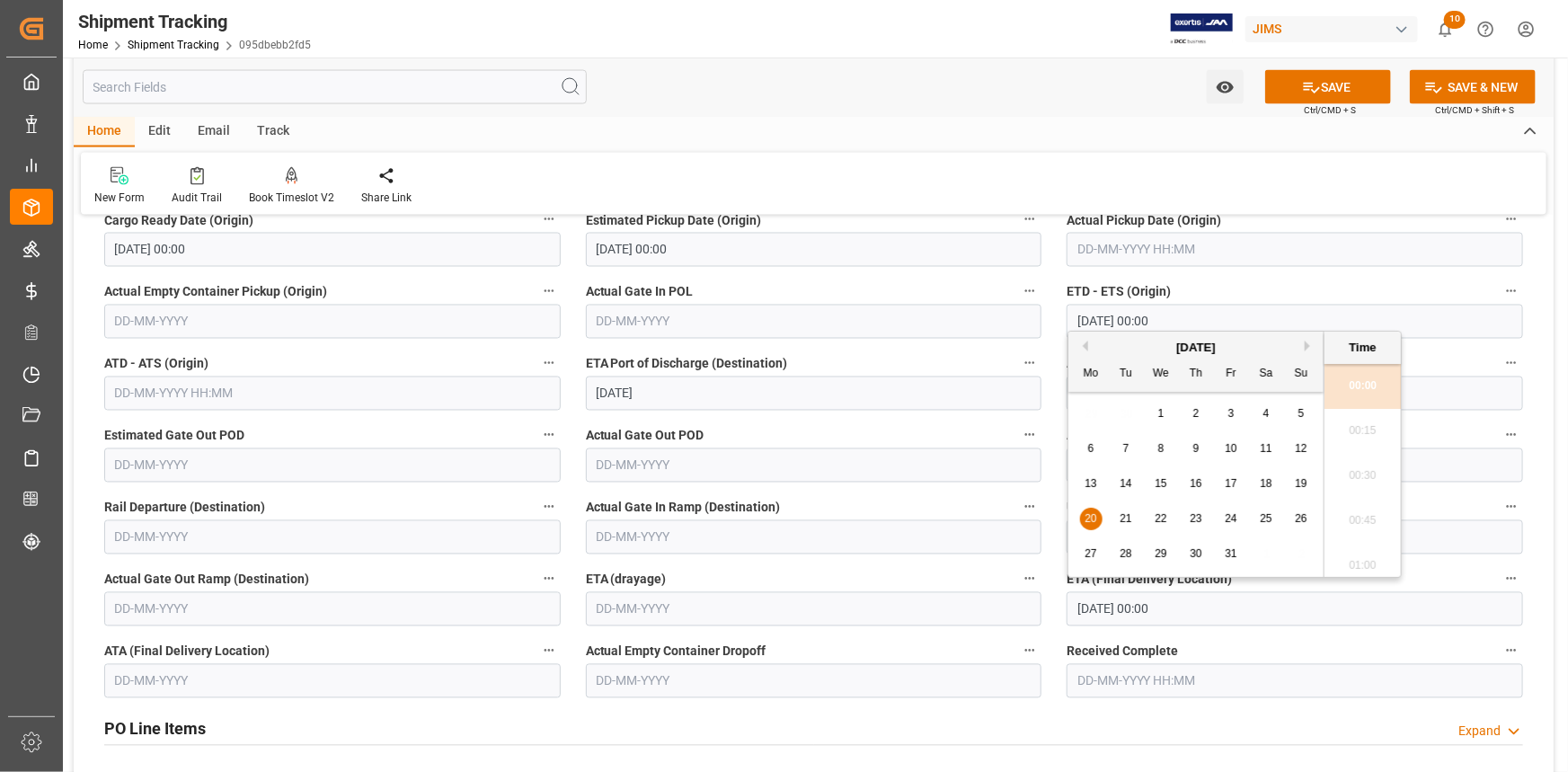
click at [1232, 451] on span "10" at bounding box center [1231, 448] width 12 height 13
type input "[DATE] 00:00"
click at [1330, 90] on button "SAVE" at bounding box center [1328, 87] width 126 height 34
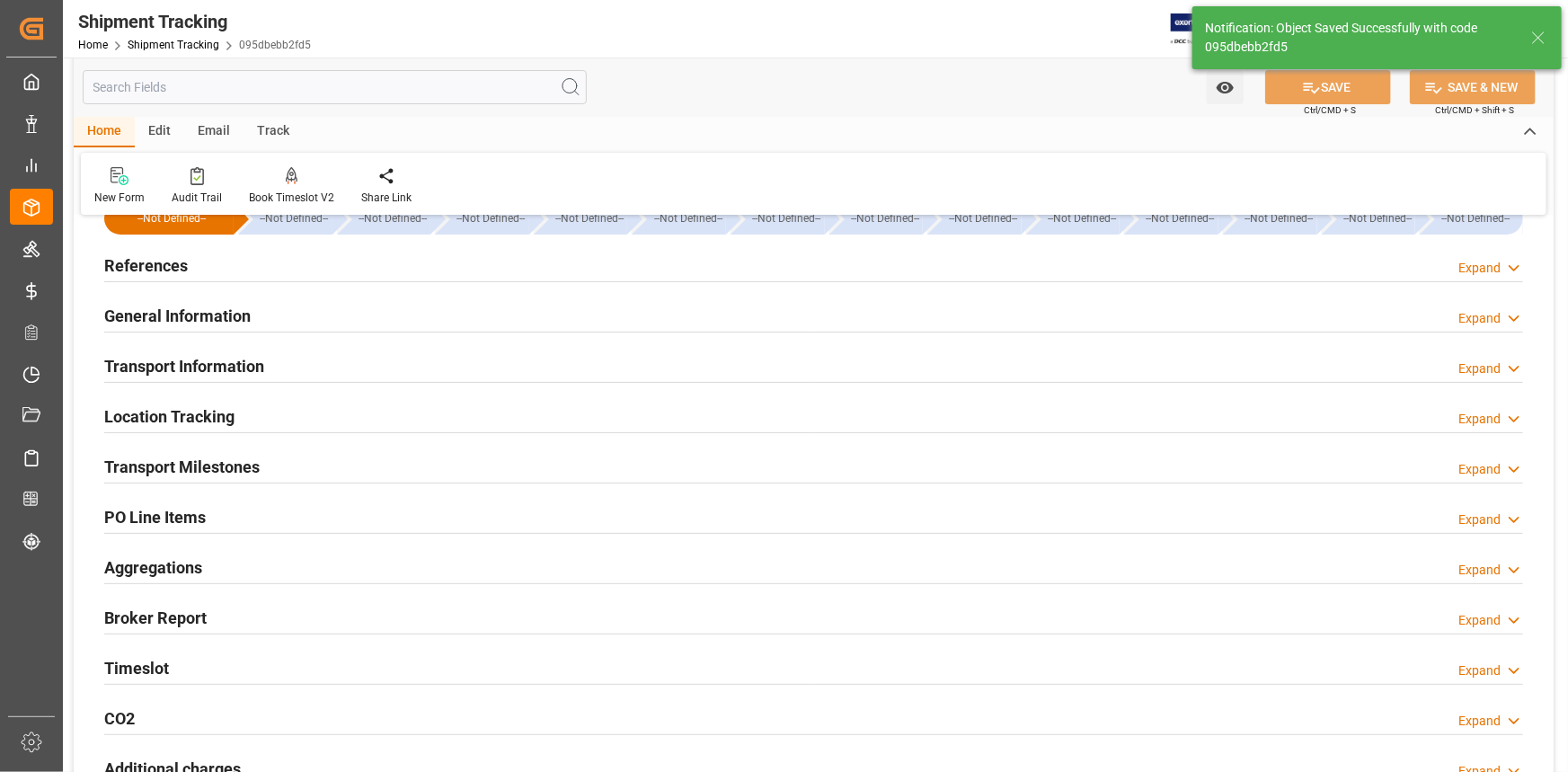
scroll to position [0, 0]
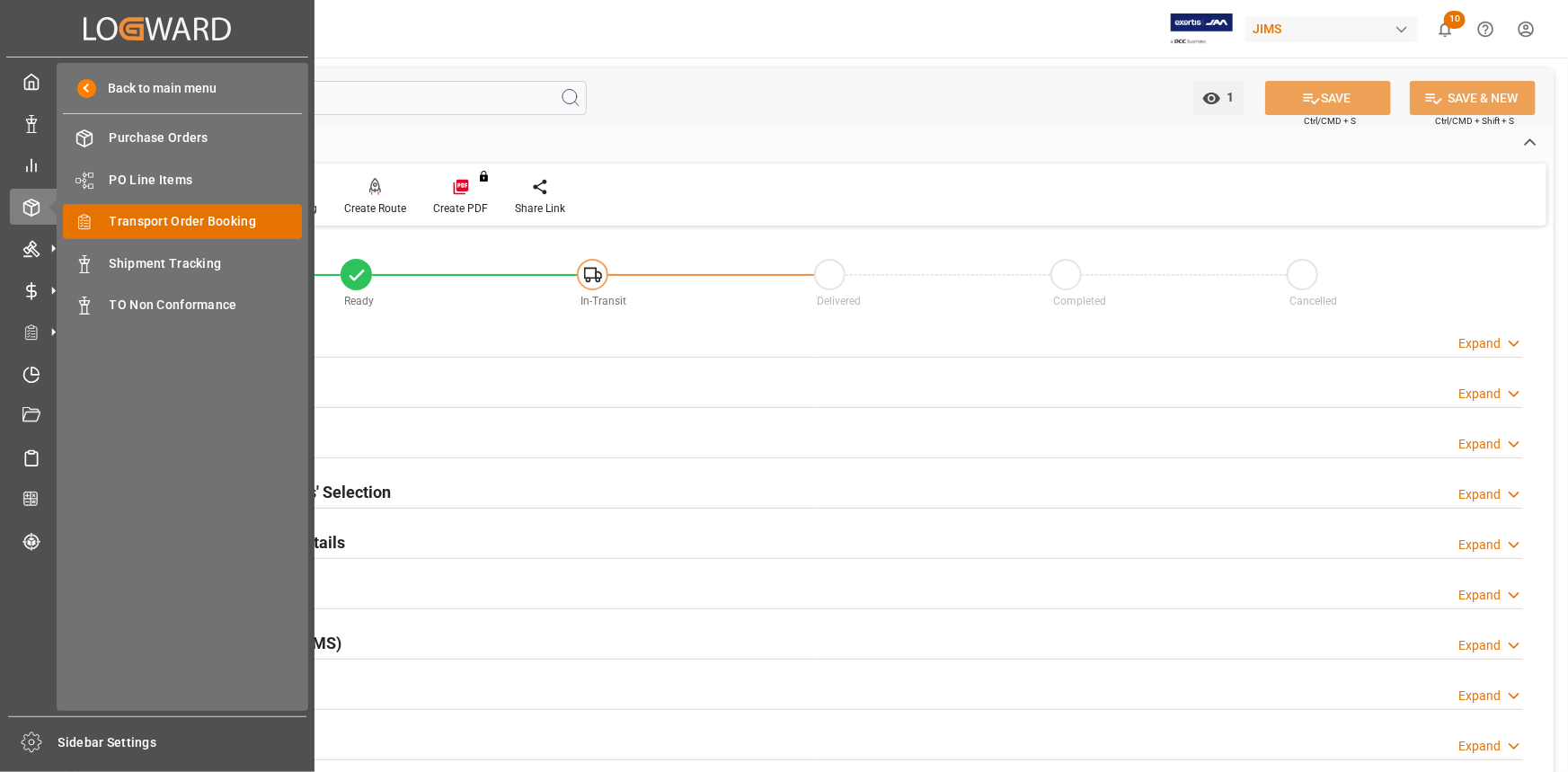
click at [180, 222] on span "Transport Order Booking" at bounding box center [206, 222] width 193 height 19
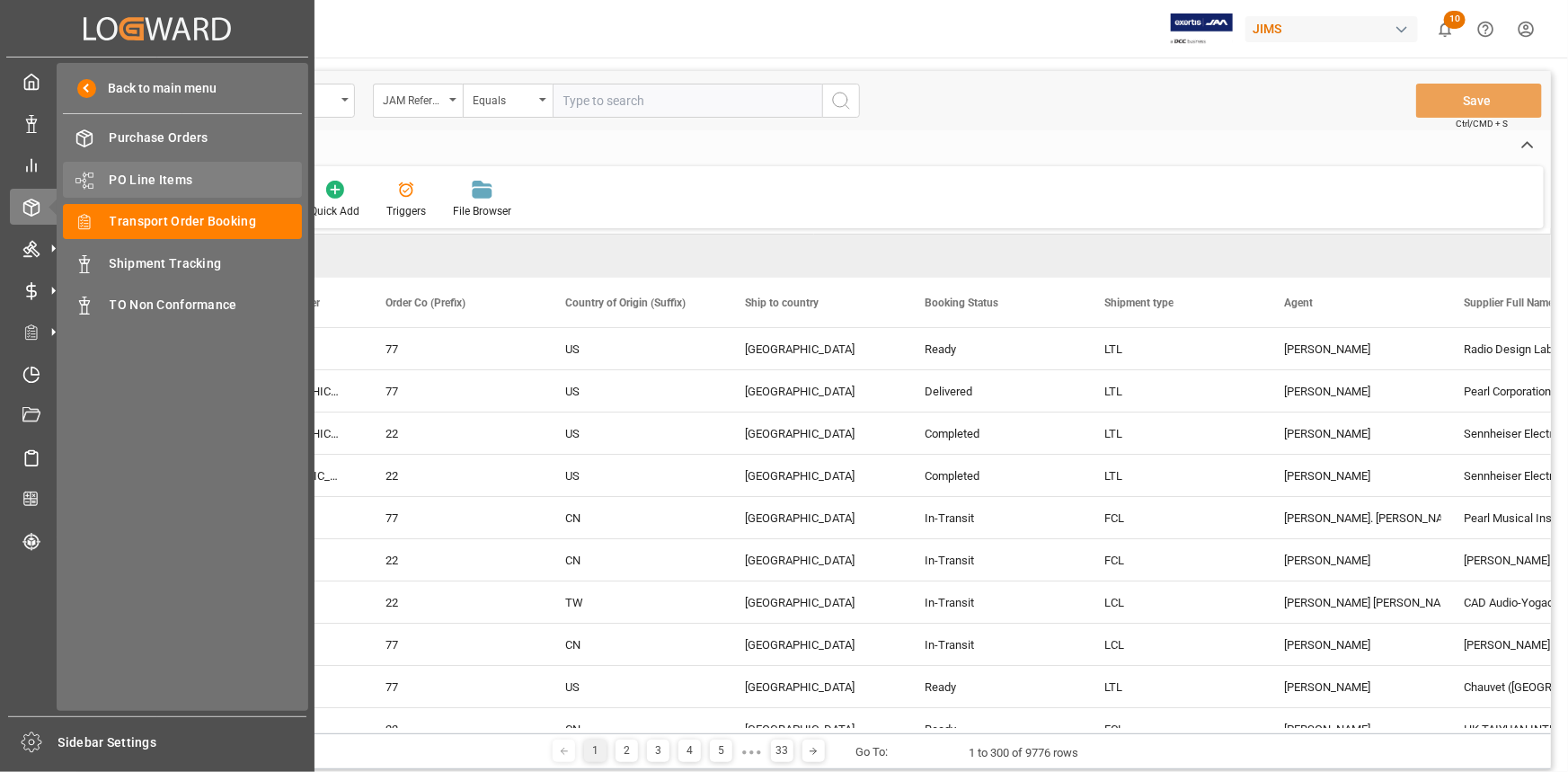
click at [156, 177] on span "PO Line Items" at bounding box center [206, 181] width 193 height 19
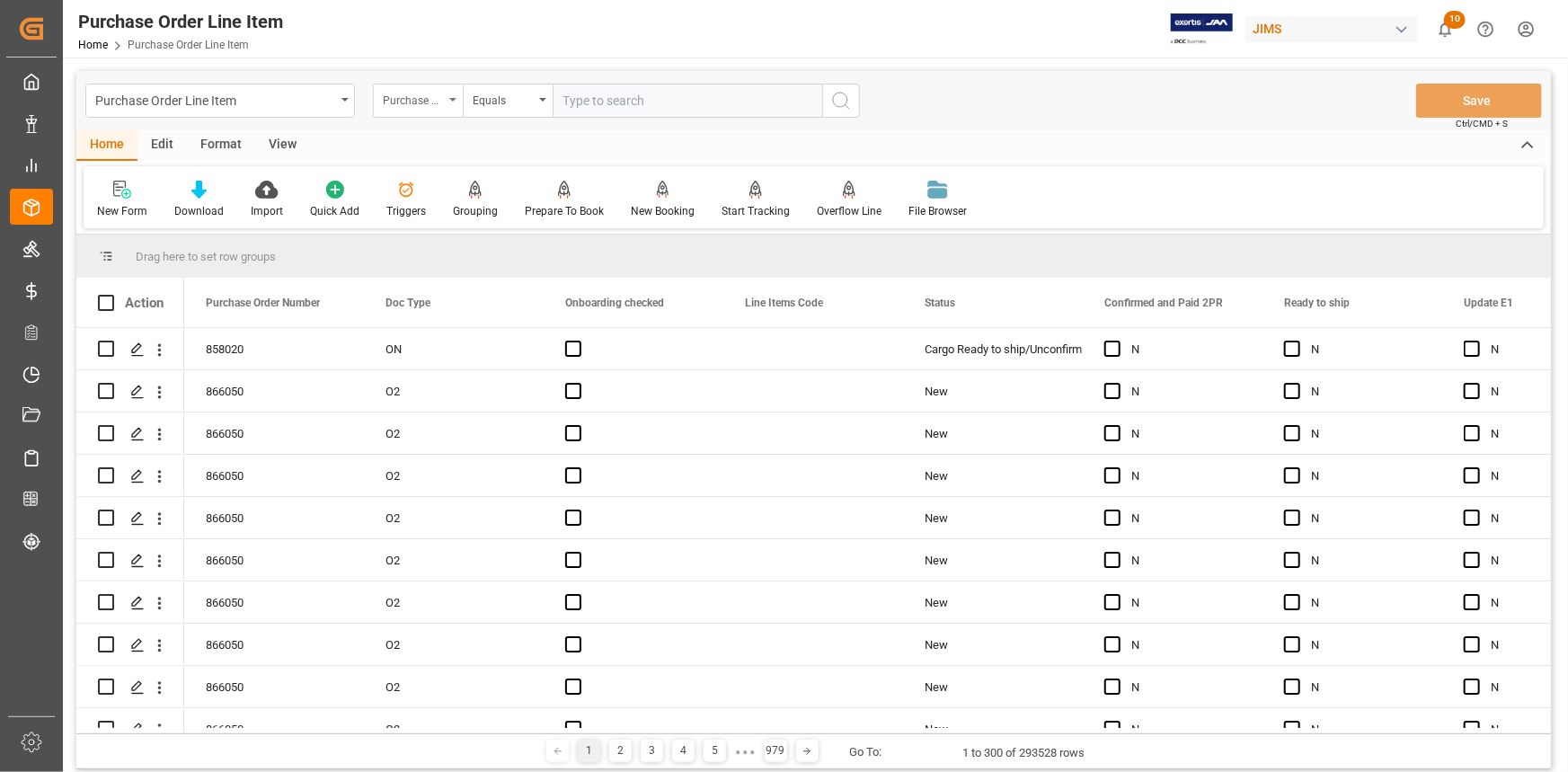
click at [434, 89] on div "Purchase Order Number" at bounding box center [413, 98] width 61 height 20
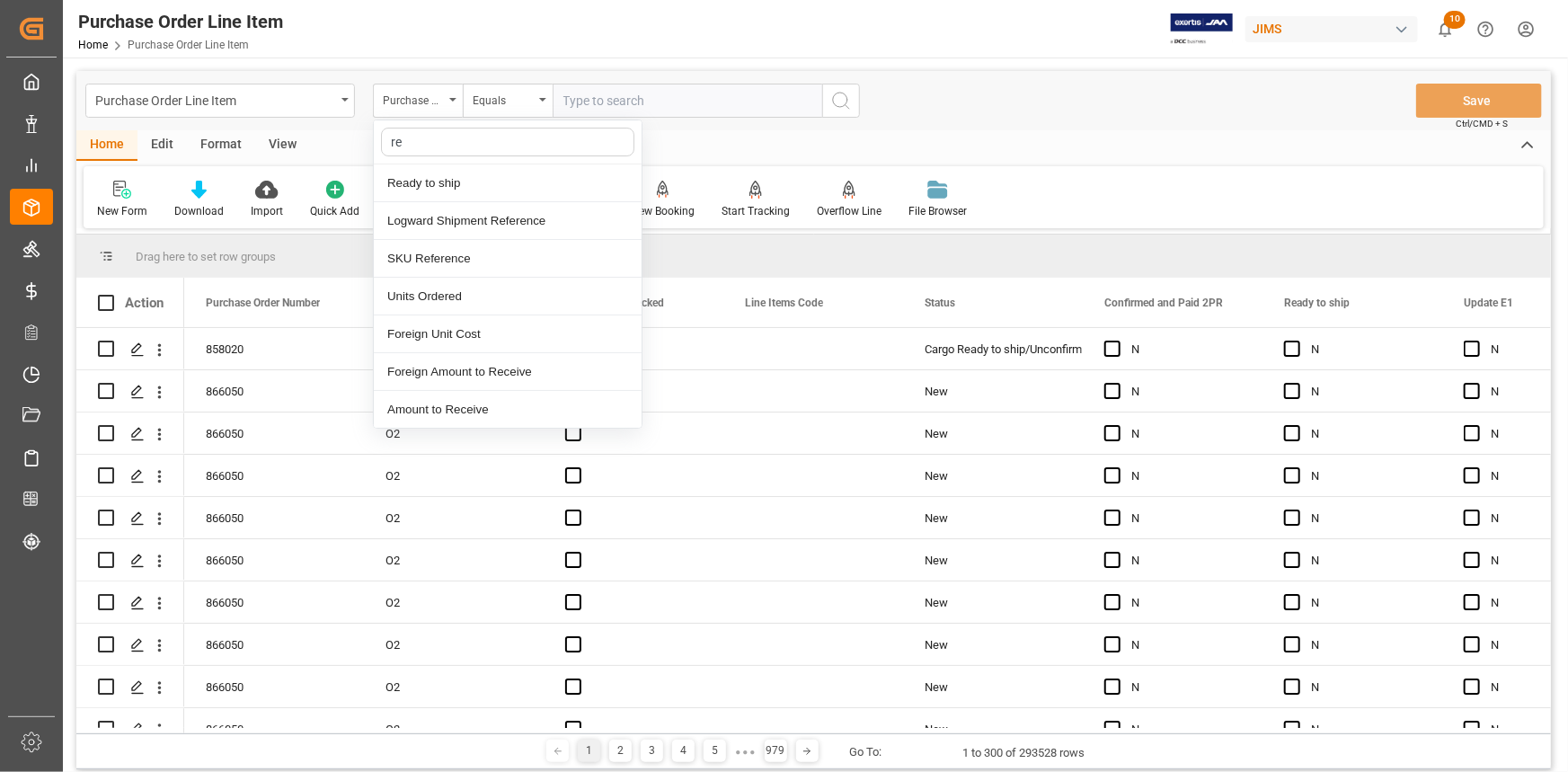
type input "ref"
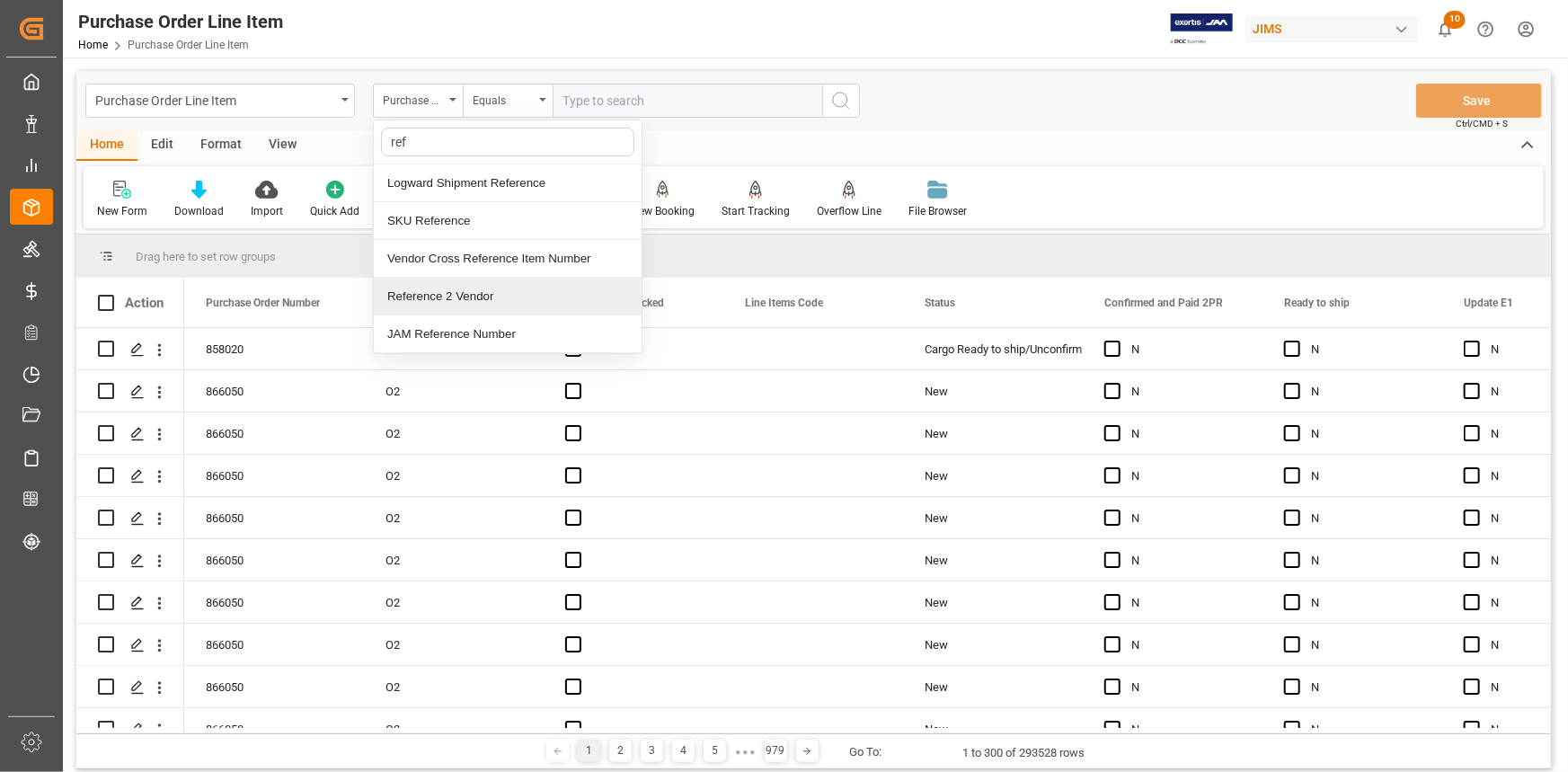
click at [464, 291] on div "Reference 2 Vendor" at bounding box center [507, 296] width 268 height 38
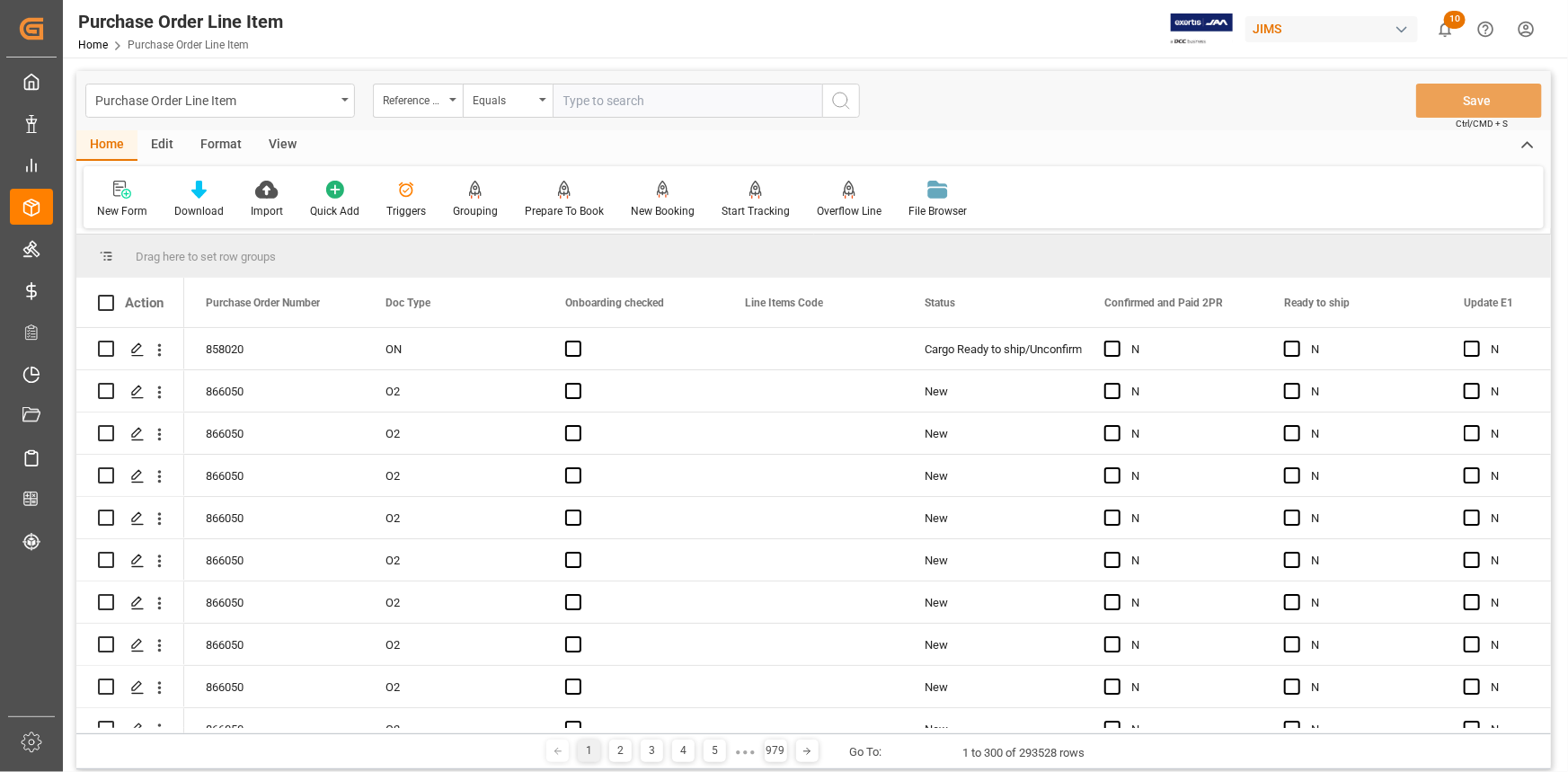
click at [600, 98] on input "text" at bounding box center [687, 100] width 270 height 34
paste input "22-9911-CN"
type input "22-9911-CN"
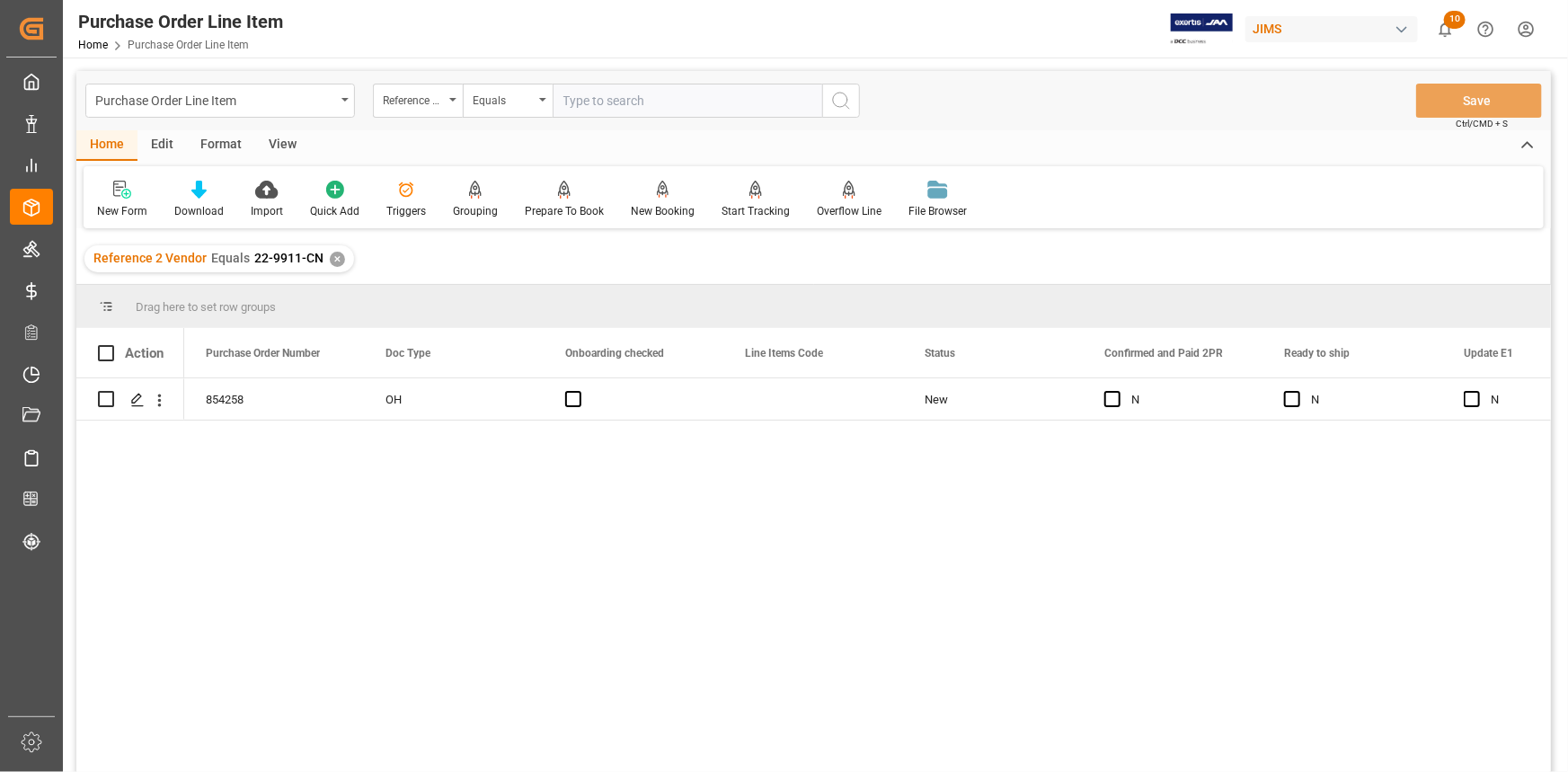
click at [277, 144] on div "View" at bounding box center [282, 146] width 55 height 31
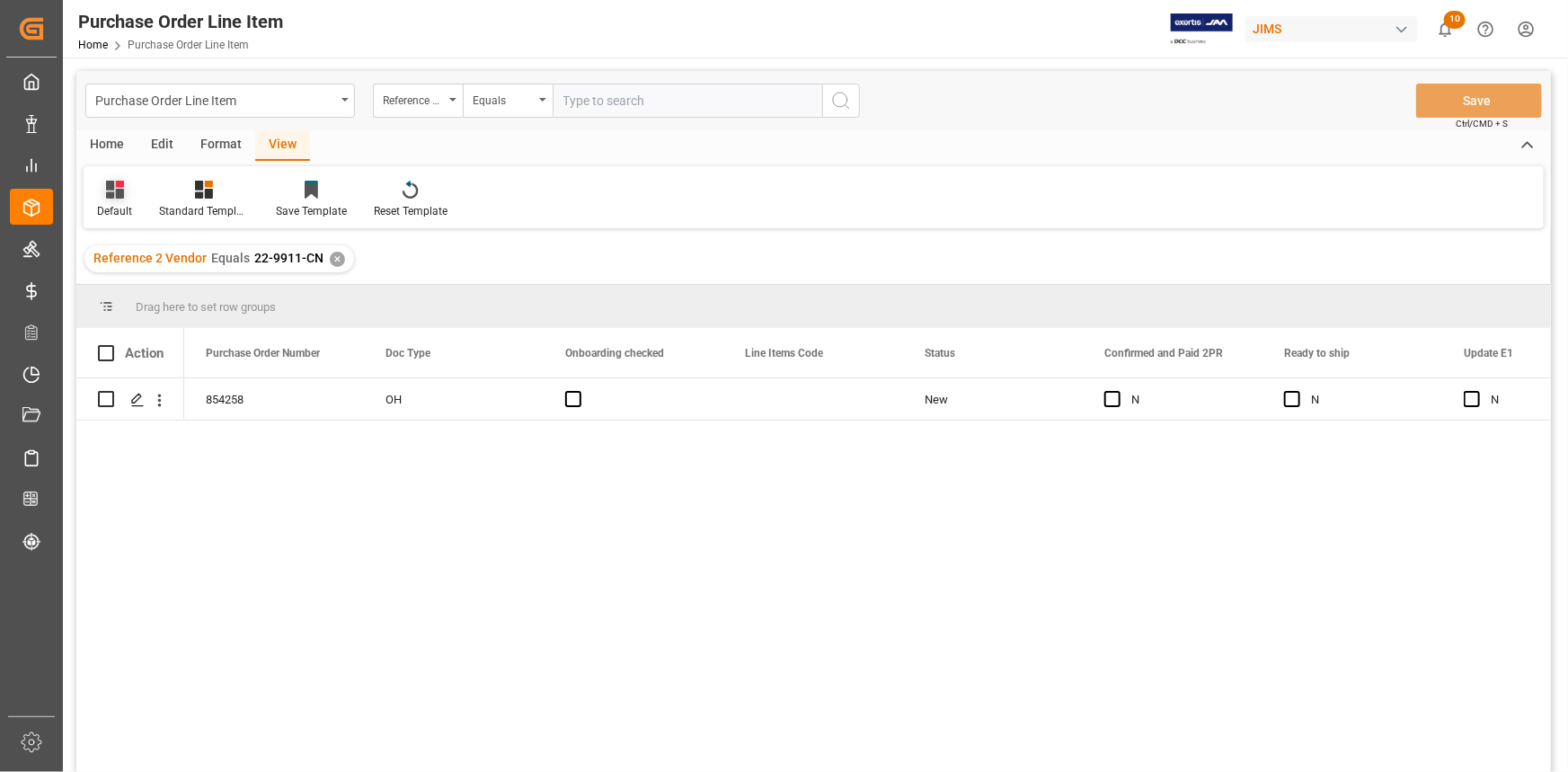
click at [121, 197] on icon at bounding box center [115, 189] width 18 height 18
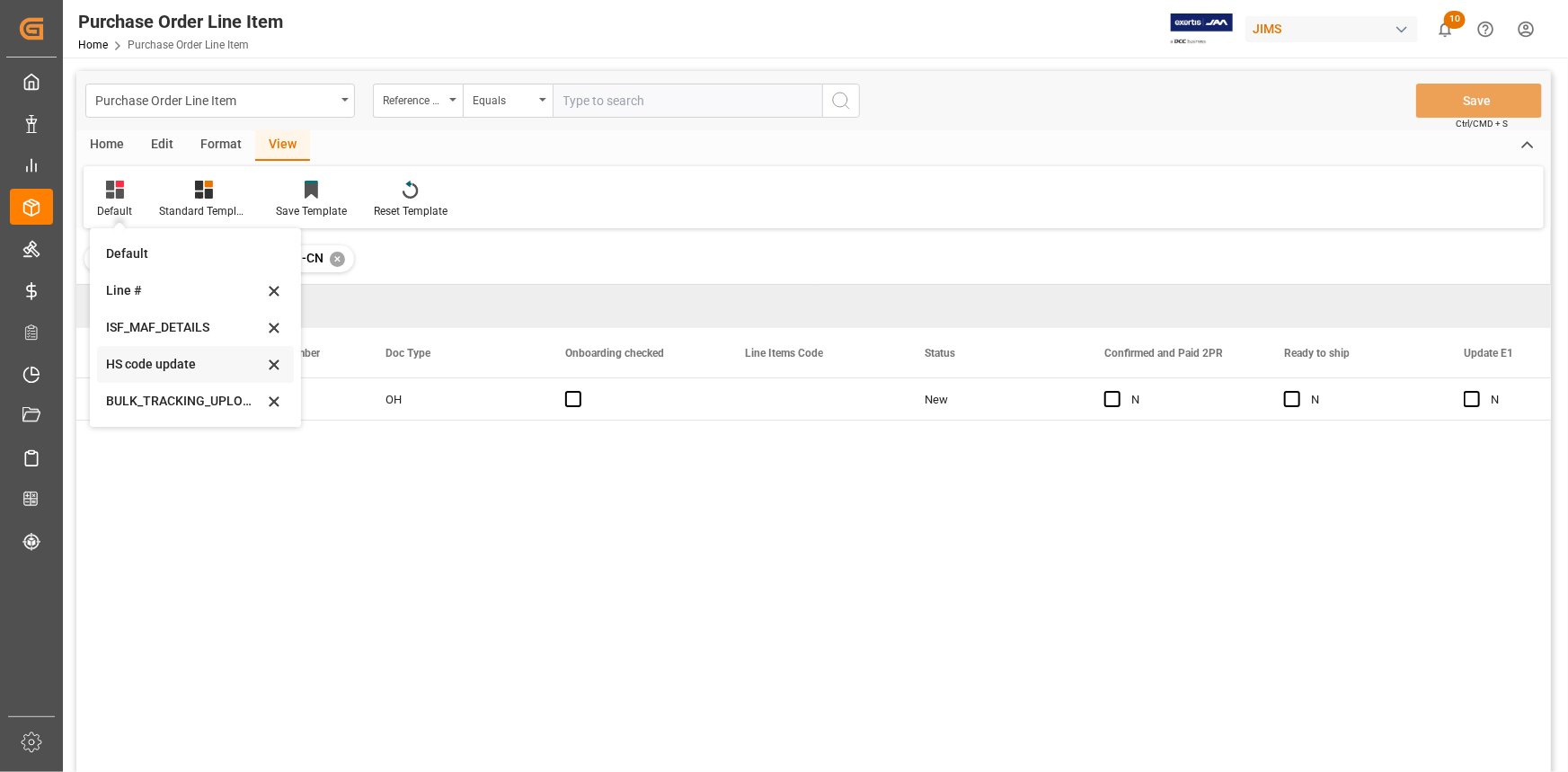
click at [163, 374] on div "HS code update" at bounding box center [185, 364] width 157 height 19
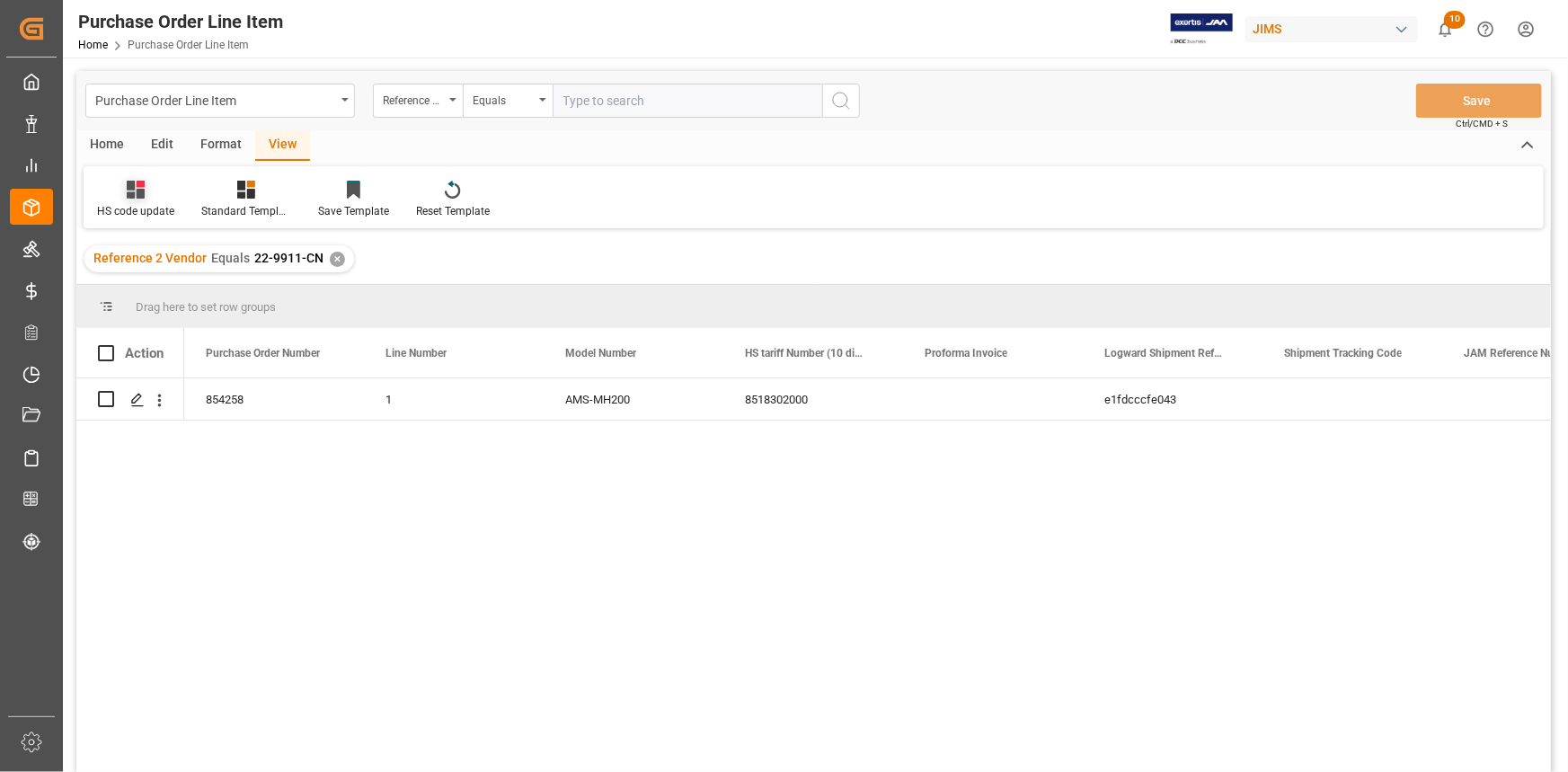
click at [136, 200] on div "HS code update" at bounding box center [136, 199] width 104 height 40
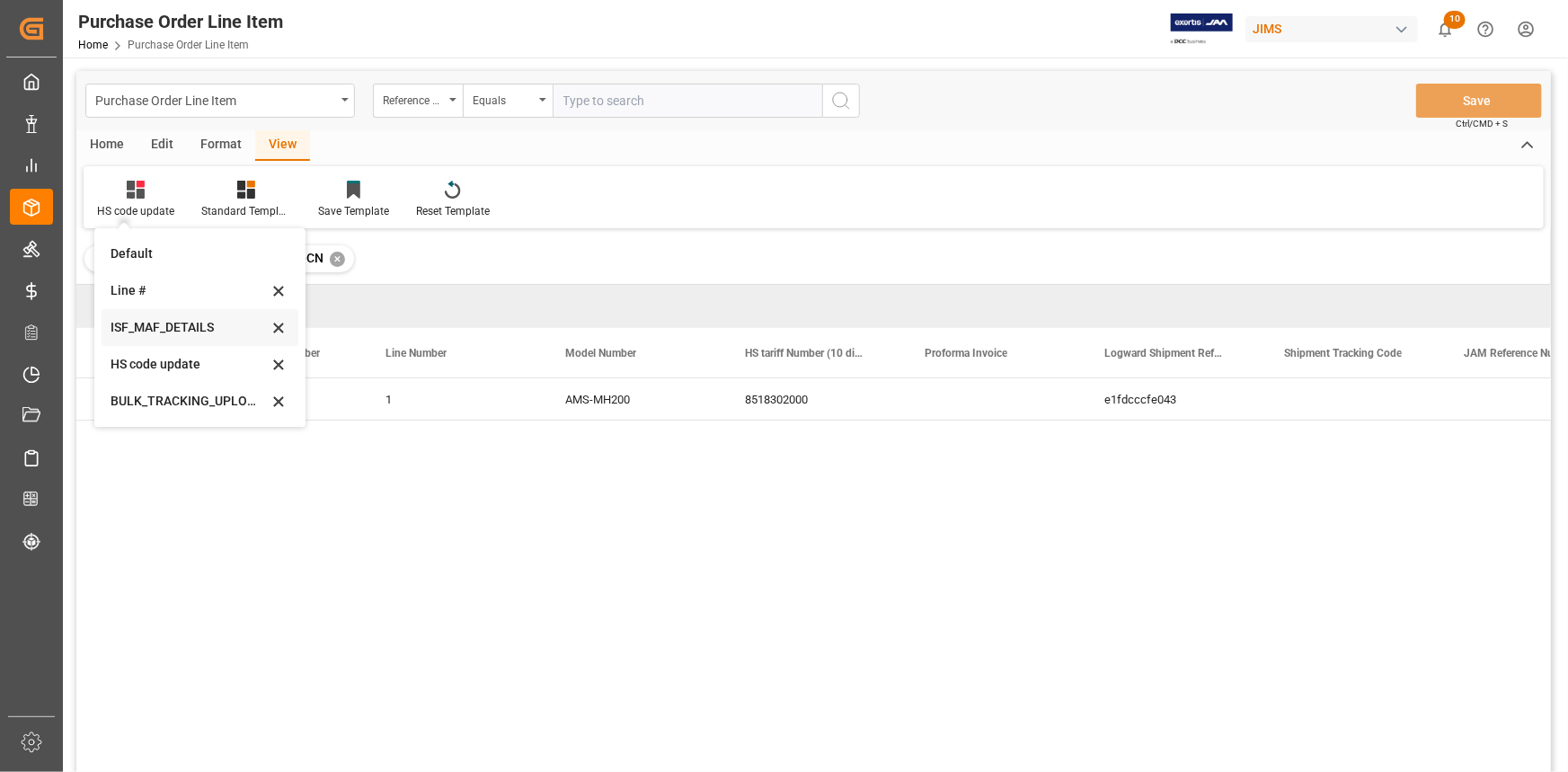
click at [156, 329] on div "ISF_MAF_DETAILS" at bounding box center [188, 328] width 157 height 19
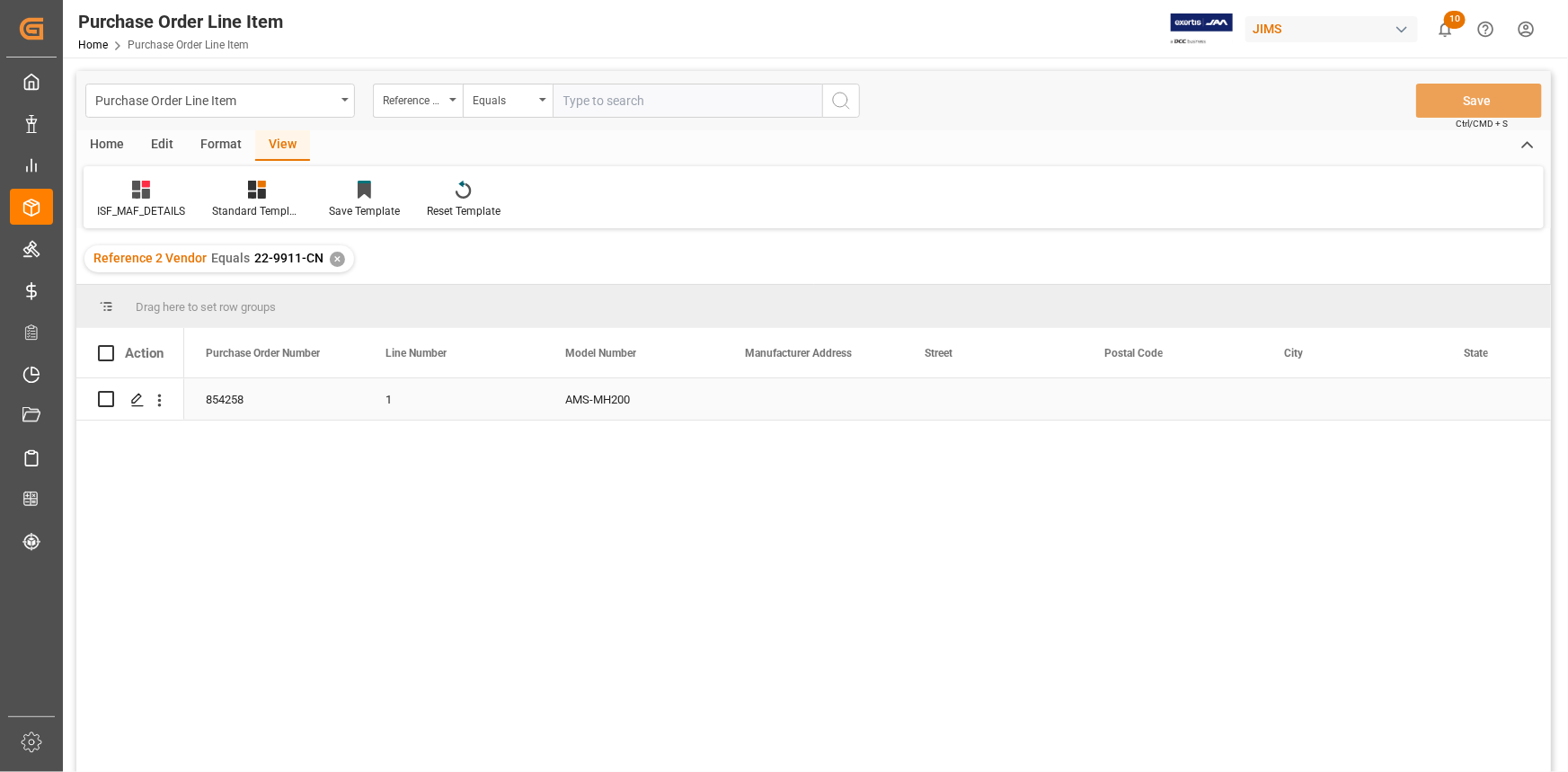
click at [782, 409] on div "Press SPACE to select this row." at bounding box center [813, 399] width 180 height 42
click at [781, 408] on div "Press SPACE to select this row." at bounding box center [813, 399] width 180 height 42
type input "NINGBO DESOUND ELECTRONIC CO LTD"
click at [957, 413] on div "Press SPACE to select this row." at bounding box center [993, 399] width 180 height 42
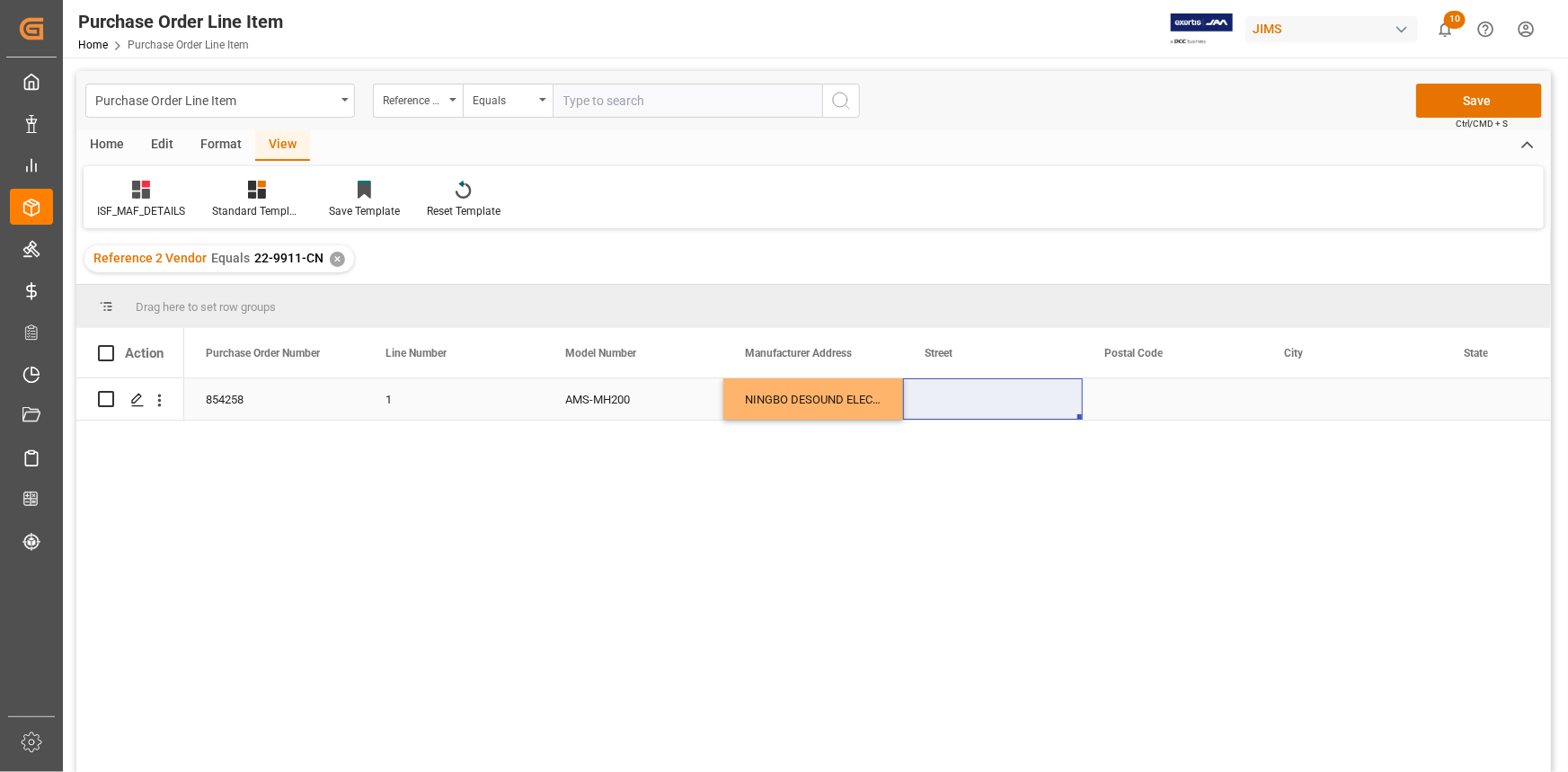
click at [956, 394] on div "Press SPACE to select this row." at bounding box center [993, 399] width 180 height 42
click at [957, 394] on div "Press SPACE to select this row." at bounding box center [993, 399] width 180 height 42
click at [957, 404] on input "Press SPACE to select this row." at bounding box center [993, 410] width 151 height 34
paste input "[STREET_ADDRESS]"
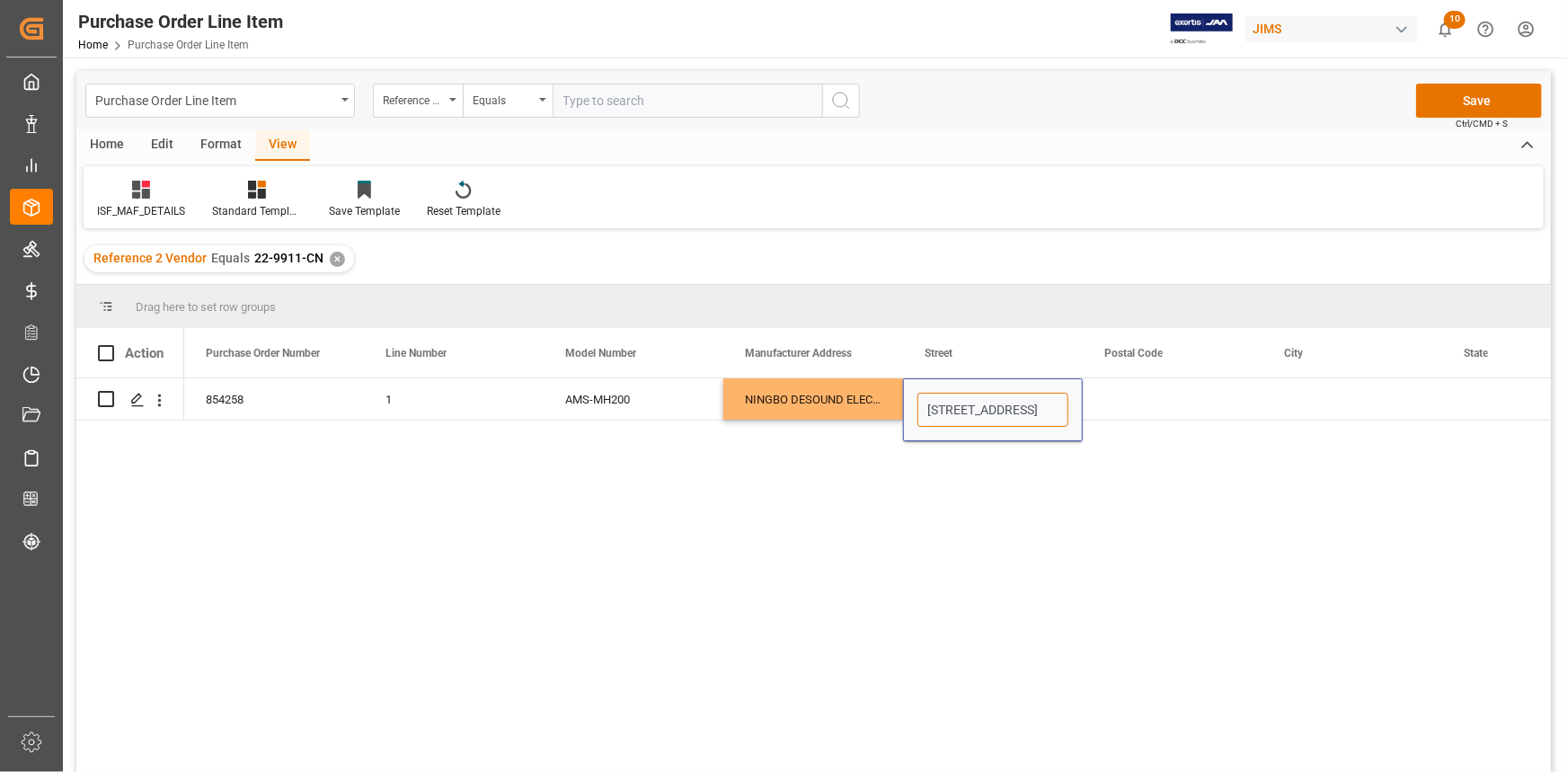
type input "[STREET_ADDRESS]"
click at [959, 489] on div "854258 1 AMS-MH200 NINGBO DESOUND ELECTRONIC CO LTD [STREET_ADDRESS]" at bounding box center [868, 582] width 1367 height 406
click at [592, 485] on div "854258 1 AMS-MH200 NINGBO DESOUND ELECTRONIC CO LTD [STREET_ADDRESS]" at bounding box center [868, 582] width 1367 height 406
click at [738, 409] on div "NINGBO DESOUND ELECTRONIC CO LTD" at bounding box center [813, 399] width 180 height 42
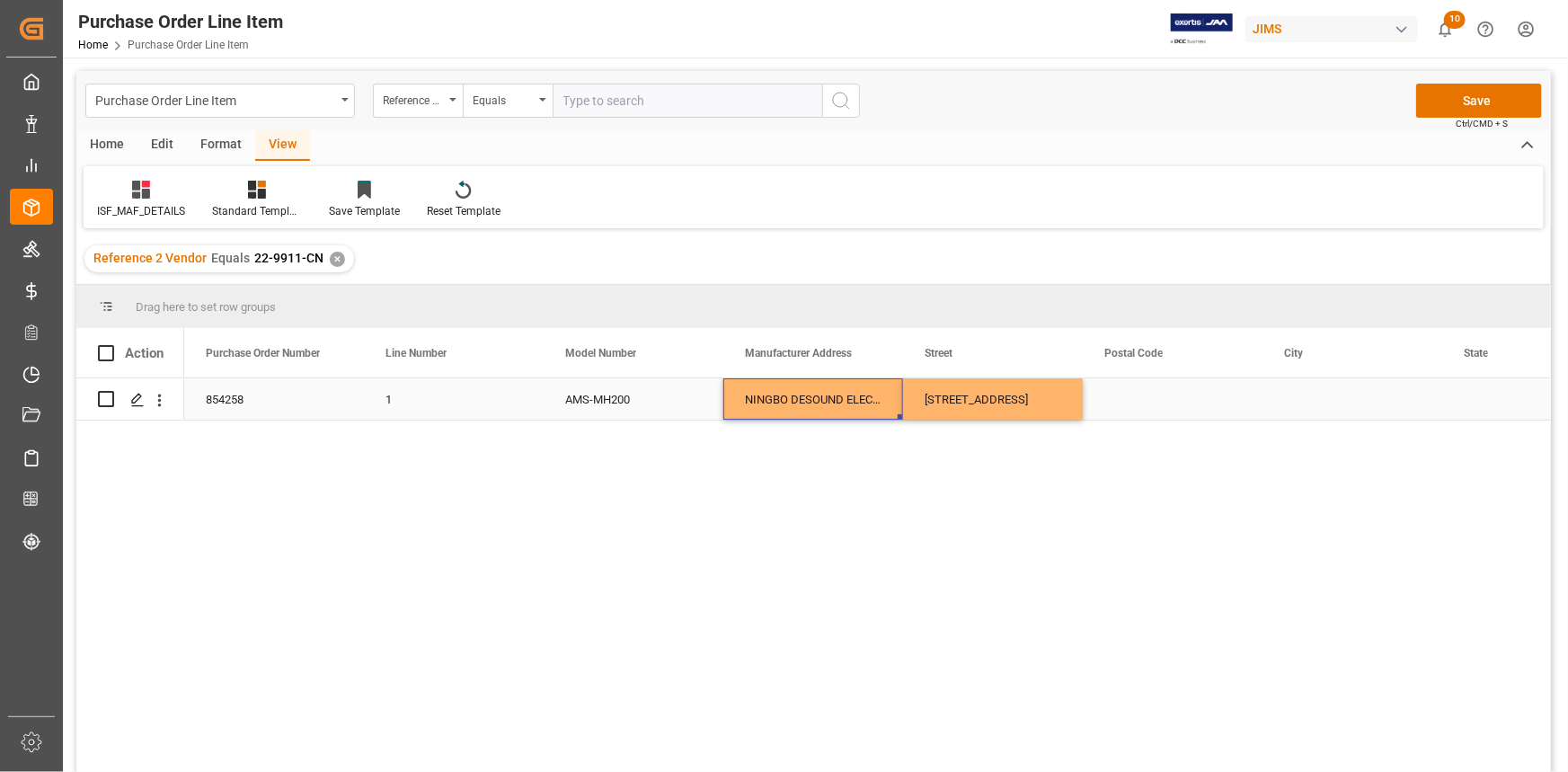
click at [1145, 394] on div "Press SPACE to select this row." at bounding box center [1173, 399] width 180 height 42
click at [1145, 394] on input "Press SPACE to select this row." at bounding box center [1173, 410] width 151 height 34
paste input "315193"
type input "315193"
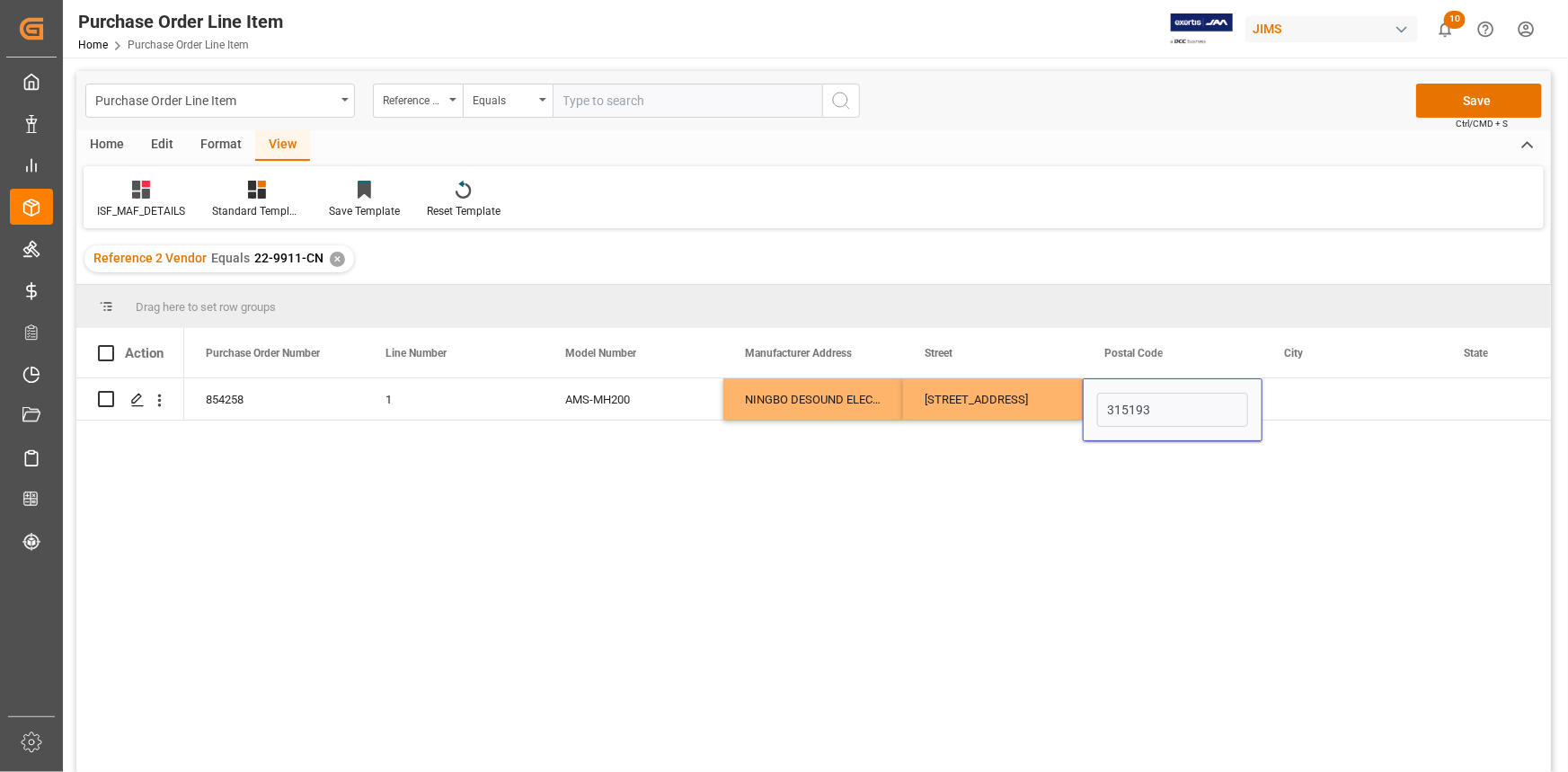
click at [1012, 482] on div "854258 1 AMS-MH200 NINGBO DESOUND ELECTRONIC CO LTD [STREET_ADDRESS]" at bounding box center [868, 582] width 1367 height 406
click at [1269, 403] on div "Press SPACE to select this row." at bounding box center [1353, 399] width 180 height 42
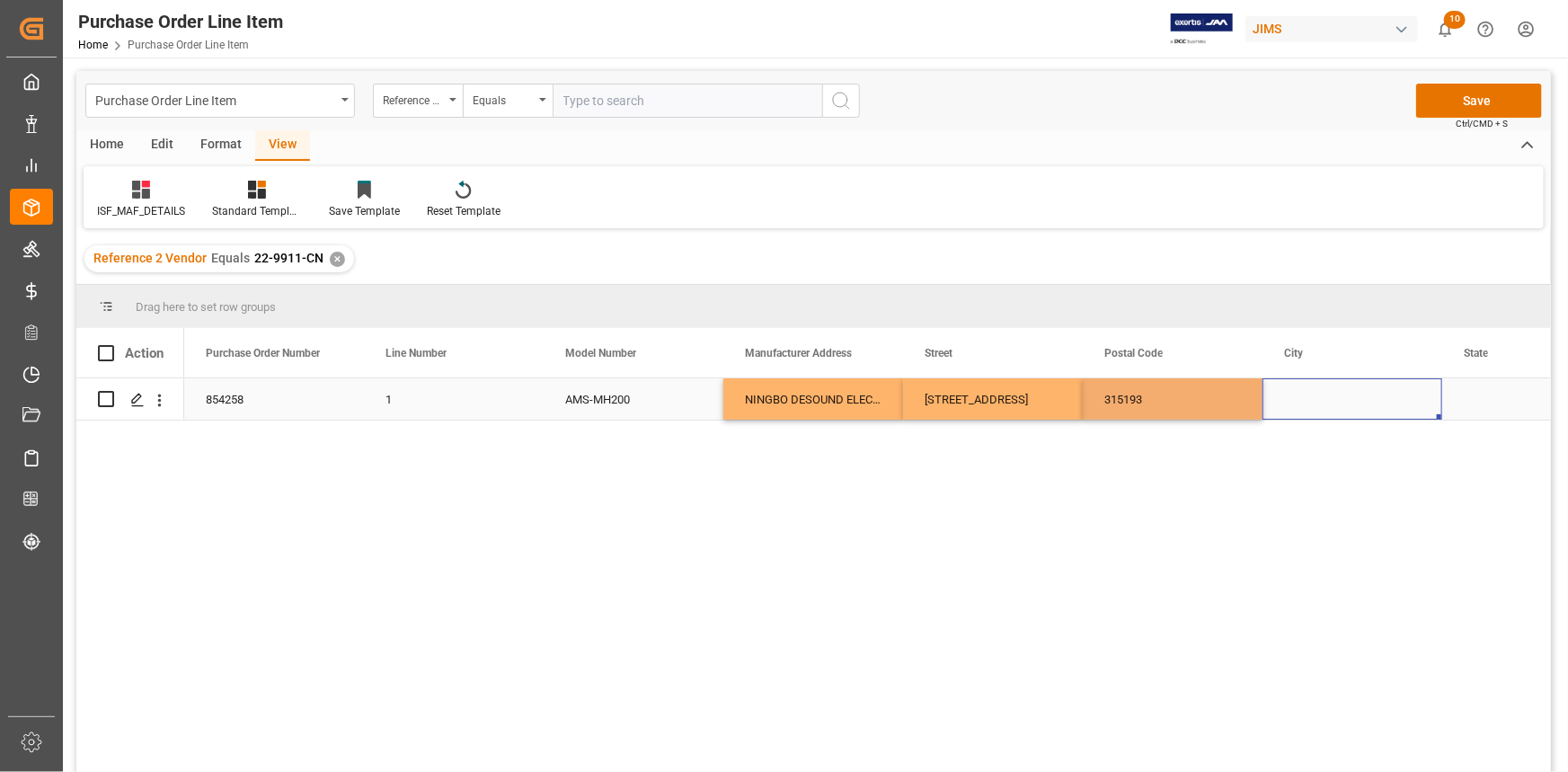
click at [1282, 397] on div "Press SPACE to select this row." at bounding box center [1353, 399] width 180 height 42
click at [1292, 397] on input "Press SPACE to select this row." at bounding box center [1353, 410] width 151 height 34
paste input "NINGBO"
type input "NINGBO"
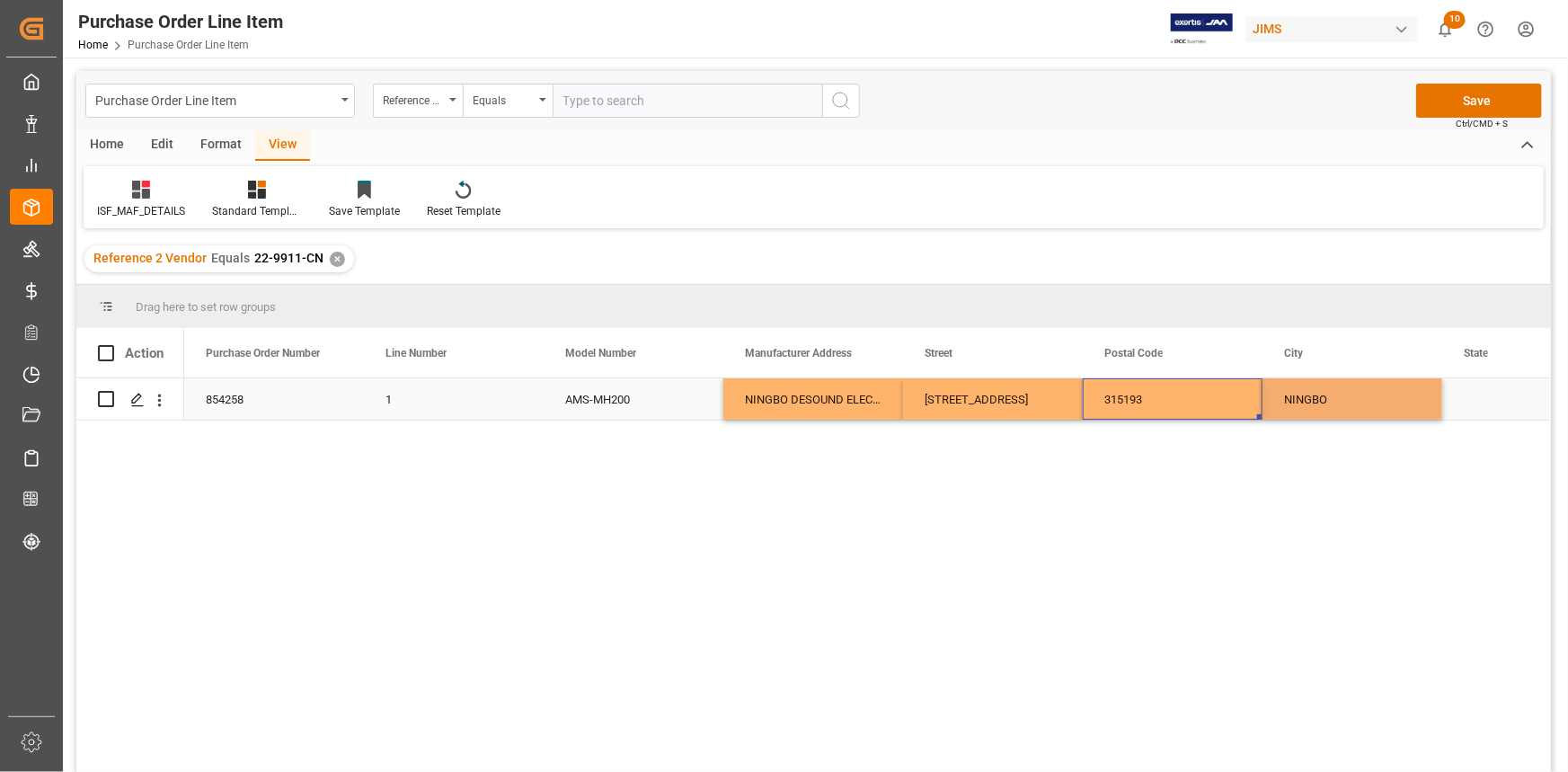
click at [1212, 404] on div "315193" at bounding box center [1173, 399] width 180 height 42
click at [1469, 406] on div "Press SPACE to select this row." at bounding box center [1532, 399] width 180 height 42
click at [1469, 405] on div "Press SPACE to select this row." at bounding box center [1532, 399] width 180 height 42
click at [1469, 405] on input "Press SPACE to select this row." at bounding box center [1532, 410] width 151 height 34
paste input "[GEOGRAPHIC_DATA]"
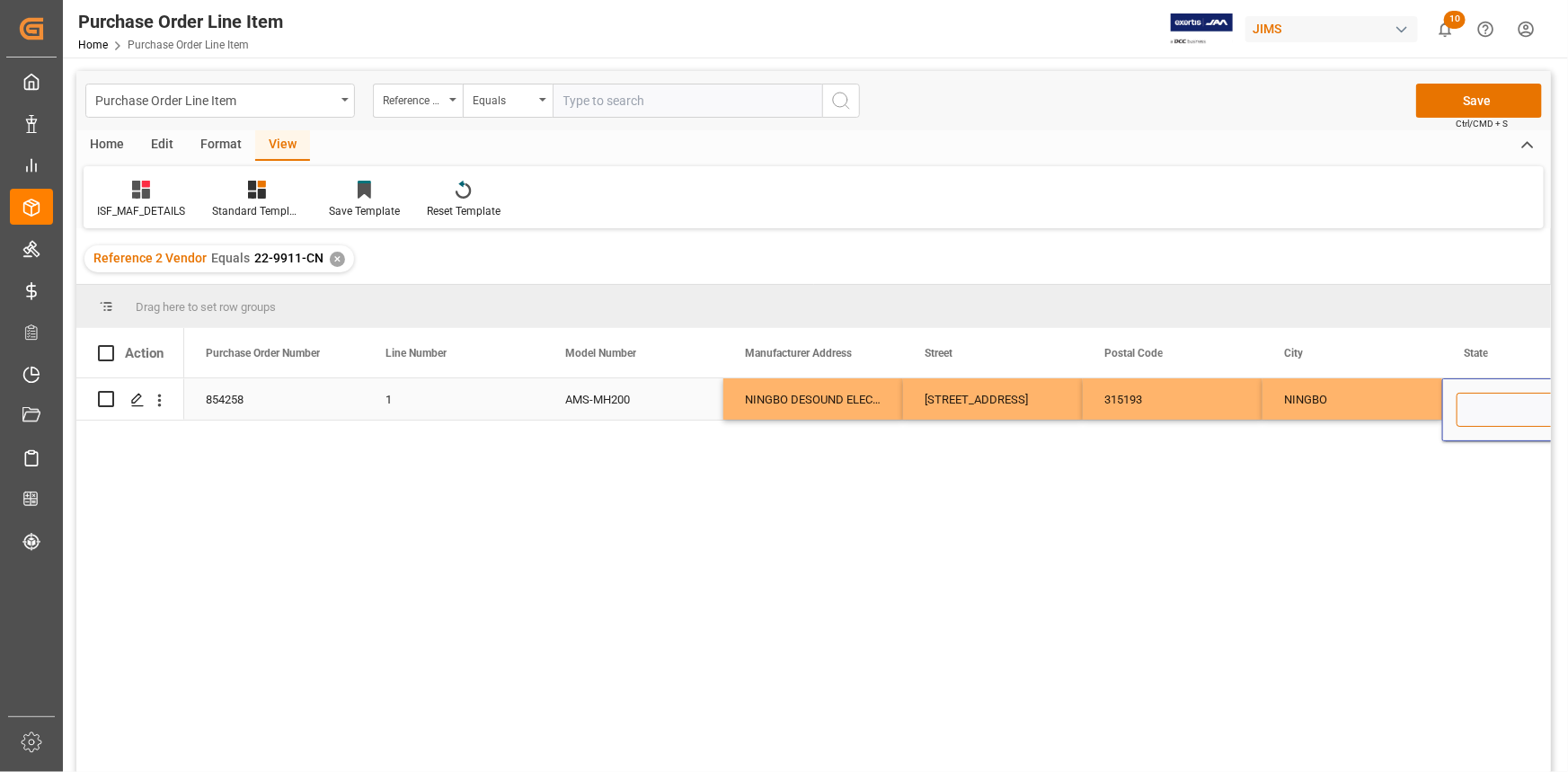
type input "[GEOGRAPHIC_DATA]"
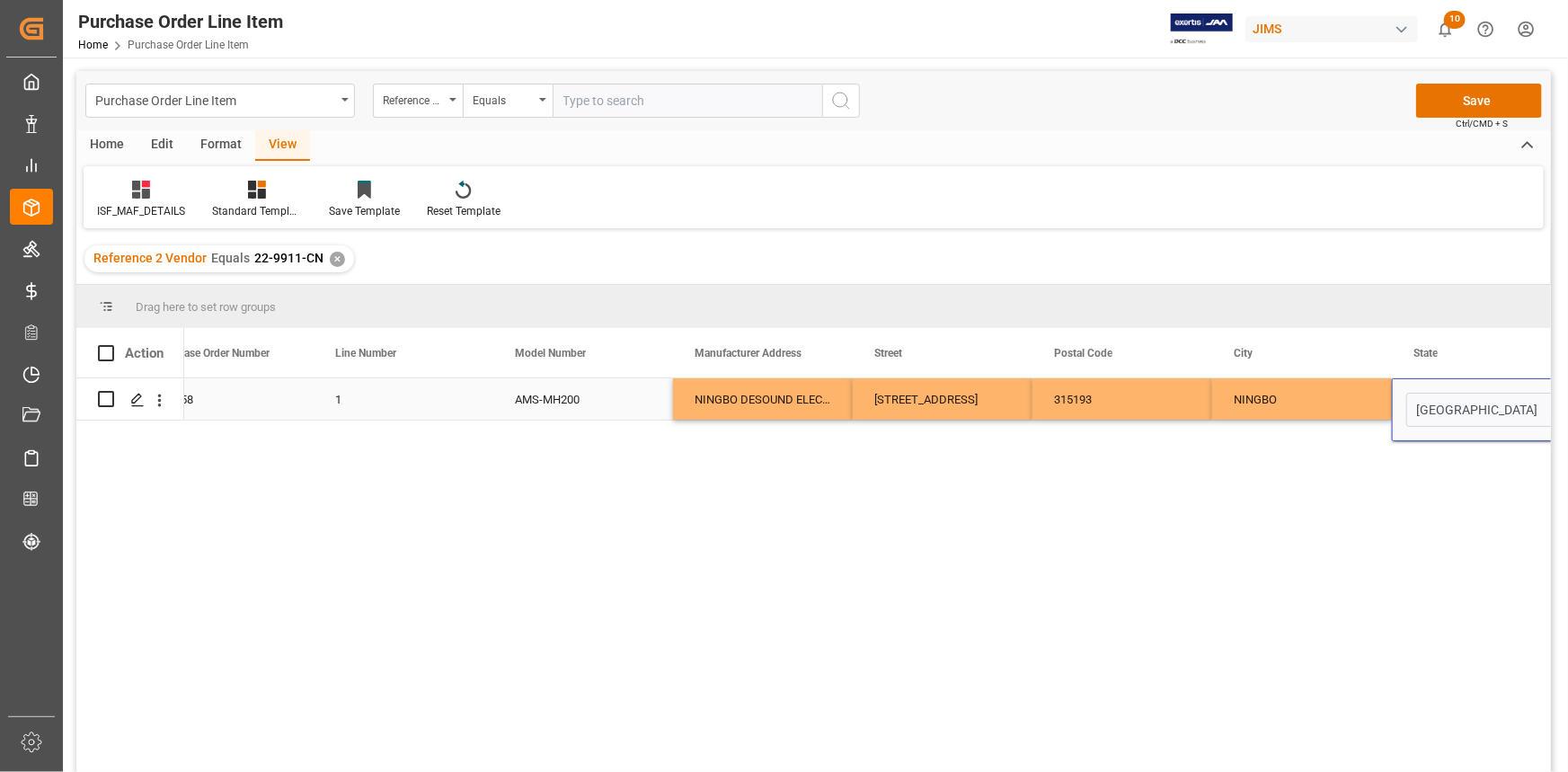
click at [1346, 410] on div "NINGBO" at bounding box center [1302, 399] width 180 height 42
click at [1424, 403] on div "[GEOGRAPHIC_DATA]" at bounding box center [1482, 399] width 180 height 42
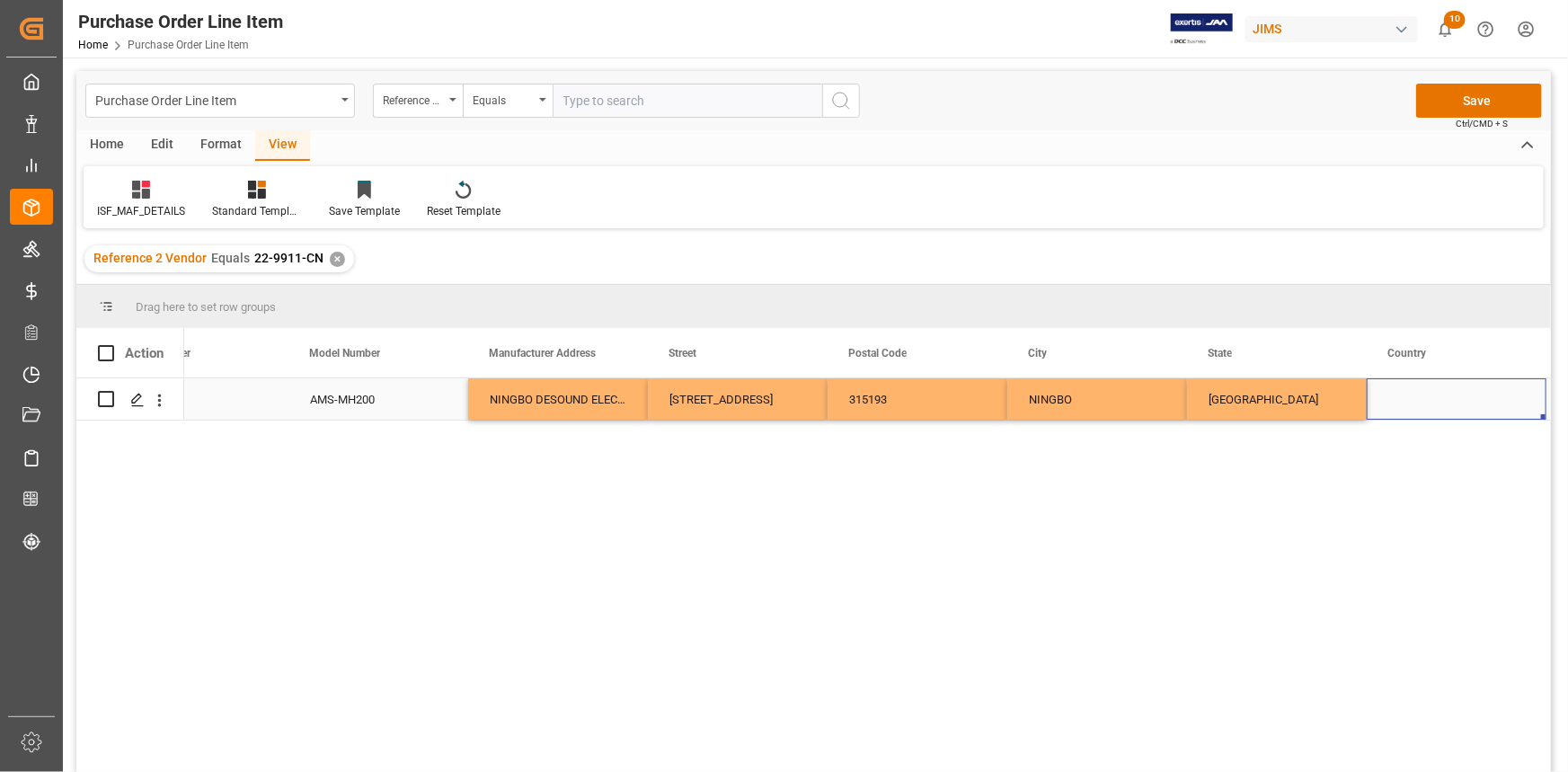
click at [1465, 400] on div "Press SPACE to select this row." at bounding box center [1457, 399] width 180 height 42
click at [1456, 412] on input "Press SPACE to select this row." at bounding box center [1457, 410] width 151 height 34
type input "CN"
click at [1228, 494] on div "854258 1 AMS-MH200 NINGBO DESOUND ELECTRONIC CO LTD [STREET_ADDRESS] [GEOGRAPHI…" at bounding box center [868, 582] width 1367 height 406
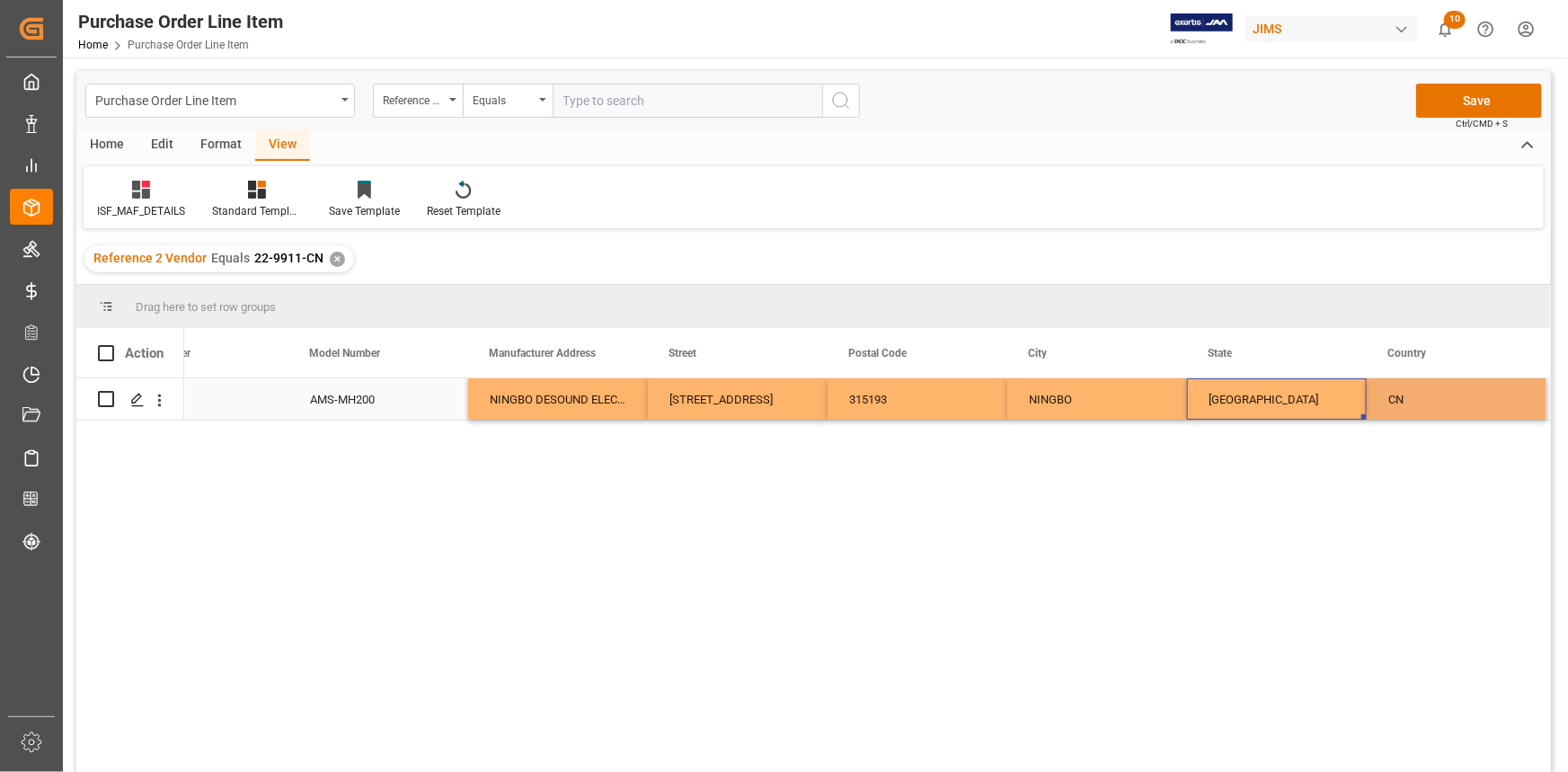
click at [1238, 404] on div "[GEOGRAPHIC_DATA]" at bounding box center [1277, 399] width 180 height 42
click at [107, 357] on span at bounding box center [105, 353] width 16 height 16
click at [111, 345] on input "checkbox" at bounding box center [111, 345] width 0 height 0
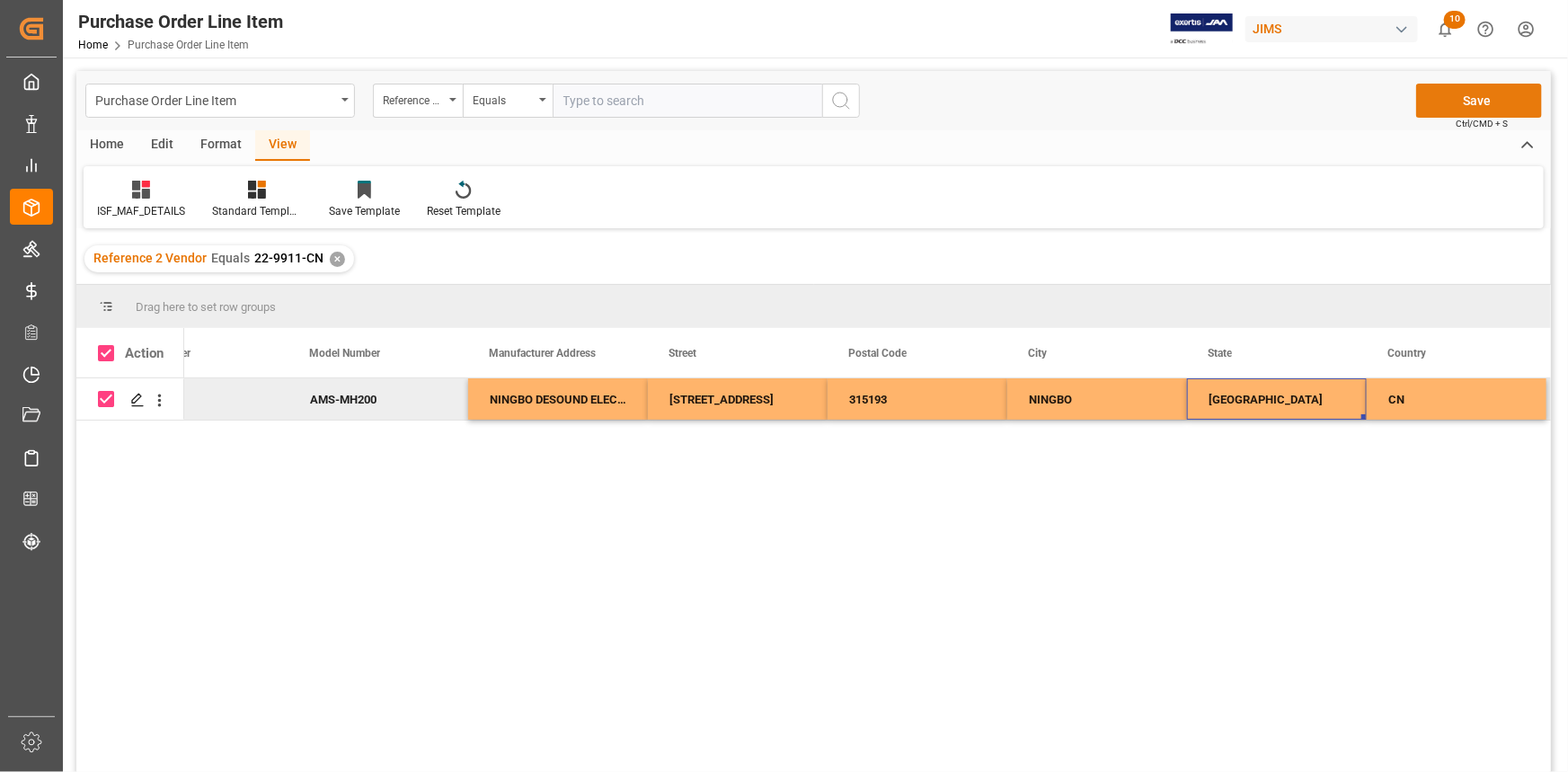
click at [1482, 107] on button "Save" at bounding box center [1479, 100] width 126 height 34
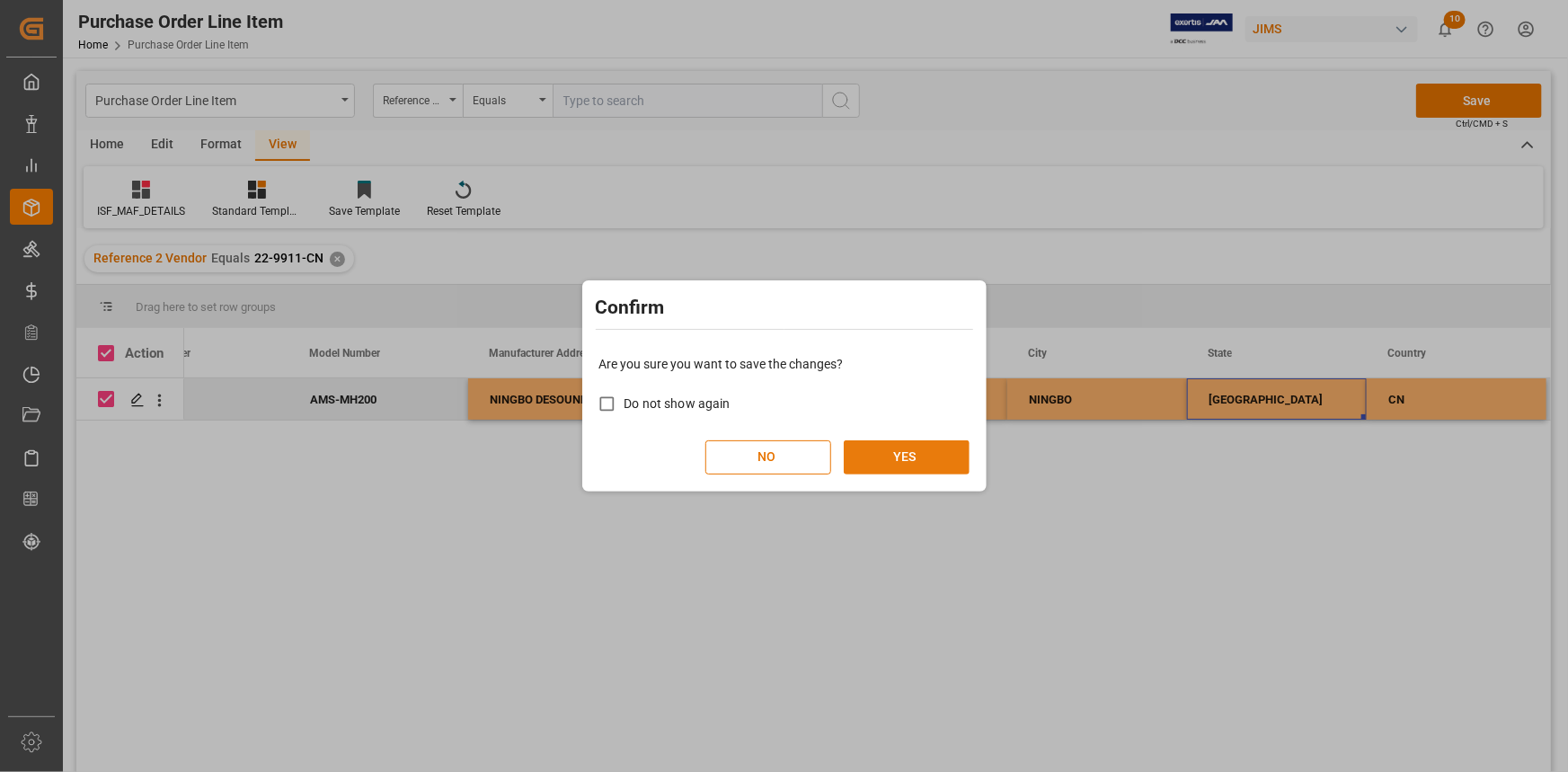
click at [898, 451] on button "YES" at bounding box center [906, 457] width 126 height 34
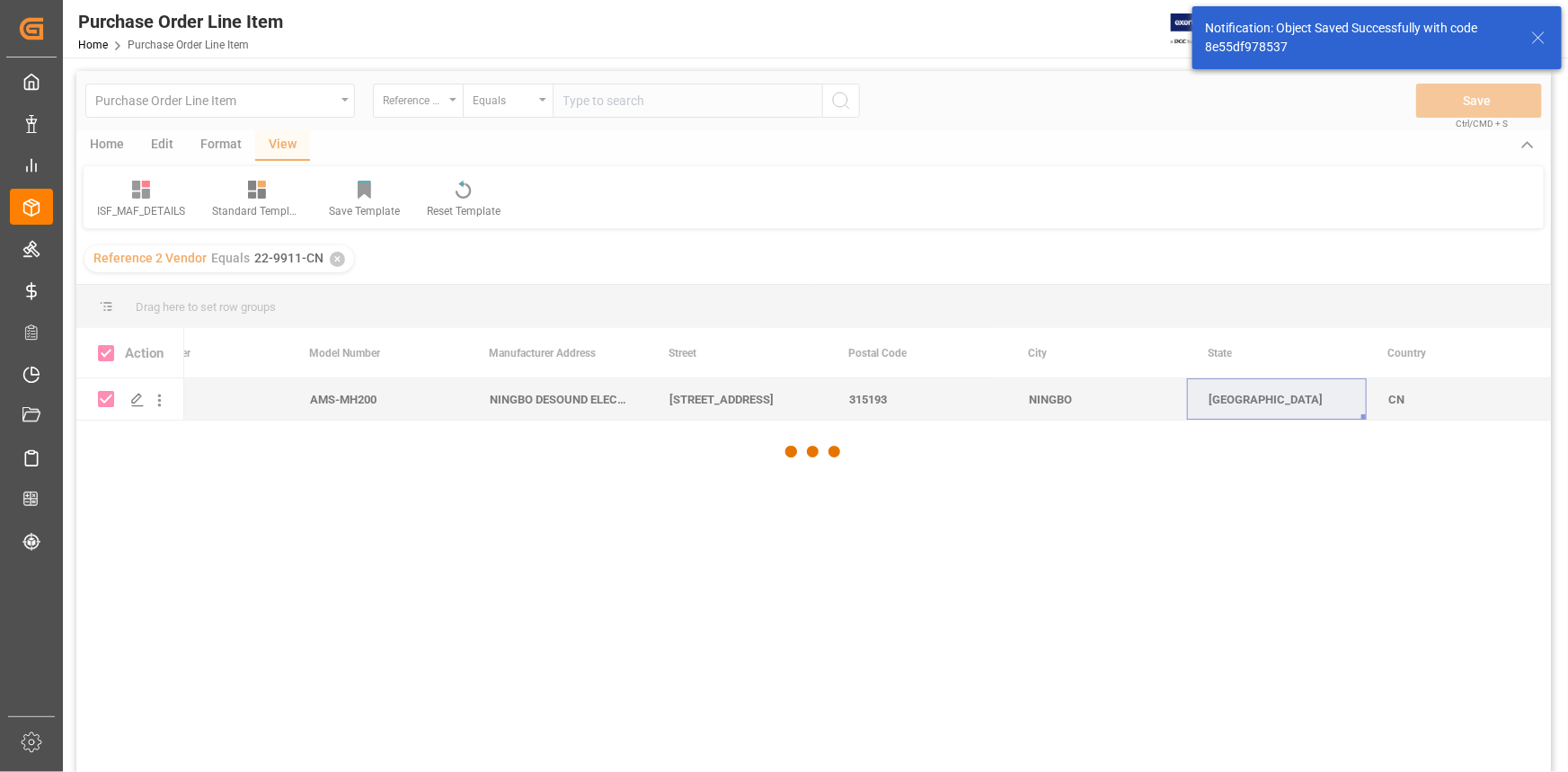
checkbox input "false"
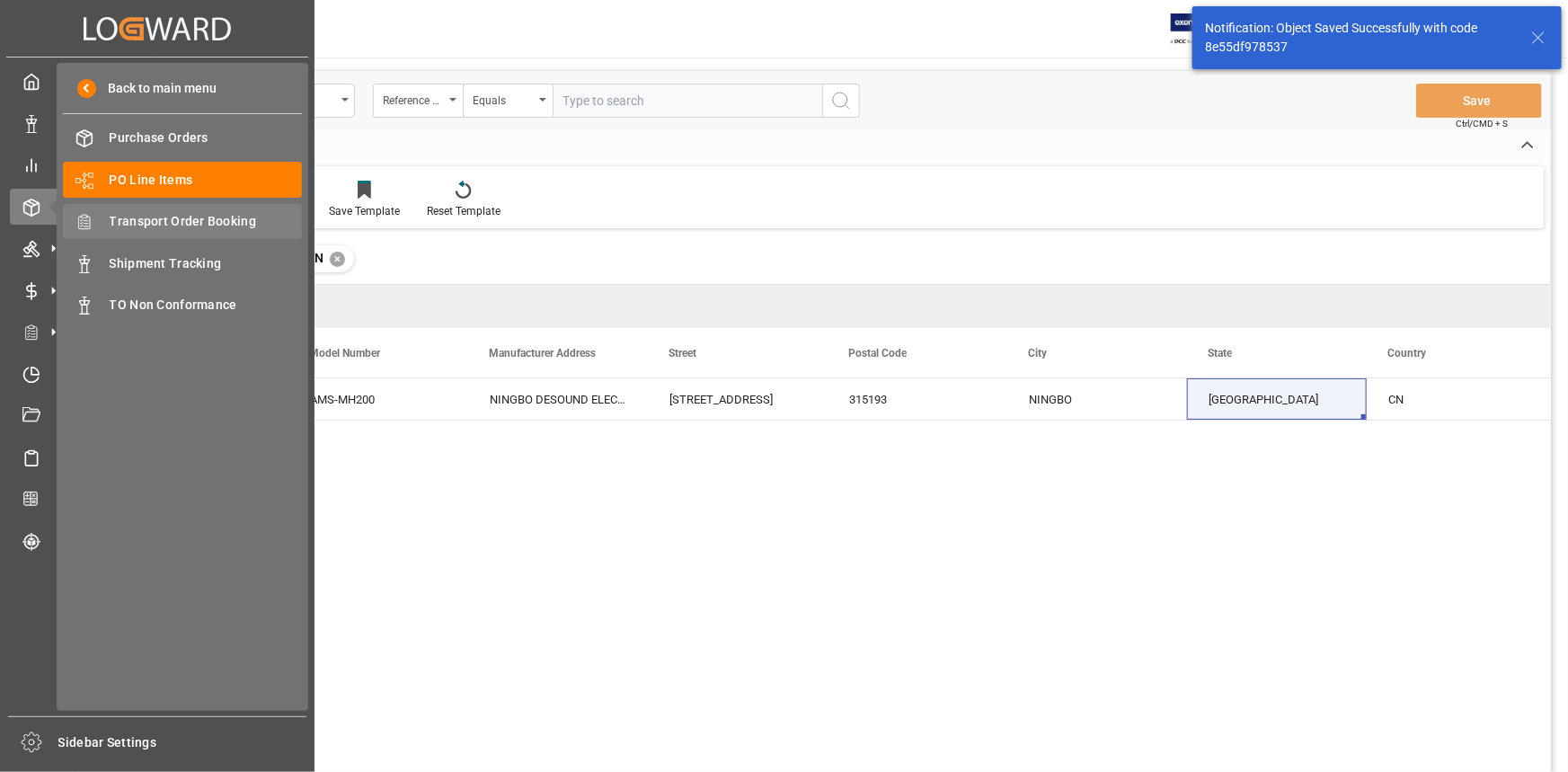
click at [196, 221] on span "Transport Order Booking" at bounding box center [206, 222] width 193 height 19
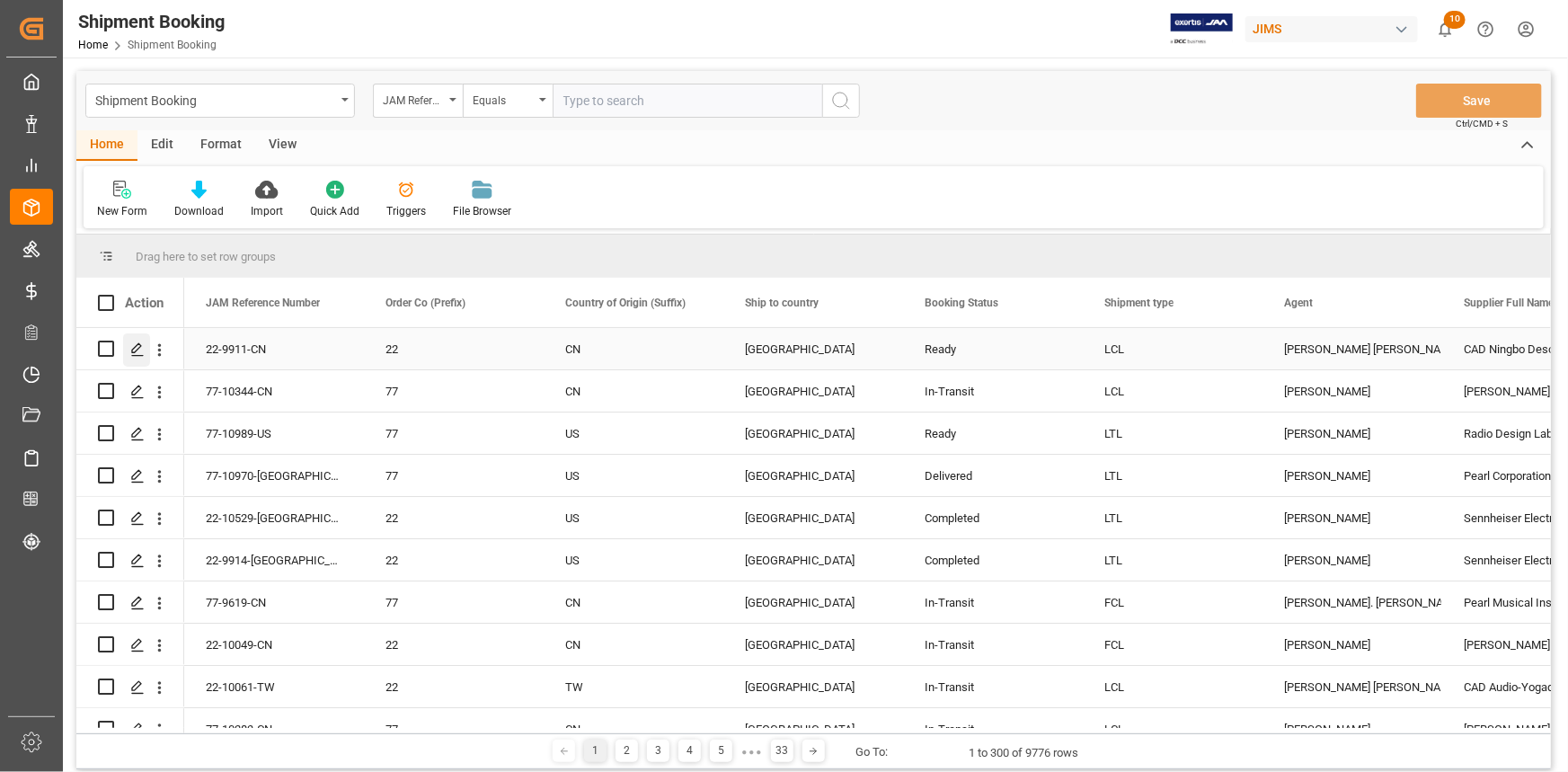
click at [135, 345] on icon "Press SPACE to select this row." at bounding box center [137, 349] width 14 height 14
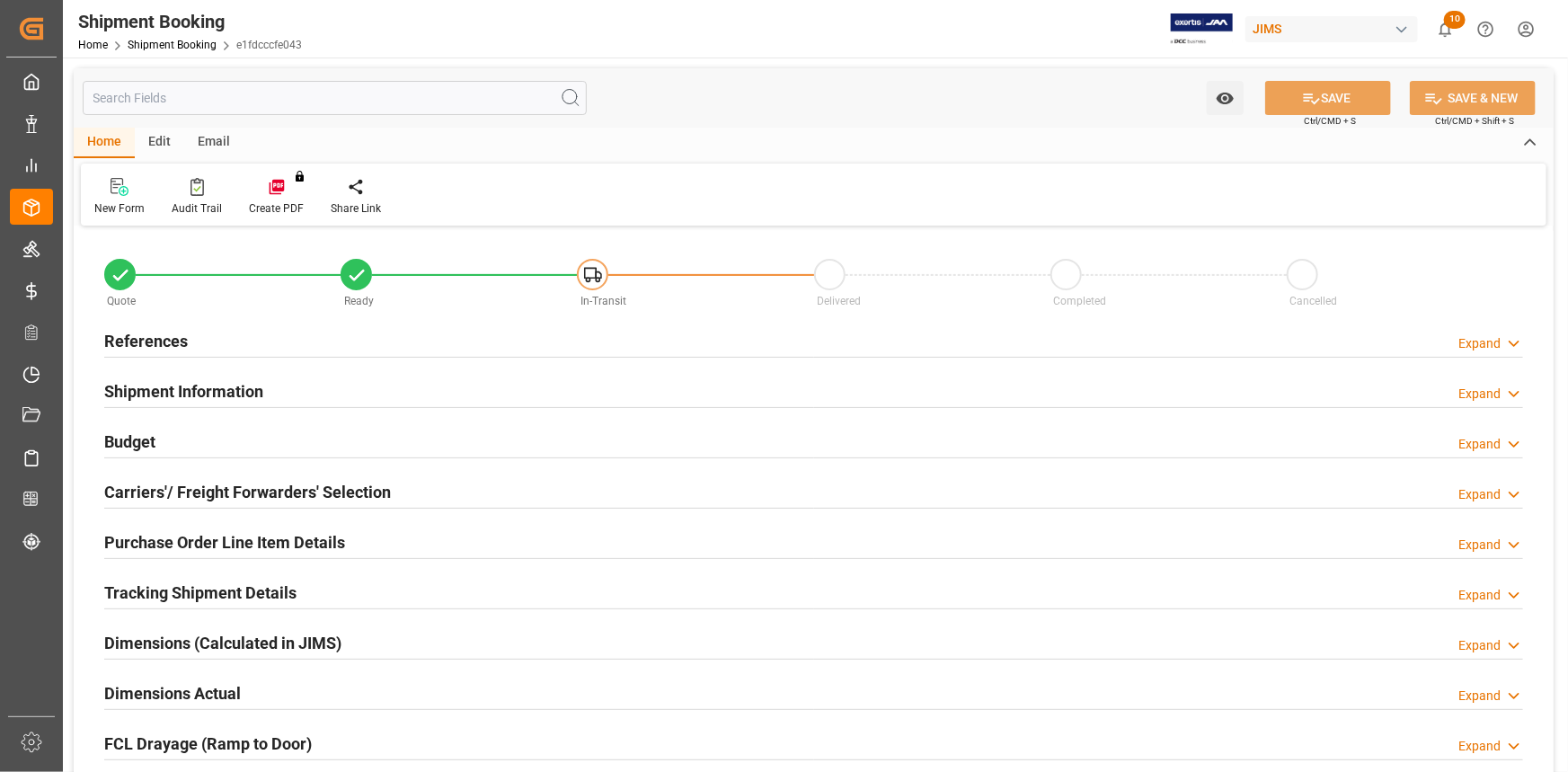
type input "0"
type input "42"
type input "23.0458"
type input "293.328"
type input "1300"
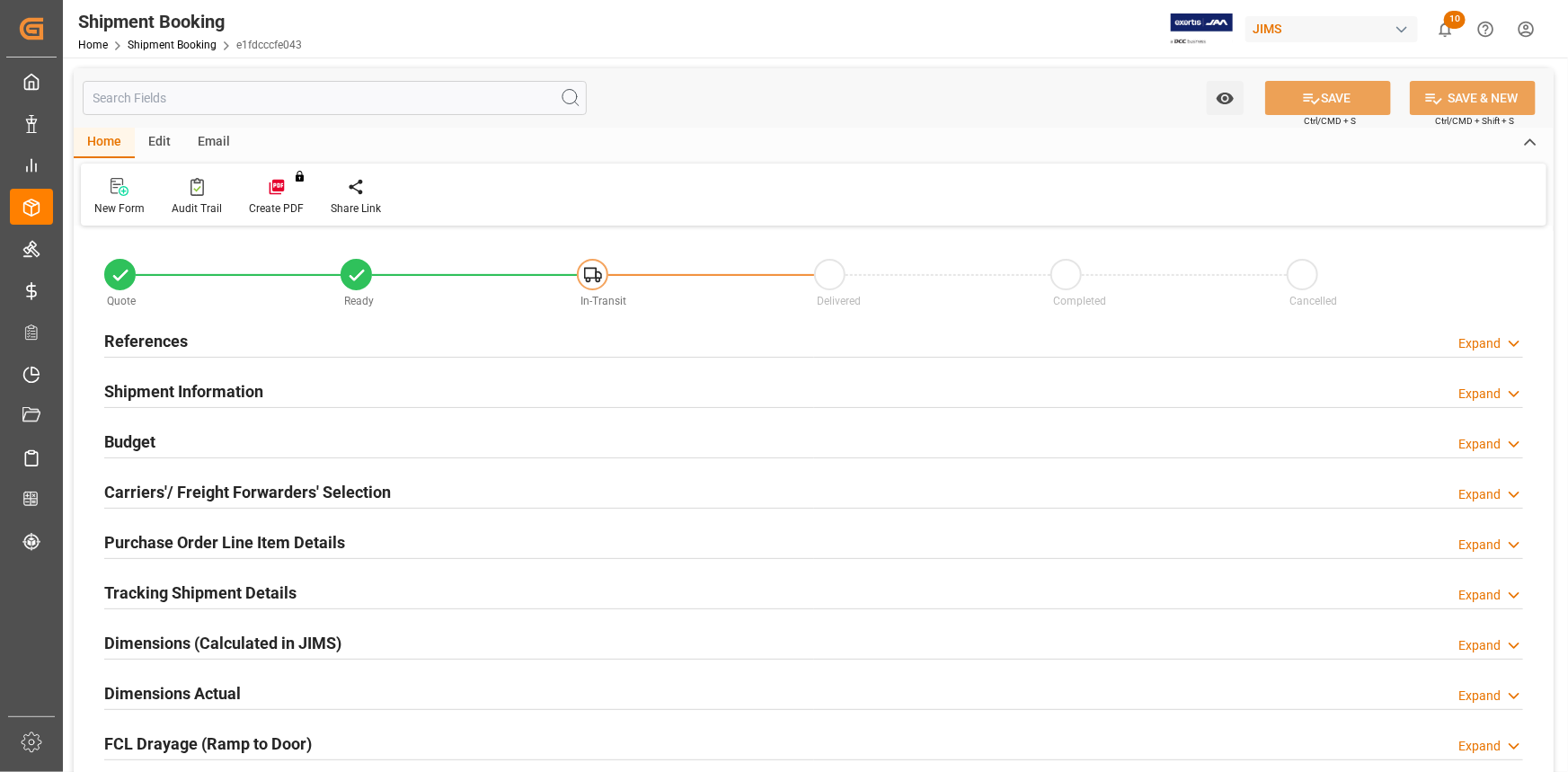
type input "4888.8"
type input "[DATE]"
click at [251, 341] on div "References Expand" at bounding box center [813, 339] width 1419 height 34
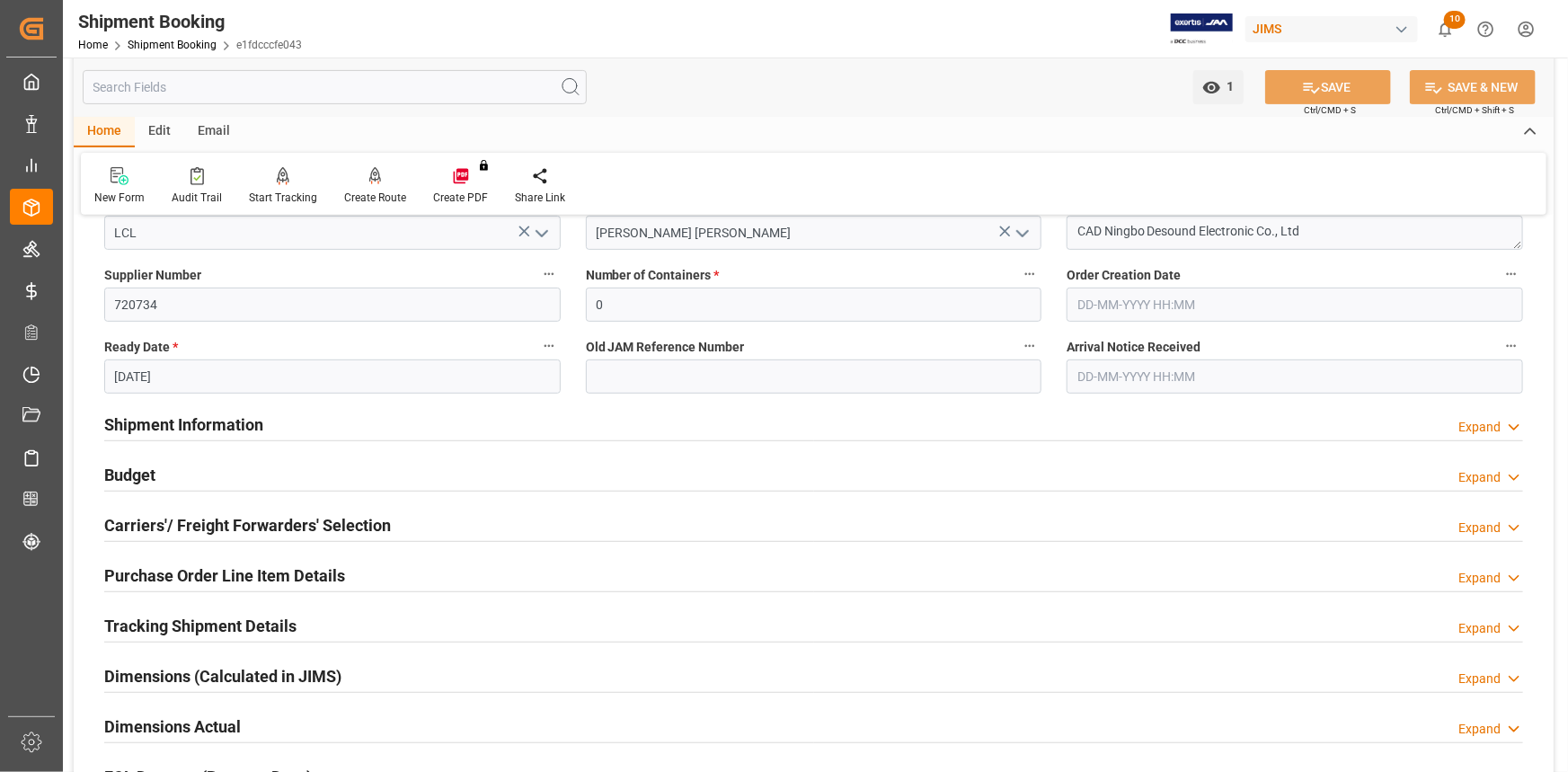
click at [299, 426] on div "Shipment Information Expand" at bounding box center [813, 422] width 1419 height 34
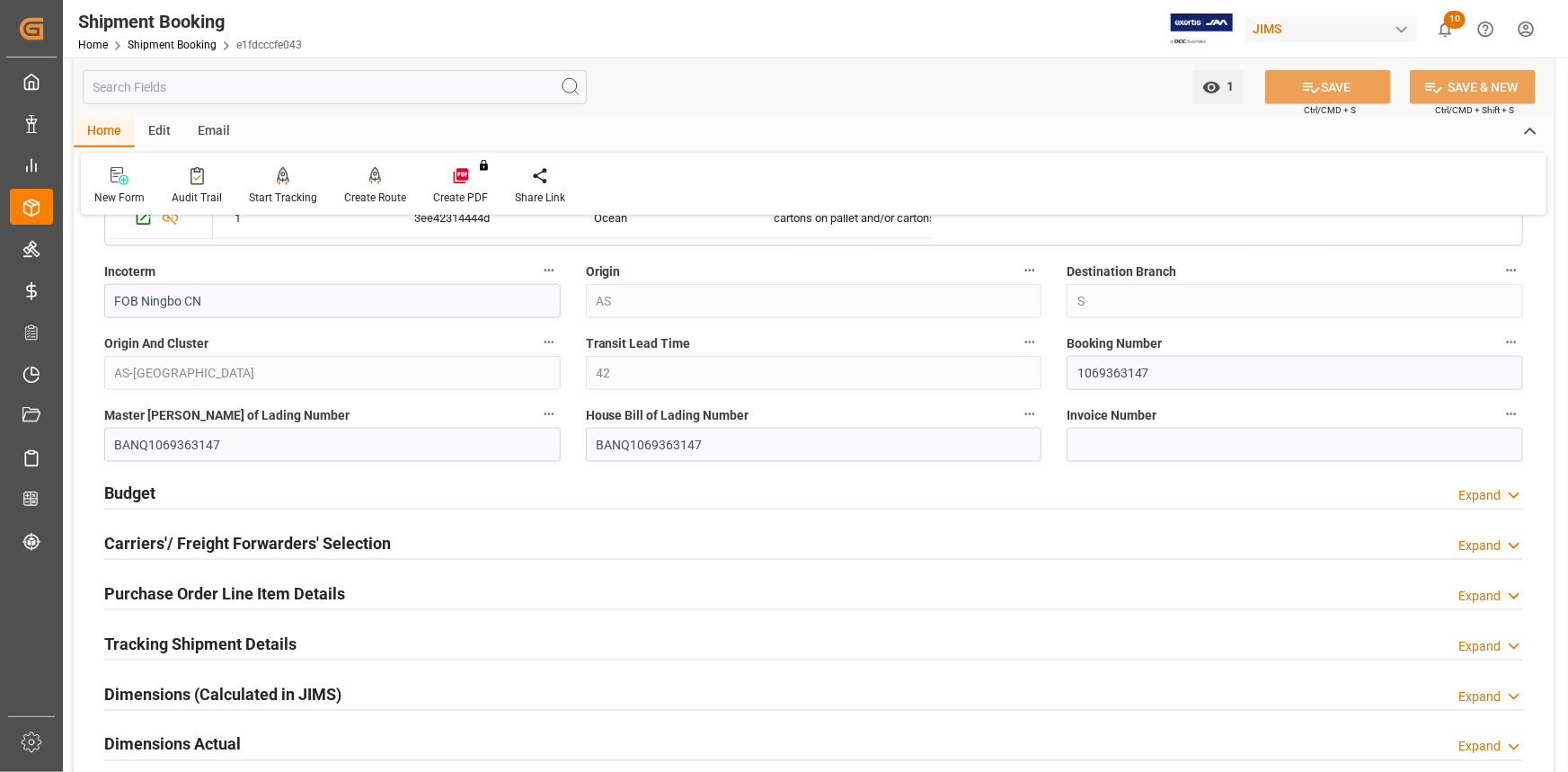
scroll to position [1062, 0]
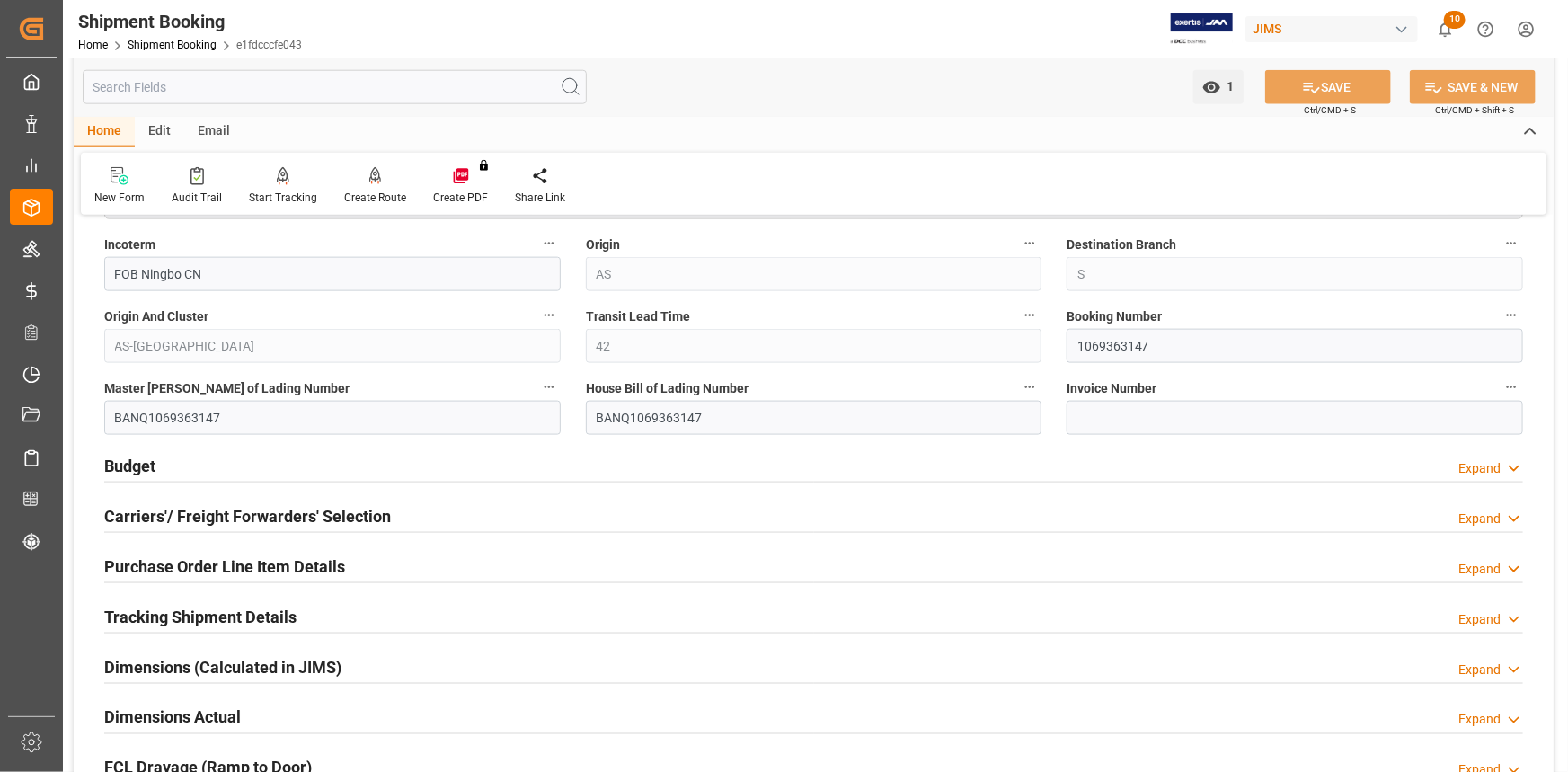
click at [386, 477] on div "Budget Expand" at bounding box center [813, 464] width 1419 height 34
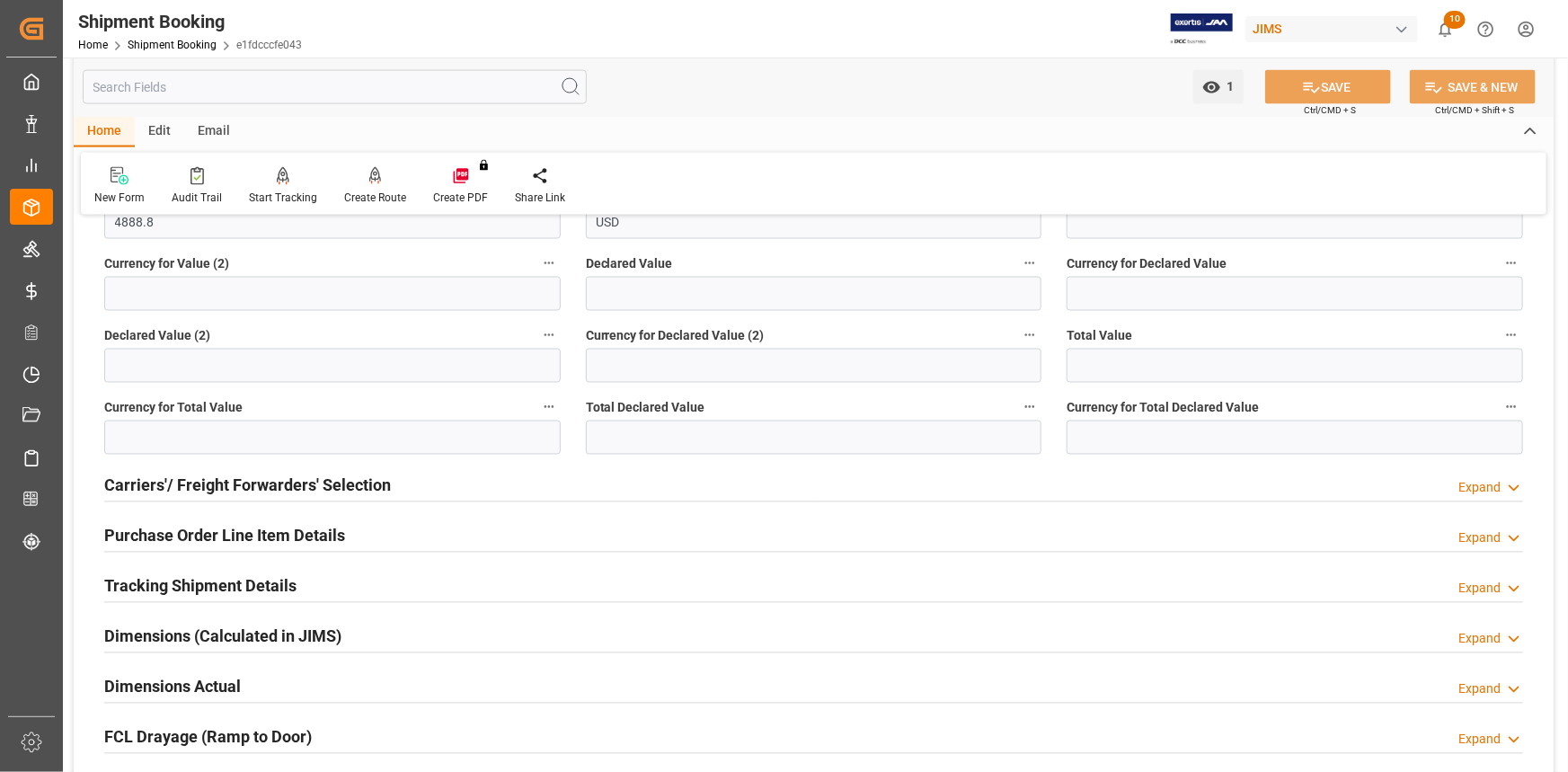
scroll to position [1553, 0]
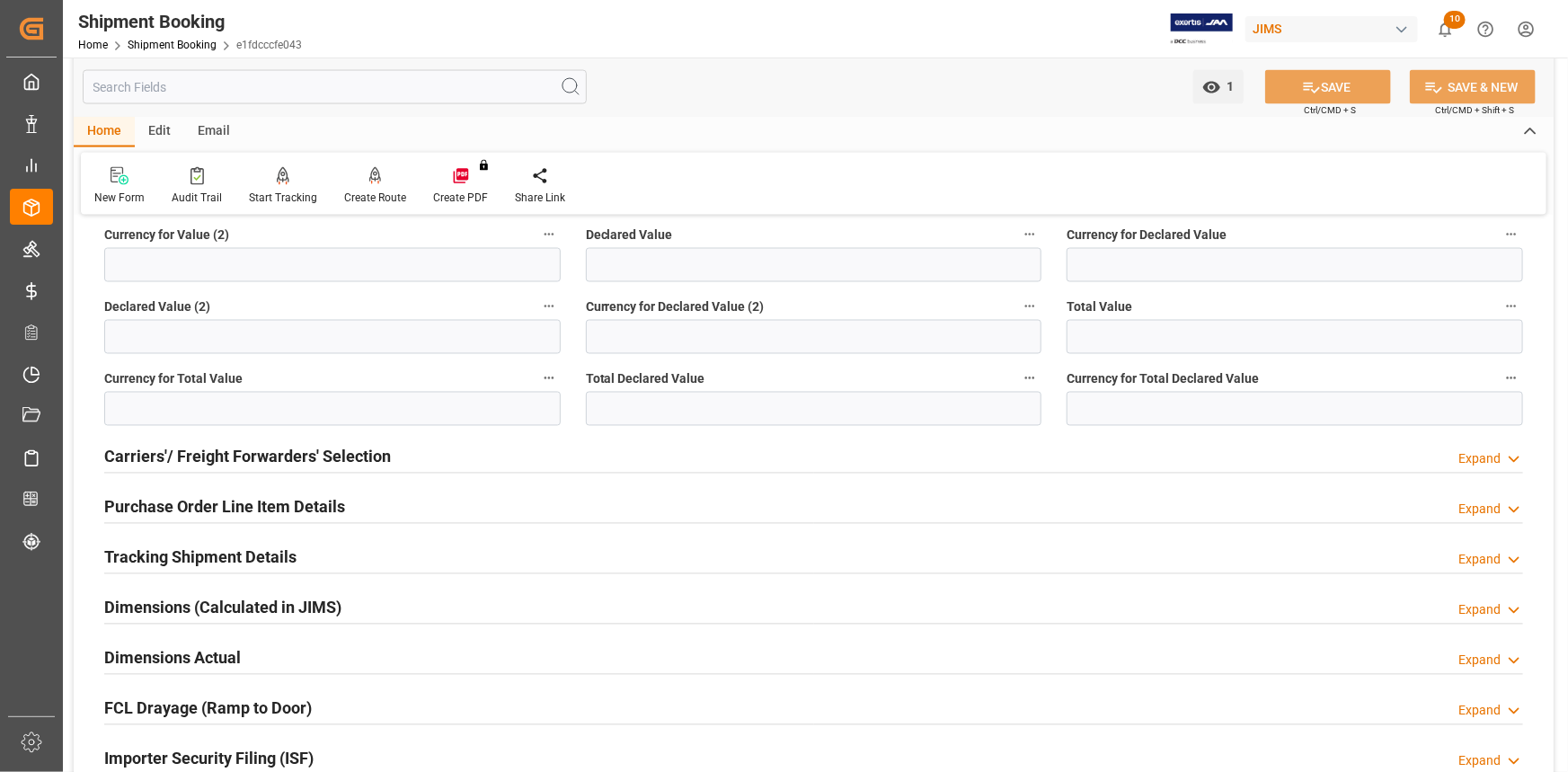
click at [364, 553] on div "Tracking Shipment Details Expand" at bounding box center [813, 556] width 1419 height 34
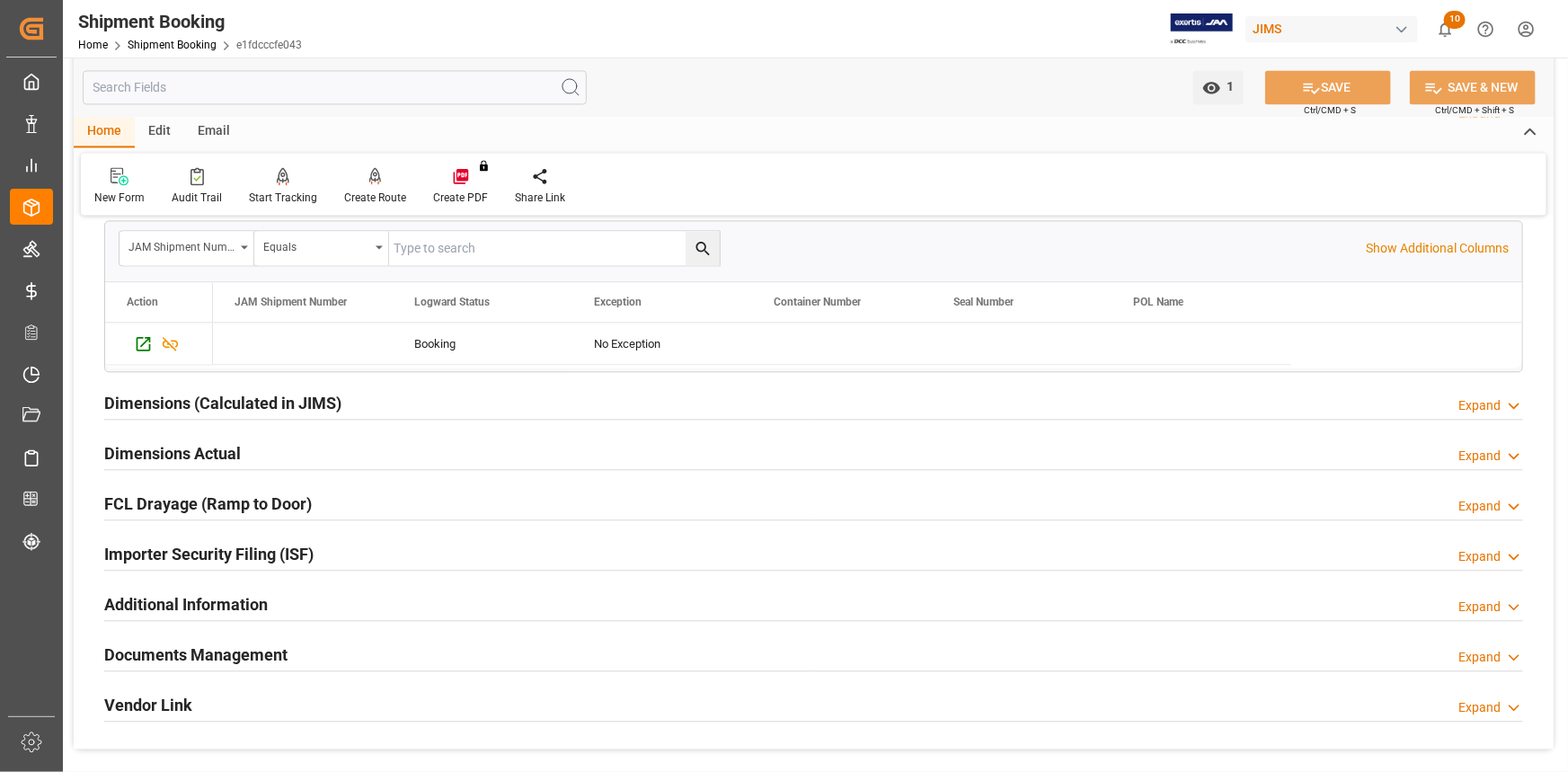
scroll to position [1960, 0]
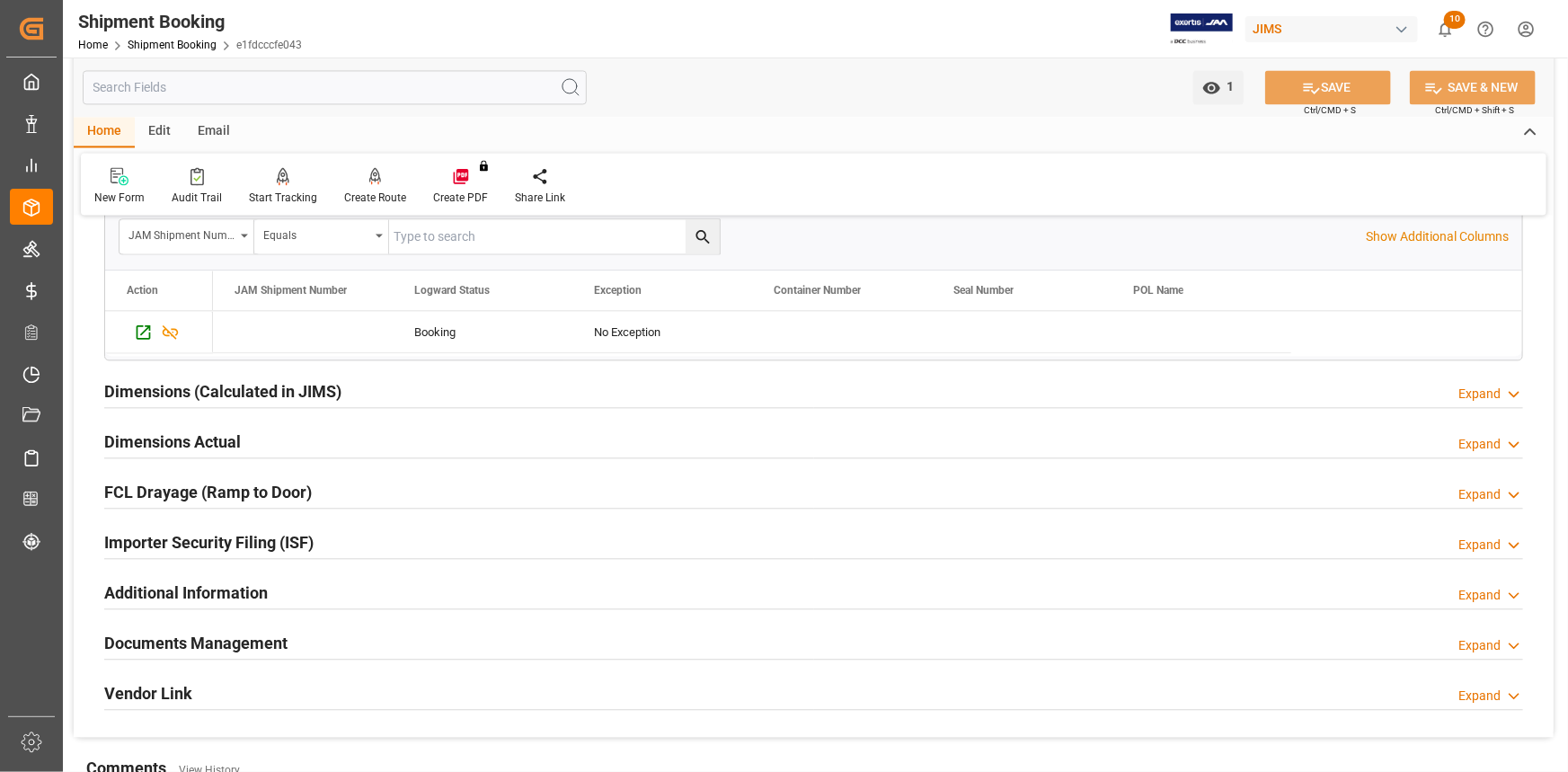
click at [355, 539] on div "Importer Security Filing (ISF) Expand" at bounding box center [813, 540] width 1419 height 34
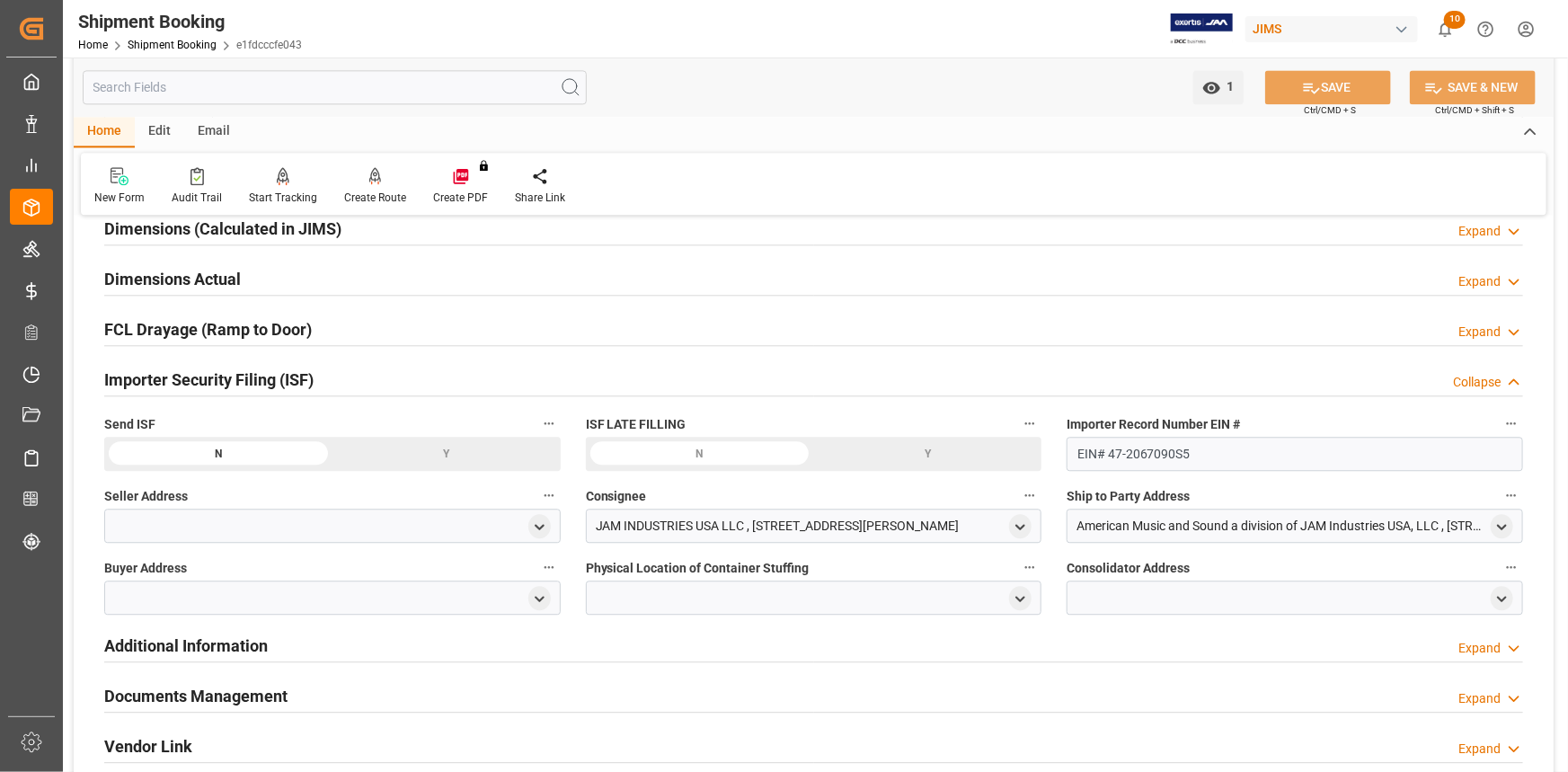
scroll to position [2124, 0]
click at [532, 521] on icon "open menu" at bounding box center [540, 527] width 15 height 15
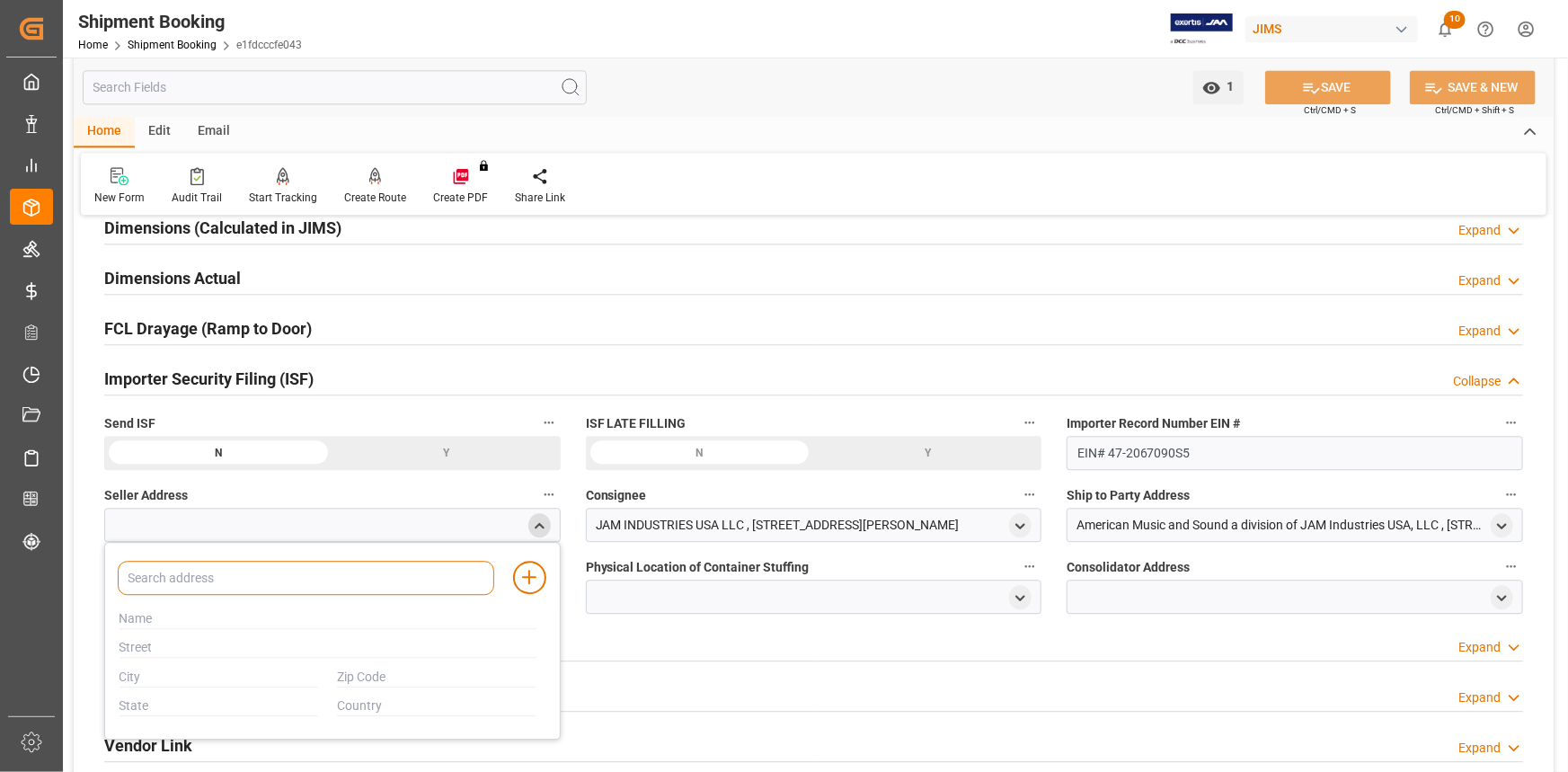
click at [271, 560] on input at bounding box center [306, 577] width 377 height 34
paste input "NINGBO"
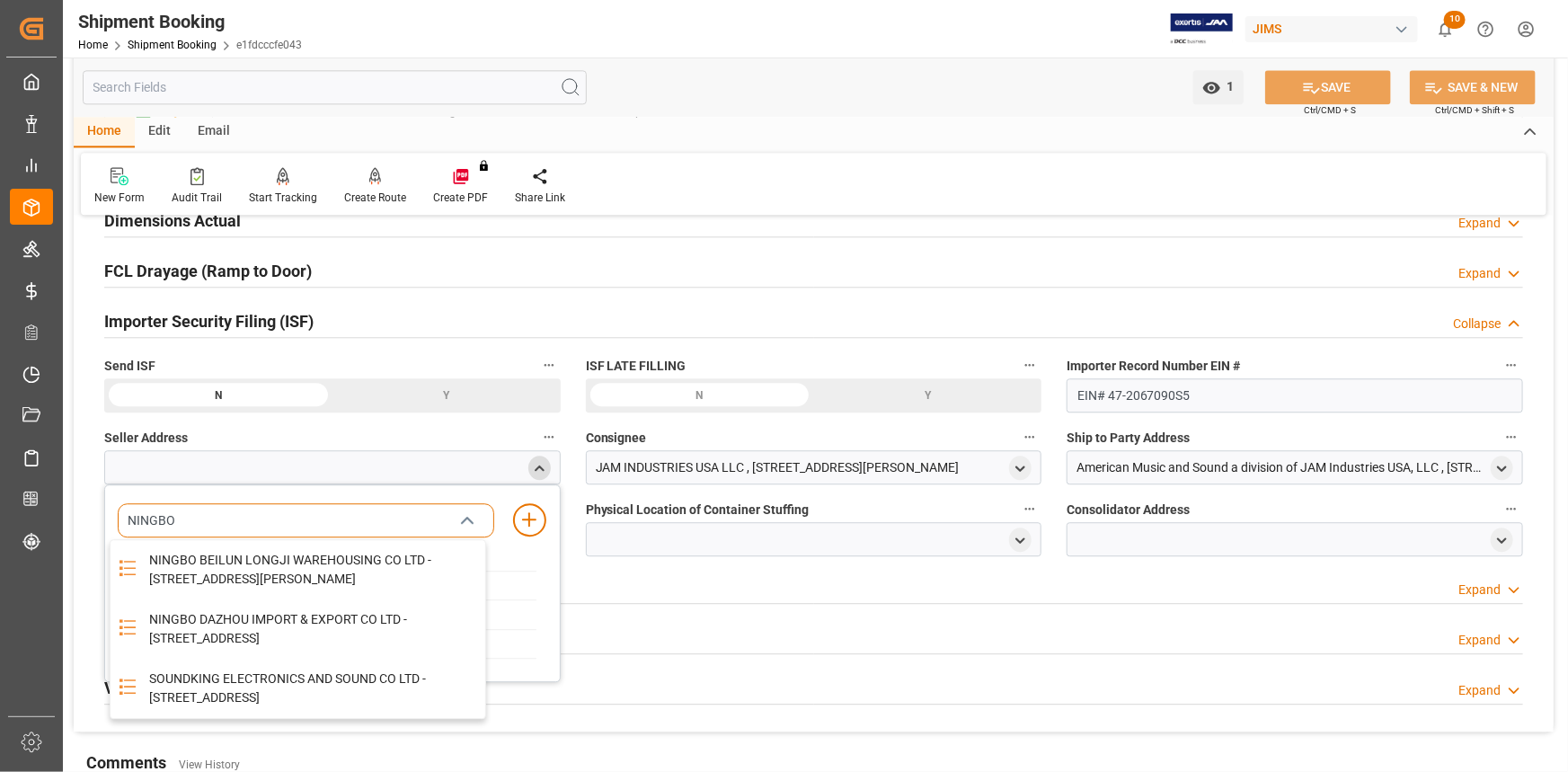
scroll to position [2287, 0]
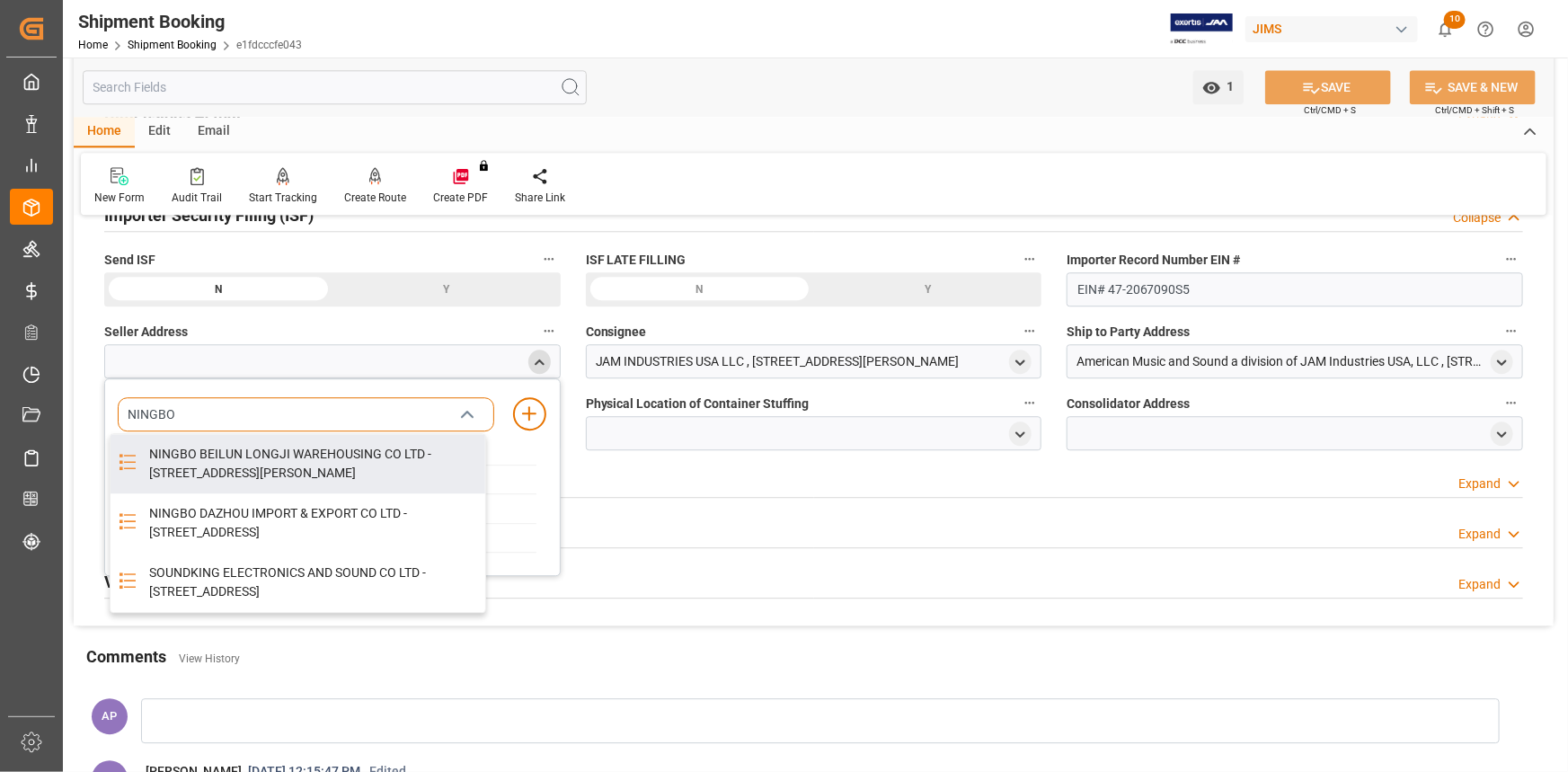
type input "NINGBO"
click at [466, 413] on icon "close menu" at bounding box center [468, 415] width 21 height 21
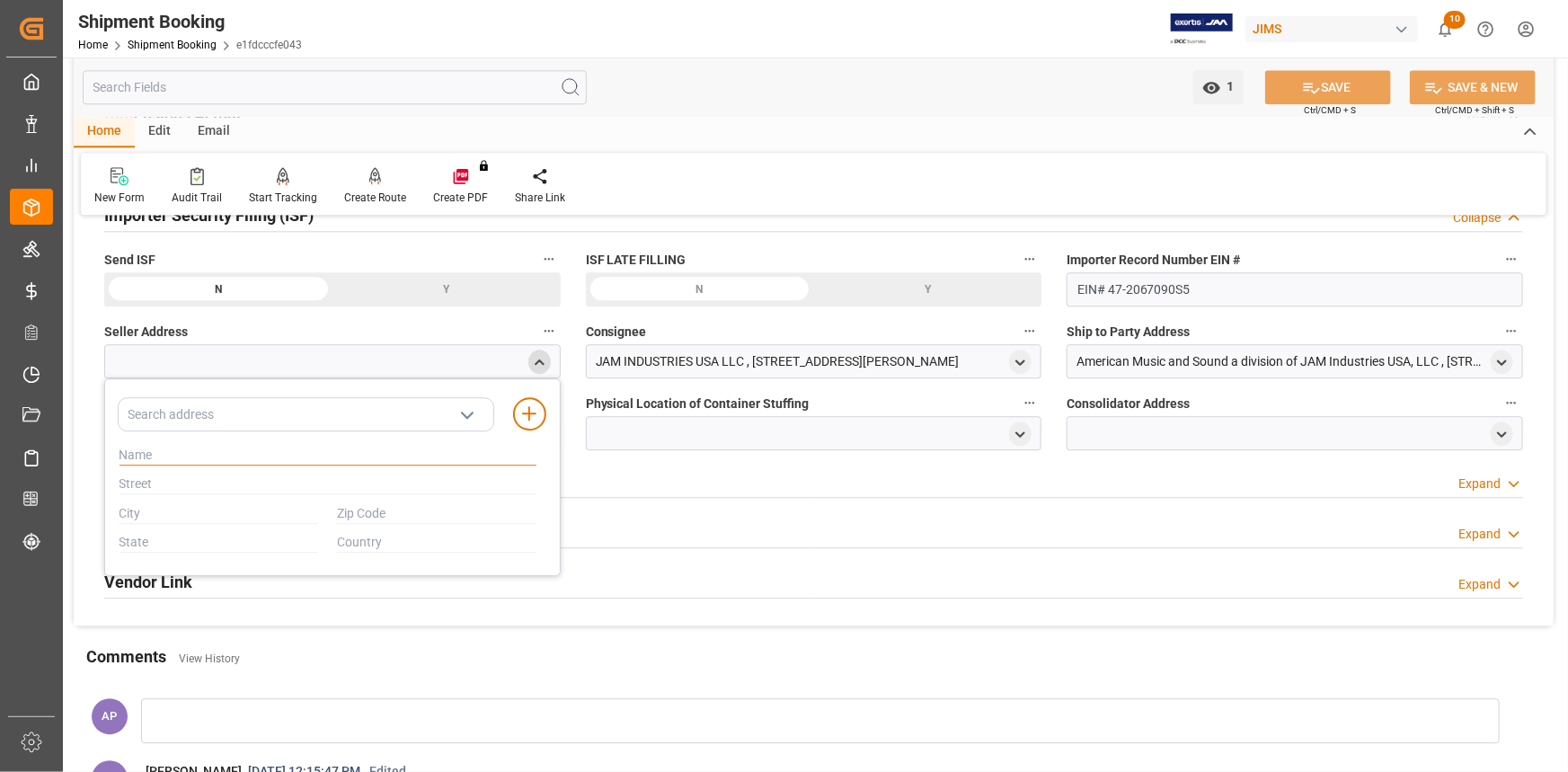
click at [168, 445] on input "text" at bounding box center [328, 455] width 418 height 19
paste input "NINGBO DESOUND ELECTRONIC CO LTD"
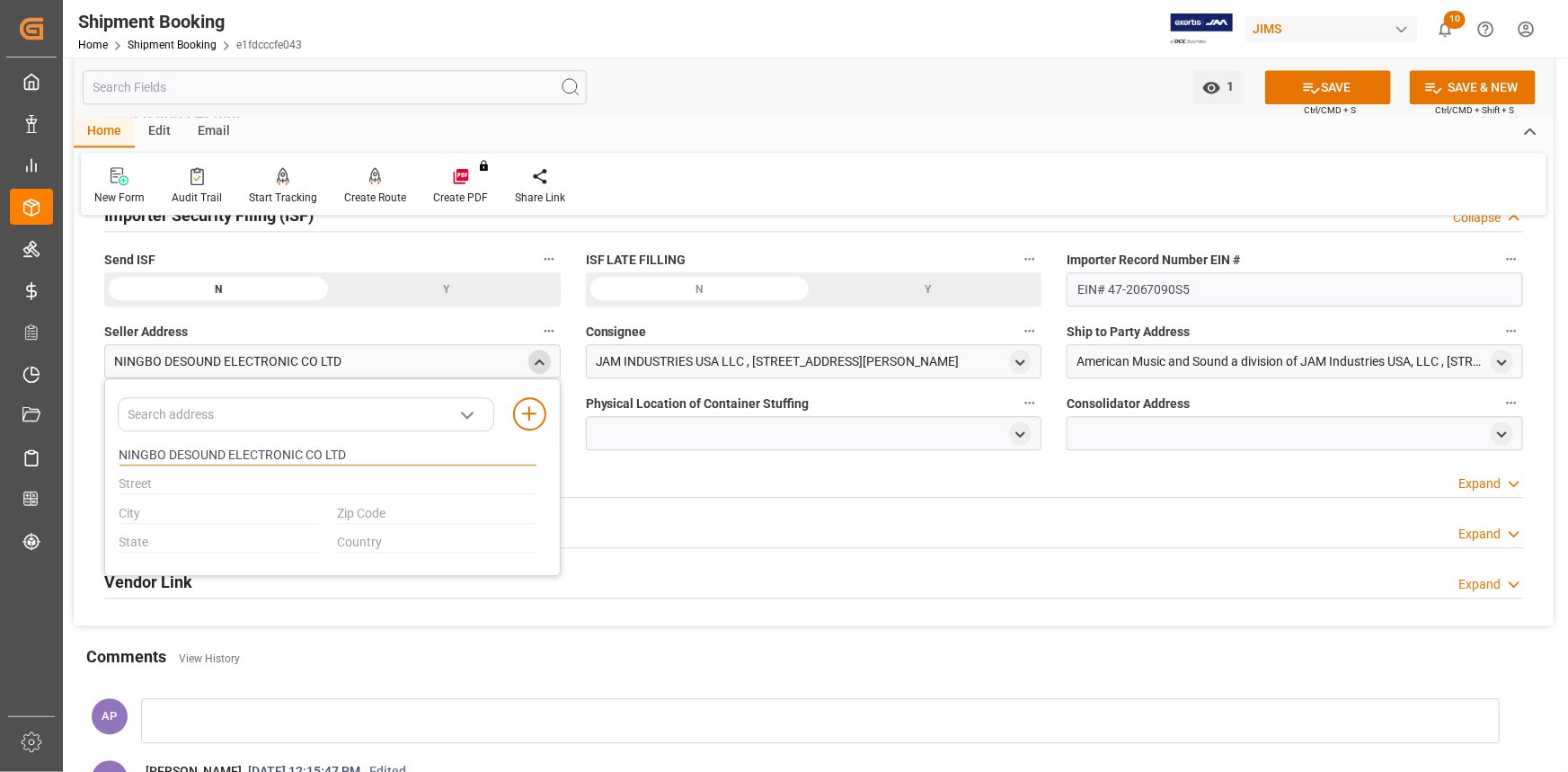
type input "NINGBO DESOUND ELECTRONIC CO LTD"
click at [171, 481] on input "text" at bounding box center [328, 484] width 418 height 19
paste input "[STREET_ADDRESS]"
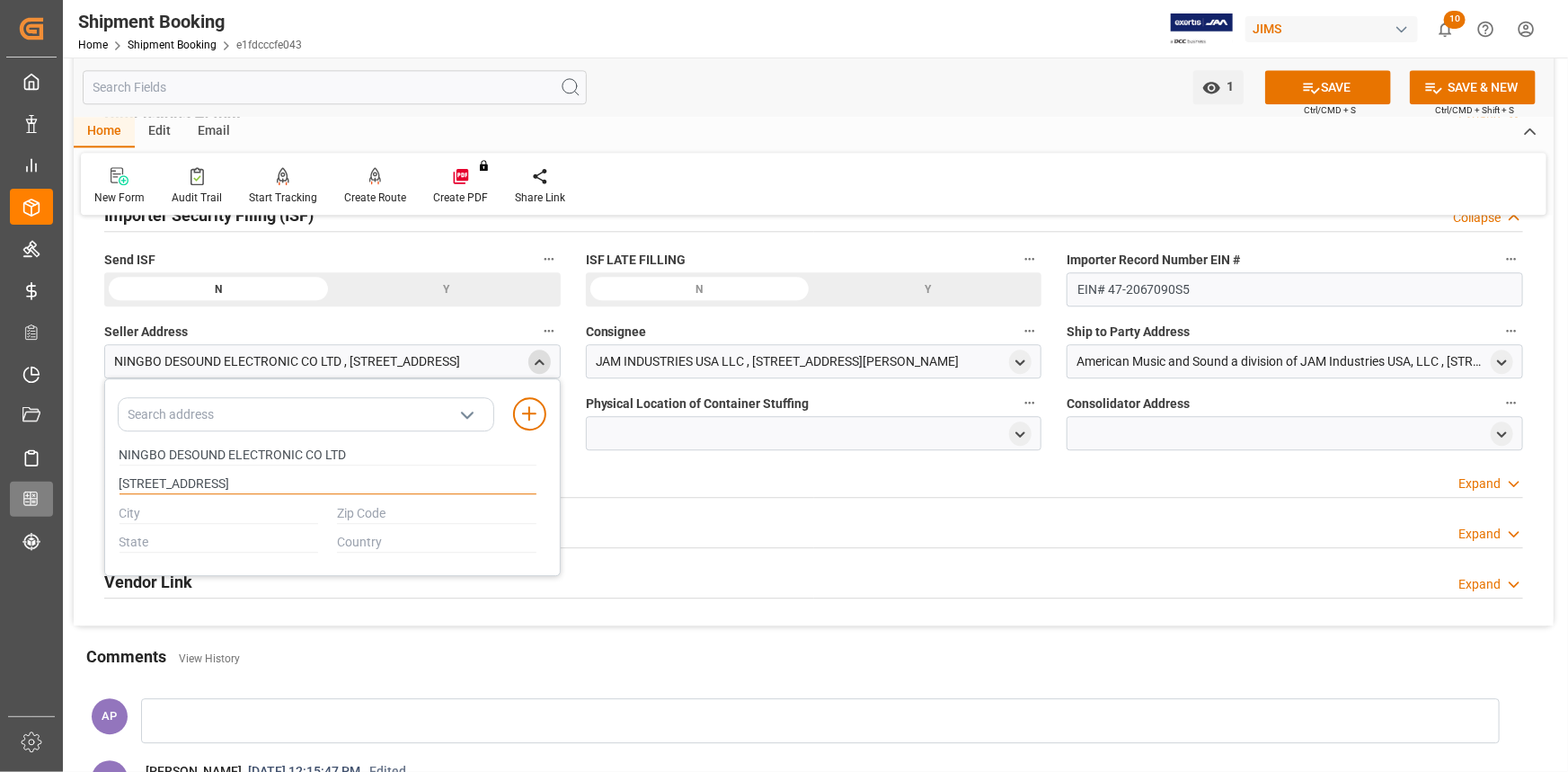
type input "[STREET_ADDRESS]"
click at [369, 509] on input "text" at bounding box center [437, 514] width 200 height 19
paste input "315193"
type input "315193"
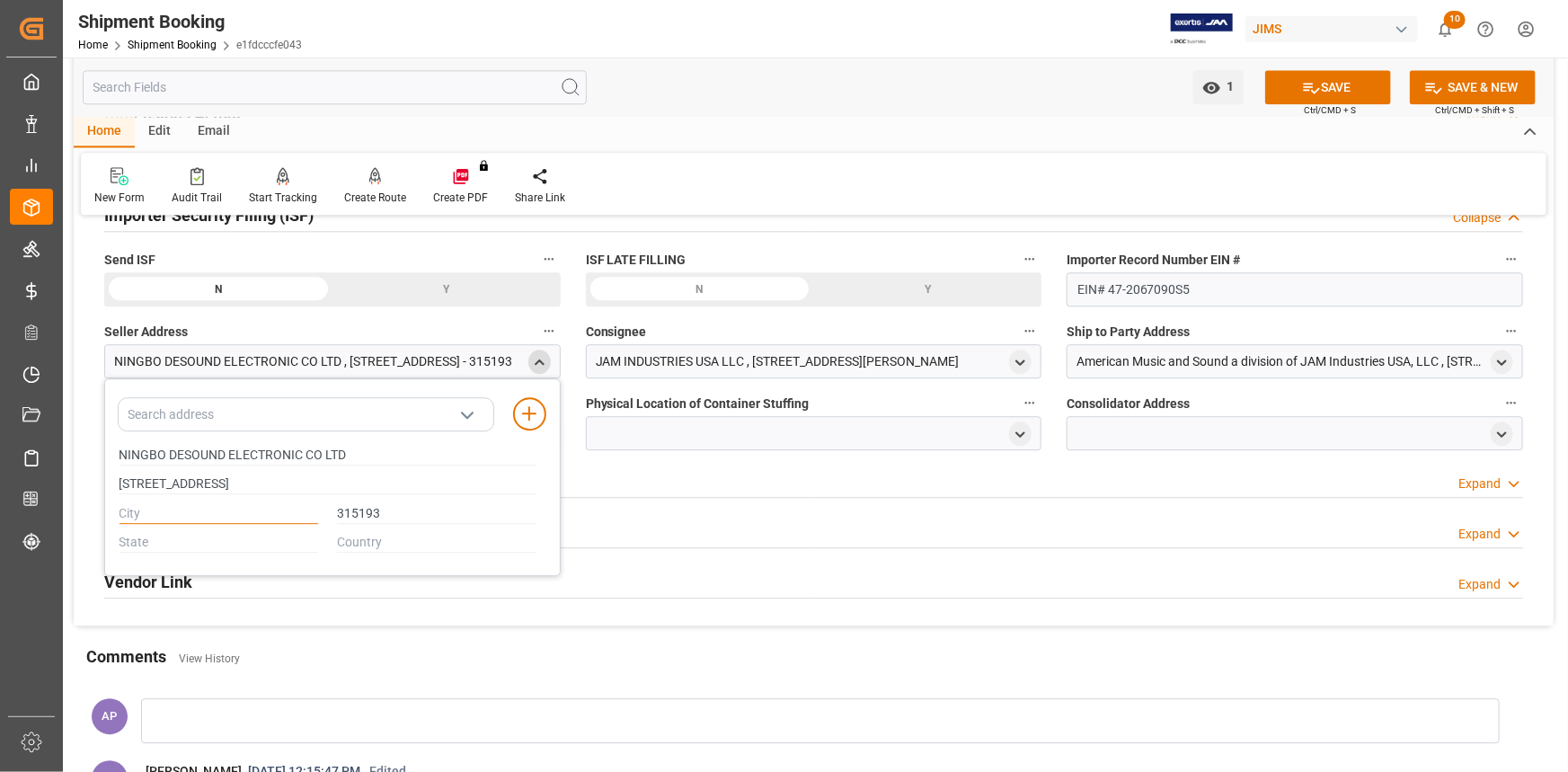
click at [189, 517] on input "text" at bounding box center [219, 514] width 200 height 19
paste input "NINGBO"
type input "NINGBO"
click at [159, 541] on input "text" at bounding box center [219, 543] width 200 height 19
paste input "[GEOGRAPHIC_DATA]"
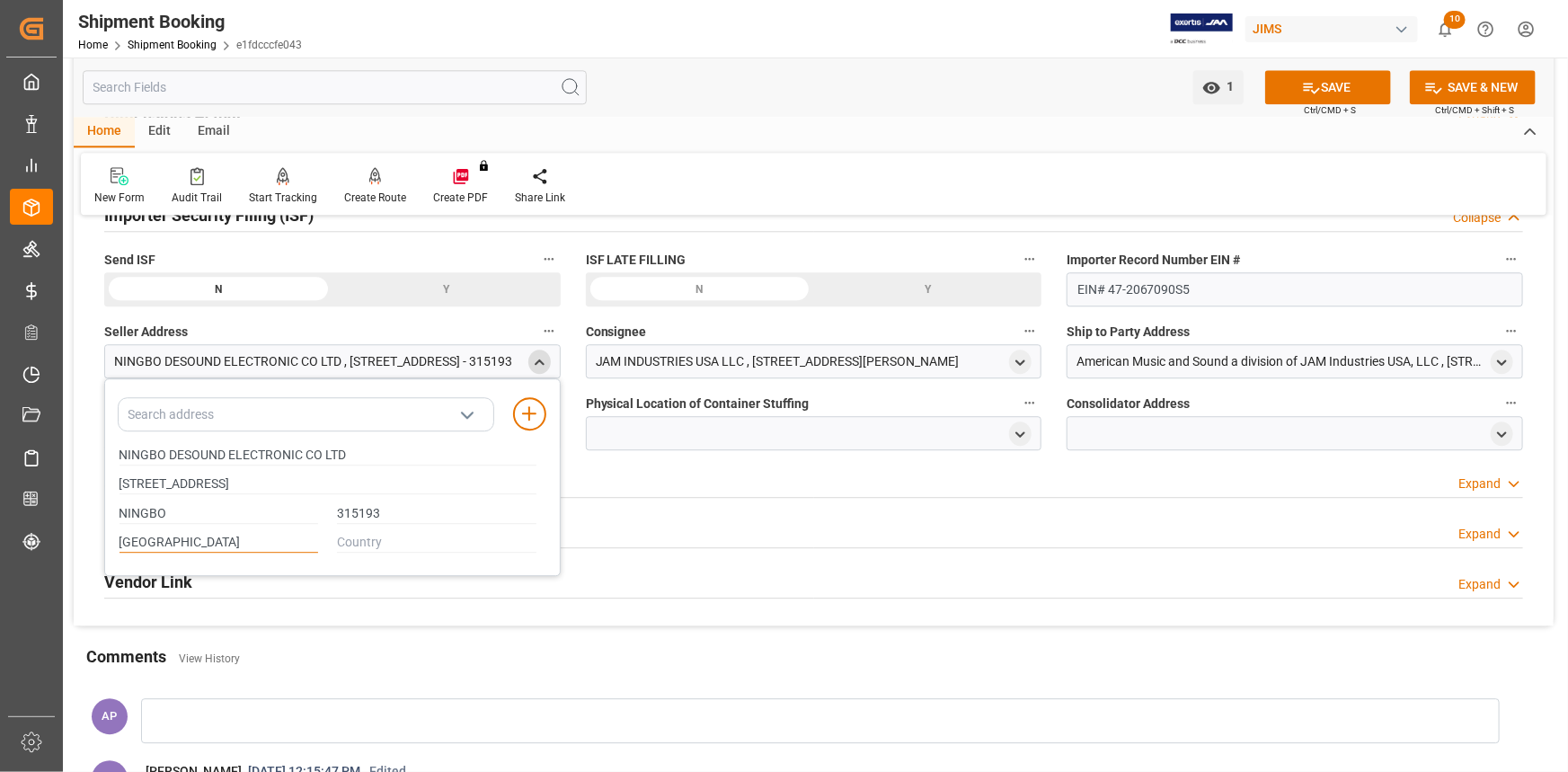
type input "[GEOGRAPHIC_DATA]"
click at [393, 541] on input "text" at bounding box center [437, 543] width 200 height 19
type input "CN"
click at [523, 414] on line at bounding box center [528, 414] width 13 height 0
click at [540, 360] on icon "close menu" at bounding box center [540, 362] width 15 height 15
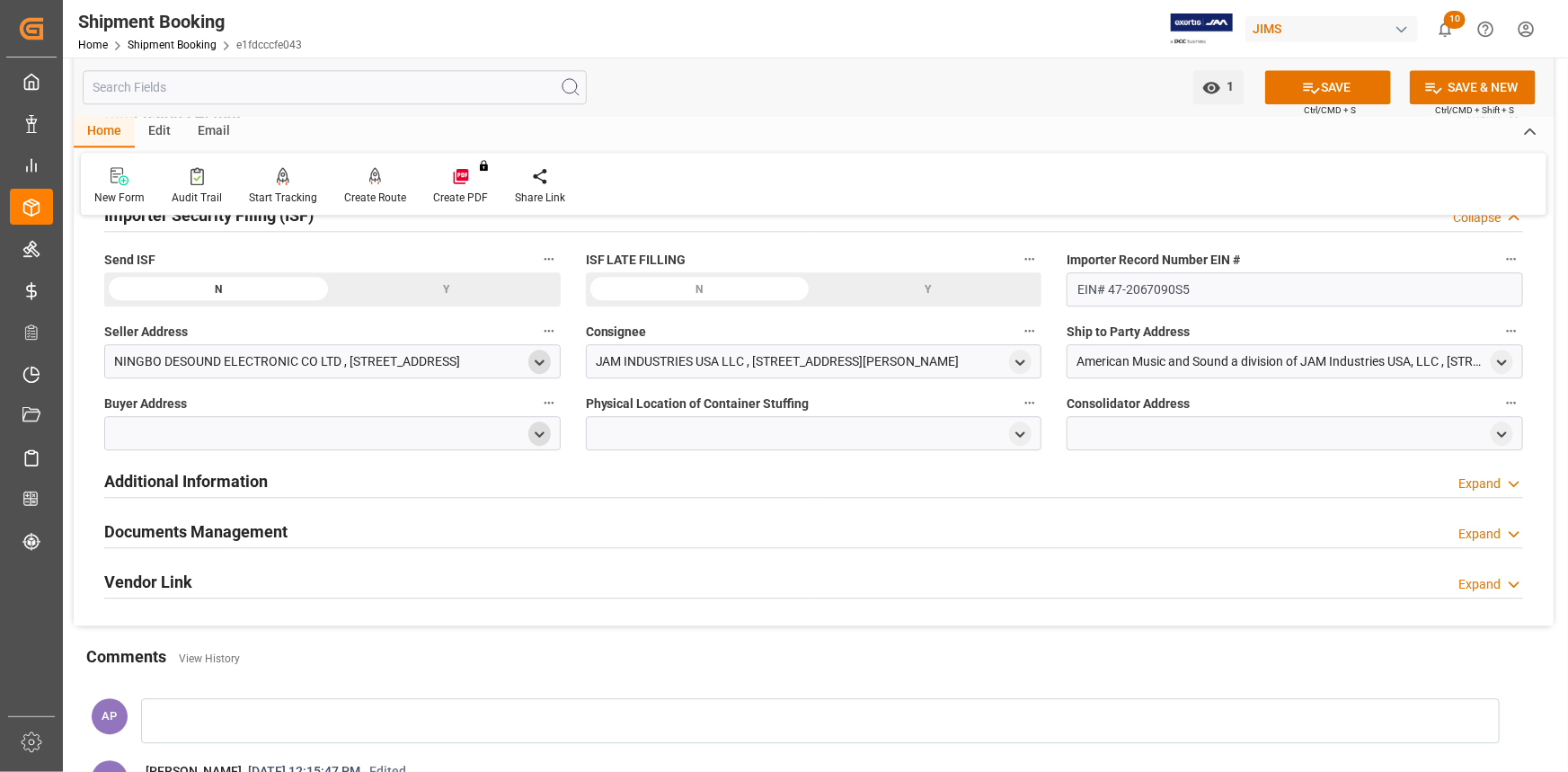
click at [544, 435] on icon "open menu" at bounding box center [540, 435] width 15 height 15
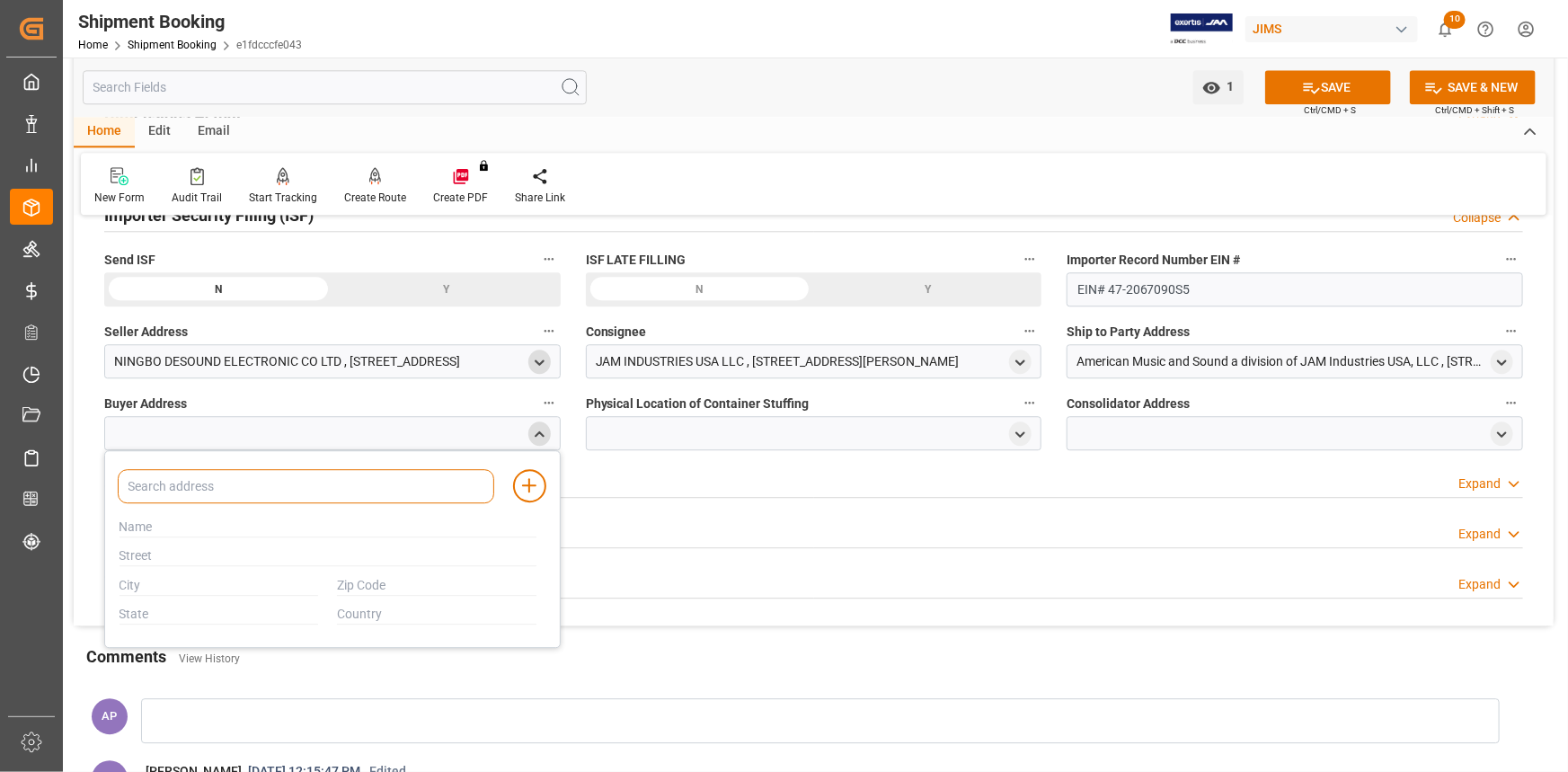
click at [346, 490] on input at bounding box center [306, 486] width 377 height 34
type input "JAM"
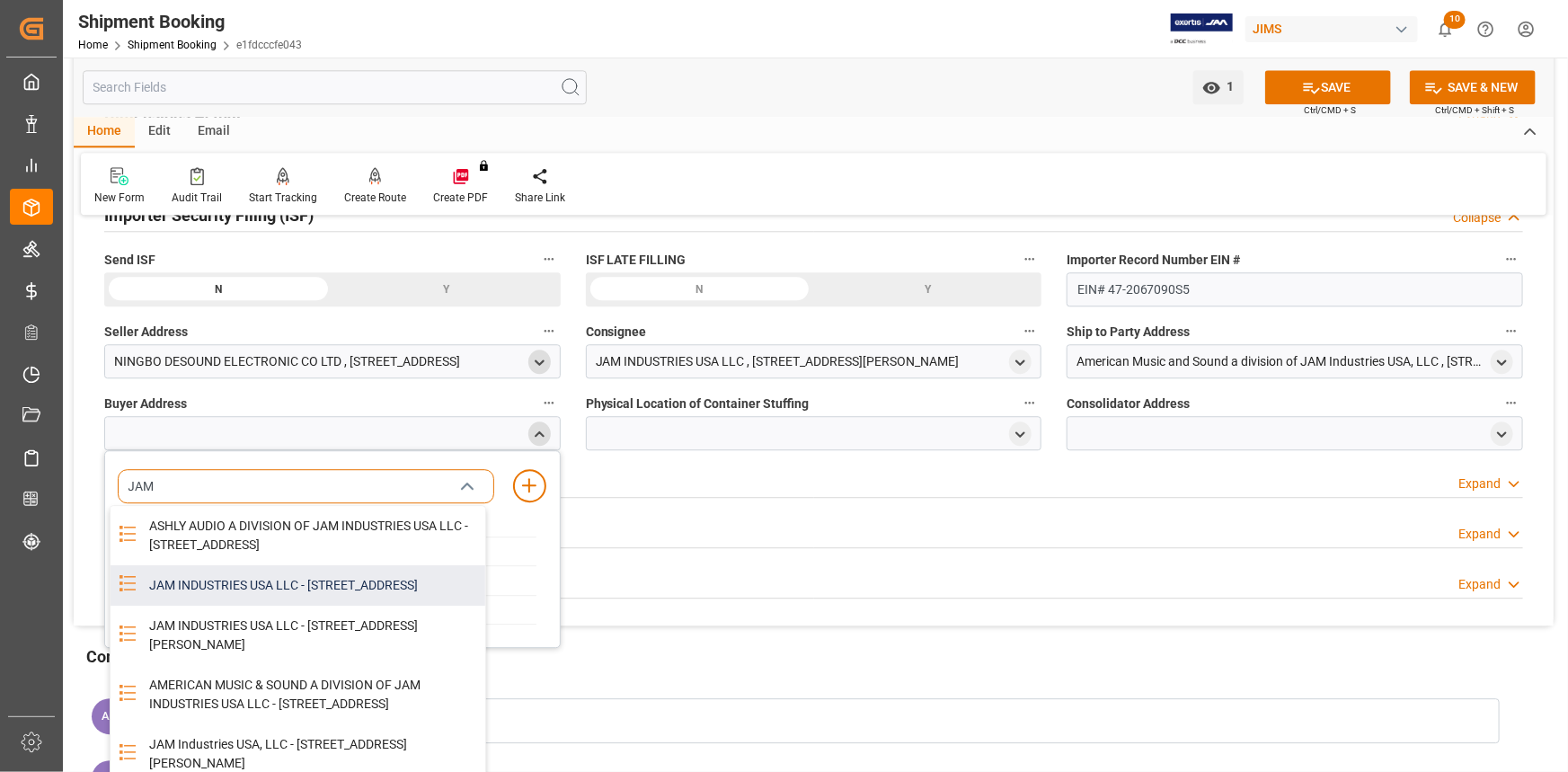
click at [292, 603] on div "JAM INDUSTRIES USA LLC - [STREET_ADDRESS]" at bounding box center [311, 586] width 347 height 41
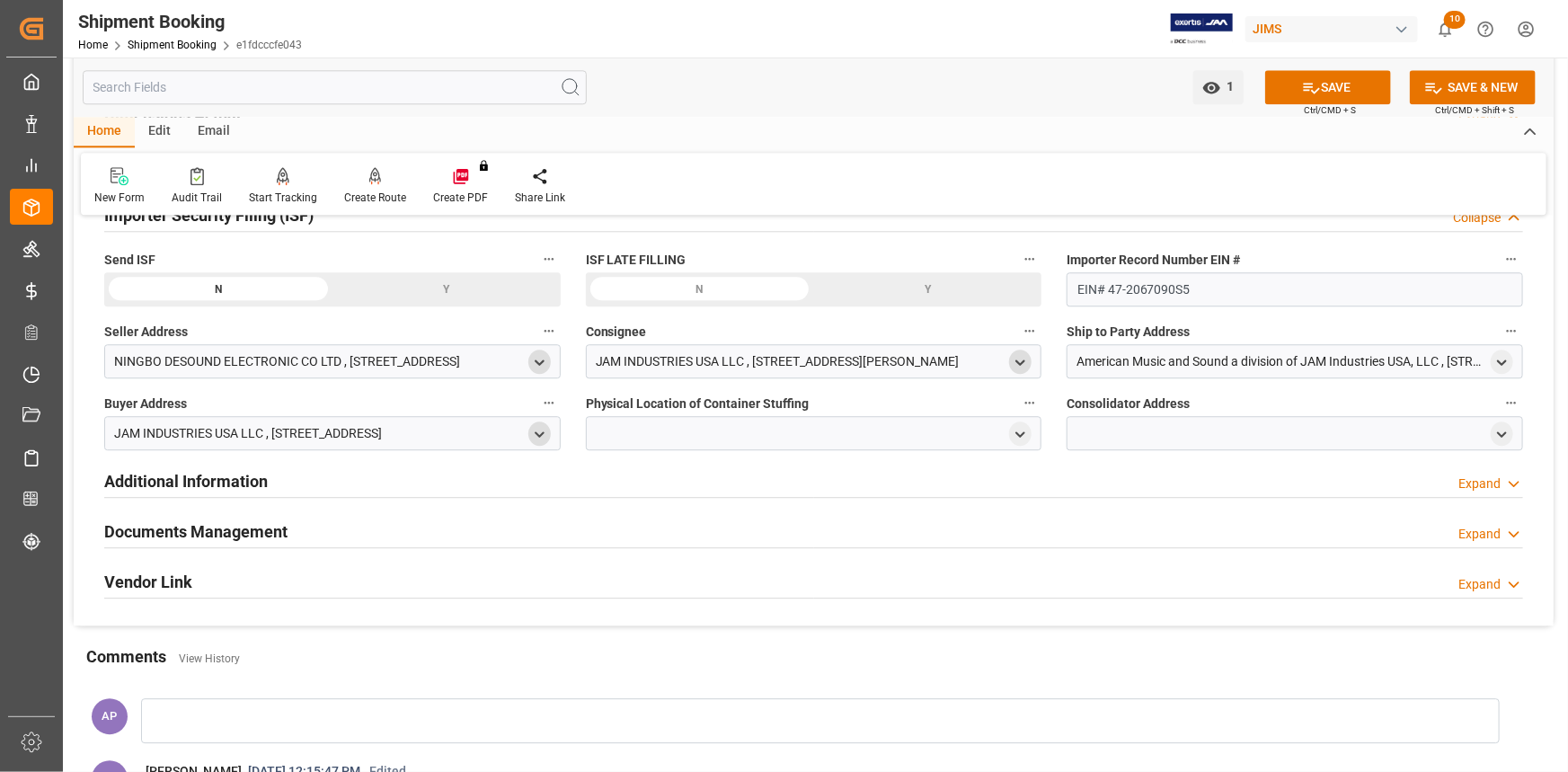
click at [1020, 360] on polyline "open menu" at bounding box center [1021, 362] width 8 height 4
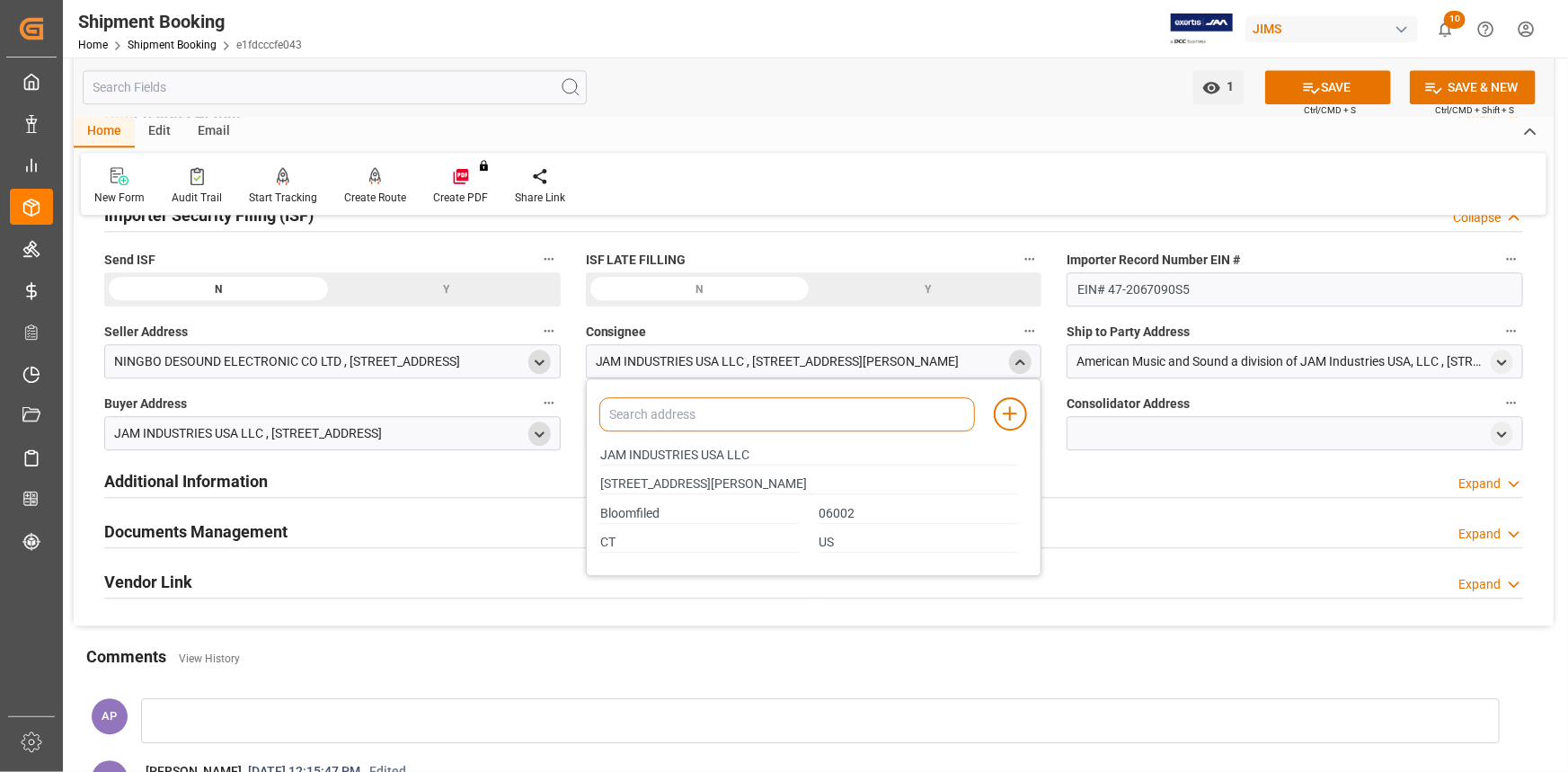
click at [698, 415] on input at bounding box center [787, 414] width 377 height 34
type input "JAM"
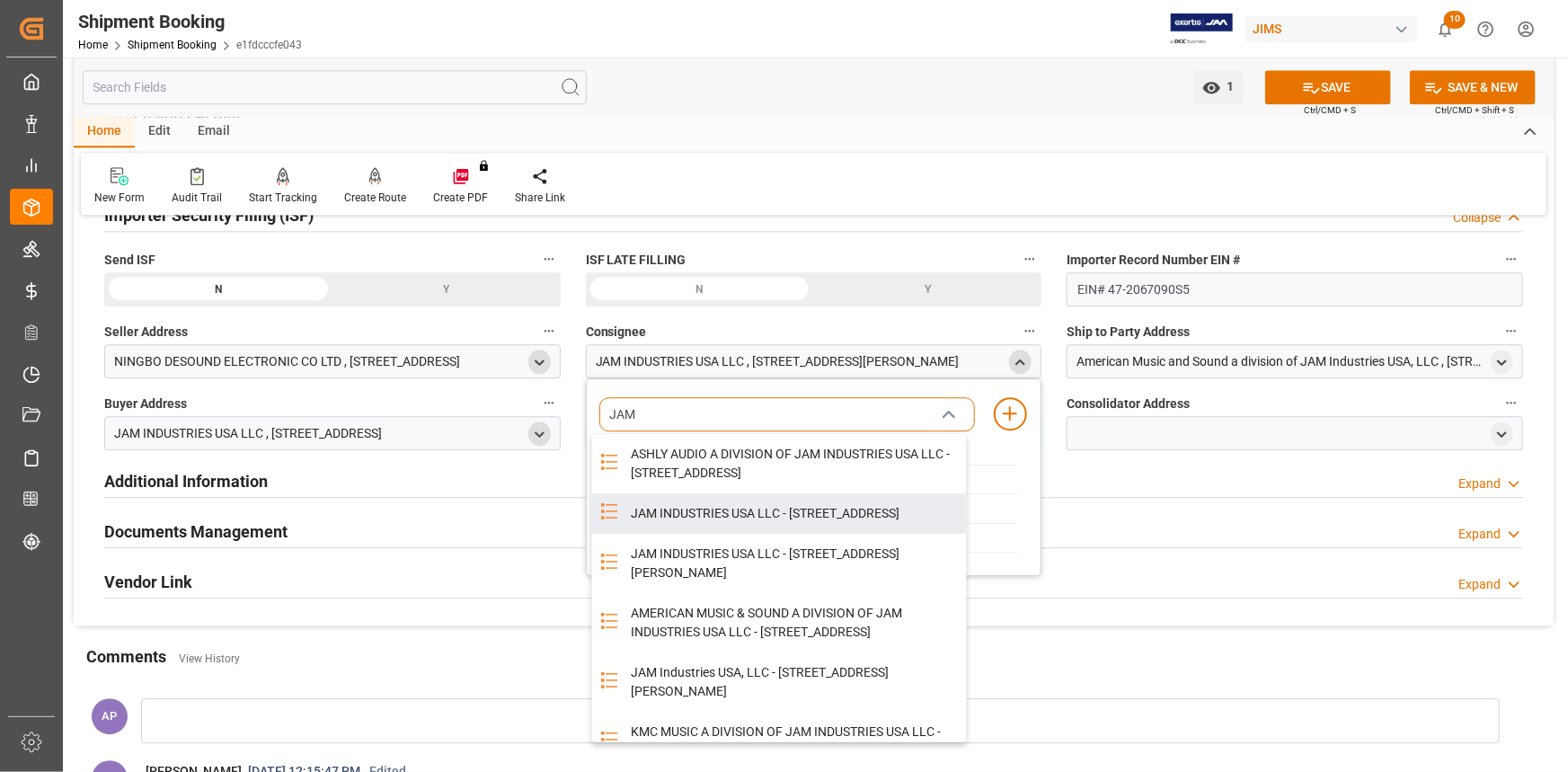
click at [710, 534] on div "JAM INDUSTRIES USA LLC - [STREET_ADDRESS]" at bounding box center [793, 514] width 347 height 41
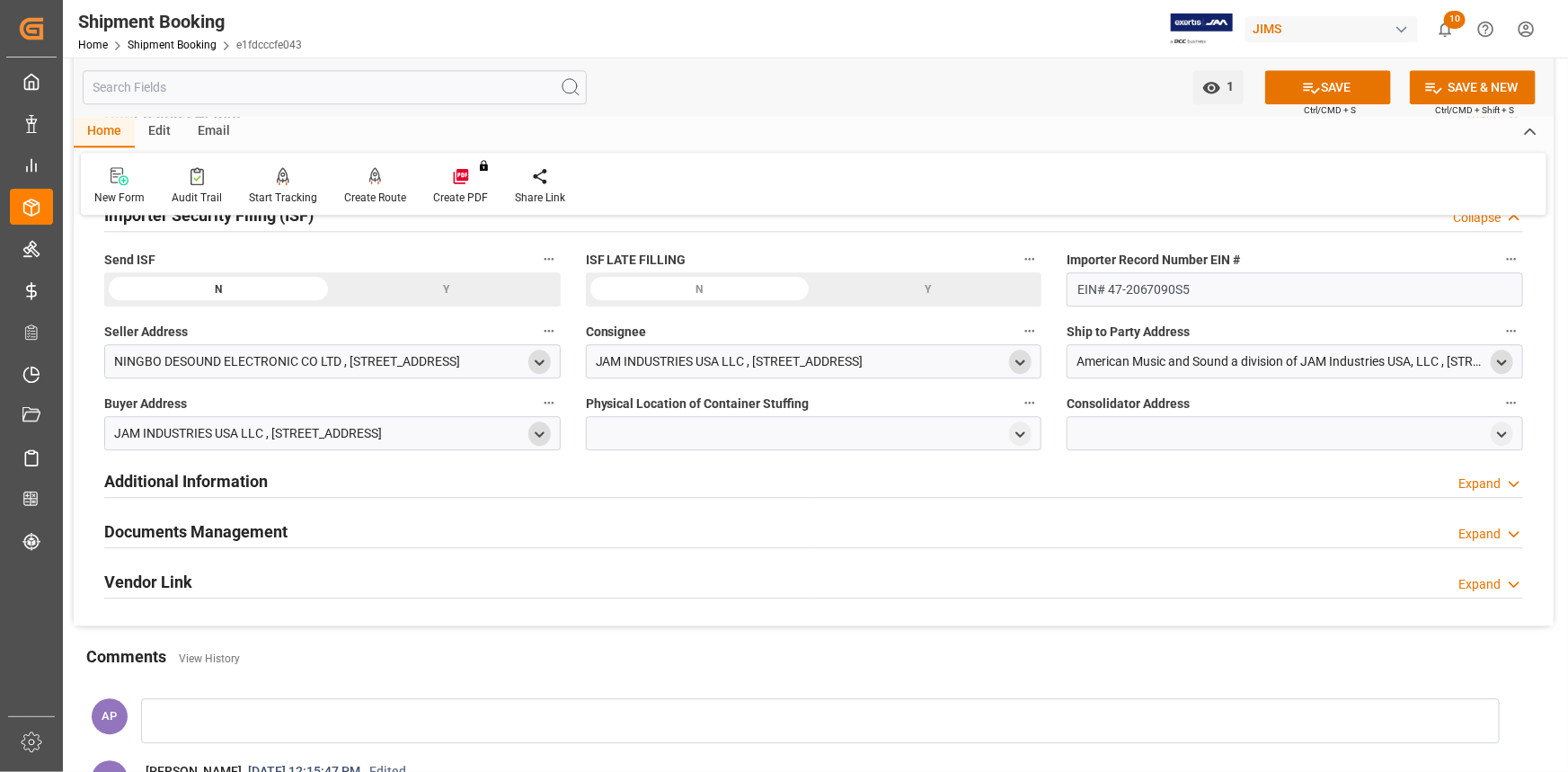
click at [1498, 355] on icon "open menu" at bounding box center [1502, 362] width 15 height 15
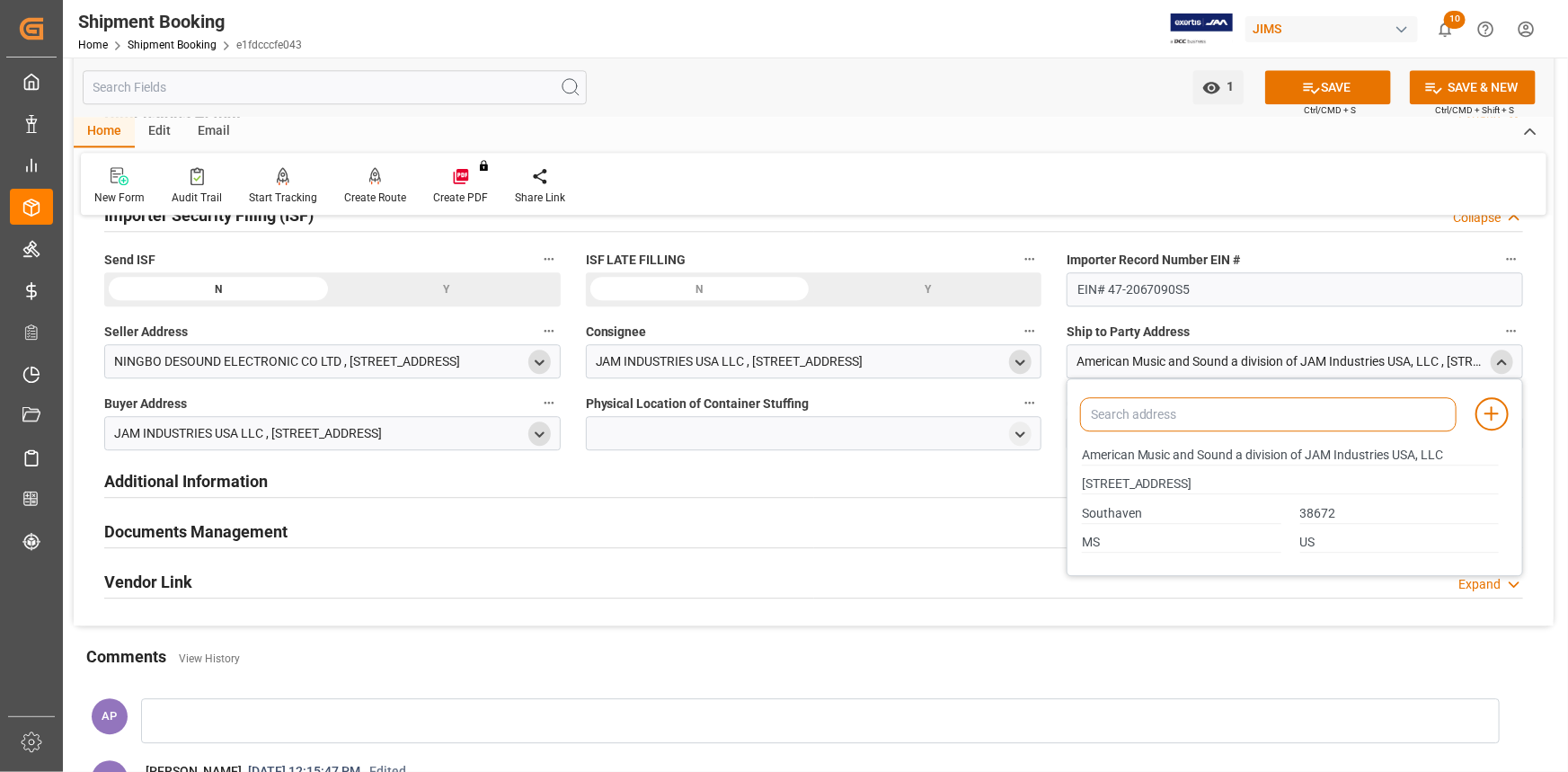
click at [1212, 410] on input at bounding box center [1269, 414] width 377 height 34
type input "AMERICAN"
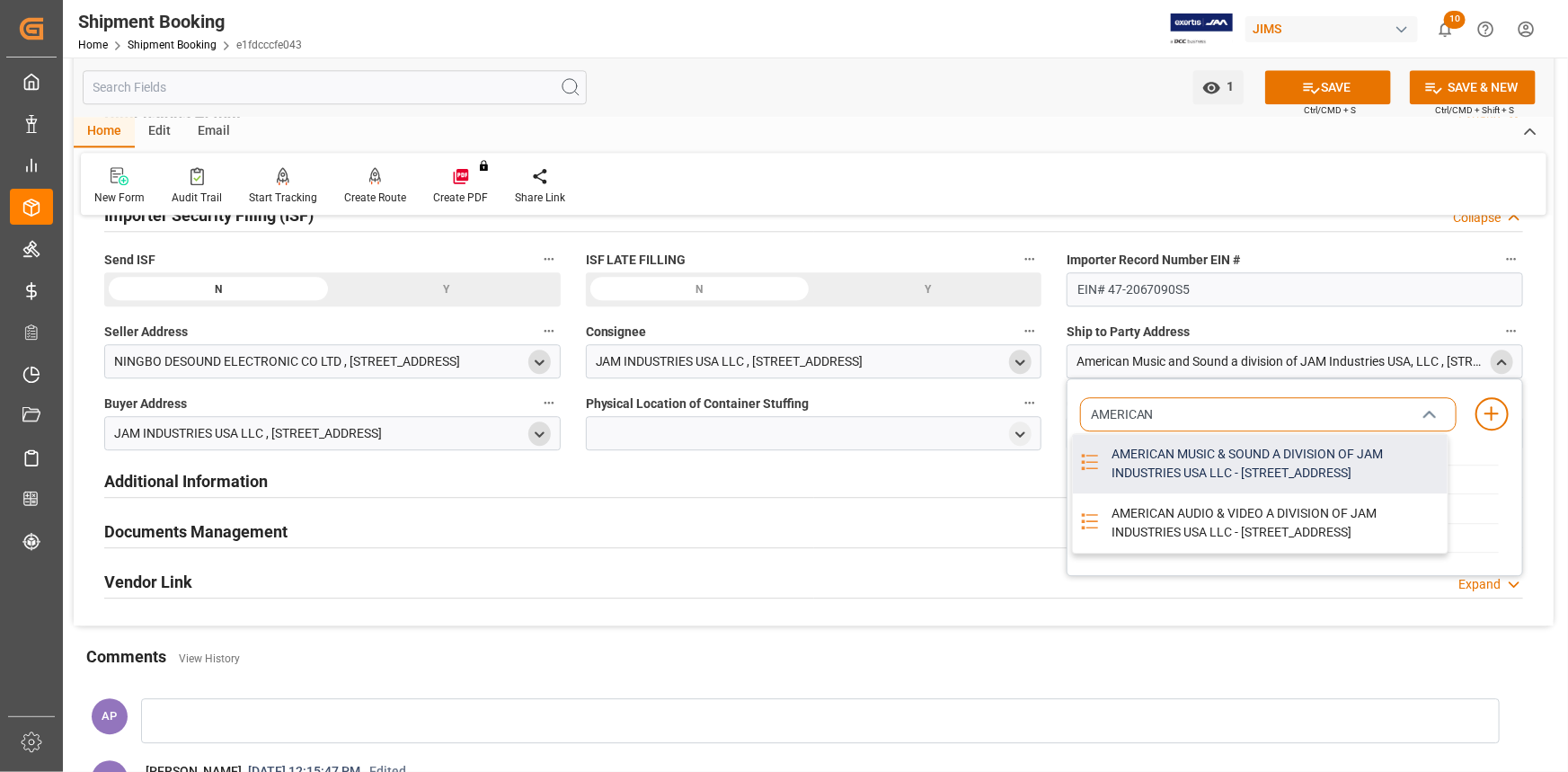
click at [1214, 467] on div "AMERICAN MUSIC & SOUND A DIVISION OF JAM INDUSTRIES USA LLC - [STREET_ADDRESS]" at bounding box center [1274, 463] width 347 height 59
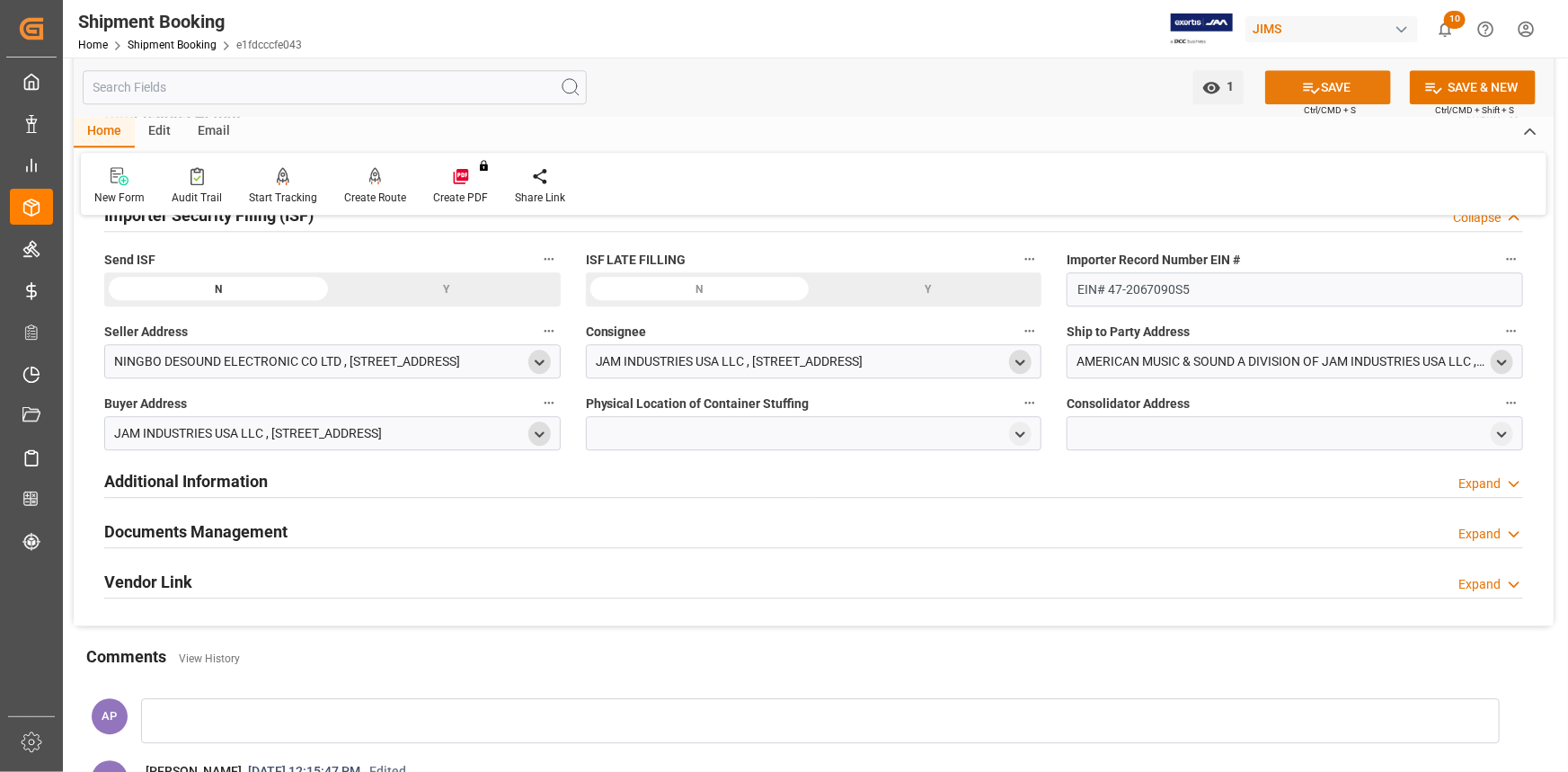
click at [1336, 96] on button "SAVE" at bounding box center [1328, 87] width 126 height 34
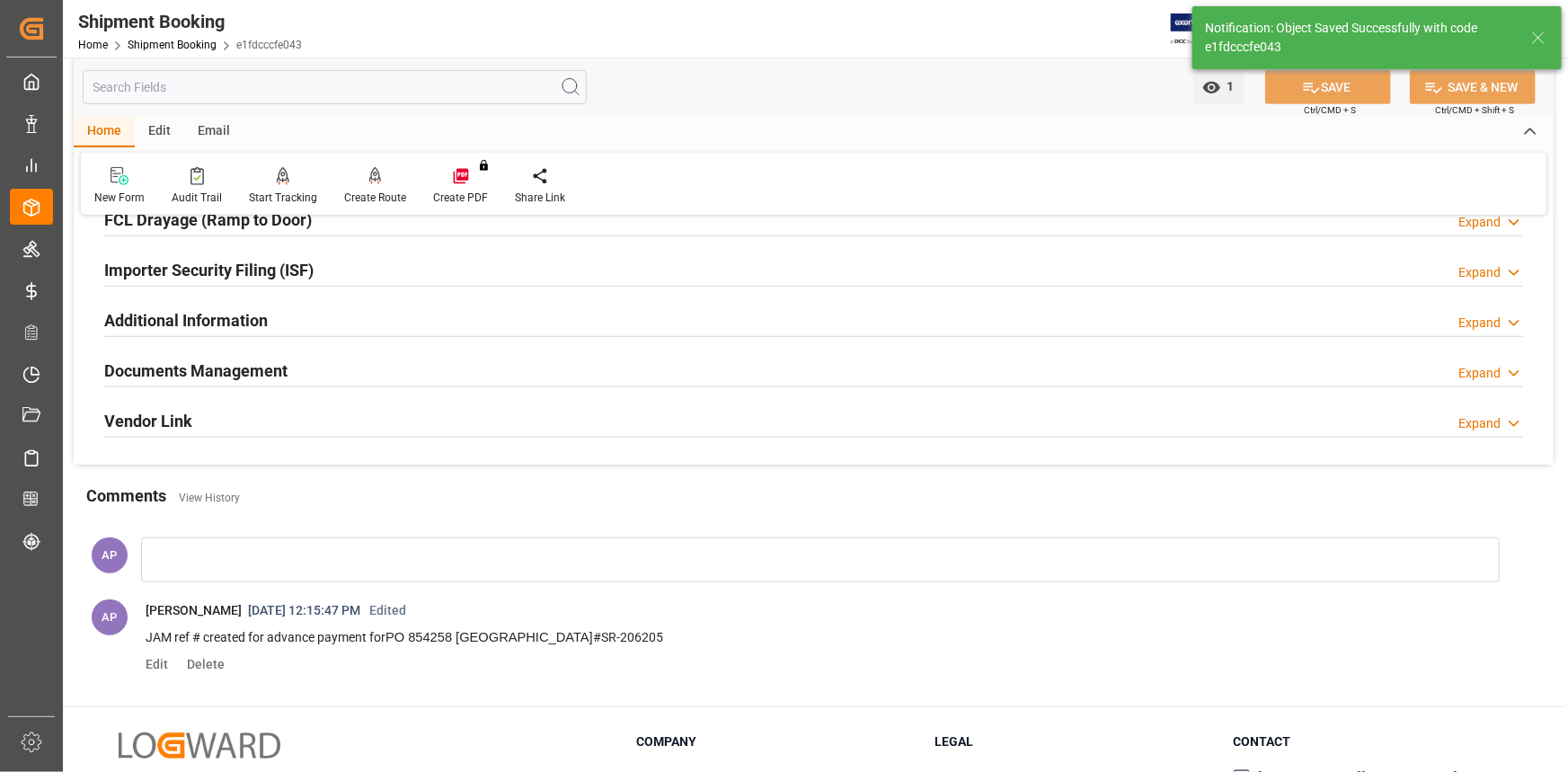
scroll to position [499, 0]
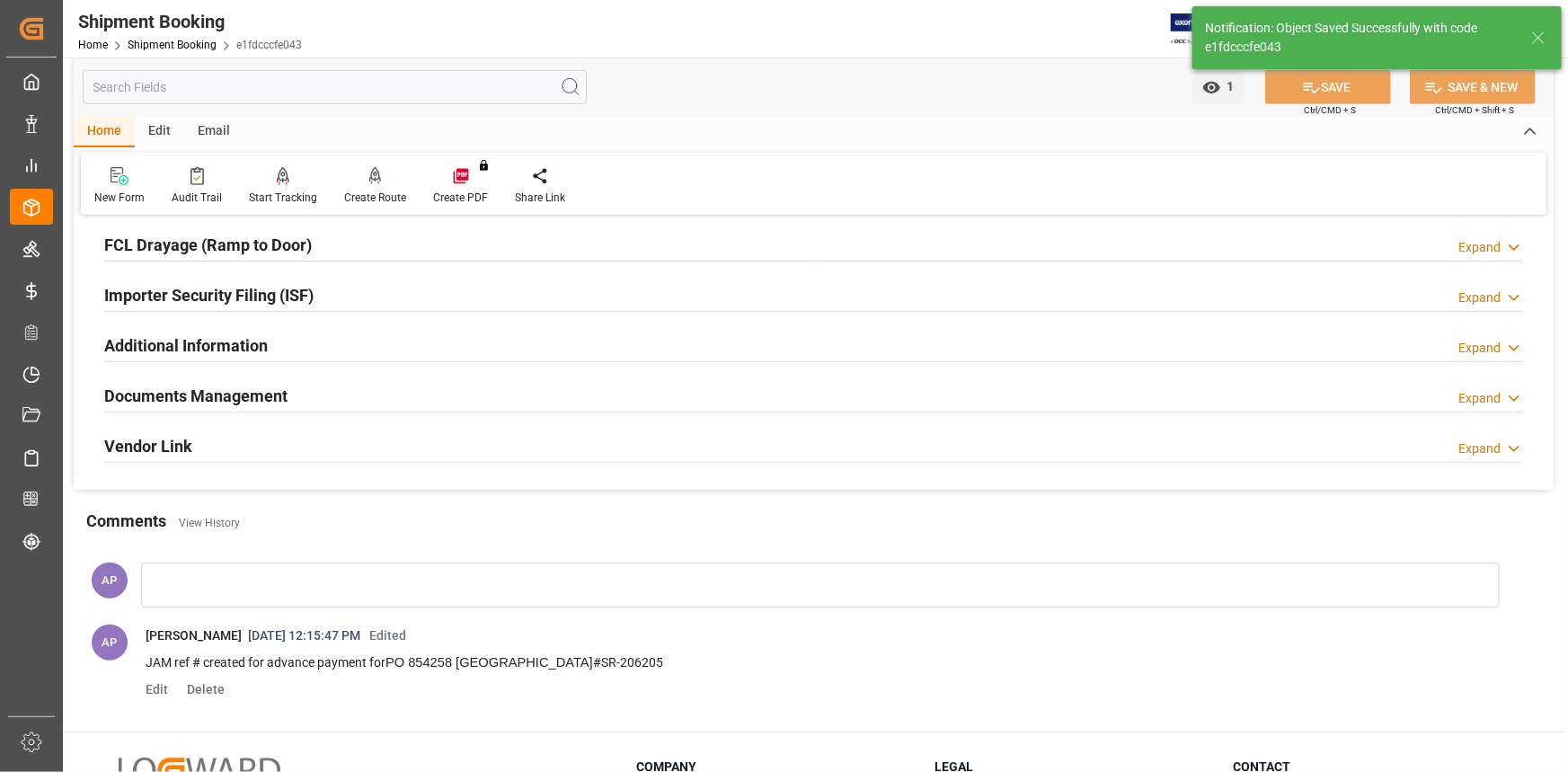
click at [344, 297] on div "Importer Security Filing (ISF) Expand" at bounding box center [813, 294] width 1419 height 34
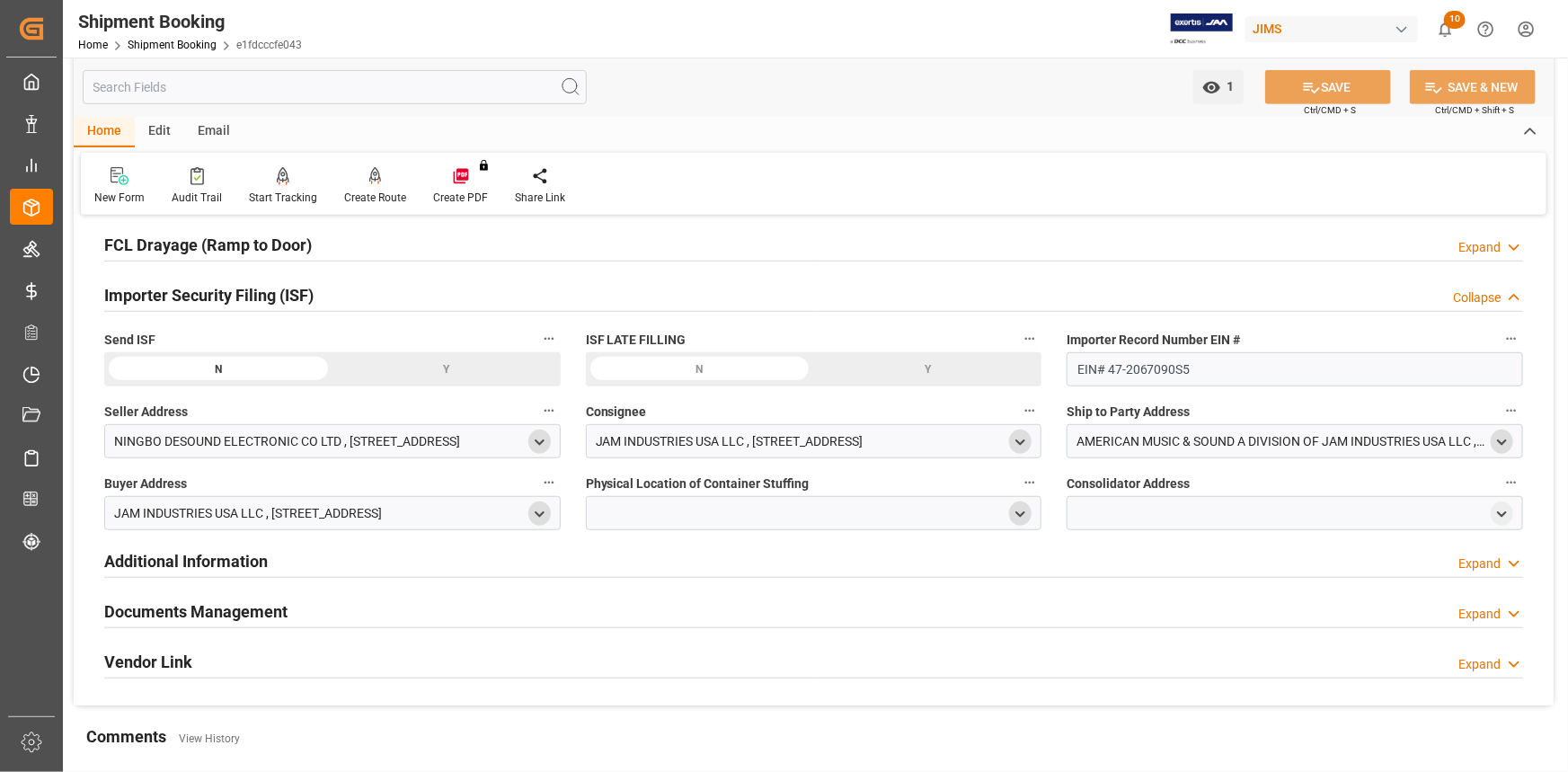
click at [1022, 507] on icon "open menu" at bounding box center [1020, 515] width 15 height 15
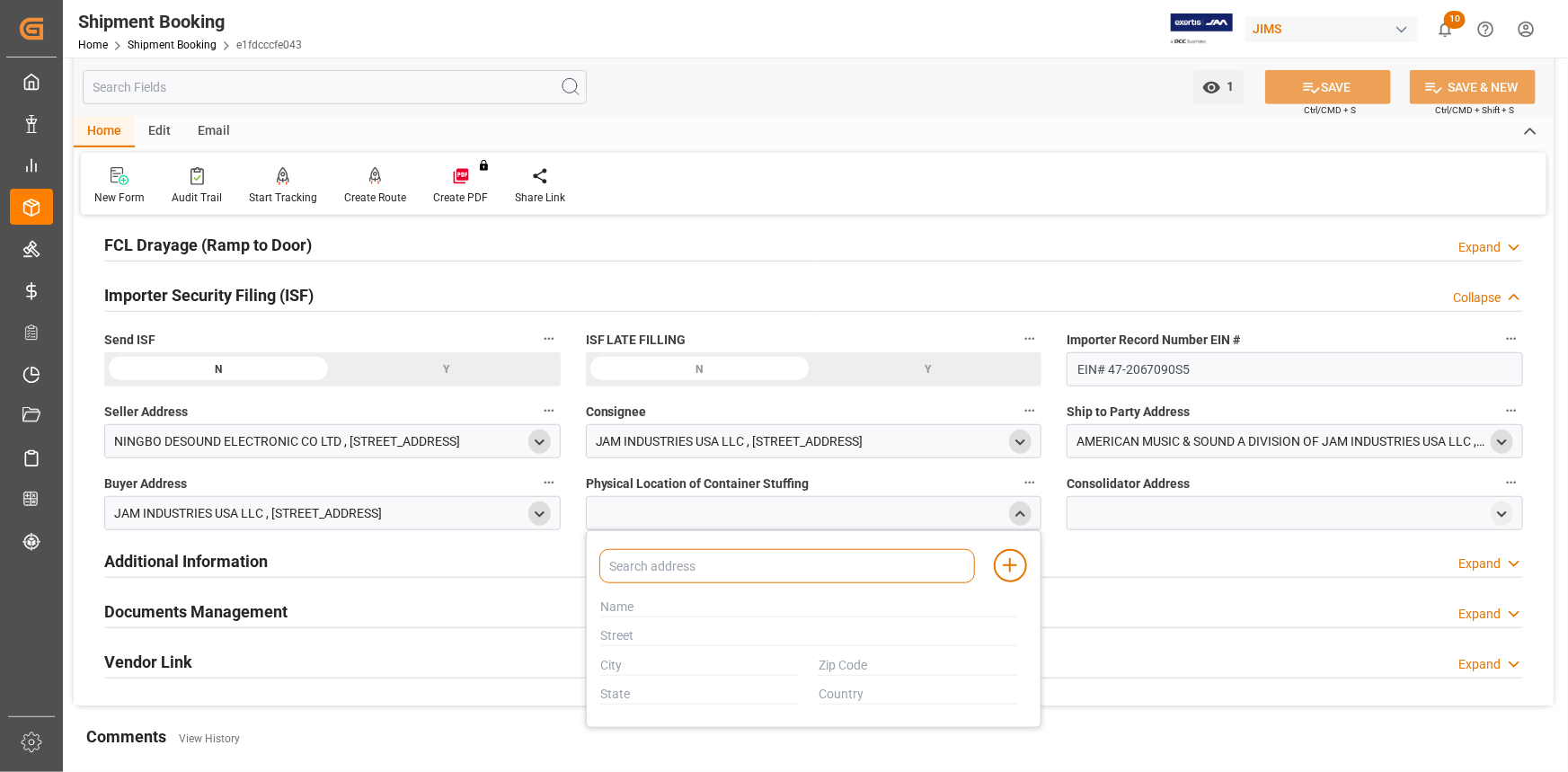
click at [685, 570] on input at bounding box center [787, 565] width 377 height 34
paste input "NINGBO BEILUN LONGJI WAREHOUSING CO LTD"
type input "NINGBO"
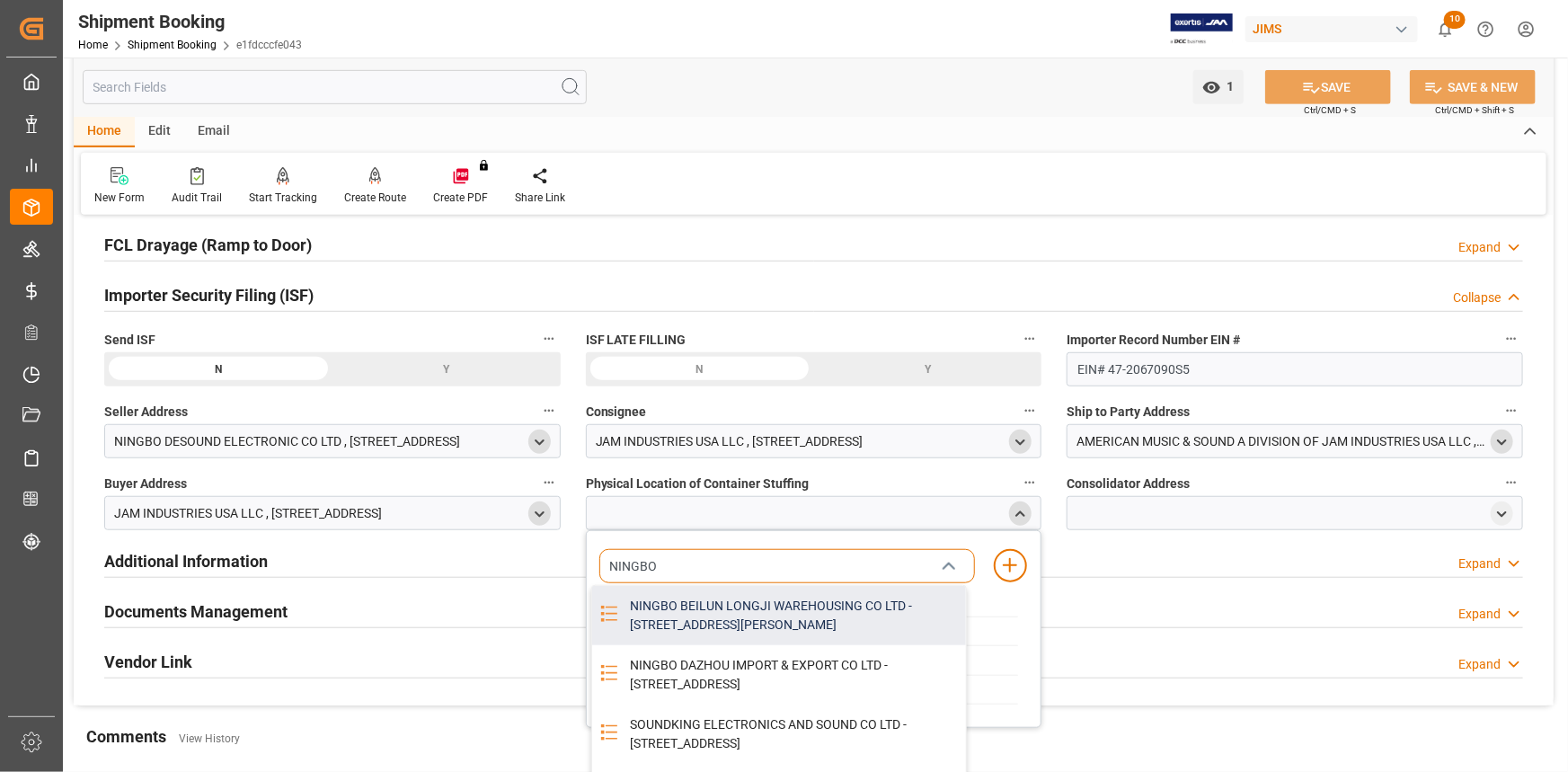
click at [694, 609] on div "NINGBO BEILUN LONGJI WAREHOUSING CO LTD - [STREET_ADDRESS][PERSON_NAME]" at bounding box center [793, 615] width 347 height 59
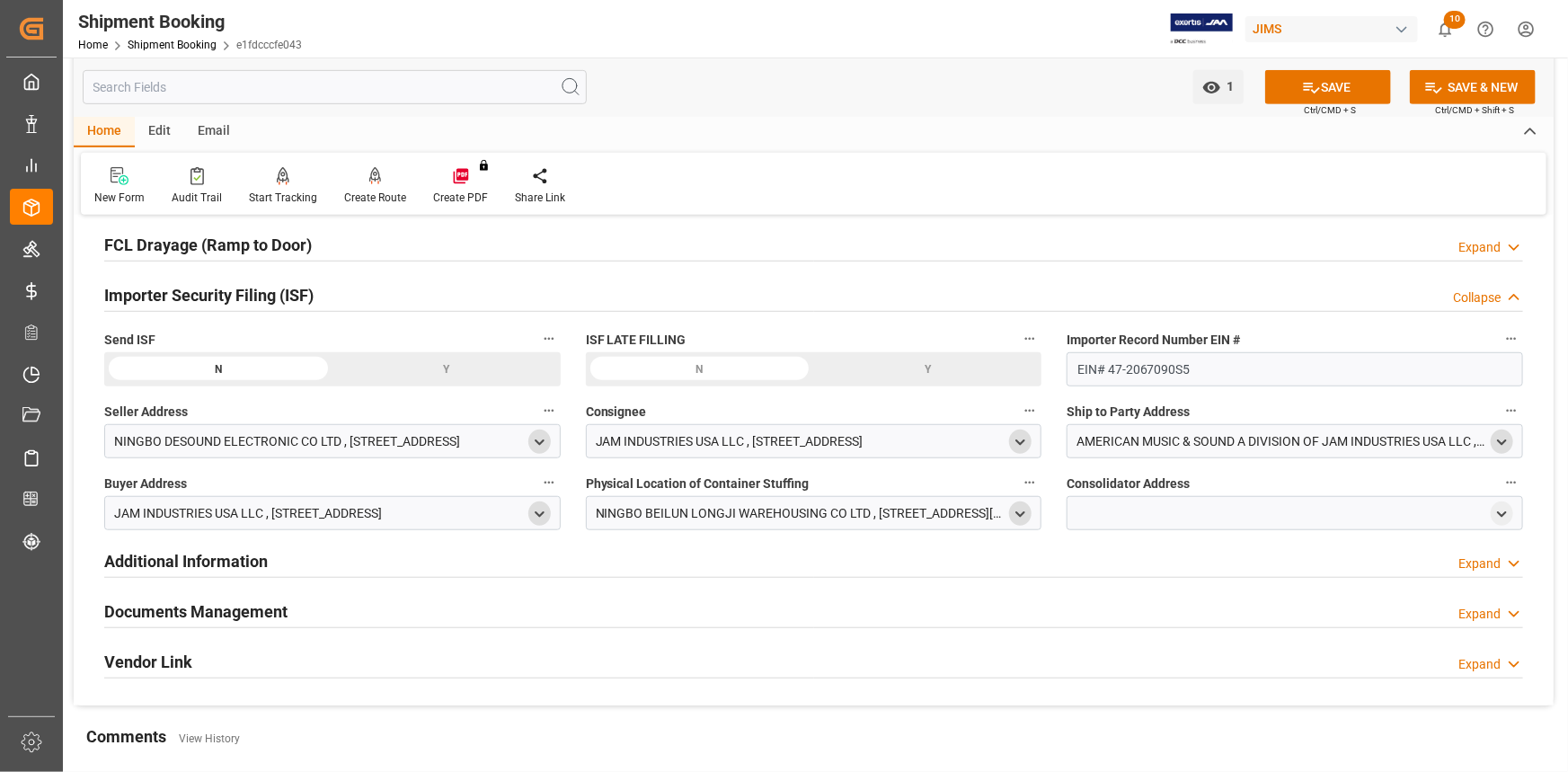
click at [1024, 507] on icon "open menu" at bounding box center [1020, 515] width 15 height 15
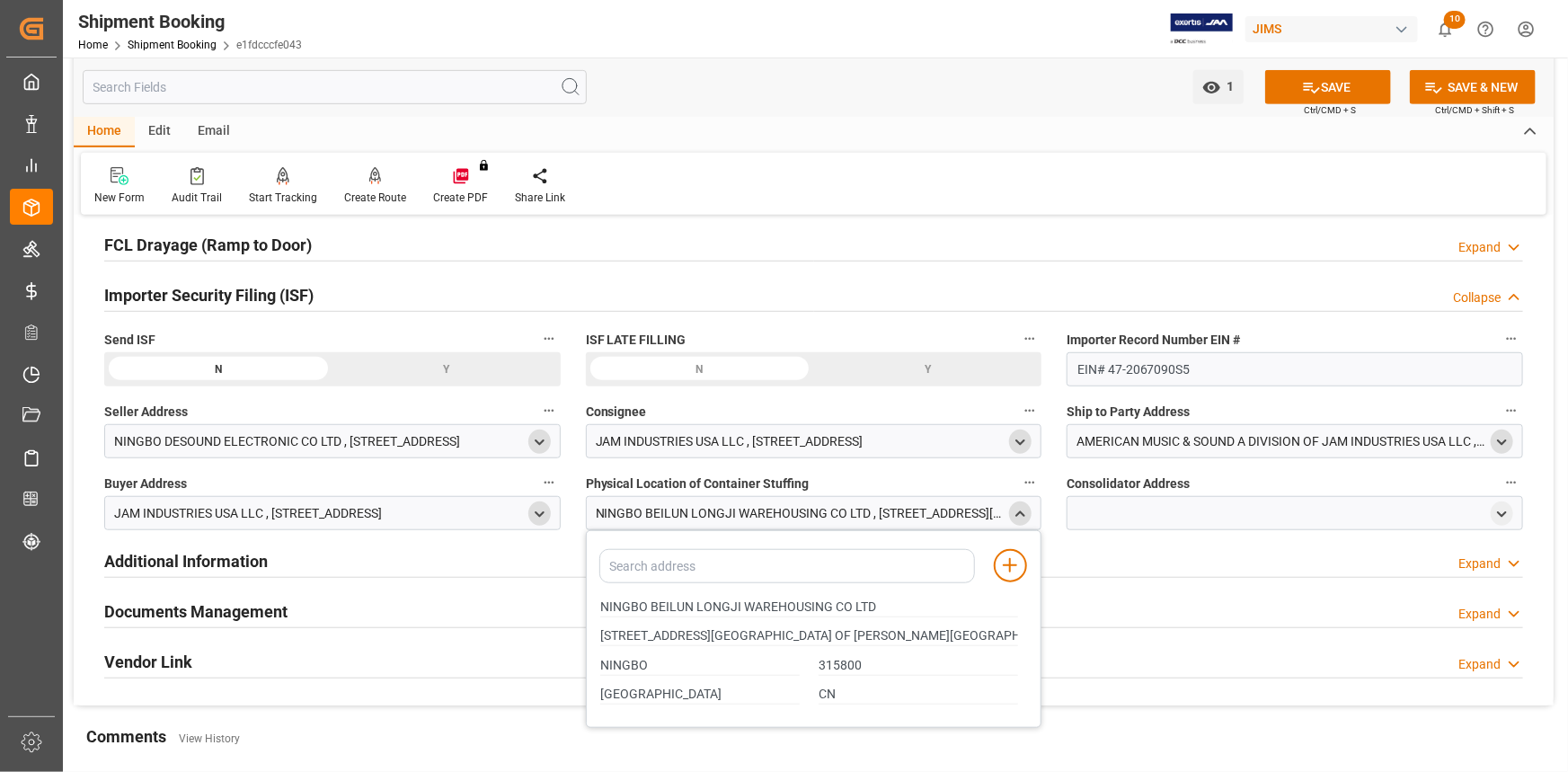
click at [1022, 514] on icon "close menu" at bounding box center [1020, 515] width 15 height 15
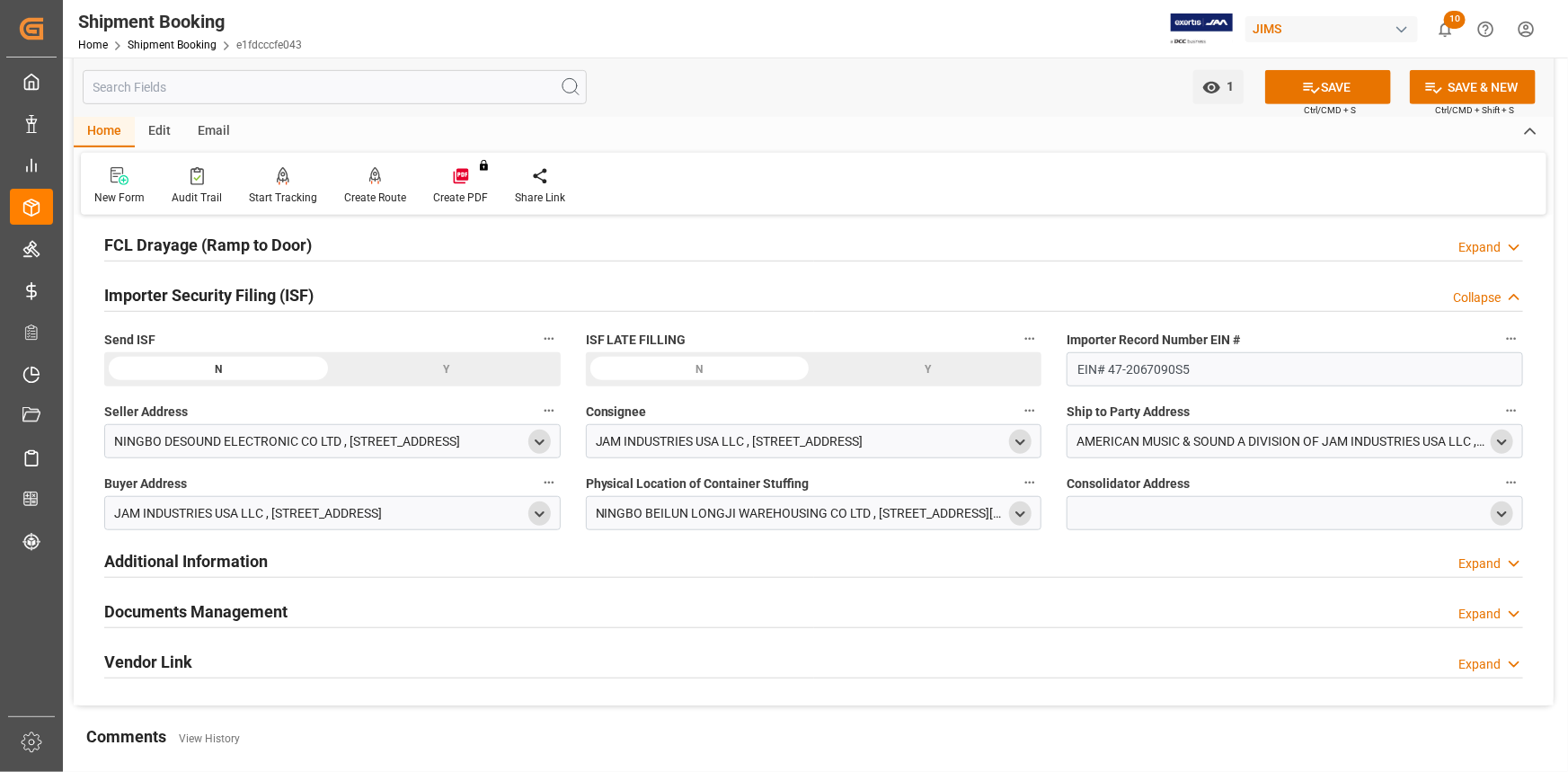
click at [1505, 512] on polyline "open menu" at bounding box center [1502, 514] width 8 height 4
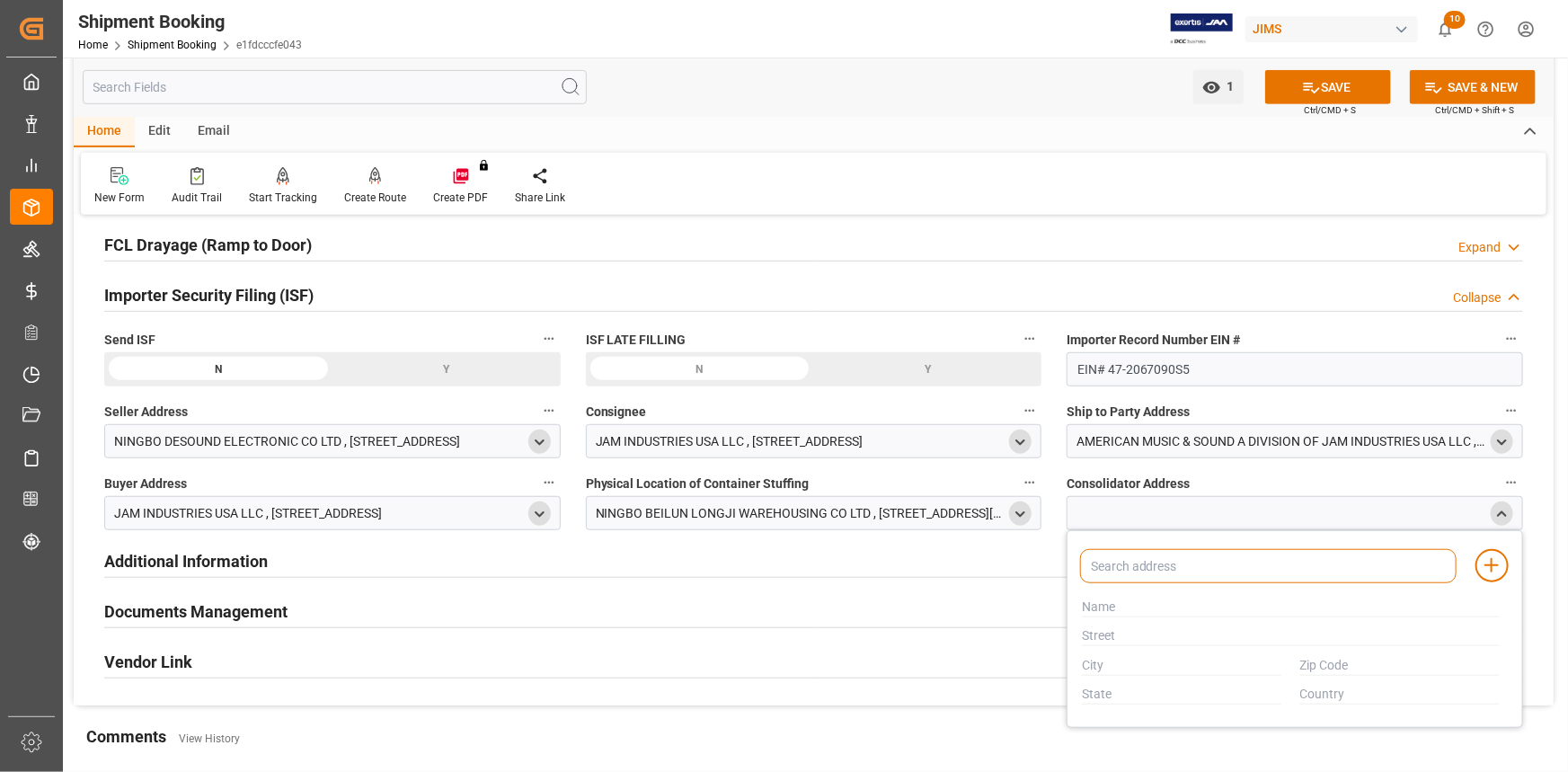
click at [1184, 568] on input at bounding box center [1269, 565] width 377 height 34
type input "NIN"
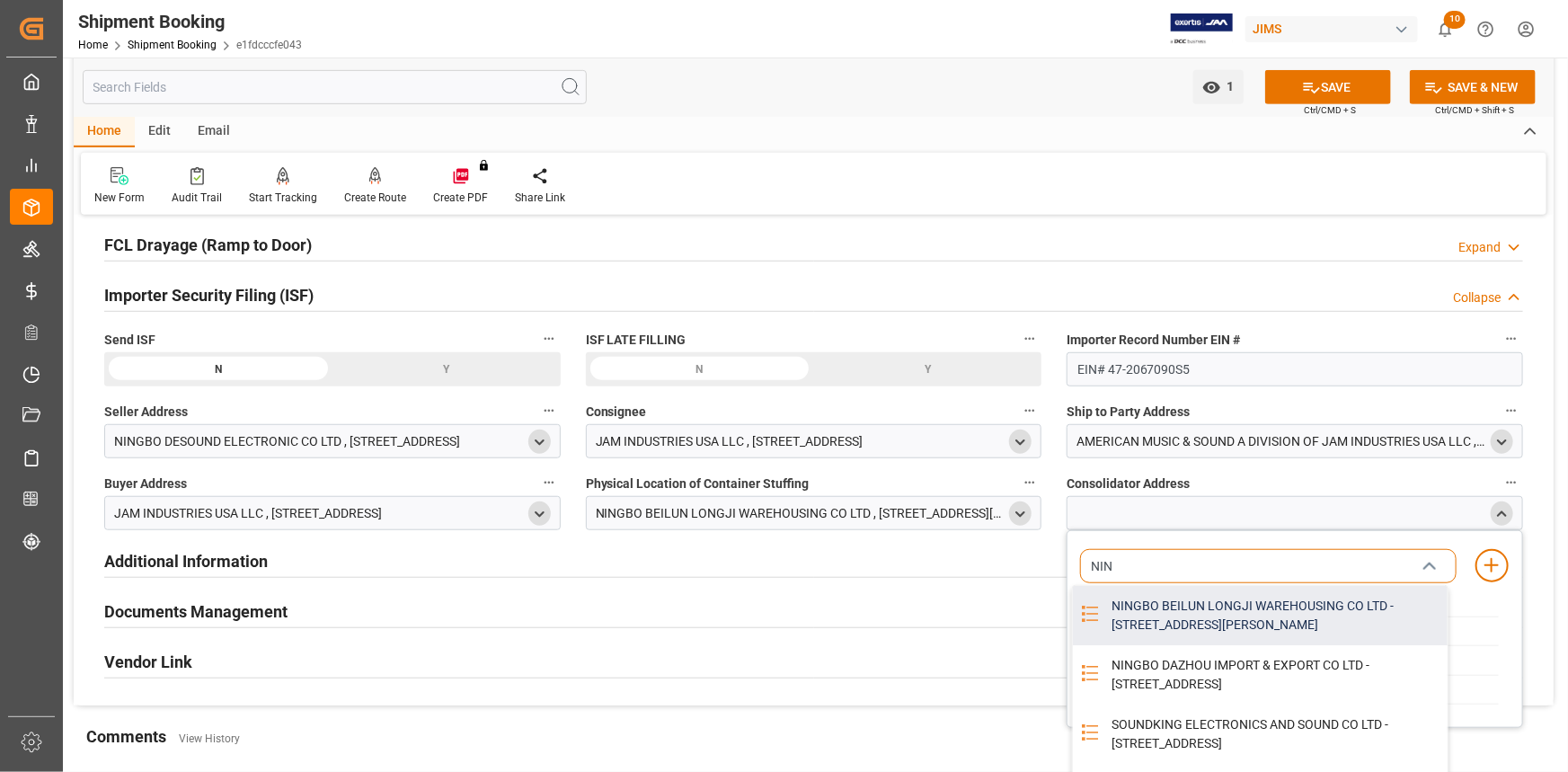
click at [1210, 624] on div "NINGBO BEILUN LONGJI WAREHOUSING CO LTD - [STREET_ADDRESS][PERSON_NAME]" at bounding box center [1274, 615] width 347 height 59
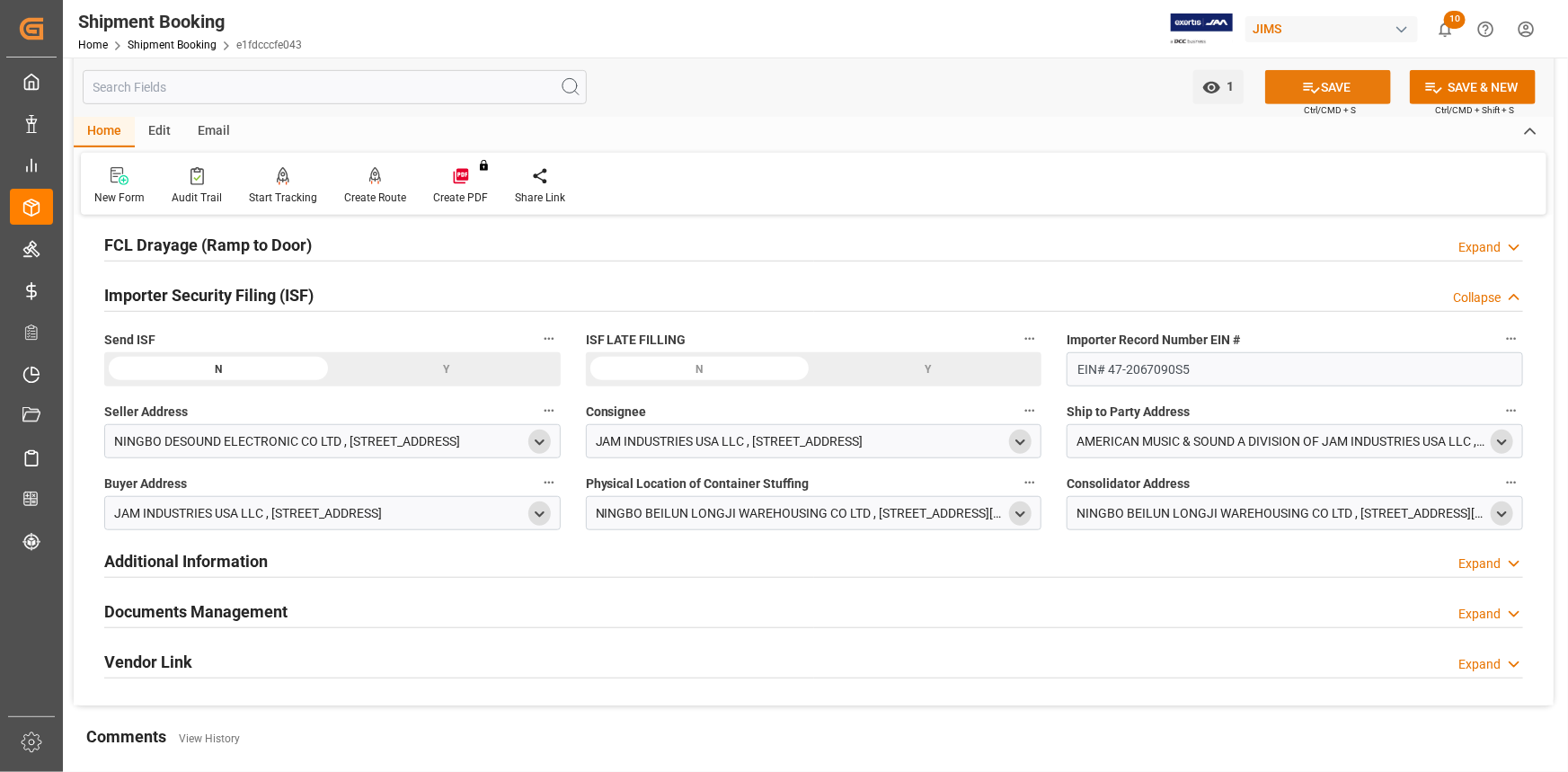
click at [1328, 79] on button "SAVE" at bounding box center [1328, 87] width 126 height 34
